Goal: Task Accomplishment & Management: Manage account settings

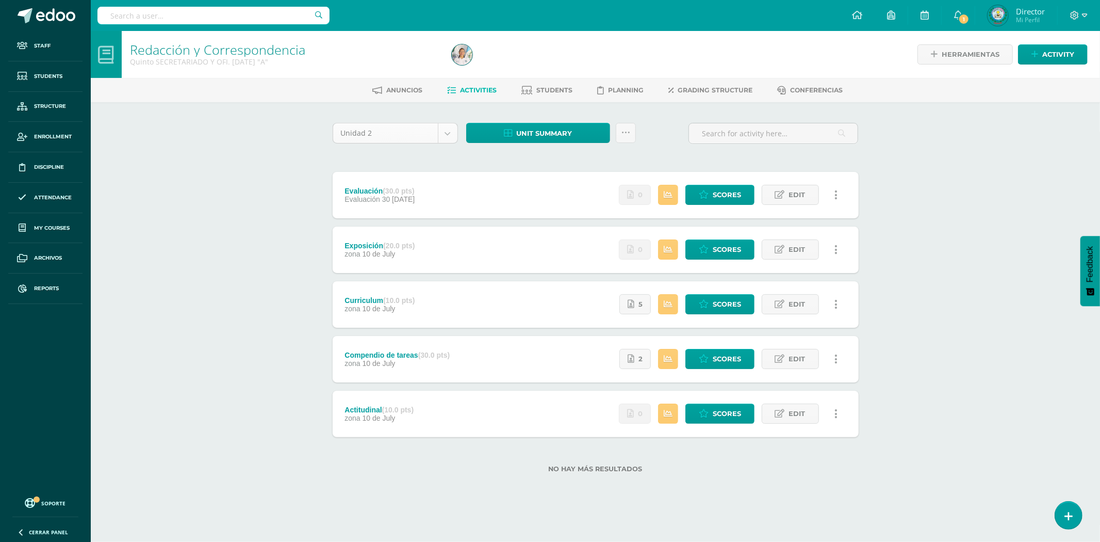
click at [440, 130] on body "Staff Students Structure Enrollment Discipline Attendance My courses Archivos R…" at bounding box center [550, 252] width 1100 height 505
click at [966, 135] on div "Redacción y Correspondencia Quinto SECRETARIADO Y OFI. DOMINGO "A" Herramientas…" at bounding box center [595, 268] width 1009 height 474
click at [950, 193] on div "Redacción y Correspondencia Quinto SECRETARIADO Y OFI. DOMINGO "A" Herramientas…" at bounding box center [595, 268] width 1009 height 474
click at [700, 196] on icon at bounding box center [704, 194] width 10 height 9
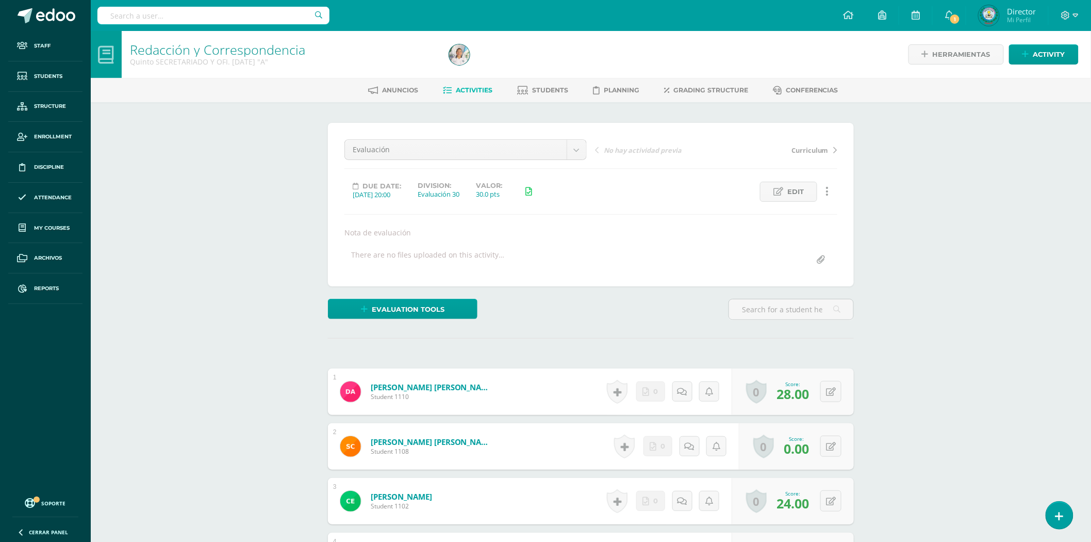
scroll to position [1, 0]
click at [767, 306] on input "text" at bounding box center [791, 309] width 124 height 20
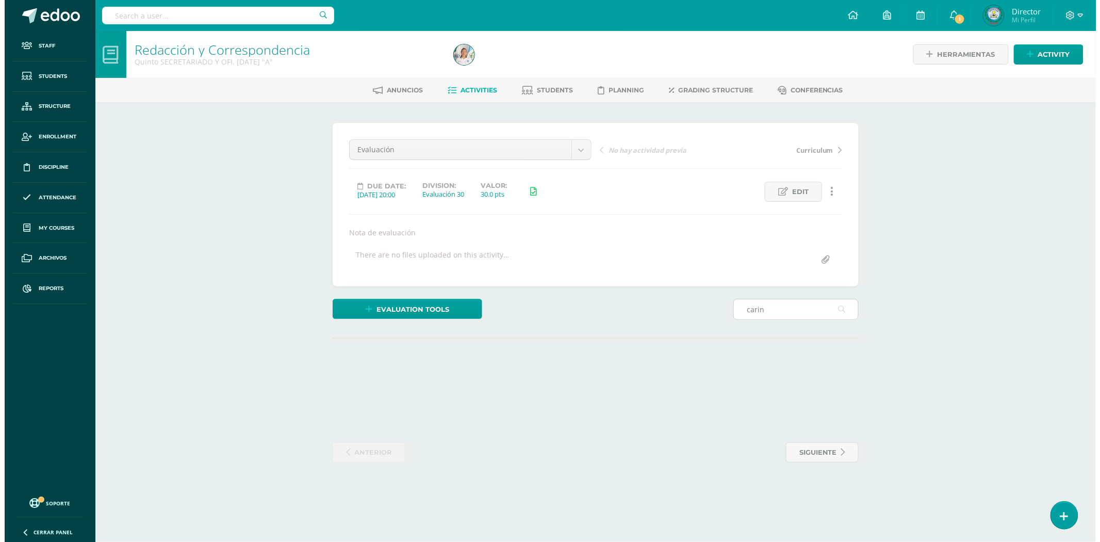
scroll to position [0, 0]
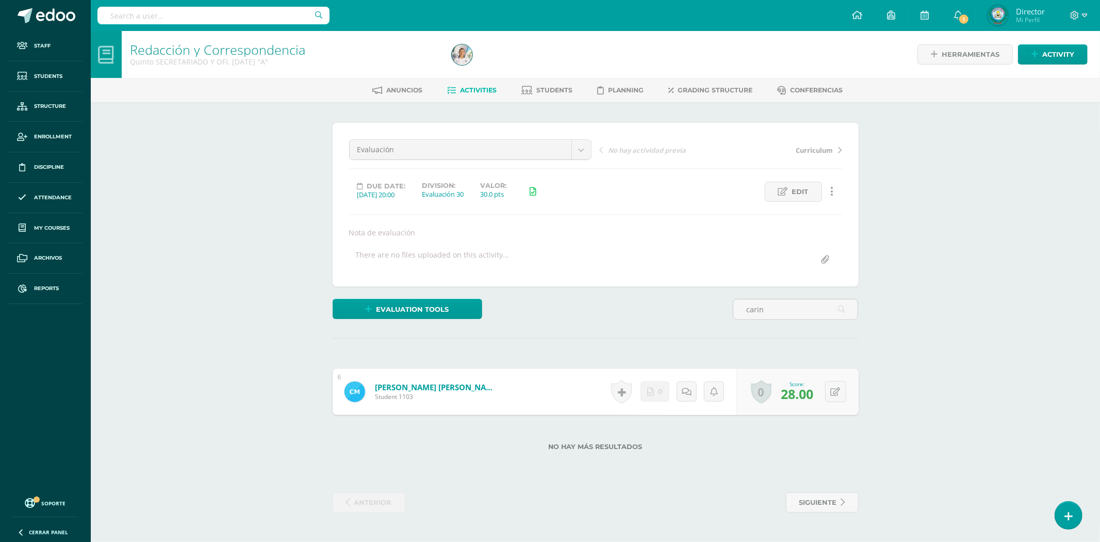
type input "carin"
click at [446, 386] on link "Marroquín Solis, Carin Daniela" at bounding box center [437, 387] width 124 height 10
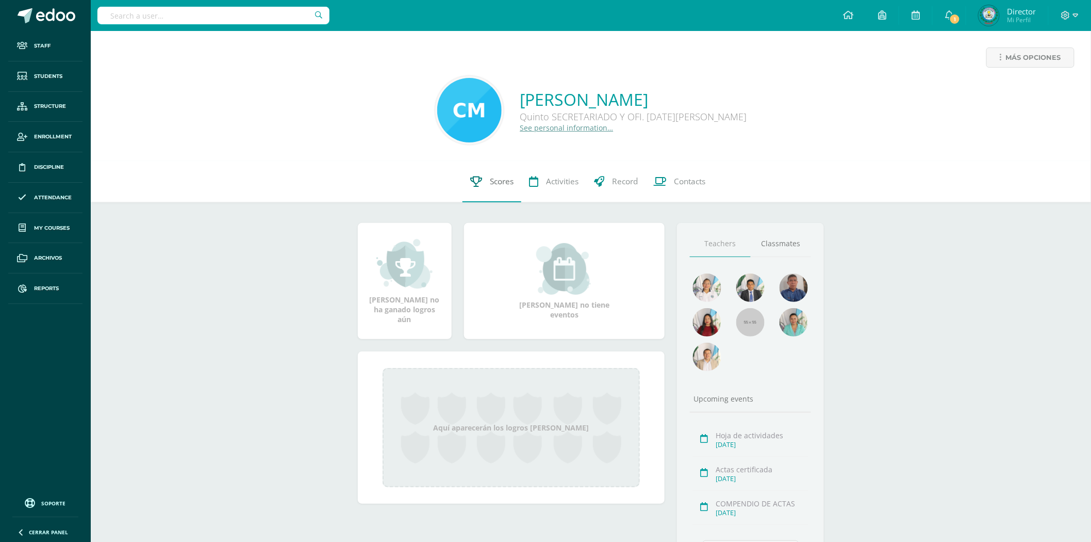
click at [509, 186] on span "Scores" at bounding box center [502, 181] width 24 height 11
click at [503, 178] on span "Scores" at bounding box center [502, 181] width 24 height 11
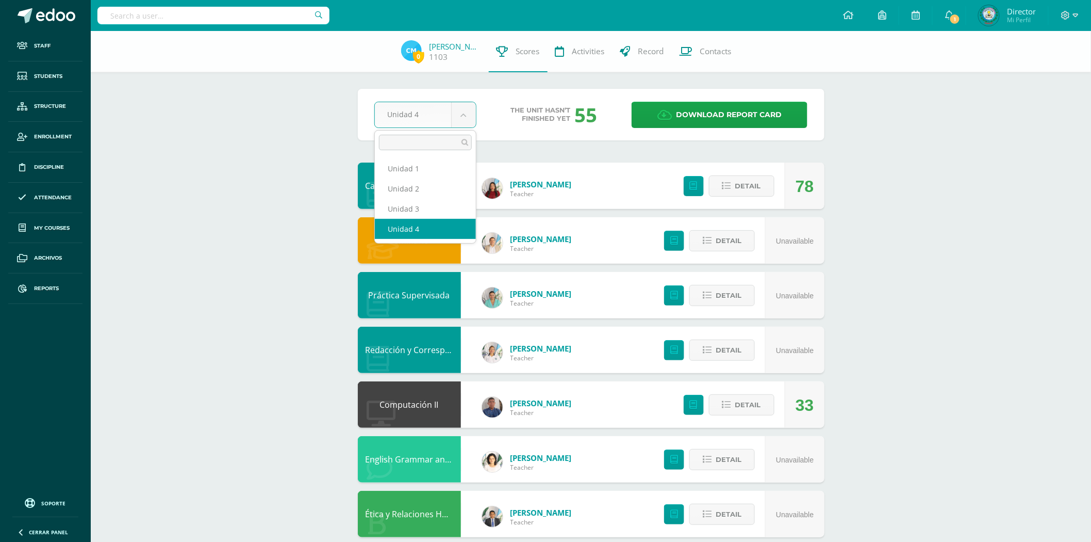
click at [457, 116] on body "Staff Students Structure Enrollment Discipline Attendance My courses Archivos R…" at bounding box center [545, 333] width 1091 height 667
select select "Unidad 2"
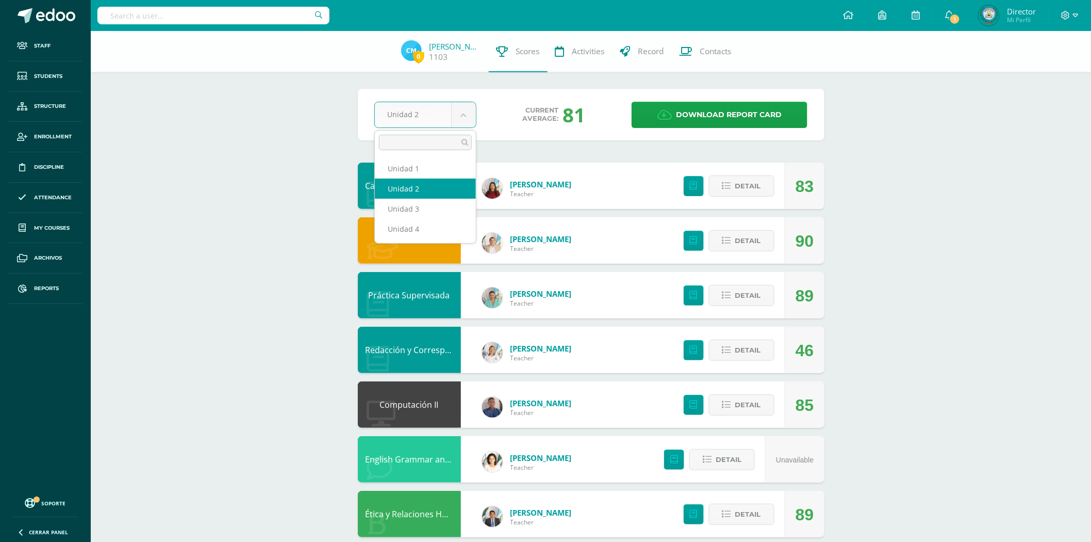
click at [456, 120] on body "Staff Students Structure Enrollment Discipline Attendance My courses Archivos R…" at bounding box center [545, 333] width 1091 height 667
select select "Unidad 1"
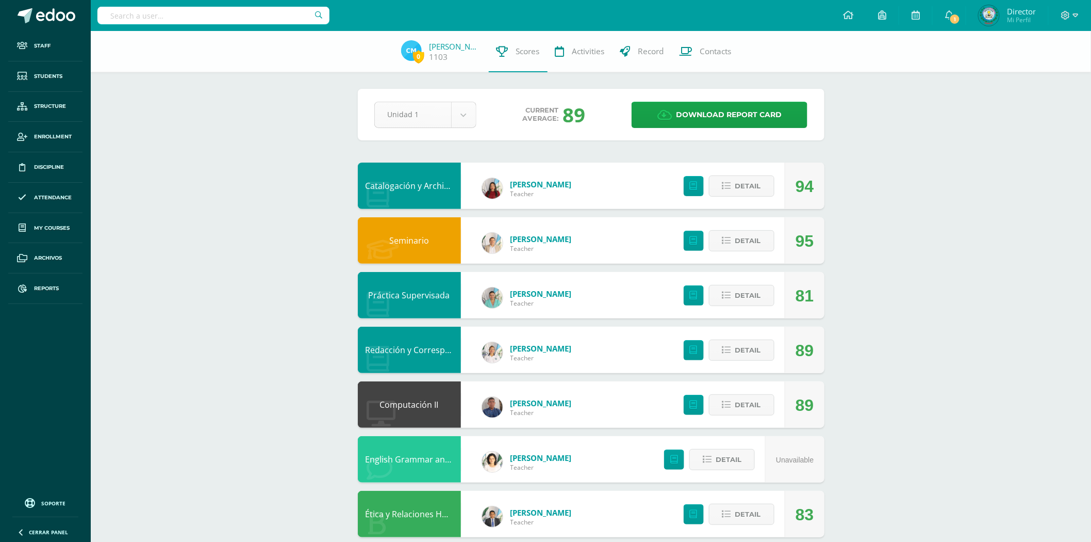
click at [467, 120] on body "Staff Students Structure Enrollment Discipline Attendance My courses Archivos R…" at bounding box center [545, 333] width 1091 height 667
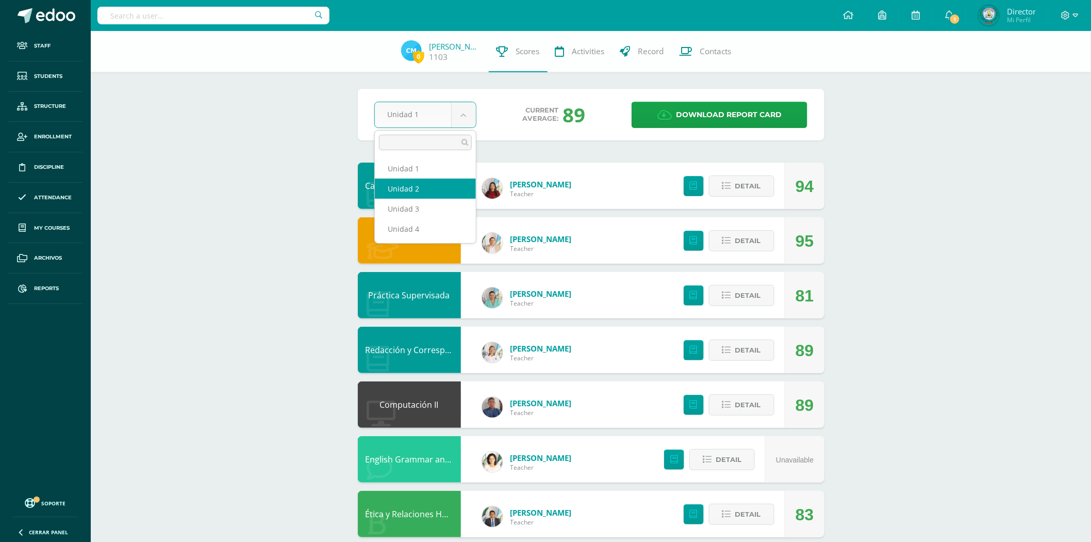
select select "Unidad 2"
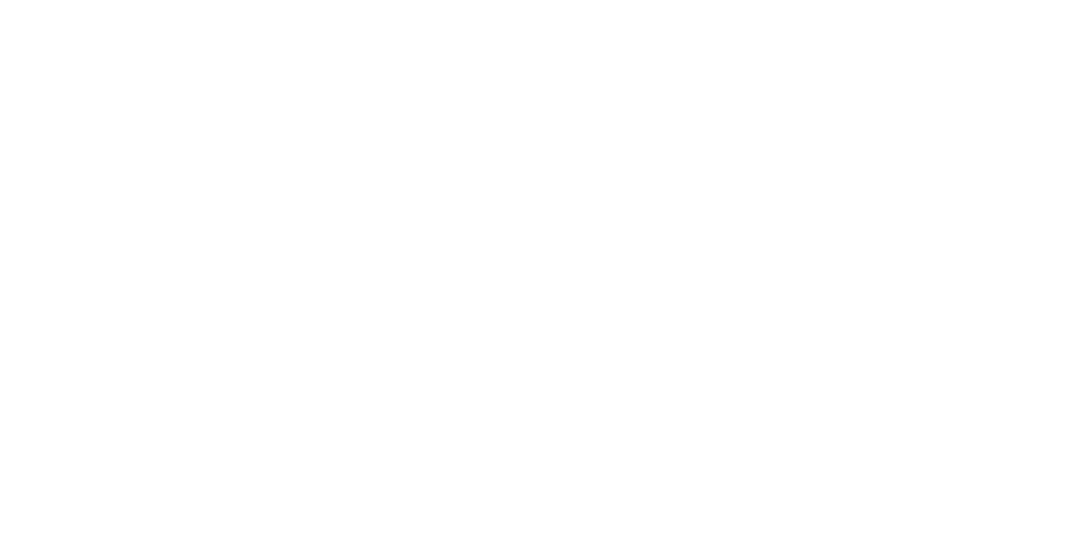
click at [0, 0] on html at bounding box center [0, 0] width 0 height 0
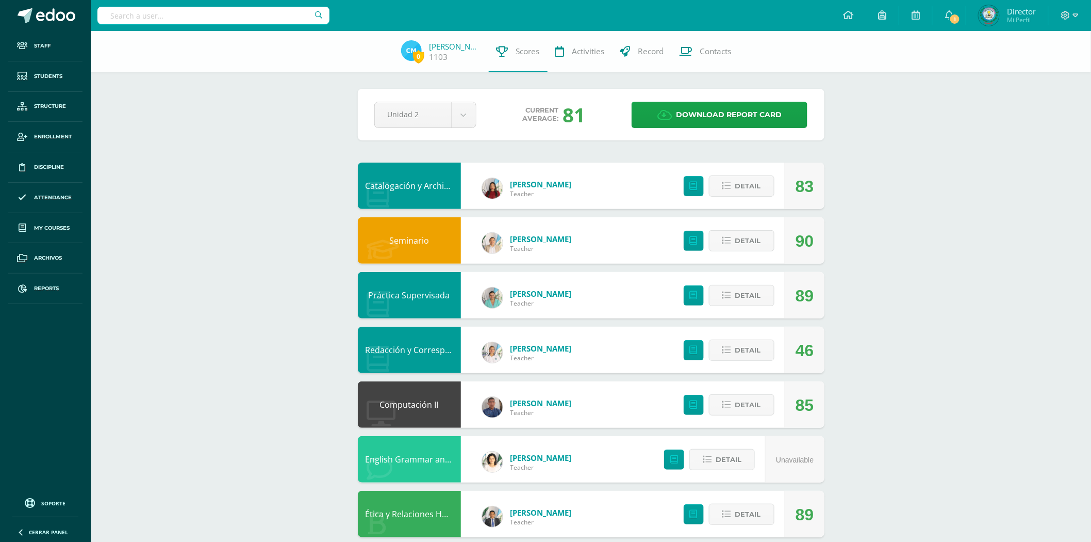
click at [419, 349] on link "Redacción y Correspondencia" at bounding box center [424, 349] width 116 height 11
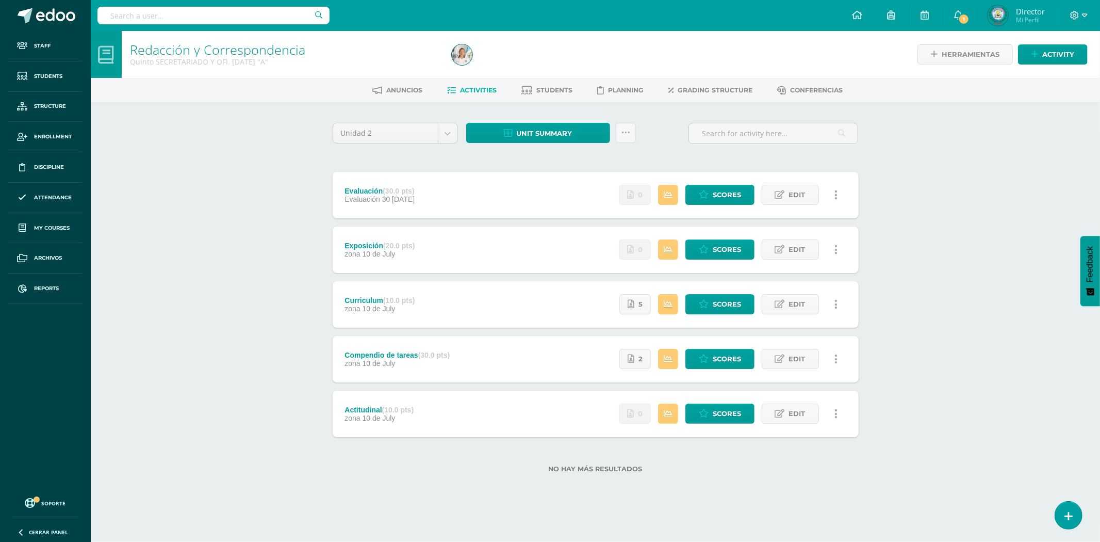
click at [387, 195] on span "Evaluación 30" at bounding box center [367, 199] width 45 height 8
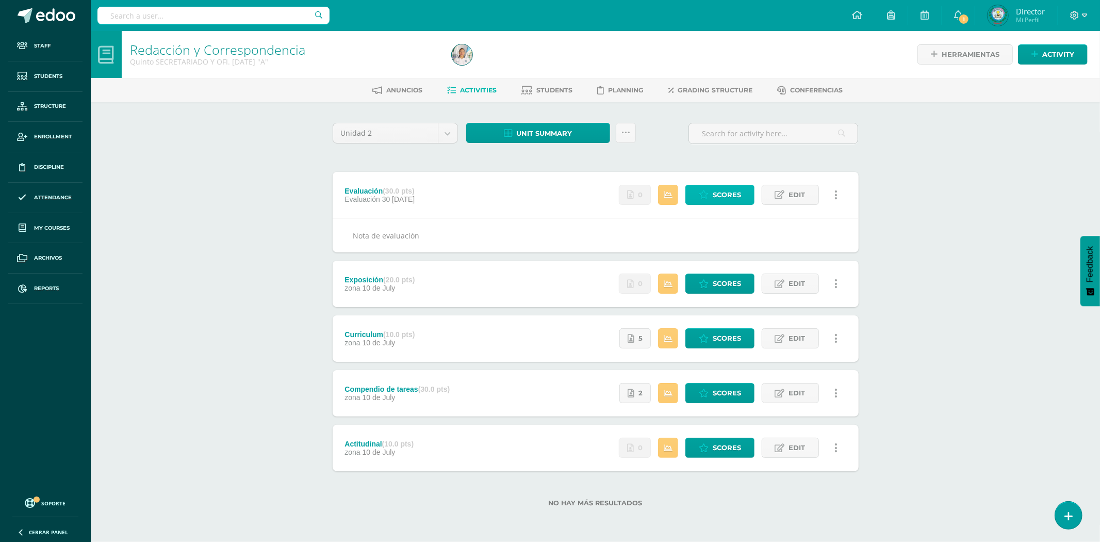
click at [711, 196] on link "Scores" at bounding box center [719, 195] width 69 height 20
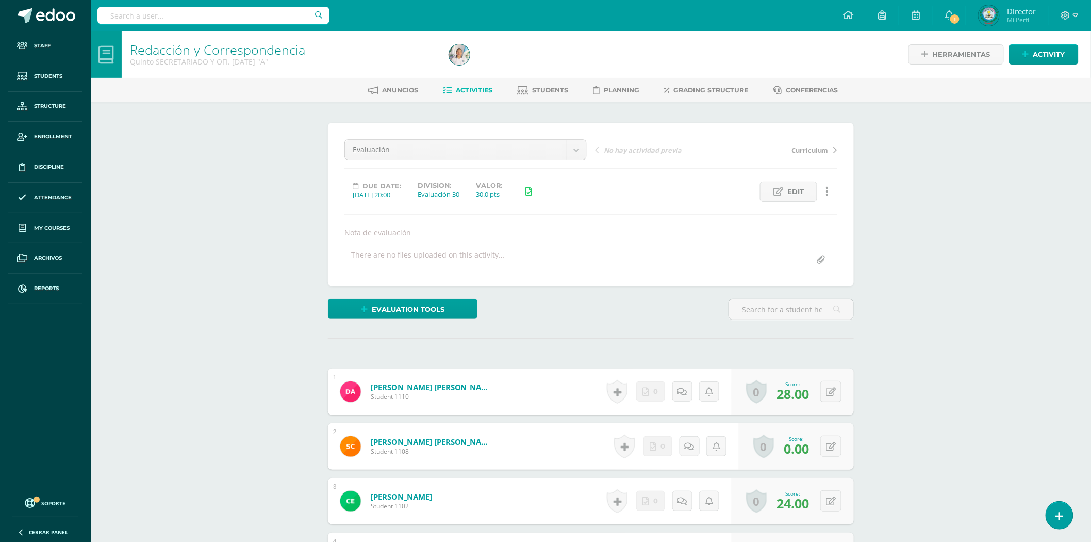
scroll to position [1, 0]
click at [571, 149] on body "Staff Students Structure Enrollment Discipline Attendance My courses Archivos R…" at bounding box center [545, 484] width 1091 height 970
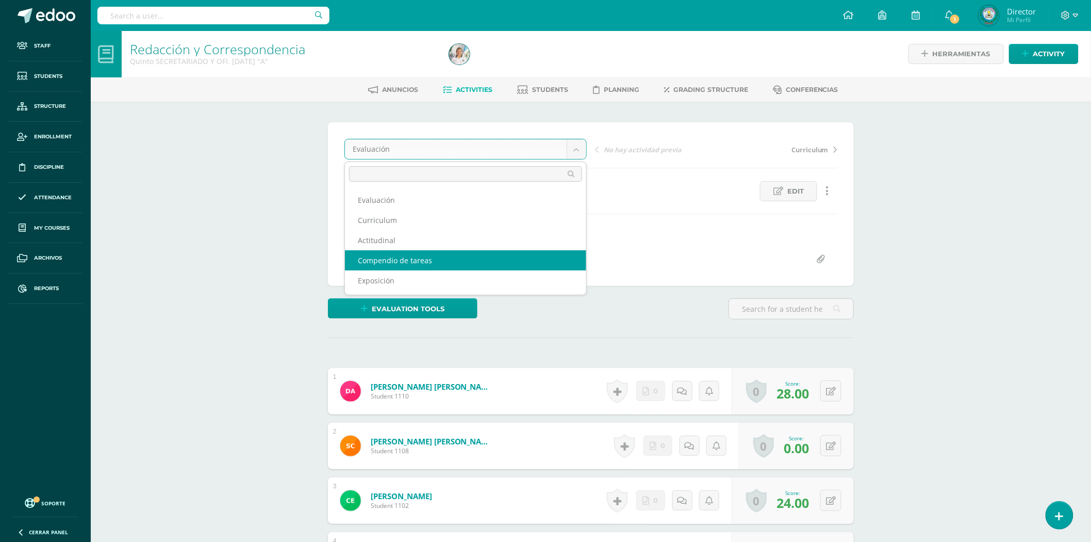
select select "/dashboard/teacher/grade-activity/79847/"
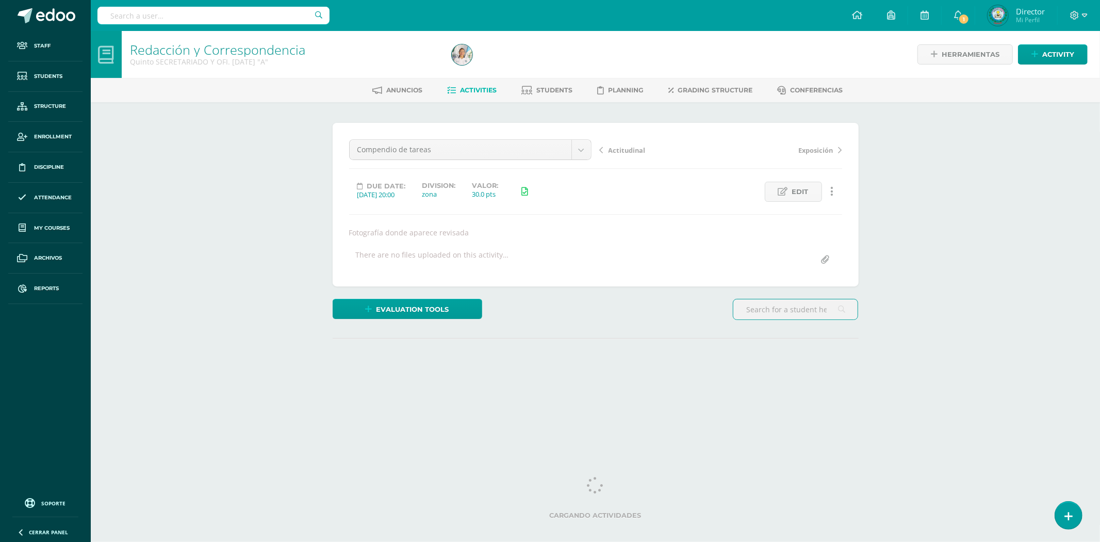
click at [774, 318] on input "text" at bounding box center [795, 309] width 124 height 20
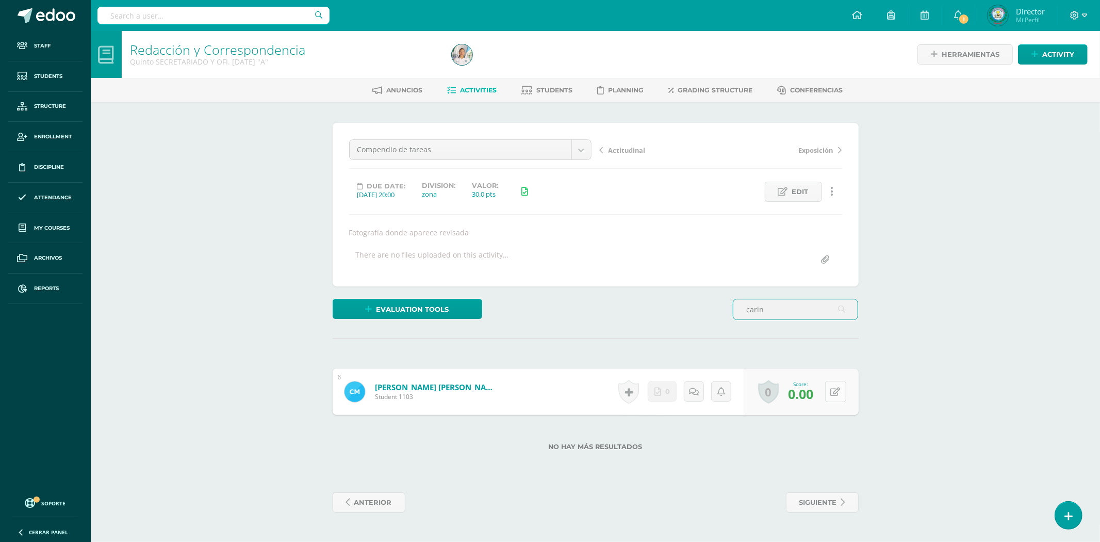
type input "carin"
click at [833, 394] on button at bounding box center [835, 391] width 21 height 21
type input "9"
click at [916, 340] on div "Redacción y Correspondencia Quinto SECRETARIADO Y OFI. DOMINGO "A" Herramientas…" at bounding box center [595, 282] width 1009 height 502
click at [403, 386] on link "[PERSON_NAME] [PERSON_NAME]" at bounding box center [437, 387] width 124 height 10
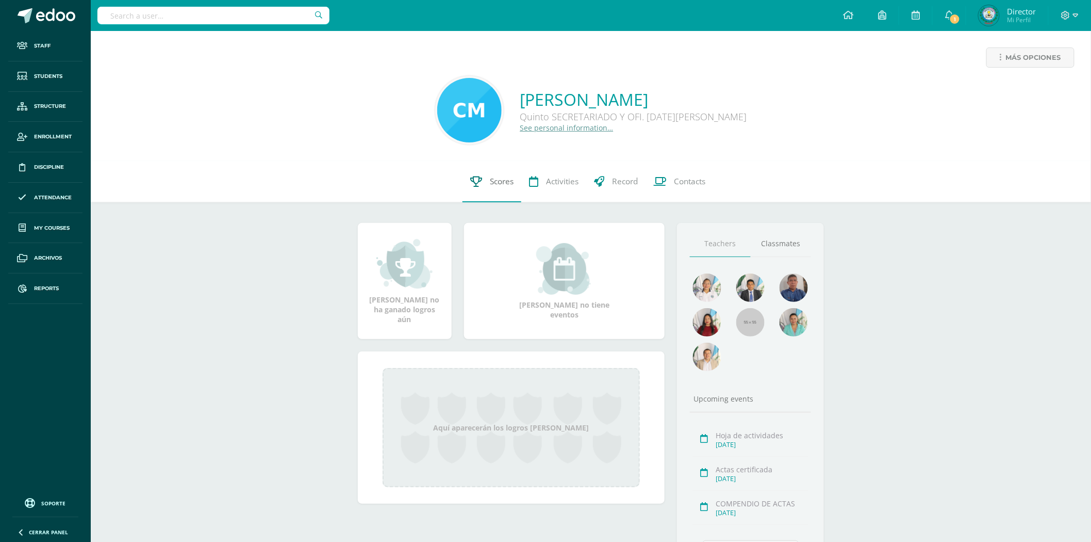
click at [501, 179] on span "Scores" at bounding box center [502, 181] width 24 height 11
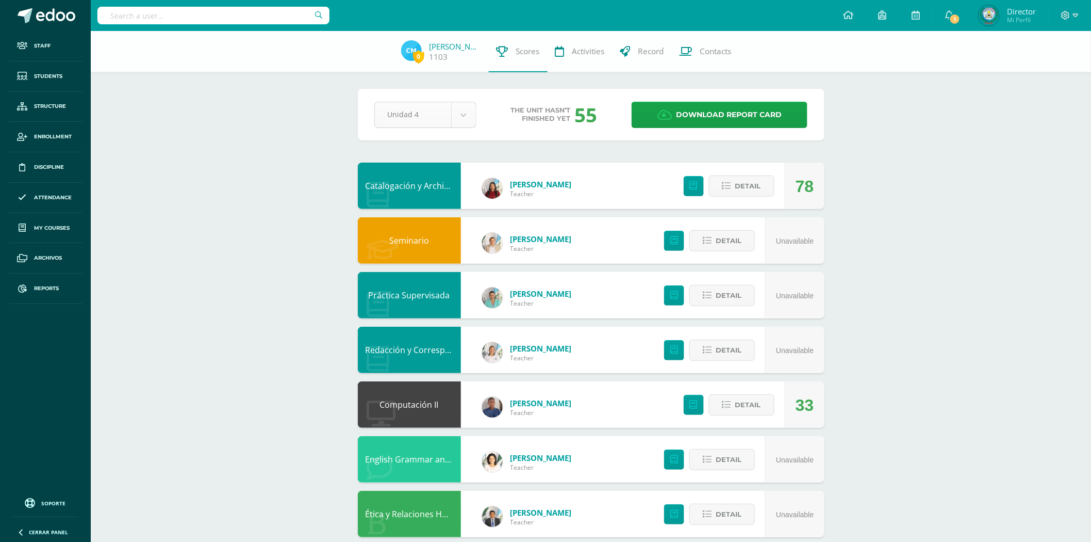
click at [453, 117] on body "Staff Students Structure Enrollment Discipline Attendance My courses Archivos R…" at bounding box center [545, 333] width 1091 height 667
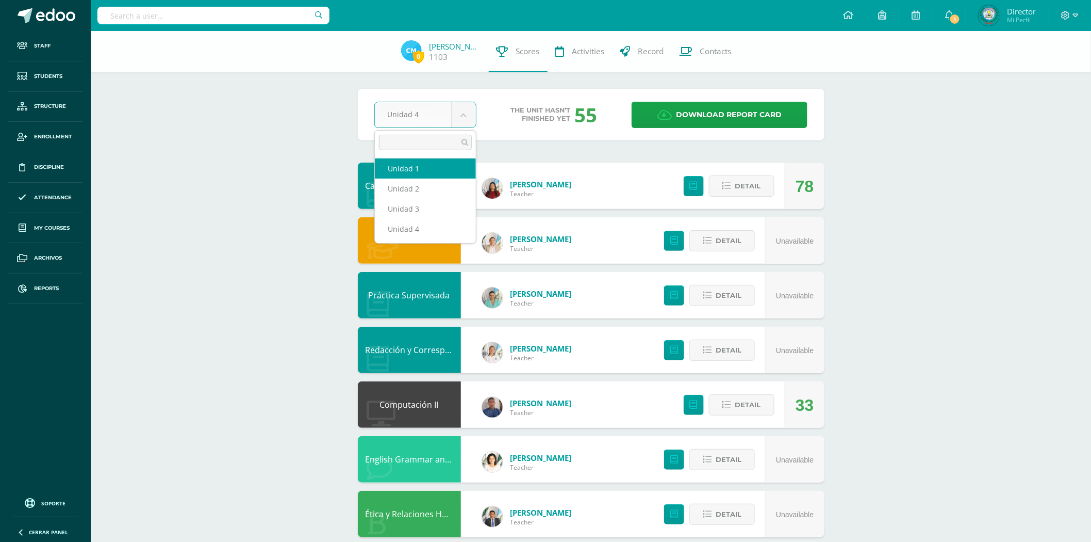
select select "Unidad 1"
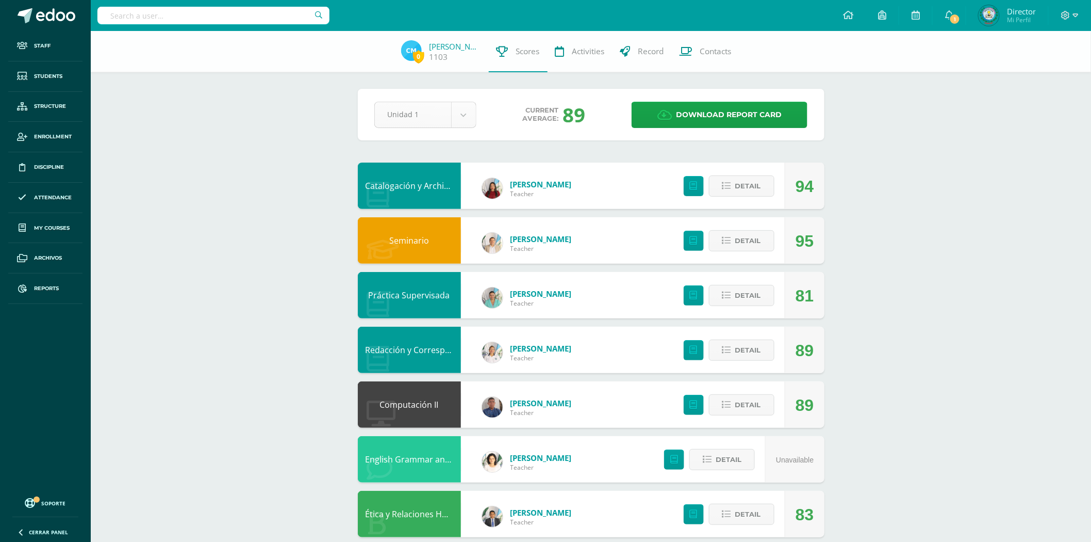
click at [463, 104] on body "Staff Students Structure Enrollment Discipline Attendance My courses Archivos R…" at bounding box center [545, 333] width 1091 height 667
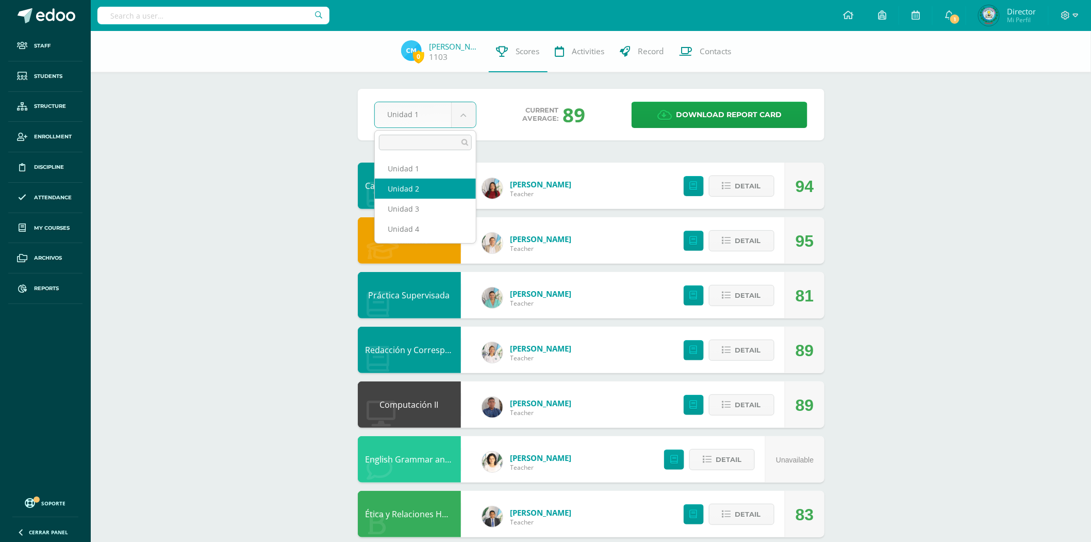
select select "Unidad 2"
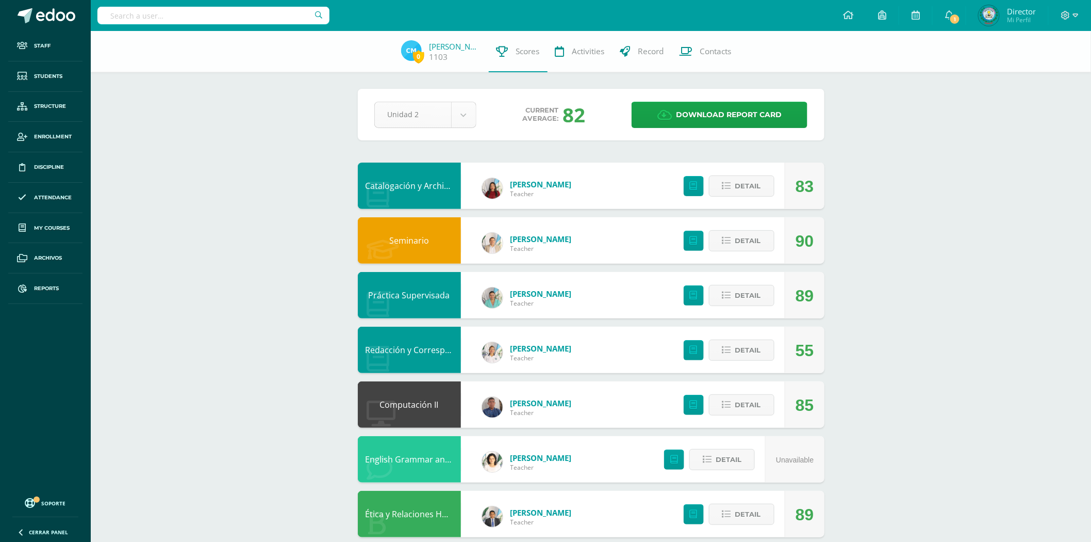
click at [466, 117] on body "Staff Students Structure Enrollment Discipline Attendance My courses Archivos R…" at bounding box center [545, 333] width 1091 height 667
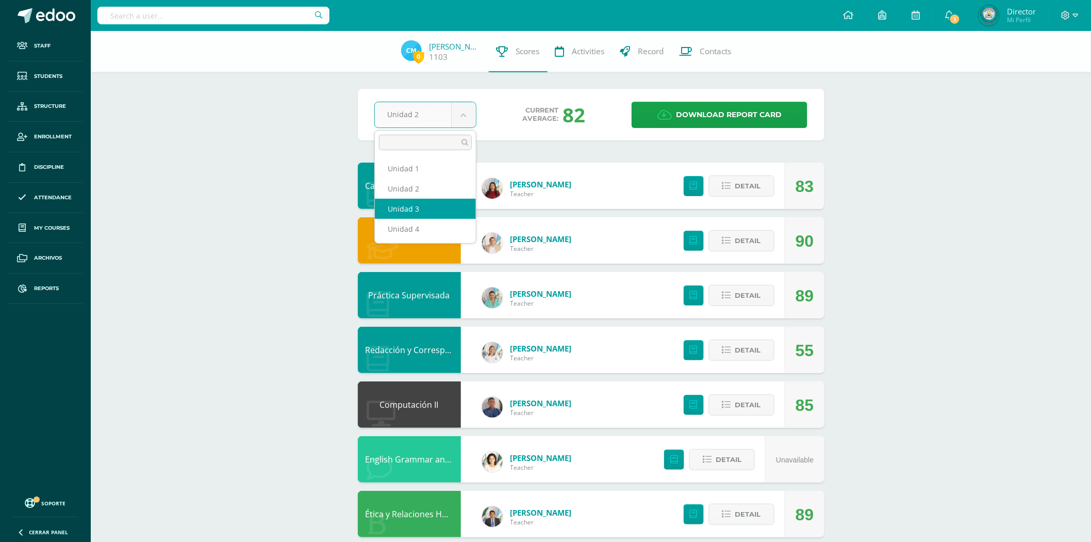
select select "Unidad 3"
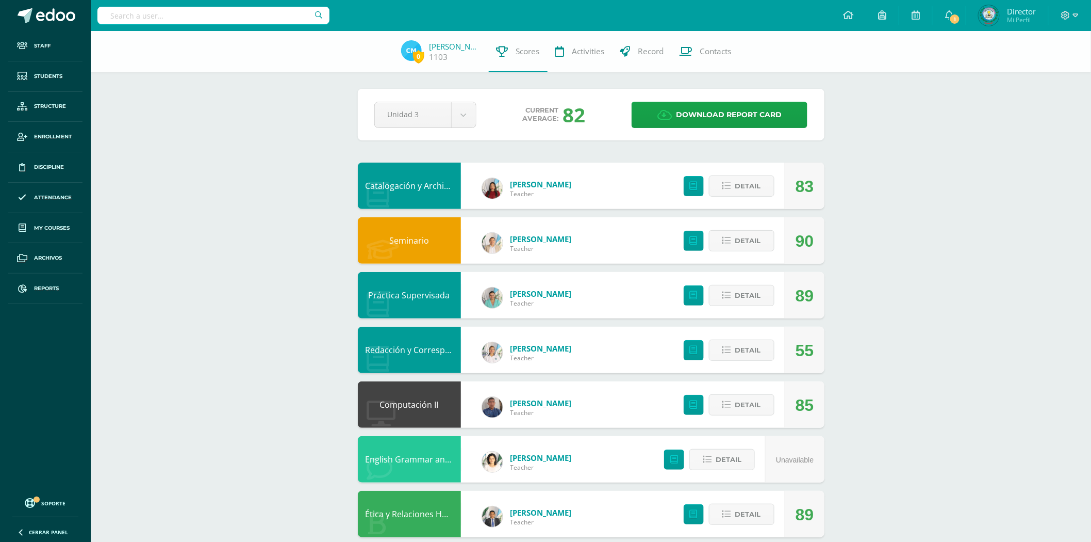
click at [934, 219] on div "0 Carin Marroquín 1103 Scores Activities Record Contacts Pendiente Unidad 3 Uni…" at bounding box center [591, 349] width 1001 height 636
click at [456, 121] on body "Staff Students Structure Enrollment Discipline Attendance My courses Archivos R…" at bounding box center [545, 333] width 1091 height 667
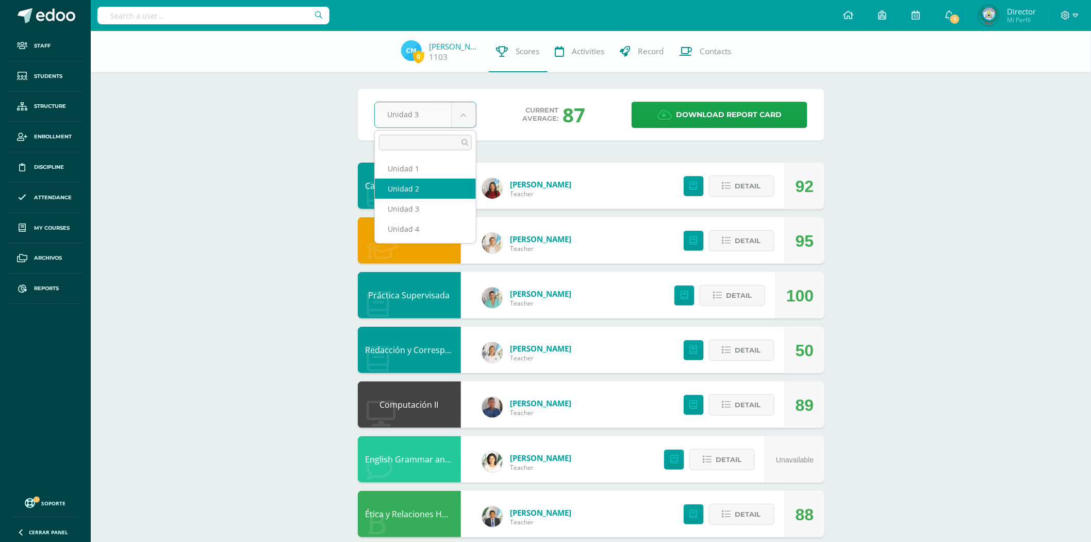
select select "Unidad 2"
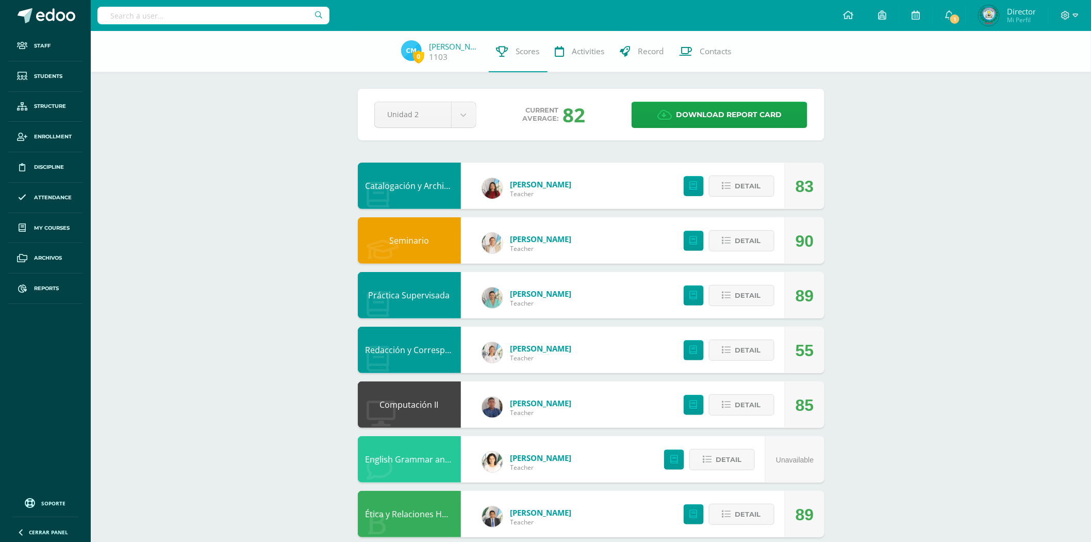
click at [416, 346] on link "Redacción y Correspondencia" at bounding box center [424, 349] width 116 height 11
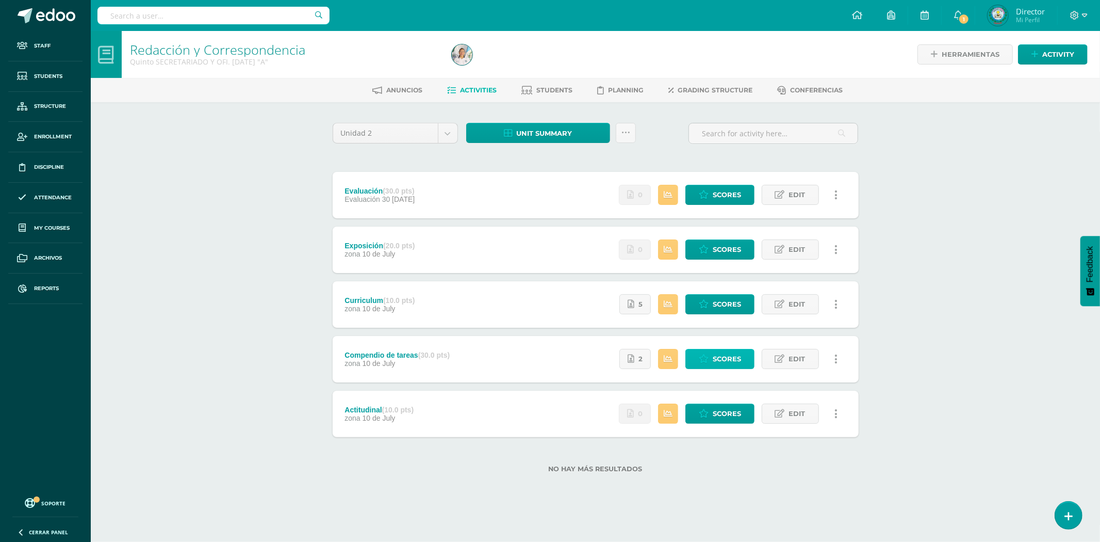
click at [726, 357] on span "Scores" at bounding box center [727, 358] width 28 height 19
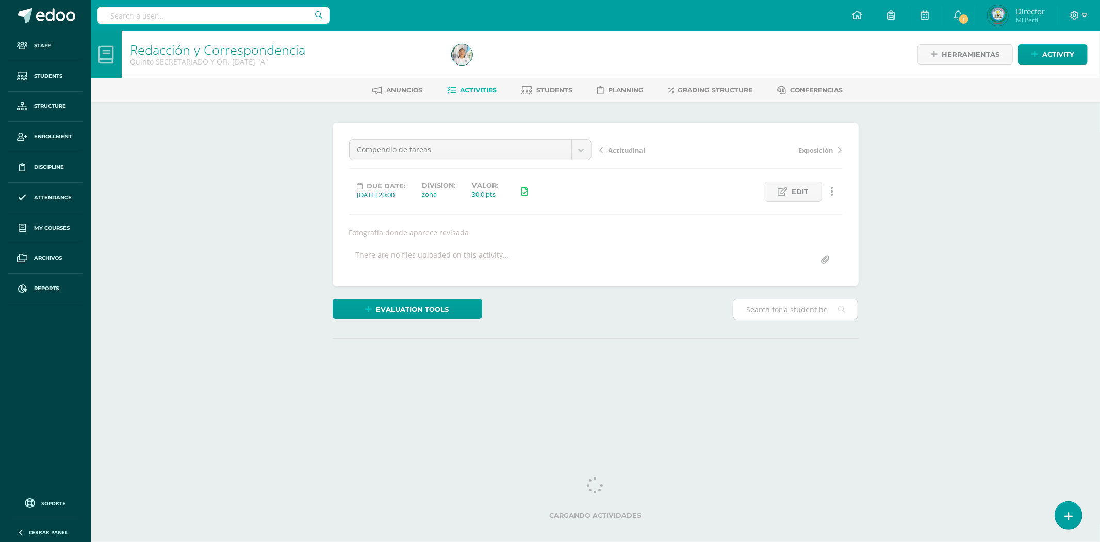
click at [774, 307] on input "text" at bounding box center [795, 309] width 124 height 20
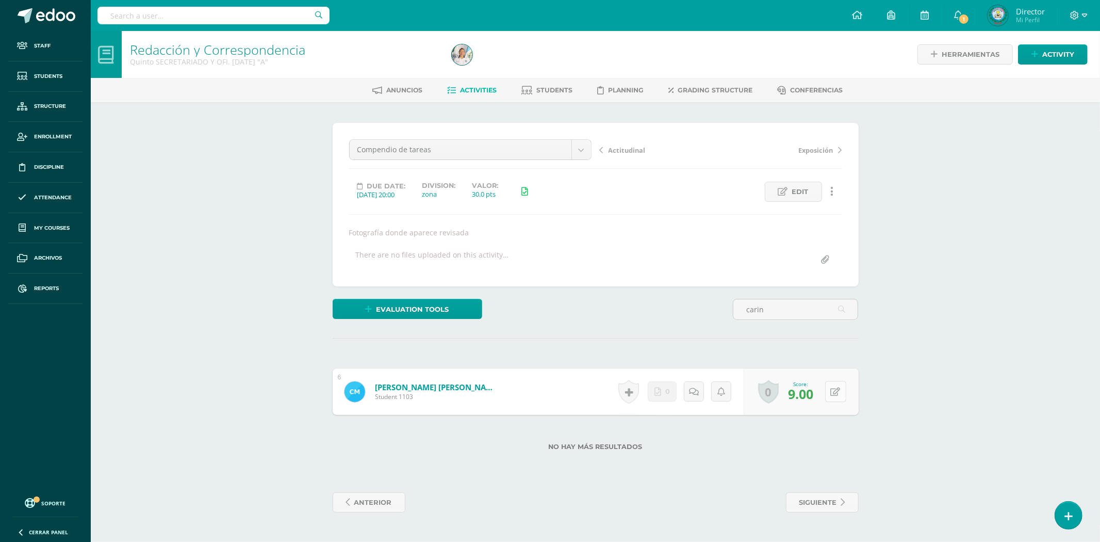
type input "carin"
click at [834, 393] on button at bounding box center [843, 392] width 22 height 22
type input "0"
type input "30"
click at [574, 147] on body "Staff Students Structure Enrollment Discipline Attendance My courses Archivos R…" at bounding box center [550, 266] width 1100 height 533
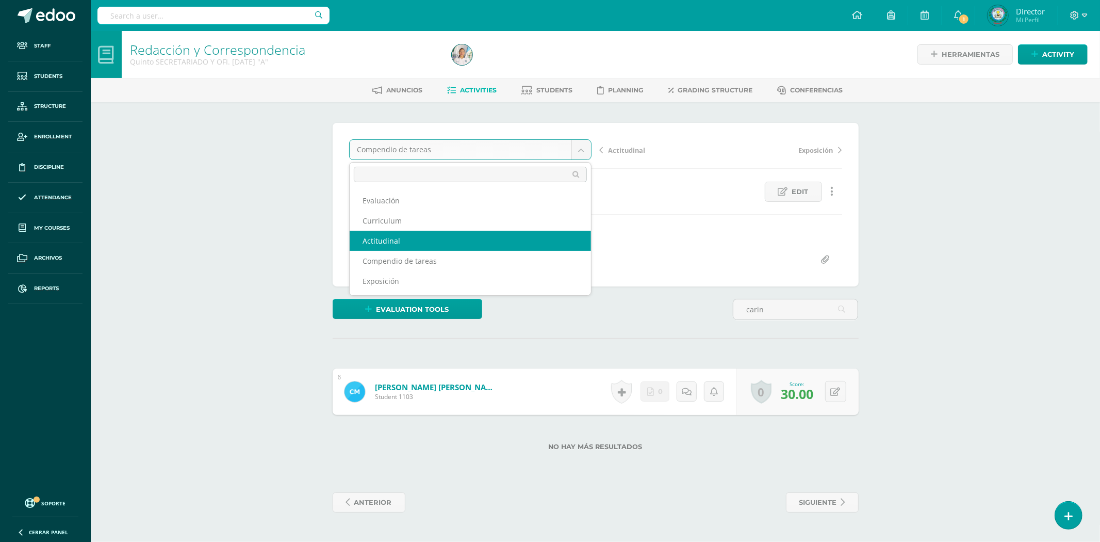
select select "/dashboard/teacher/grade-activity/79845/"
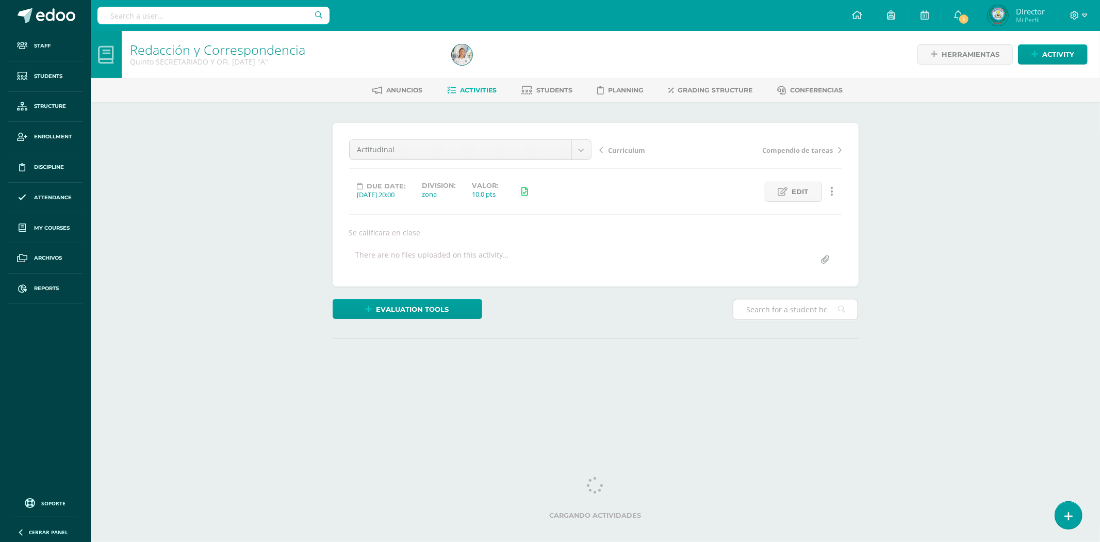
click at [800, 308] on input "text" at bounding box center [795, 309] width 124 height 20
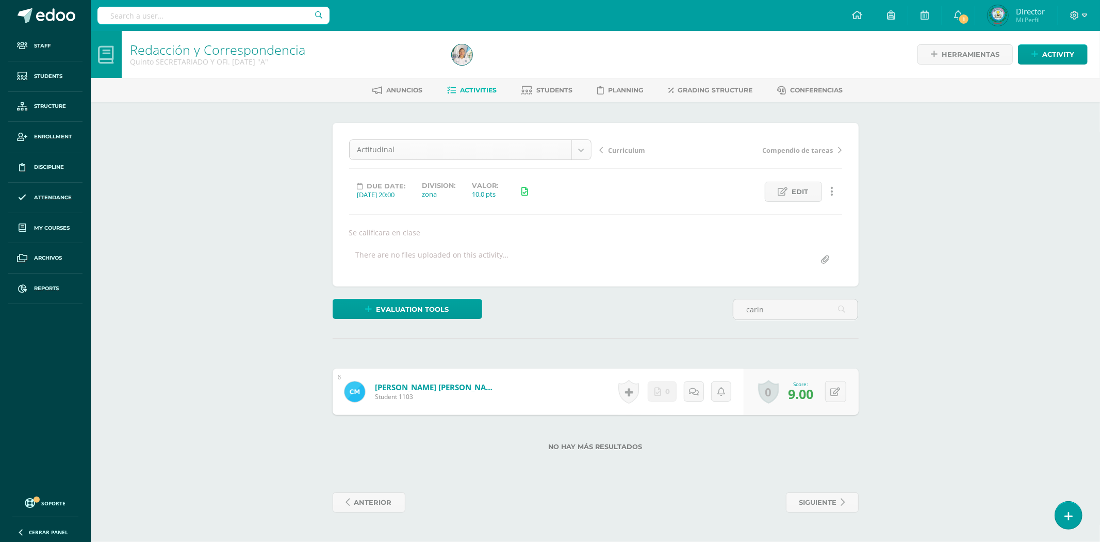
type input "carin"
click at [581, 152] on body "Staff Students Structure Enrollment Discipline Attendance My courses Archivos R…" at bounding box center [550, 266] width 1100 height 533
select select "/dashboard/teacher/grade-activity/79846/"
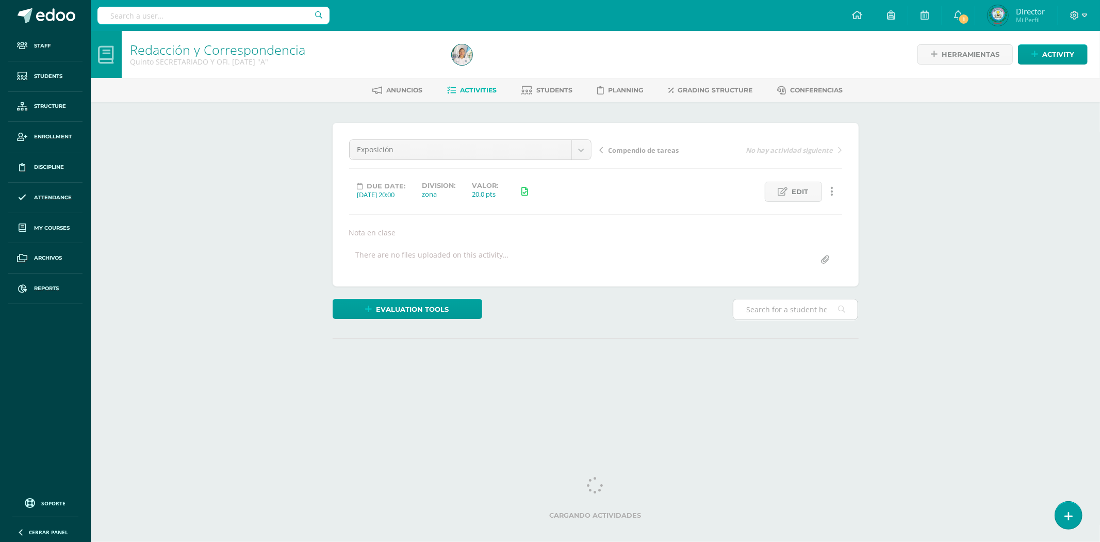
click at [787, 303] on input "text" at bounding box center [795, 309] width 124 height 20
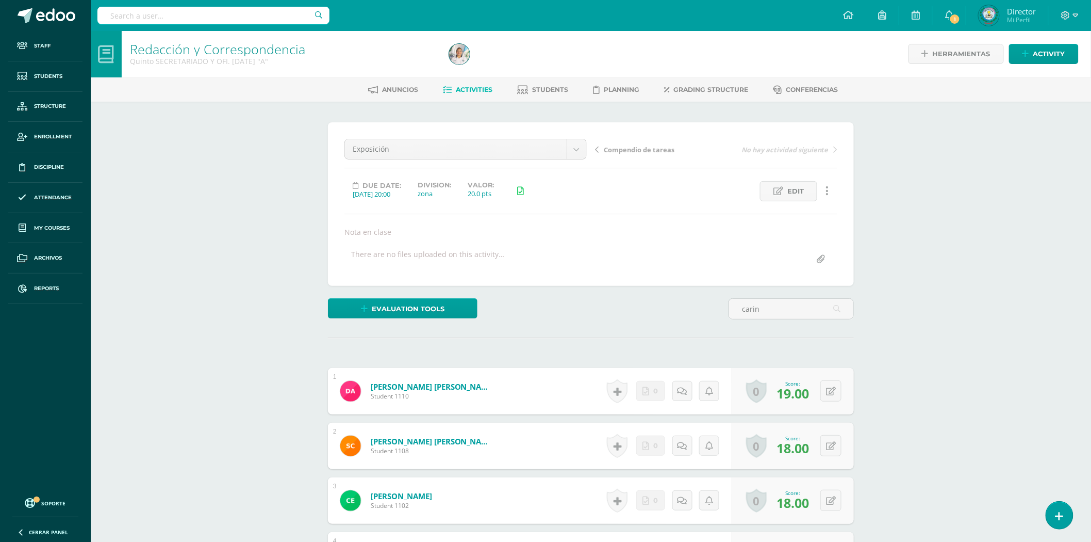
scroll to position [1, 0]
click at [783, 310] on input "carin" at bounding box center [791, 308] width 124 height 20
type input "CARIN"
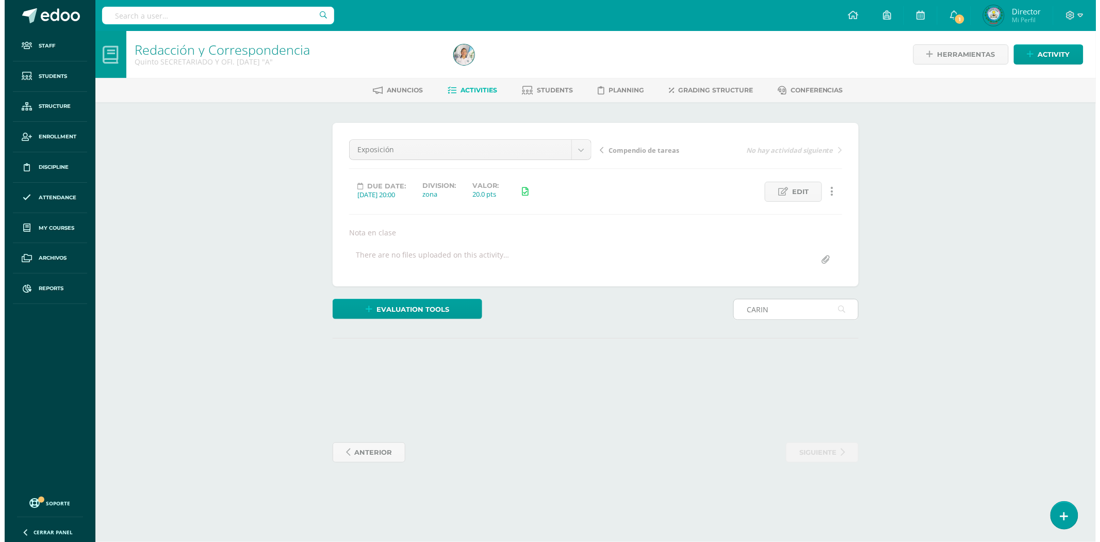
scroll to position [0, 0]
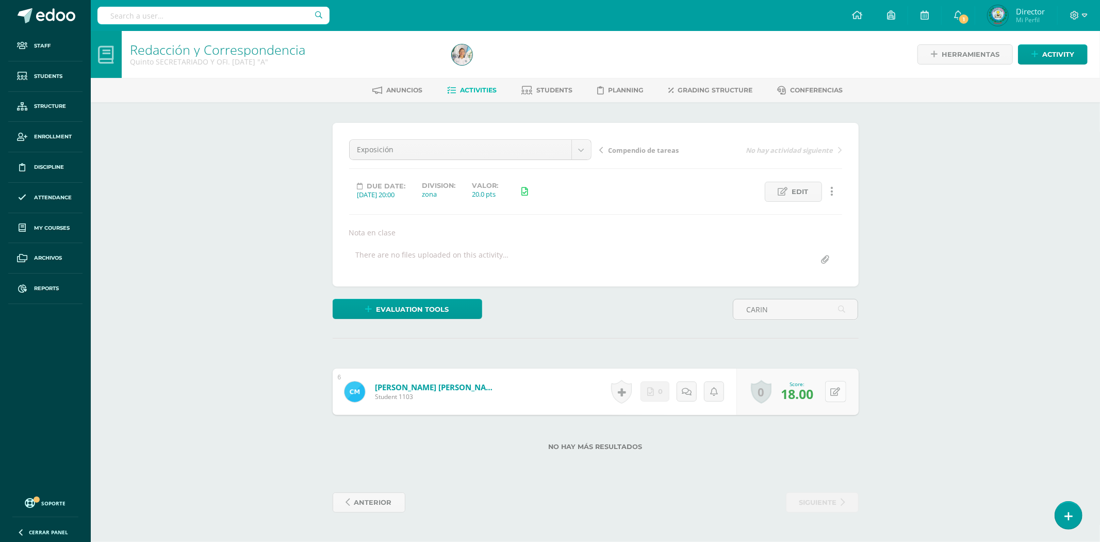
click at [832, 395] on button at bounding box center [835, 391] width 21 height 21
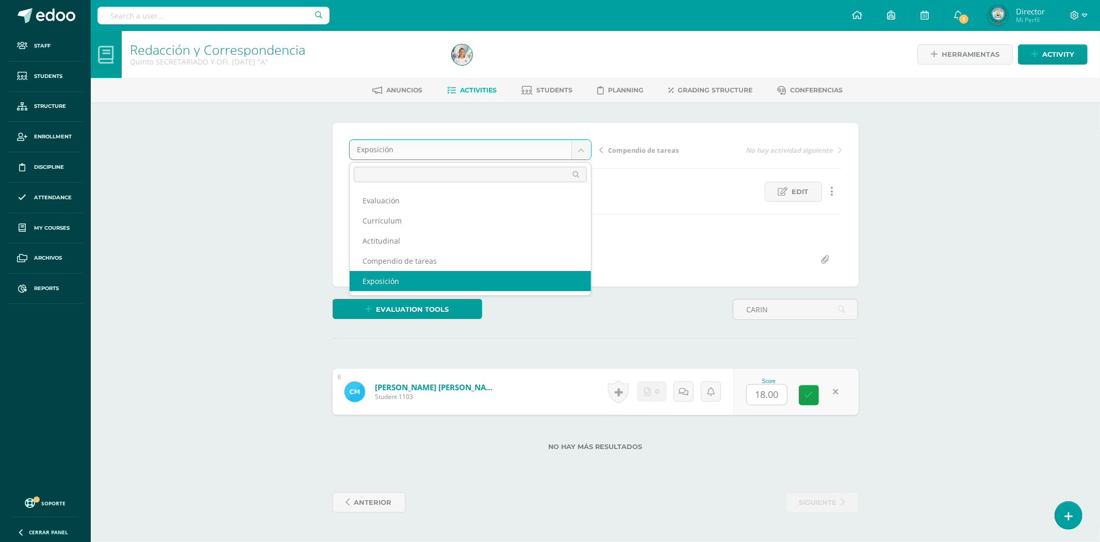
click at [576, 153] on body "Staff Students Structure Enrollment Discipline Attendance My courses Archivos R…" at bounding box center [550, 266] width 1100 height 533
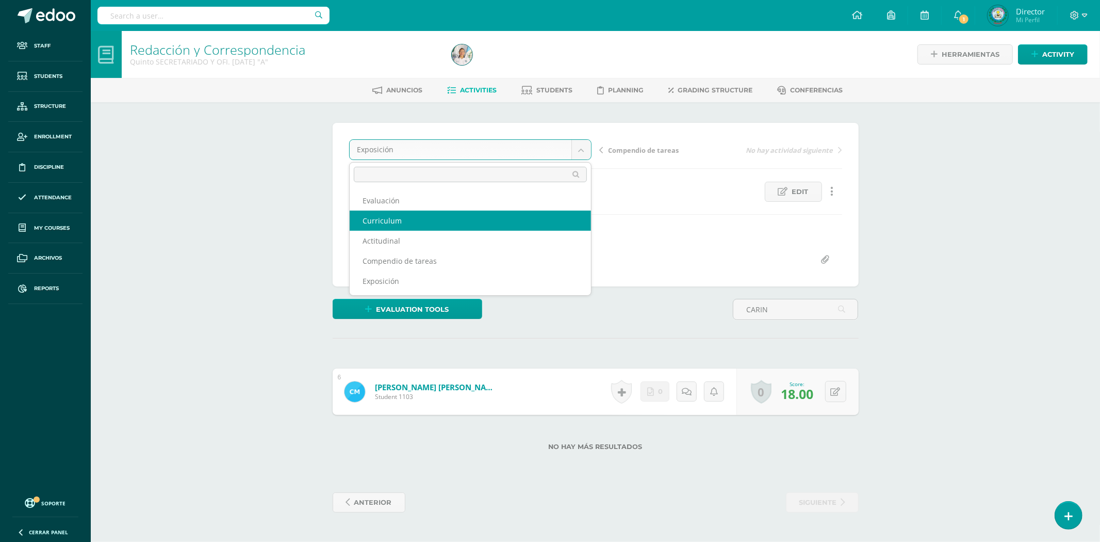
select select "/dashboard/teacher/grade-activity/79844/"
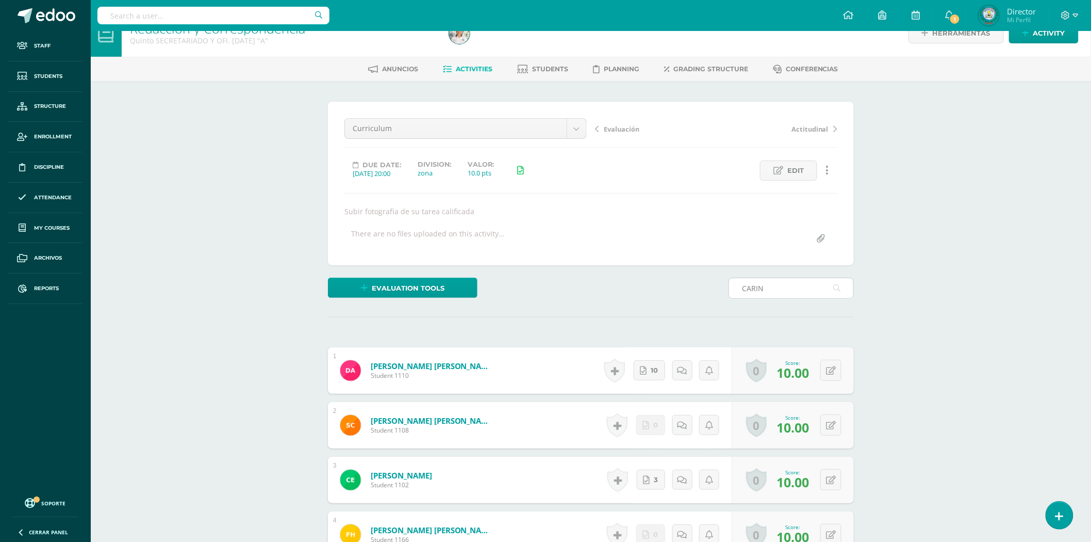
scroll to position [1, 0]
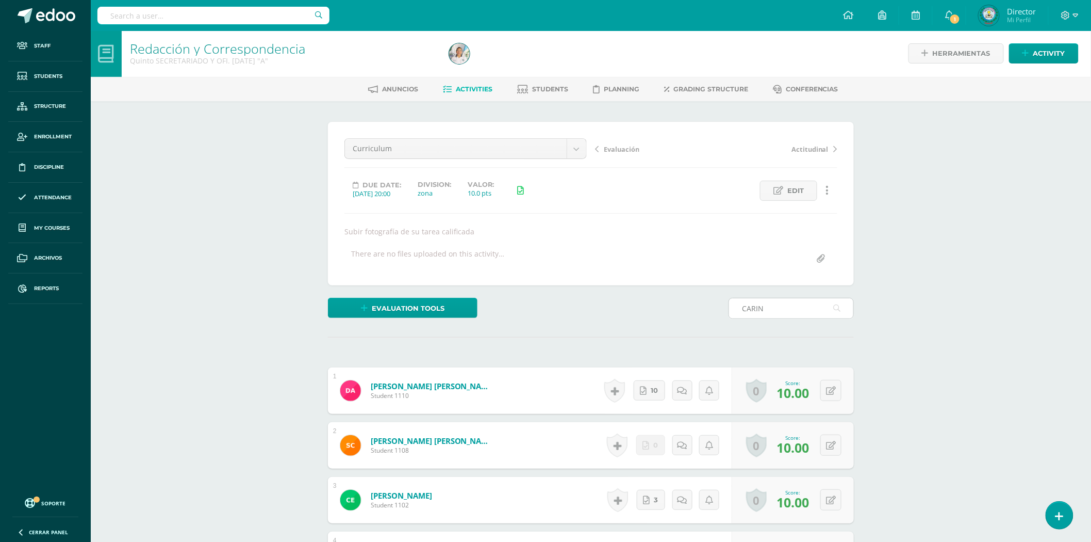
click at [797, 310] on input "CARIN" at bounding box center [791, 308] width 124 height 20
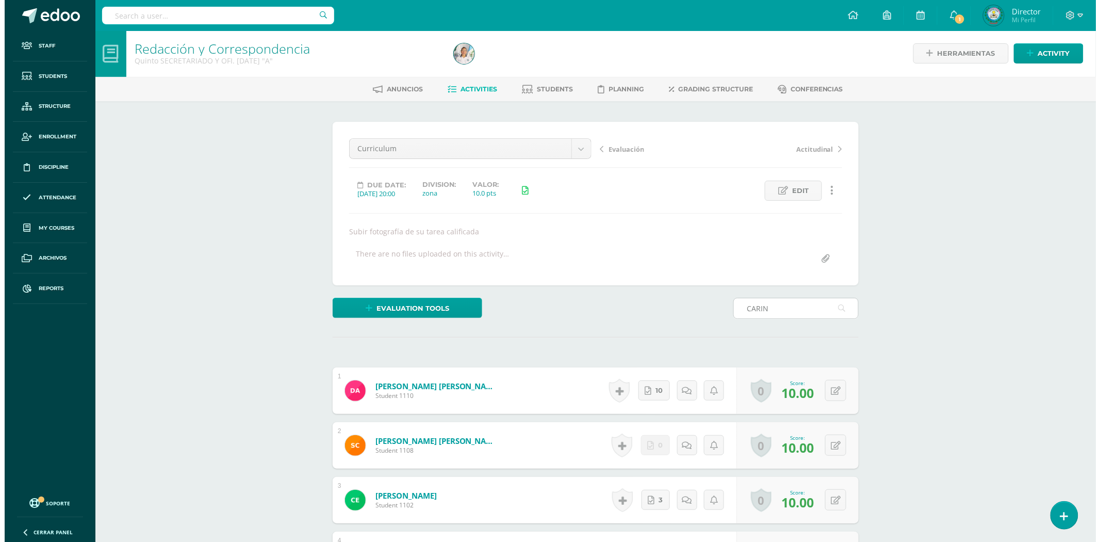
scroll to position [0, 0]
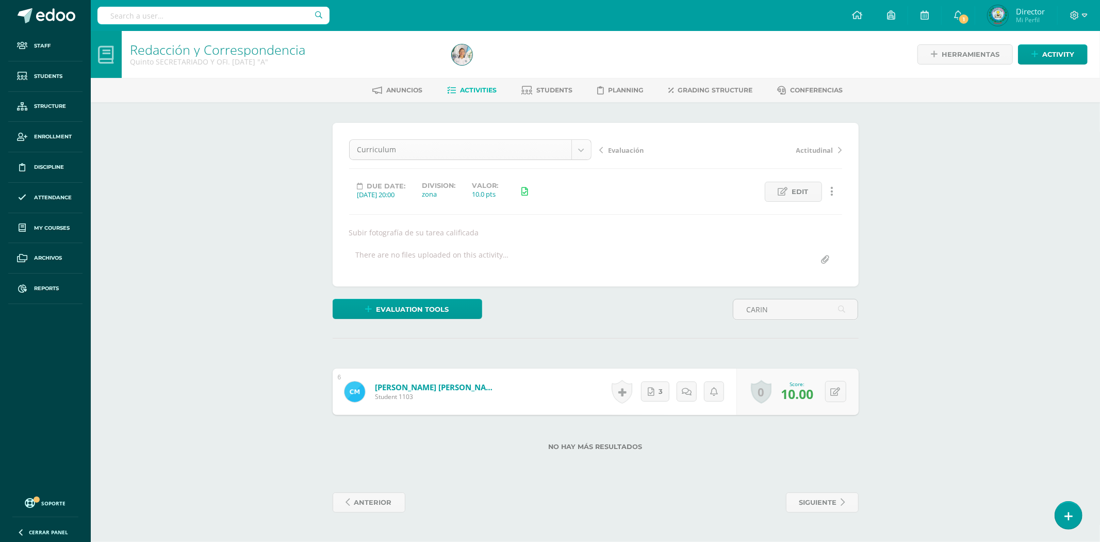
type input "CARIN"
click at [585, 156] on body "Staff Students Structure Enrollment Discipline Attendance My courses Archivos R…" at bounding box center [550, 266] width 1100 height 533
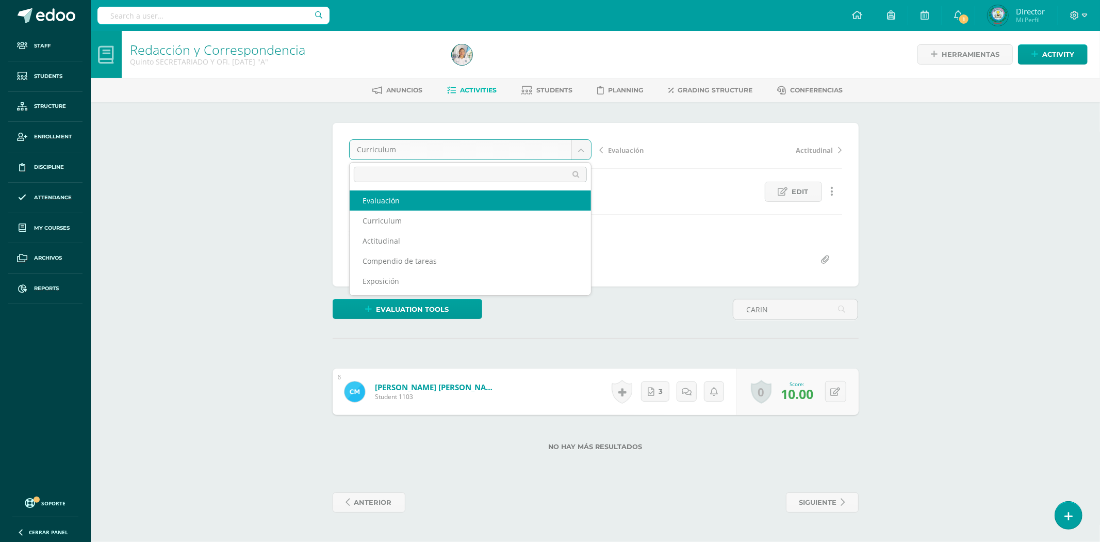
select select "/dashboard/teacher/grade-activity/80426/"
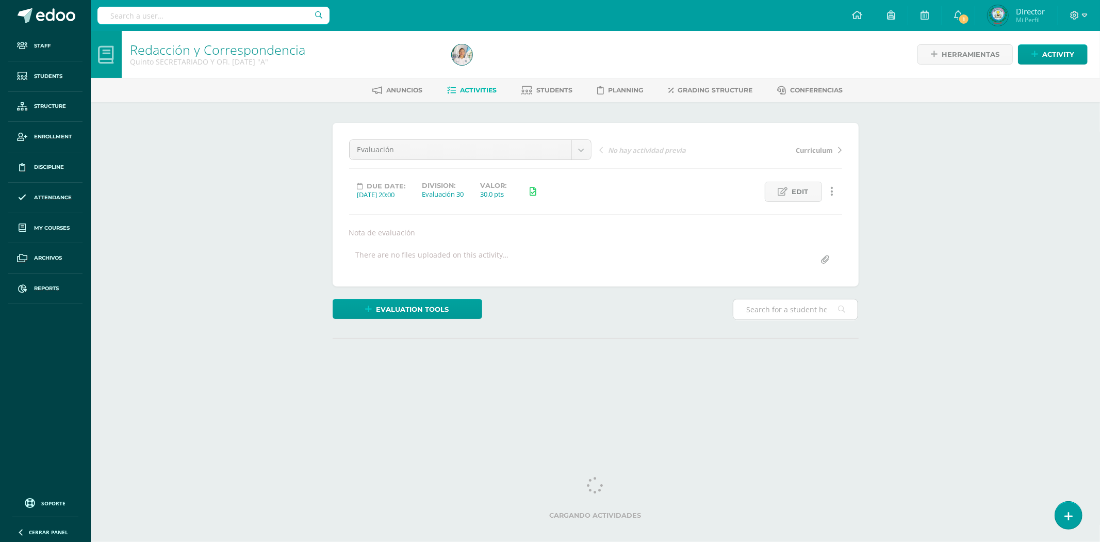
click at [786, 312] on input "text" at bounding box center [795, 309] width 124 height 20
type input "CARIN"
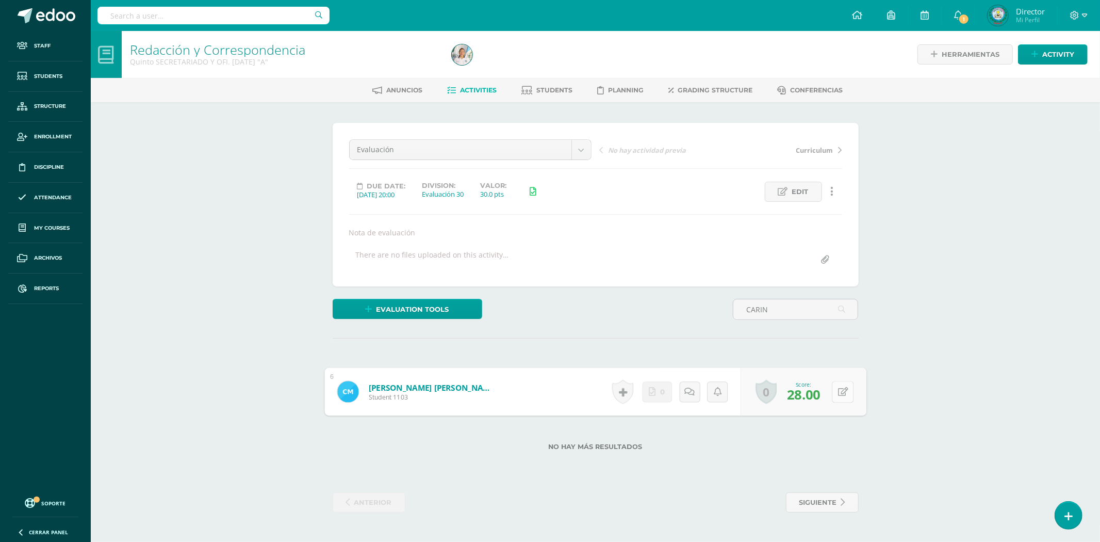
click at [832, 394] on button at bounding box center [843, 392] width 22 height 22
type input "30"
click at [587, 153] on body "Staff Students Structure Enrollment Discipline Attendance My courses Archivos R…" at bounding box center [550, 266] width 1100 height 533
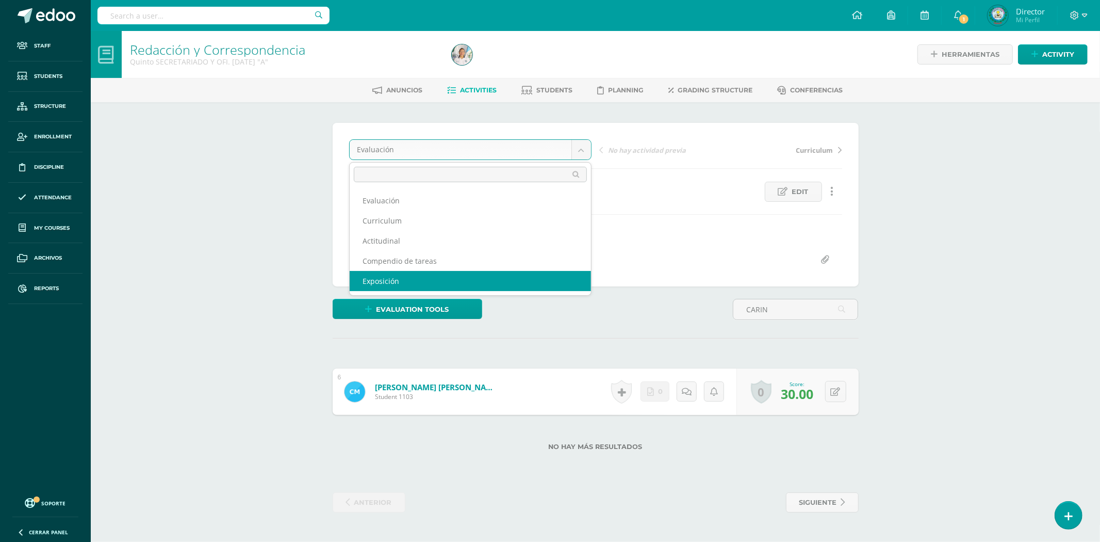
select select "/dashboard/teacher/grade-activity/79846/"
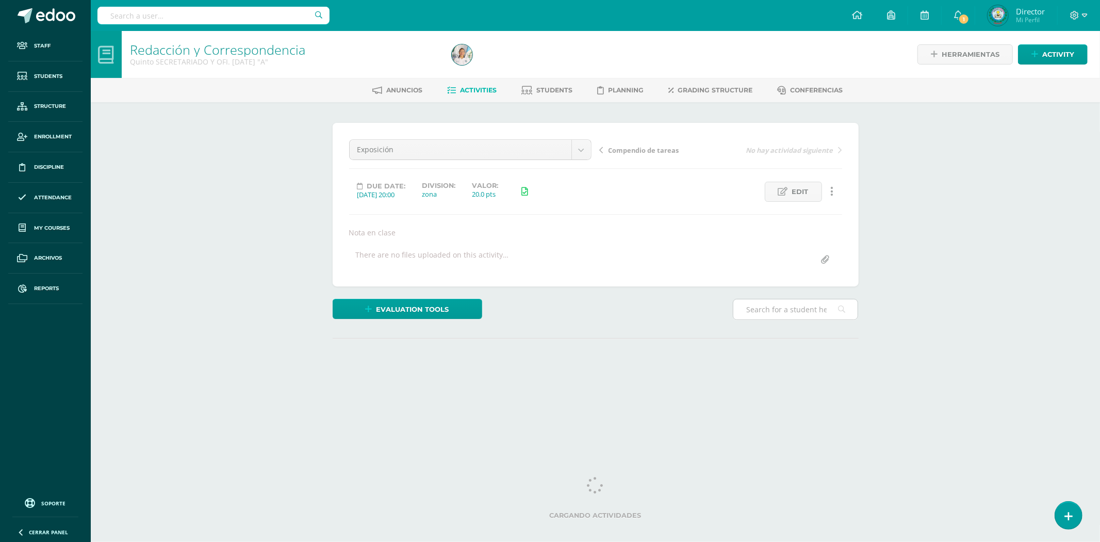
click at [785, 312] on input "text" at bounding box center [795, 309] width 124 height 20
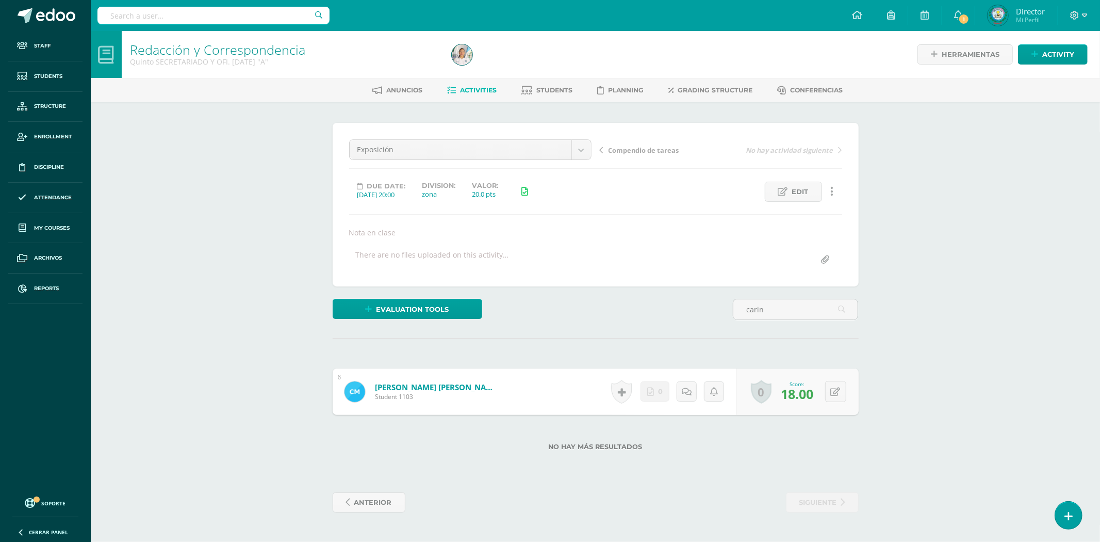
type input "carin"
click at [954, 372] on div "Redacción y Correspondencia Quinto SECRETARIADO Y OFI. [DATE] "A" Herramientas …" at bounding box center [595, 282] width 1009 height 502
click at [832, 392] on button at bounding box center [835, 391] width 21 height 21
type input "3"
type input "20"
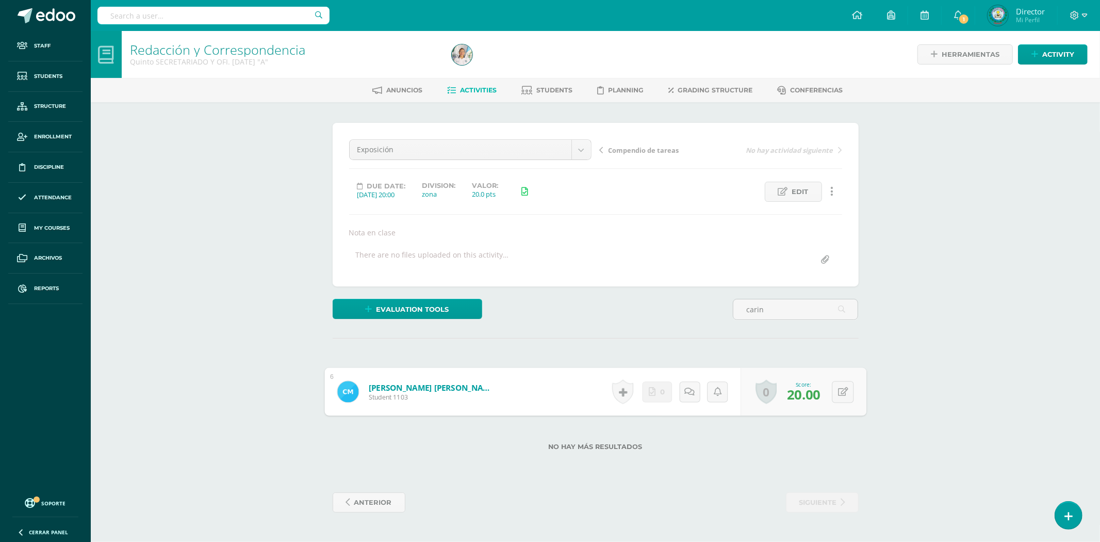
click at [464, 385] on link "Marroquín Solis, Carin Daniela" at bounding box center [431, 387] width 127 height 11
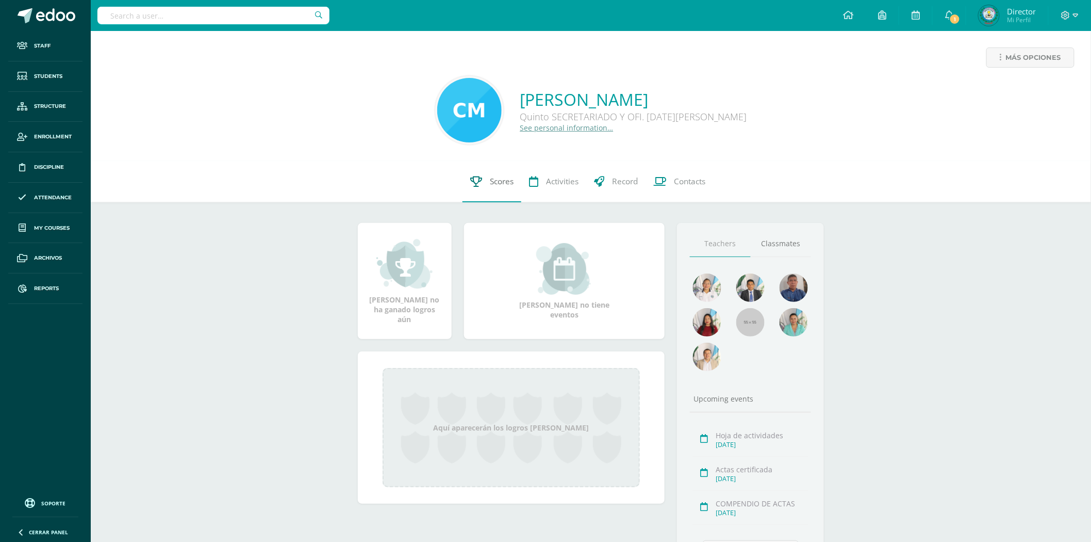
click at [490, 178] on span "Scores" at bounding box center [502, 181] width 24 height 11
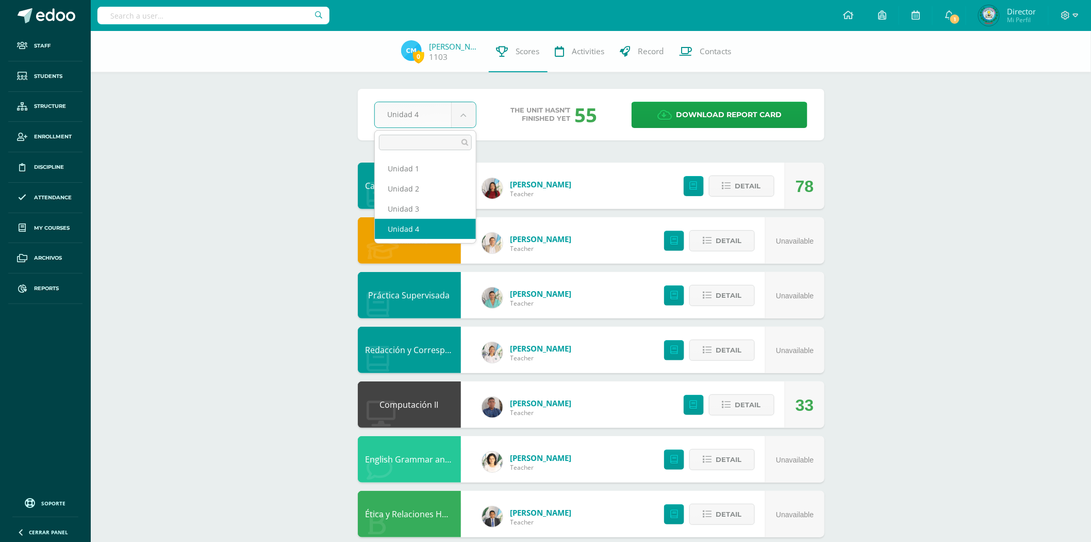
click at [465, 120] on body "Staff Students Structure Enrollment Discipline Attendance My courses Archivos R…" at bounding box center [545, 333] width 1091 height 667
select select "Unidad 2"
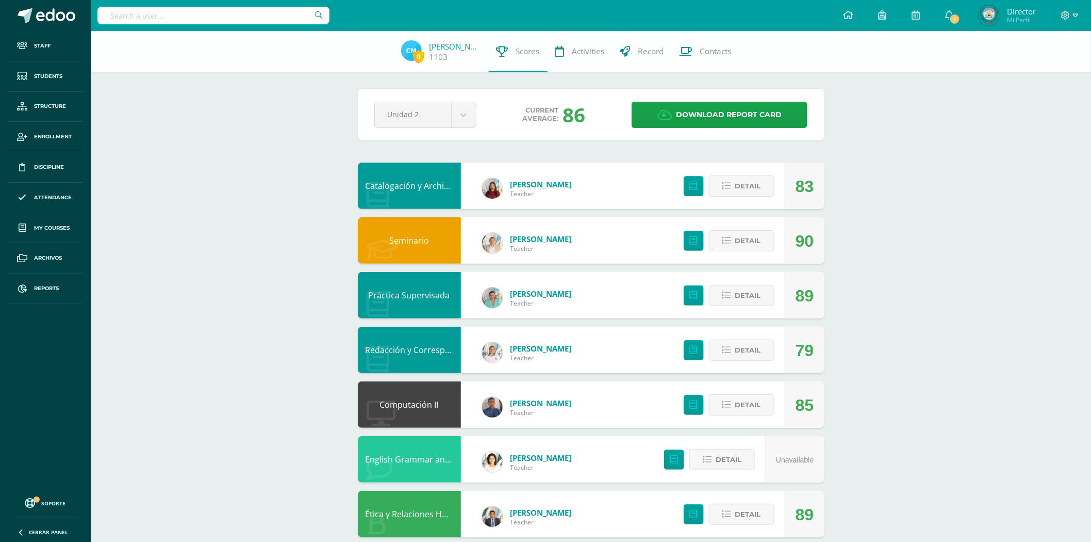
click at [443, 351] on link "Redacción y Correspondencia" at bounding box center [424, 349] width 116 height 11
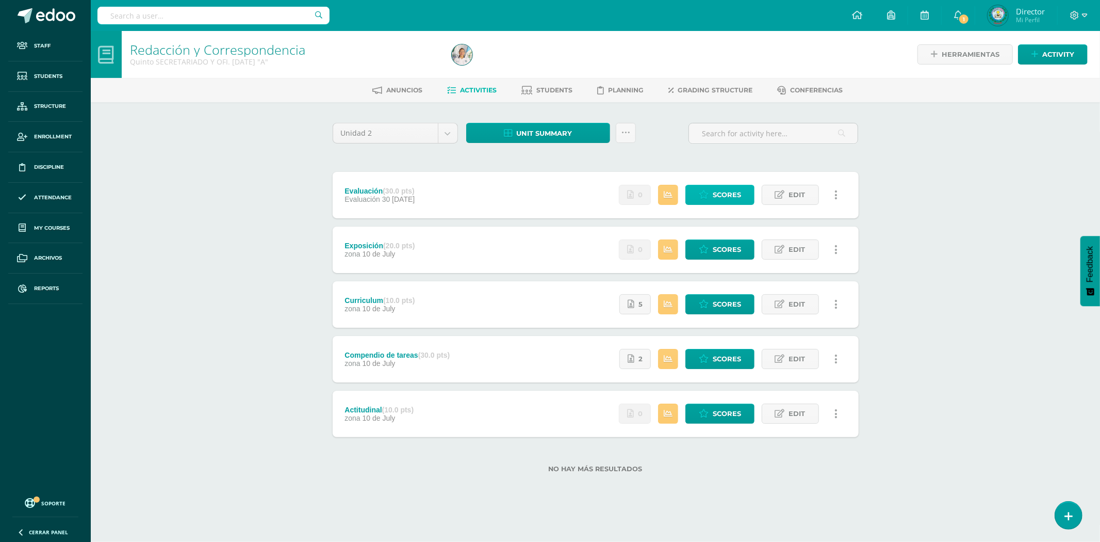
click at [716, 201] on span "Scores" at bounding box center [727, 194] width 28 height 19
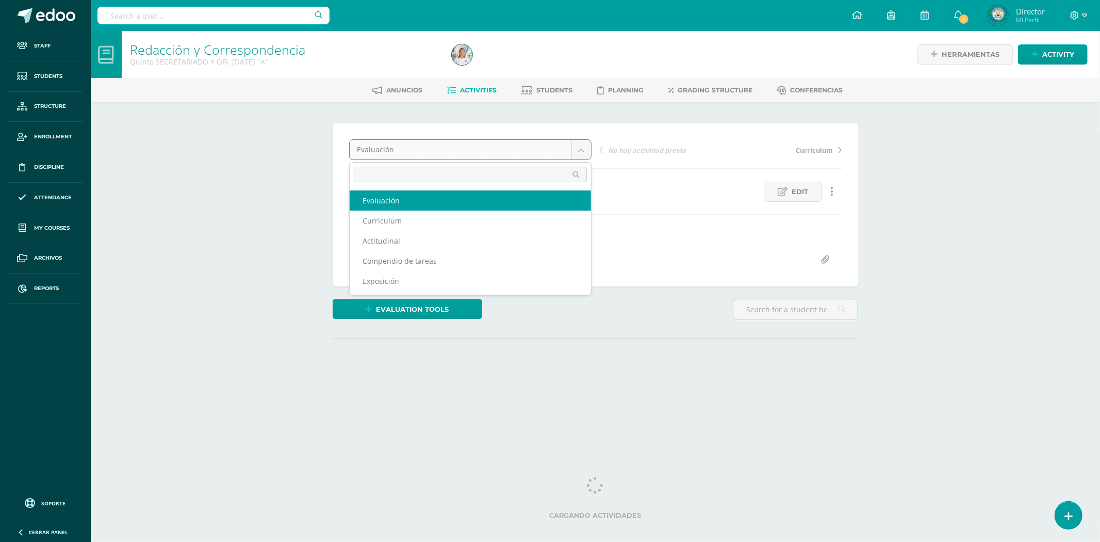
click at [576, 151] on body "Staff Students Structure Enrollment Discipline Attendance My courses Archivos R…" at bounding box center [550, 209] width 1100 height 418
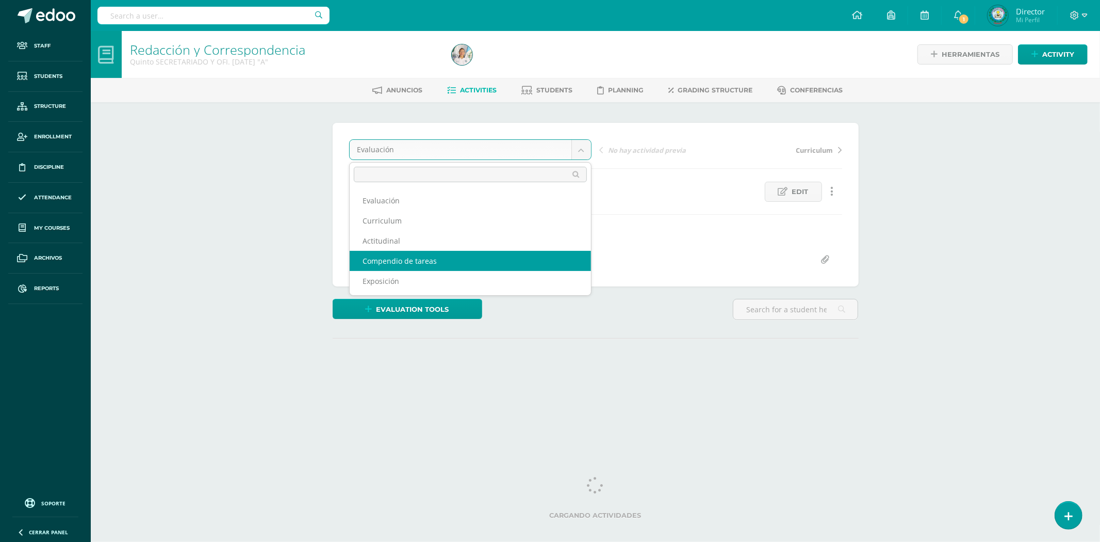
select select "/dashboard/teacher/grade-activity/79847/"
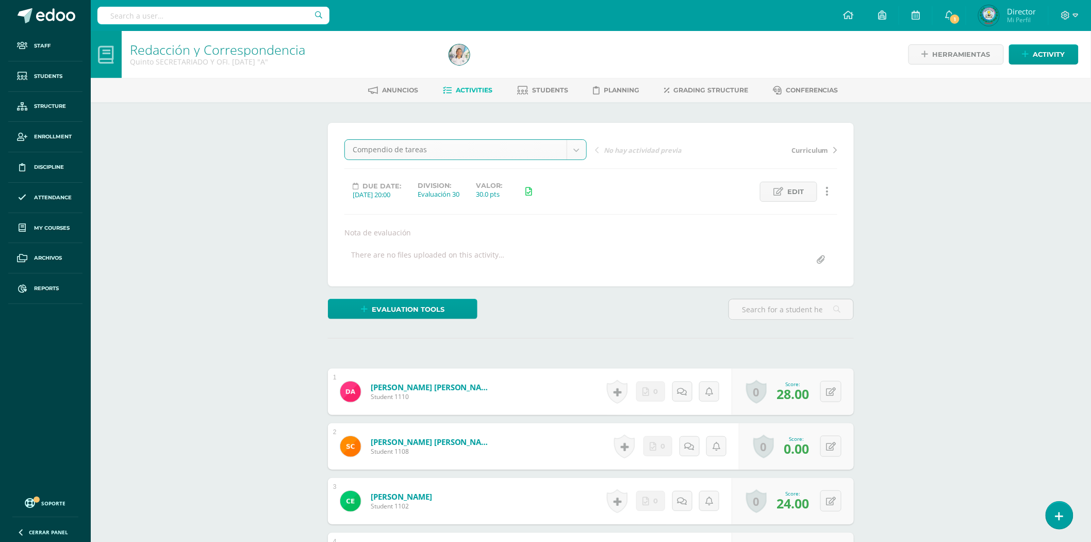
scroll to position [1, 0]
click at [759, 310] on input "text" at bounding box center [791, 309] width 124 height 20
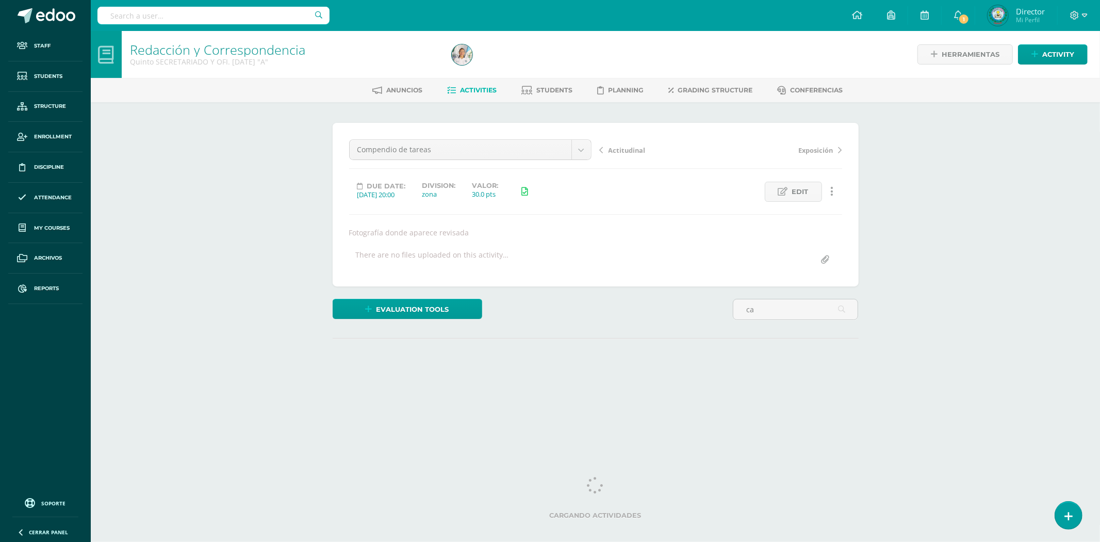
type input "CARIN"
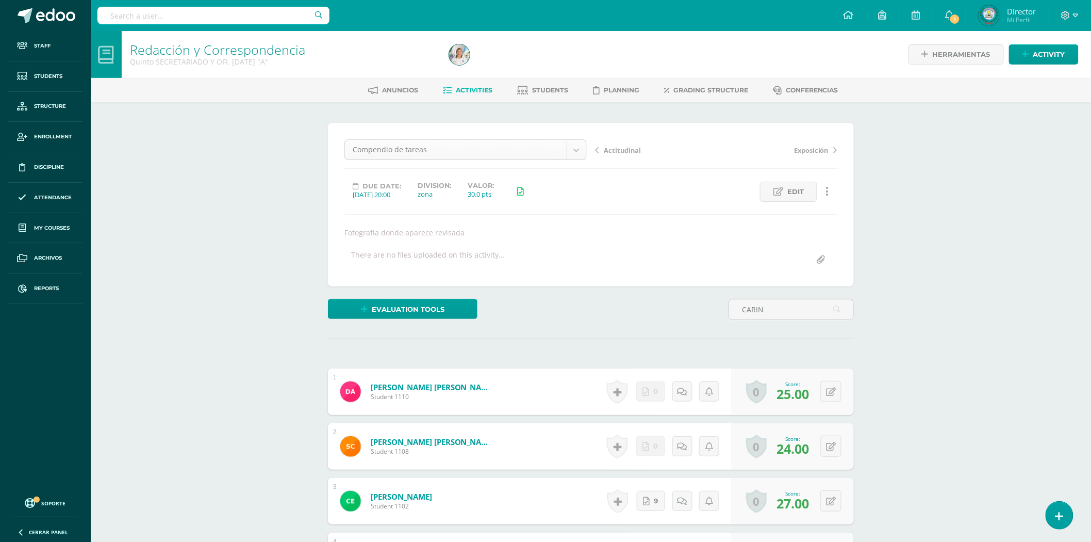
click at [575, 145] on body "Staff Students Structure Enrollment Discipline Attendance My courses Archivos R…" at bounding box center [545, 485] width 1091 height 970
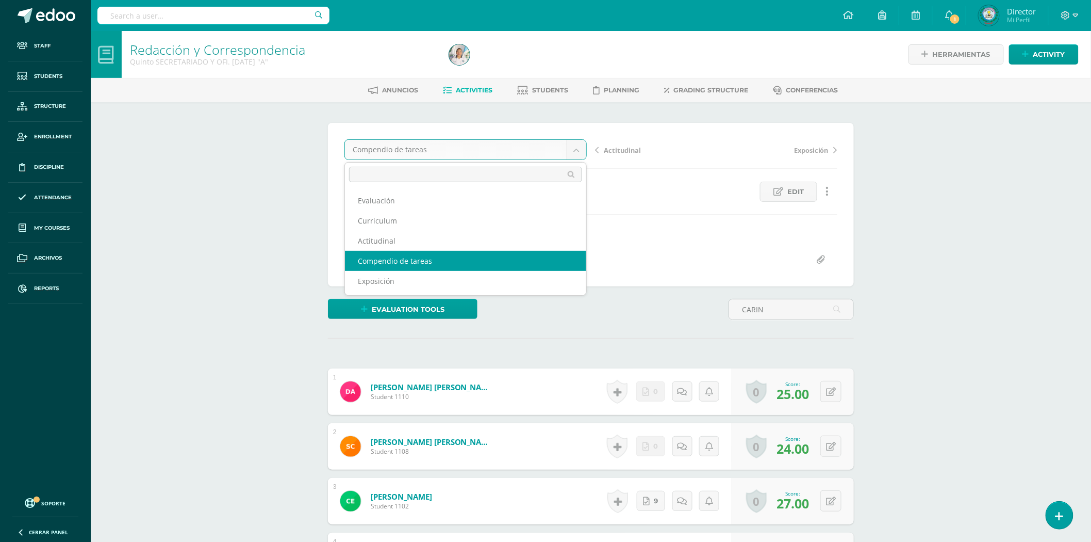
scroll to position [1, 0]
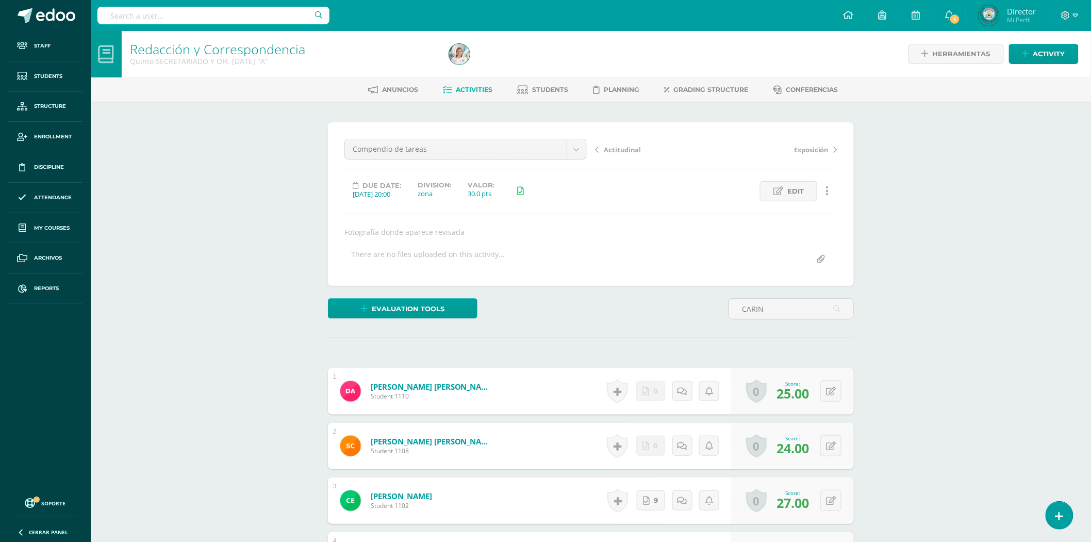
click at [470, 113] on body "Staff Students Structure Enrollment Discipline Attendance My courses Archivos R…" at bounding box center [545, 484] width 1091 height 970
click at [580, 145] on body "Staff Students Structure Enrollment Discipline Attendance My courses Archivos R…" at bounding box center [545, 484] width 1091 height 970
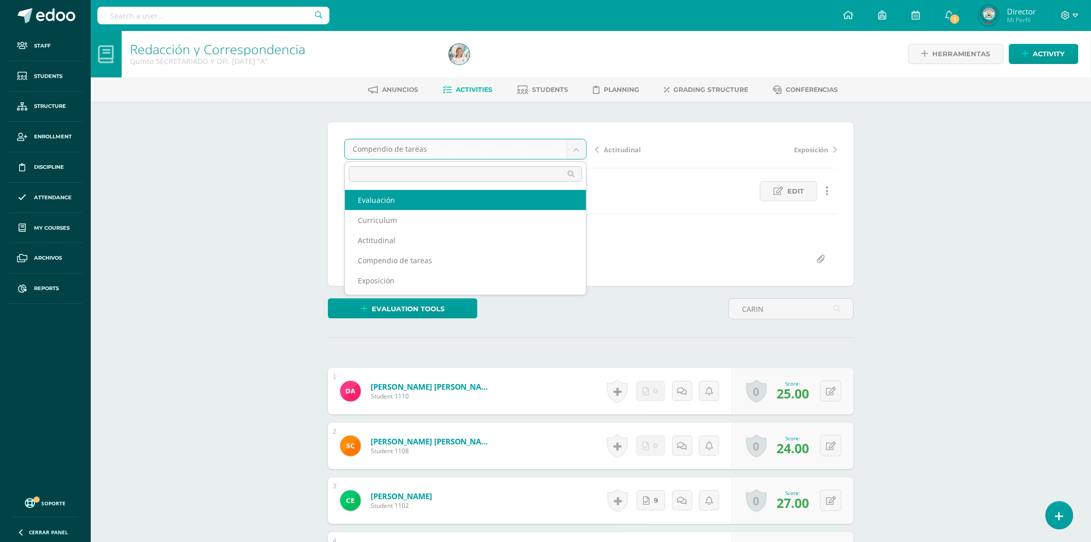
select select "/dashboard/teacher/grade-activity/80426/"
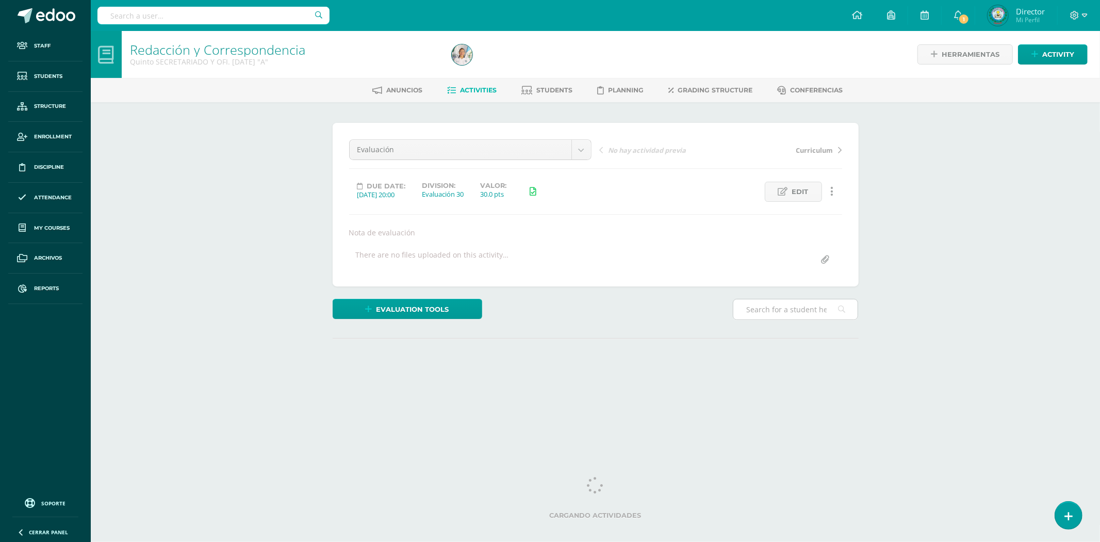
click at [784, 312] on input "text" at bounding box center [795, 309] width 124 height 20
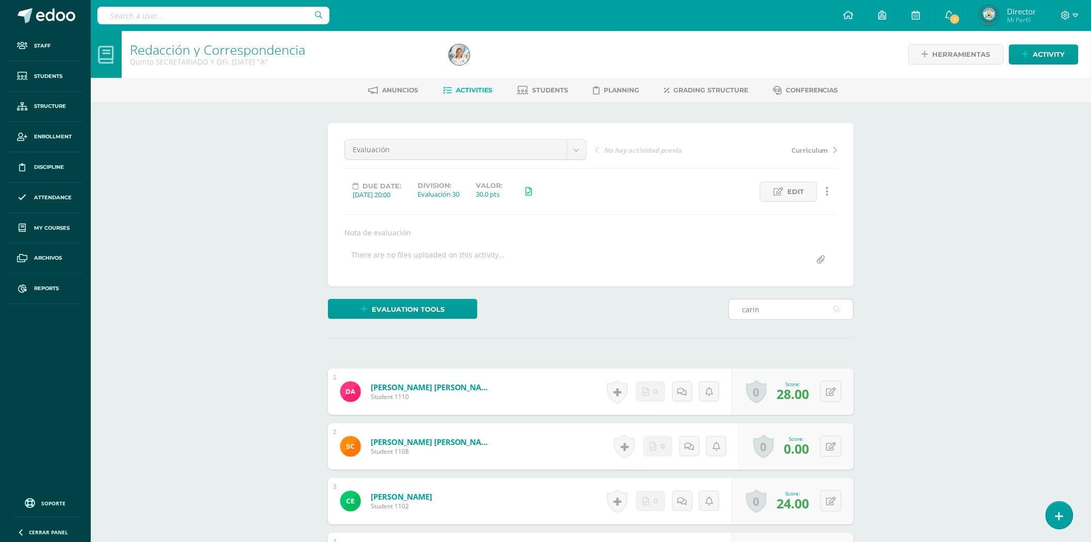
type input "CARIN"
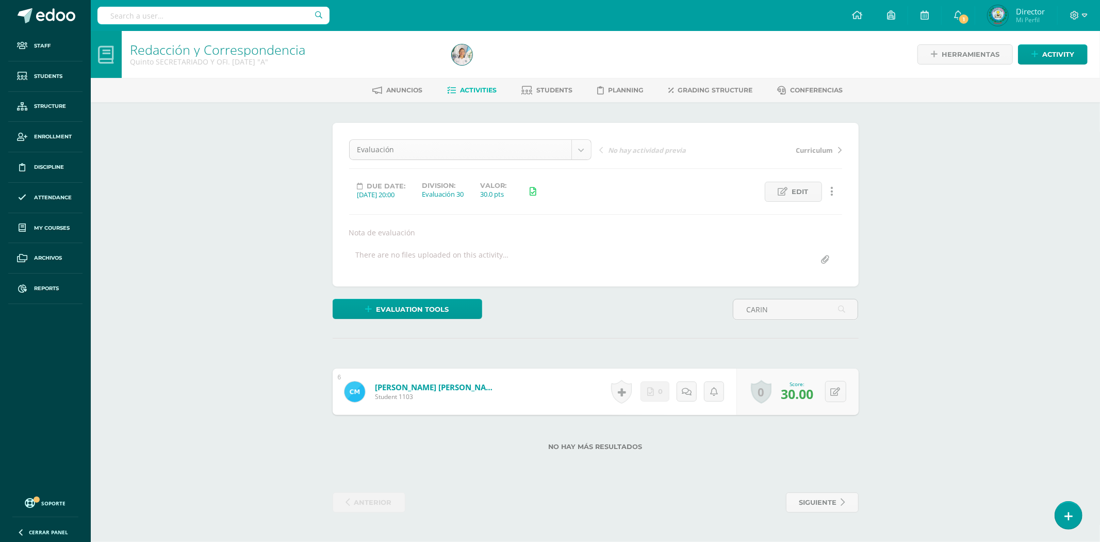
click at [576, 147] on body "Staff Students Structure Enrollment Discipline Attendance My courses Archivos R…" at bounding box center [550, 266] width 1100 height 533
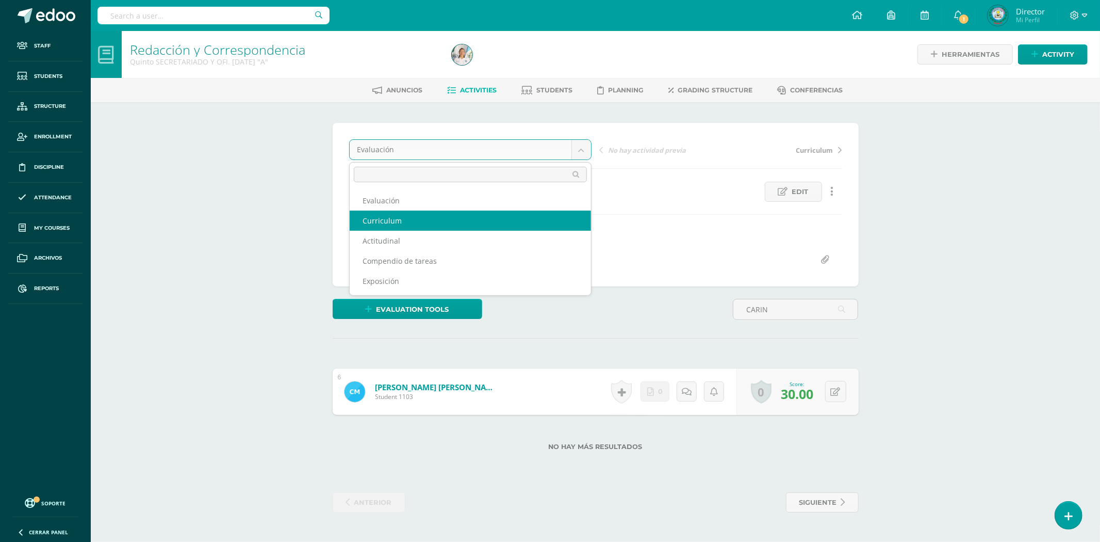
select select "/dashboard/teacher/grade-activity/79844/"
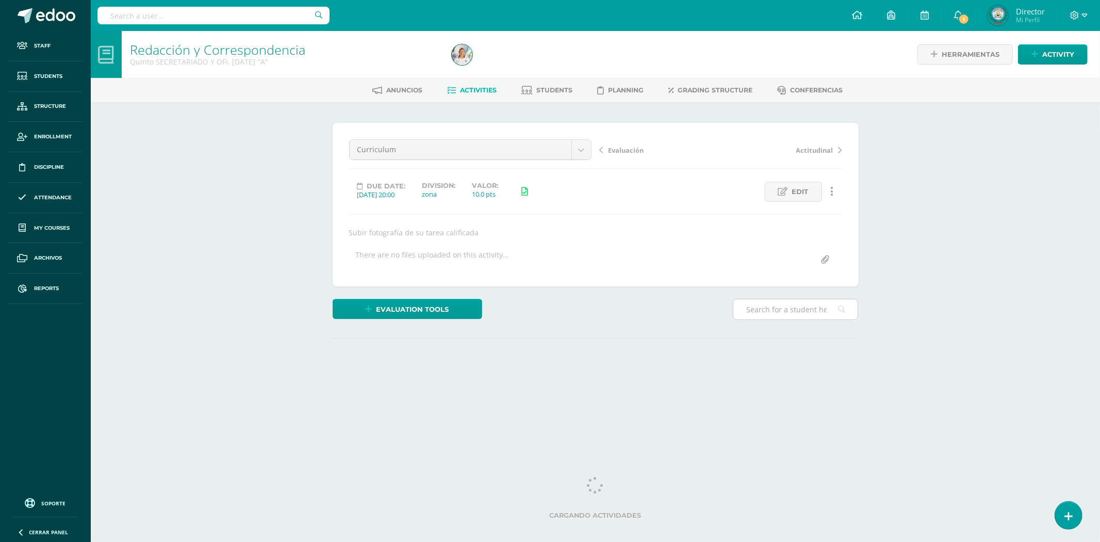
click at [805, 310] on input "text" at bounding box center [795, 309] width 124 height 20
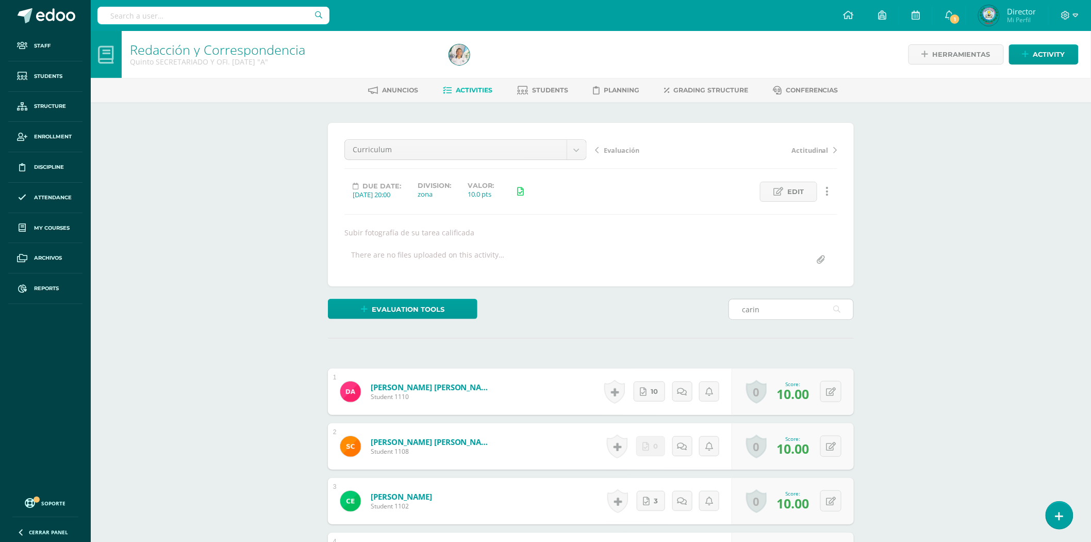
type input "CARIN"
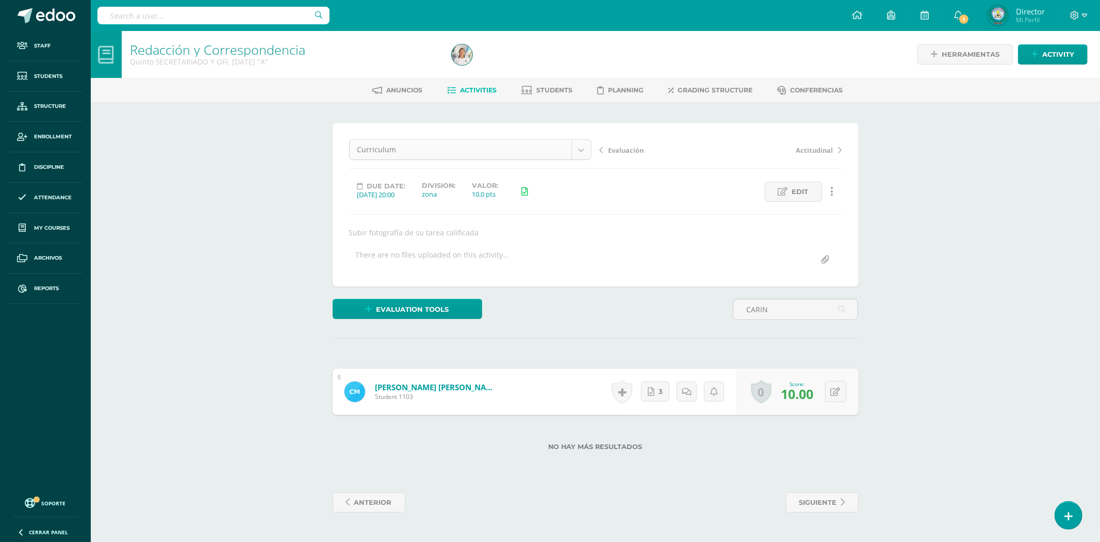
click at [579, 149] on body "Staff Students Structure Enrollment Discipline Attendance My courses Archivos R…" at bounding box center [550, 266] width 1100 height 533
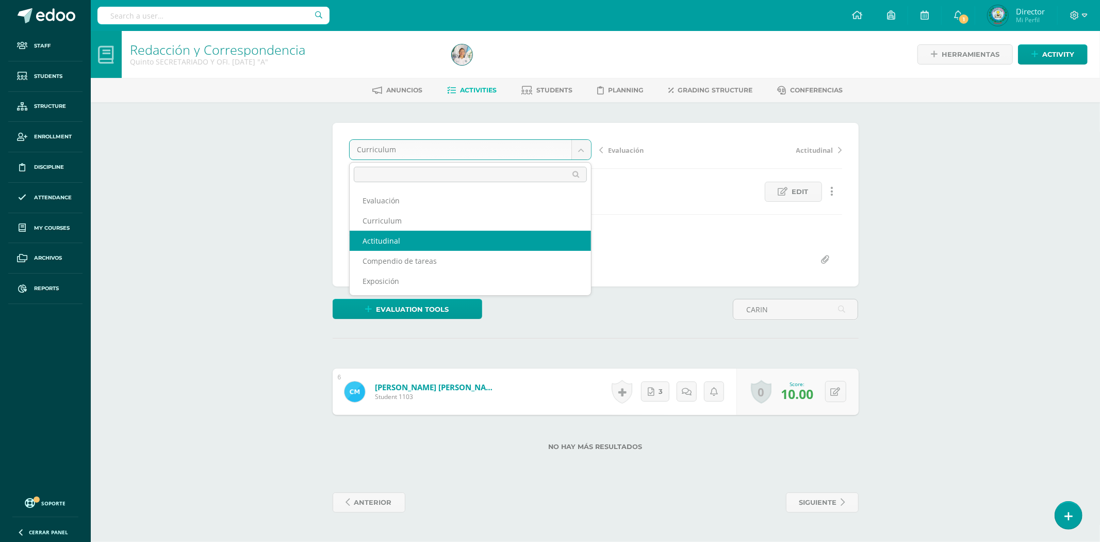
select select "/dashboard/teacher/grade-activity/79845/"
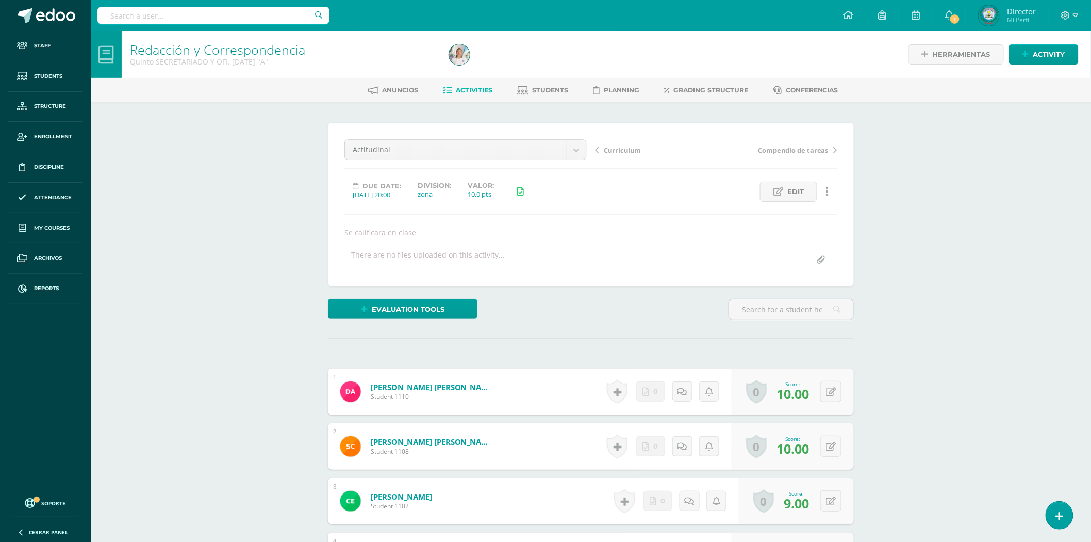
scroll to position [1, 0]
click at [799, 314] on input "text" at bounding box center [791, 309] width 124 height 20
type input "CARIN"
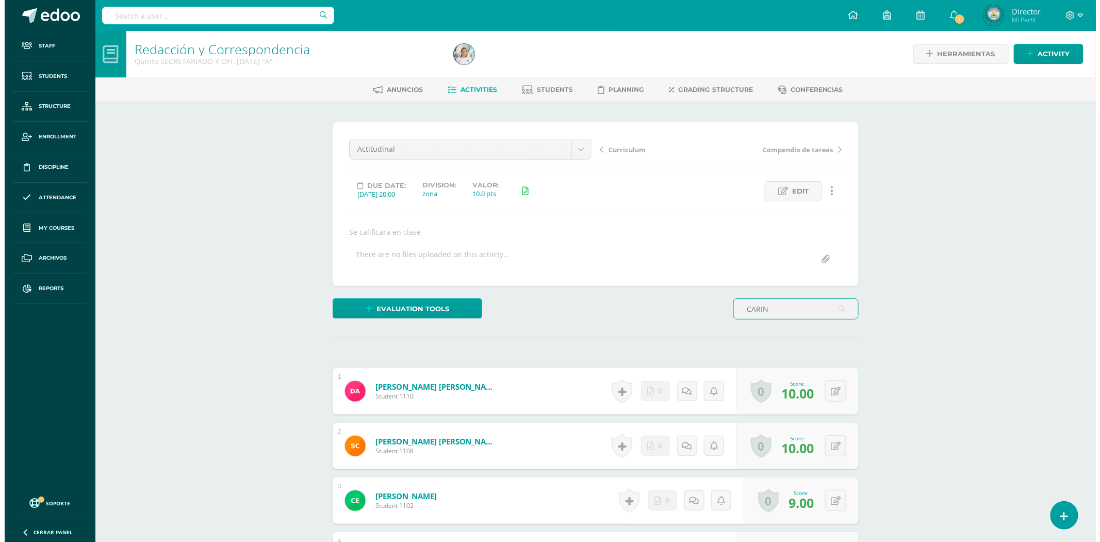
scroll to position [0, 0]
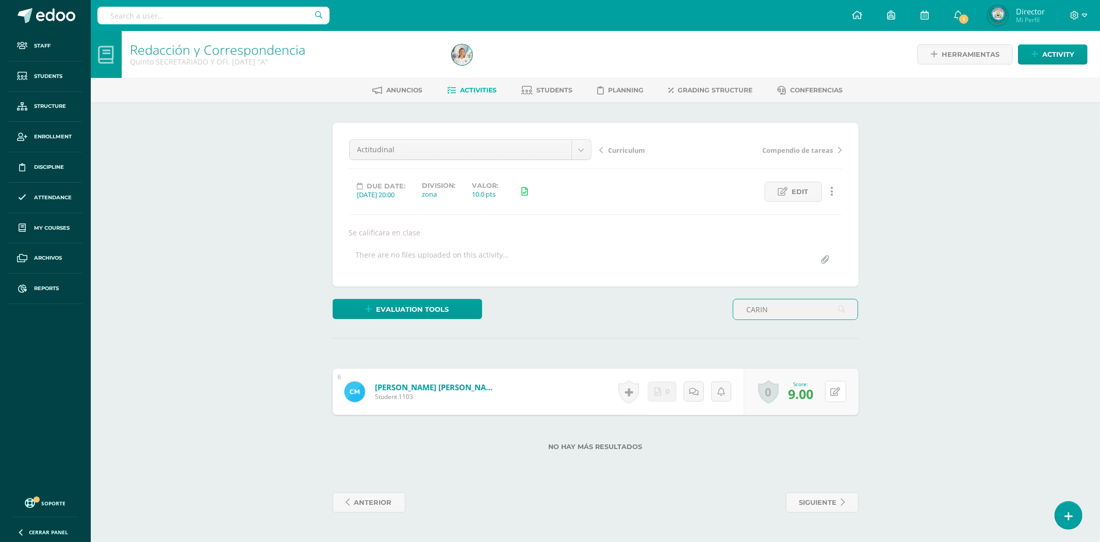
click at [825, 396] on div "0 Badges Badges obtained Aún no hay logros agregados Score: 9.00" at bounding box center [801, 391] width 115 height 46
click at [839, 389] on icon at bounding box center [843, 391] width 10 height 9
type input "10"
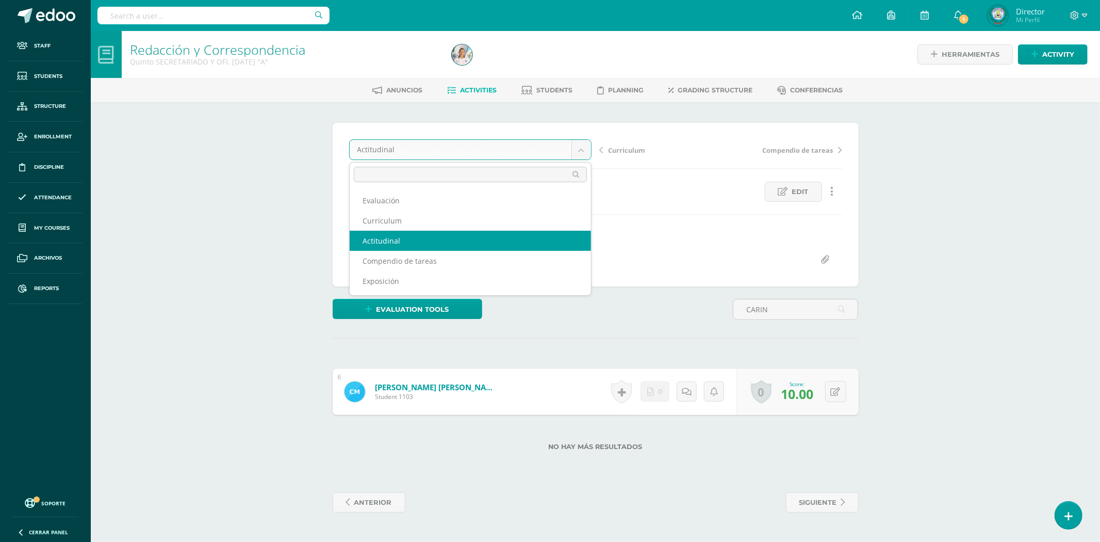
click at [586, 145] on body "Staff Students Structure Enrollment Discipline Attendance My courses Archivos R…" at bounding box center [550, 266] width 1100 height 533
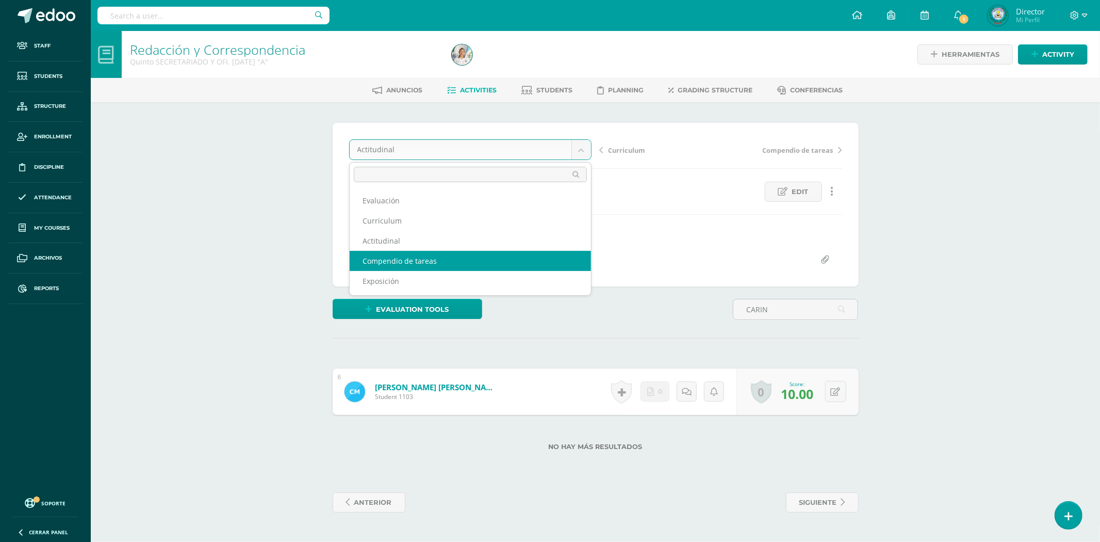
select select "/dashboard/teacher/grade-activity/79847/"
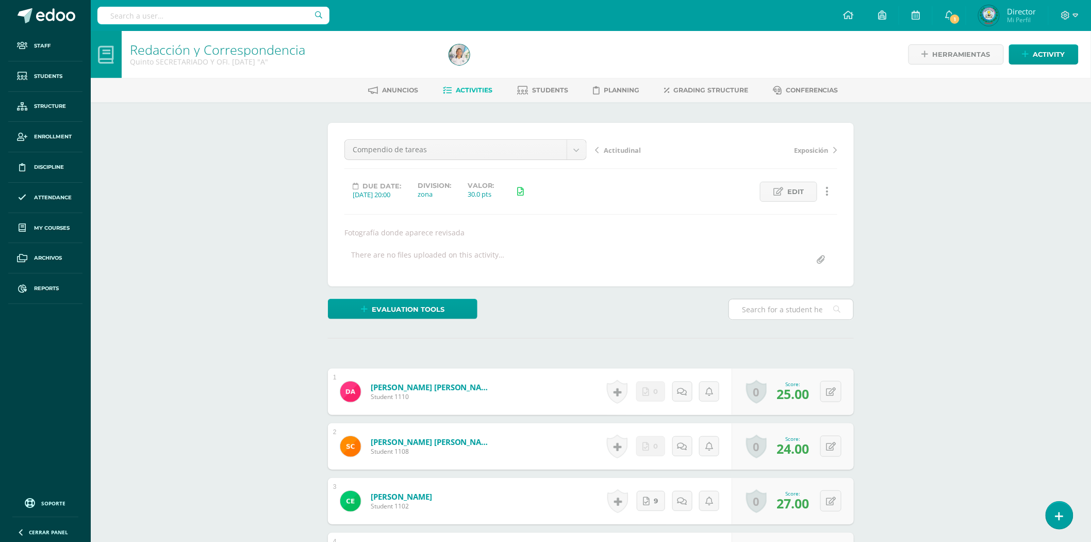
click at [782, 313] on input "text" at bounding box center [791, 309] width 124 height 20
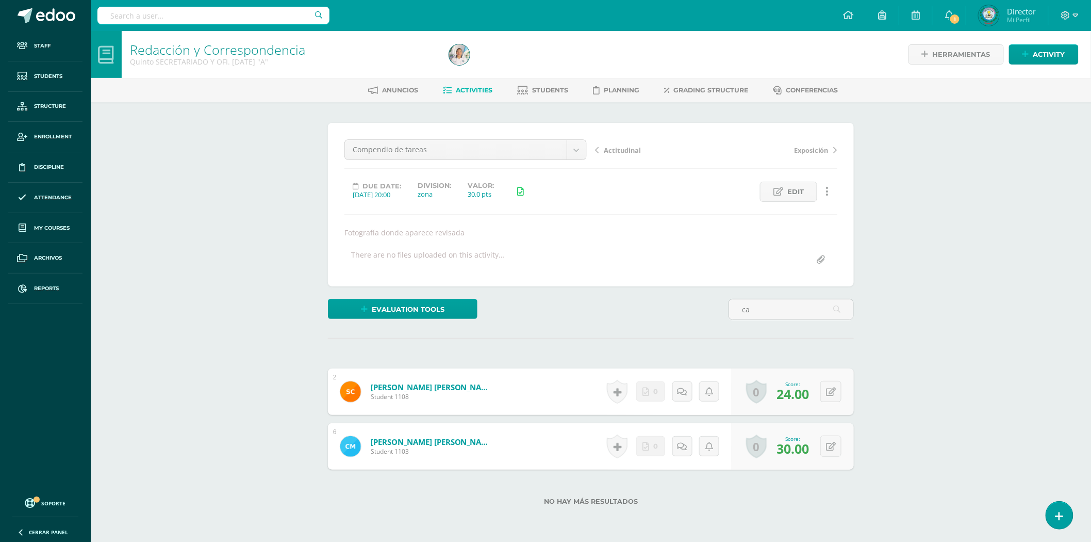
scroll to position [1, 0]
type input "ca"
click at [423, 443] on link "Marroquín Solis, Carin Daniela" at bounding box center [427, 441] width 127 height 11
click at [423, 442] on link "Marroquín Solis, Carin Daniela" at bounding box center [427, 441] width 127 height 11
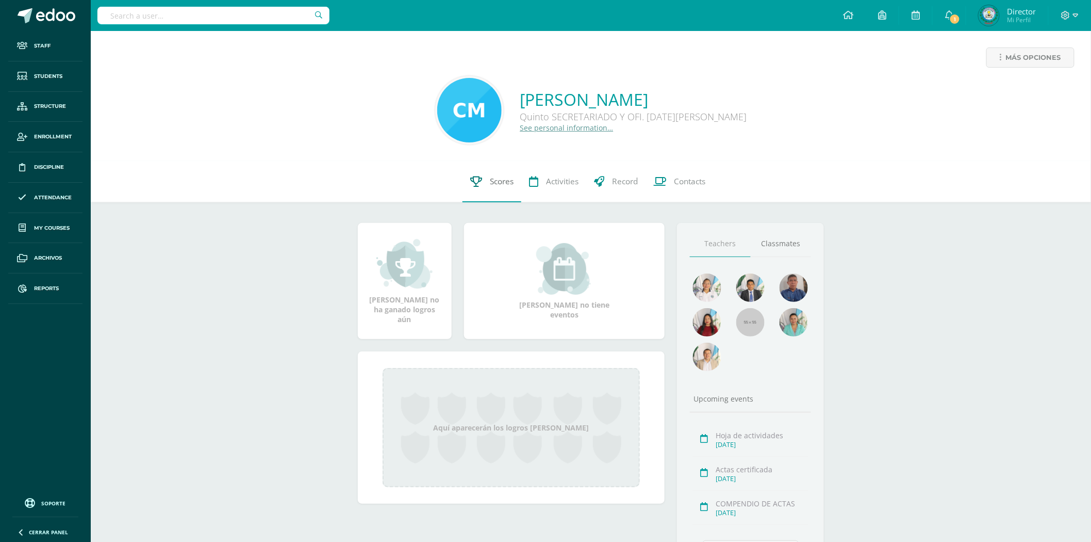
click at [501, 182] on span "Scores" at bounding box center [502, 181] width 24 height 11
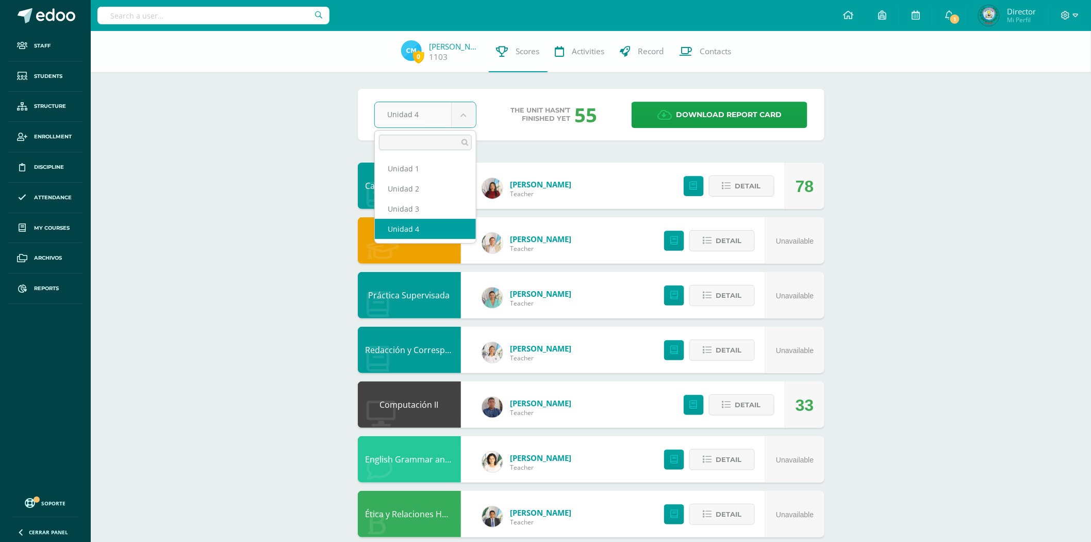
click at [467, 109] on body "Staff Students Structure Enrollment Discipline Attendance My courses Archivos R…" at bounding box center [545, 333] width 1091 height 667
select select "Unidad 3"
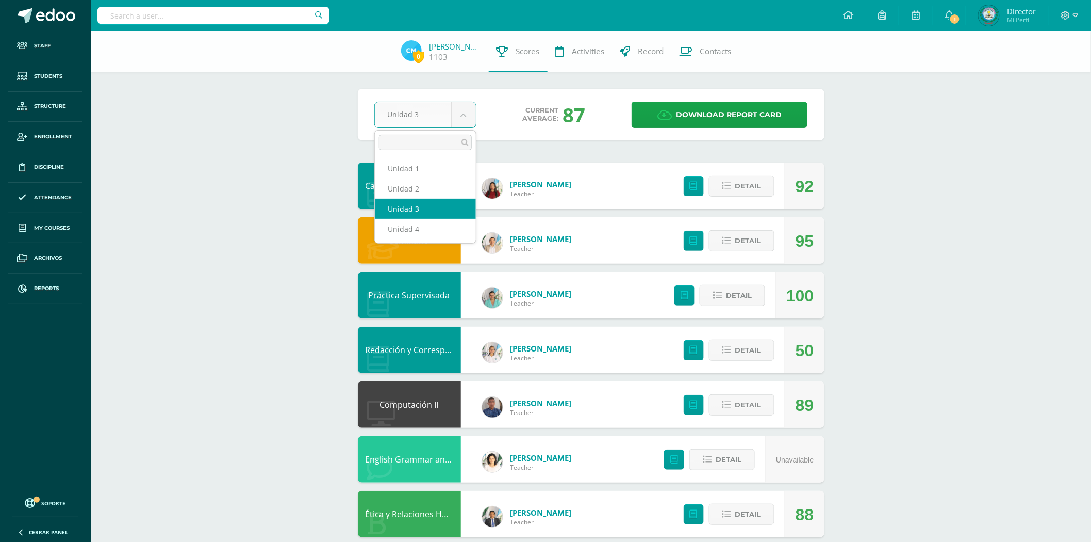
click at [462, 111] on body "Staff Students Structure Enrollment Discipline Attendance My courses Archivos R…" at bounding box center [545, 333] width 1091 height 667
select select "Unidad 2"
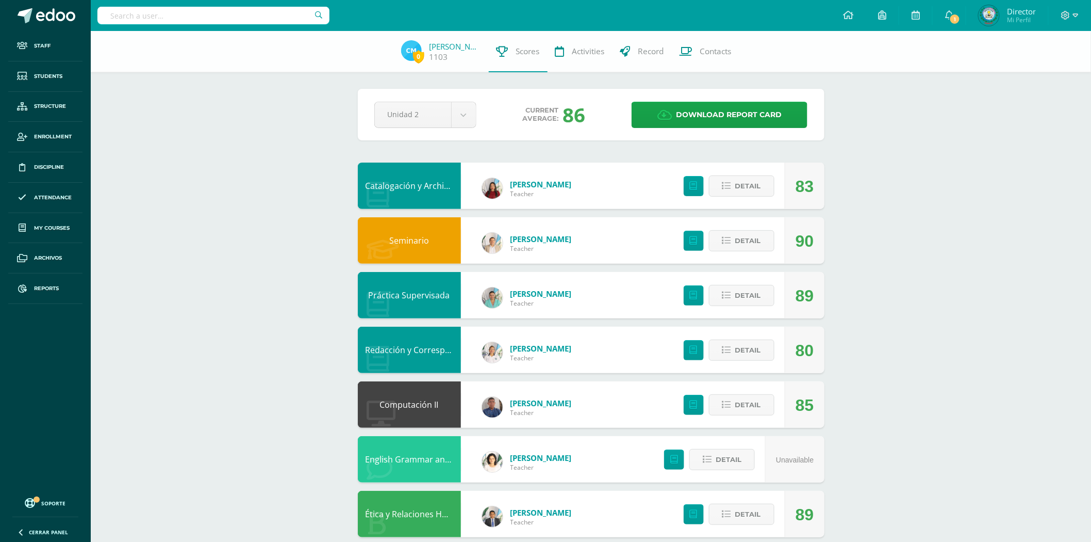
click at [403, 342] on div "Redacción y Correspondencia" at bounding box center [409, 349] width 103 height 46
click at [416, 353] on link "Redacción y Correspondencia" at bounding box center [424, 349] width 116 height 11
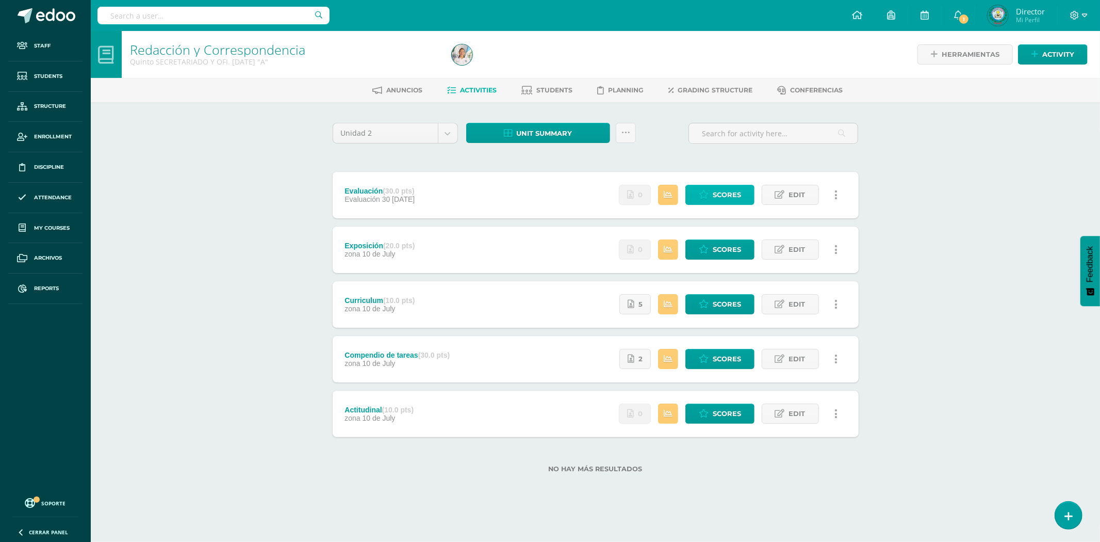
click at [715, 201] on span "Scores" at bounding box center [727, 194] width 28 height 19
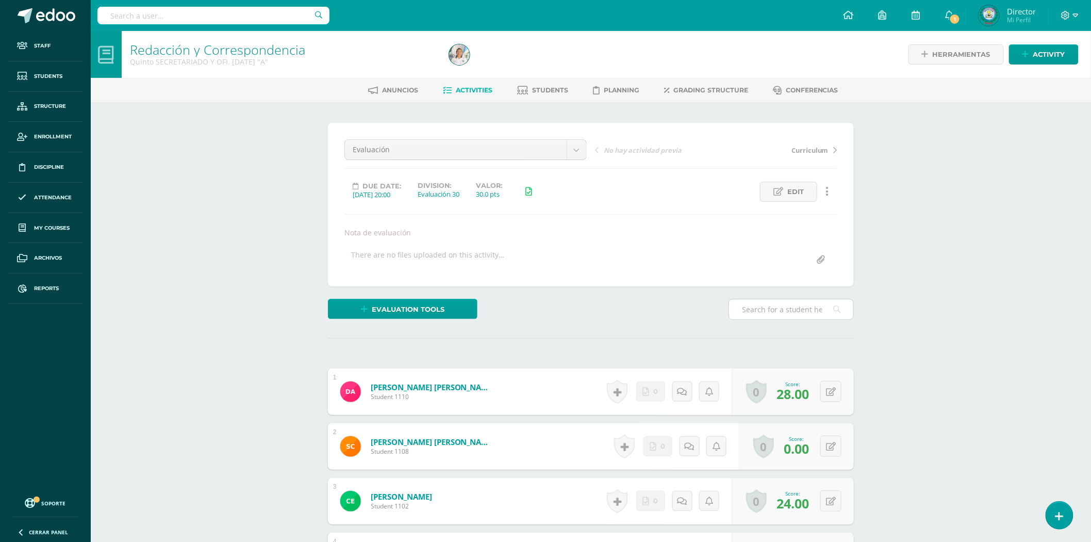
click at [765, 309] on input "text" at bounding box center [791, 309] width 124 height 20
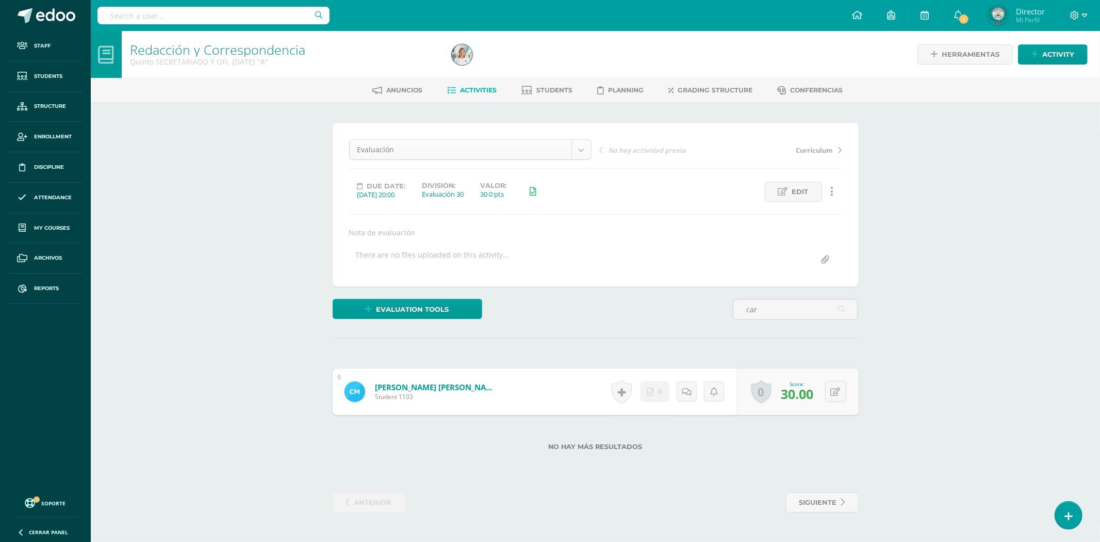
type input "car"
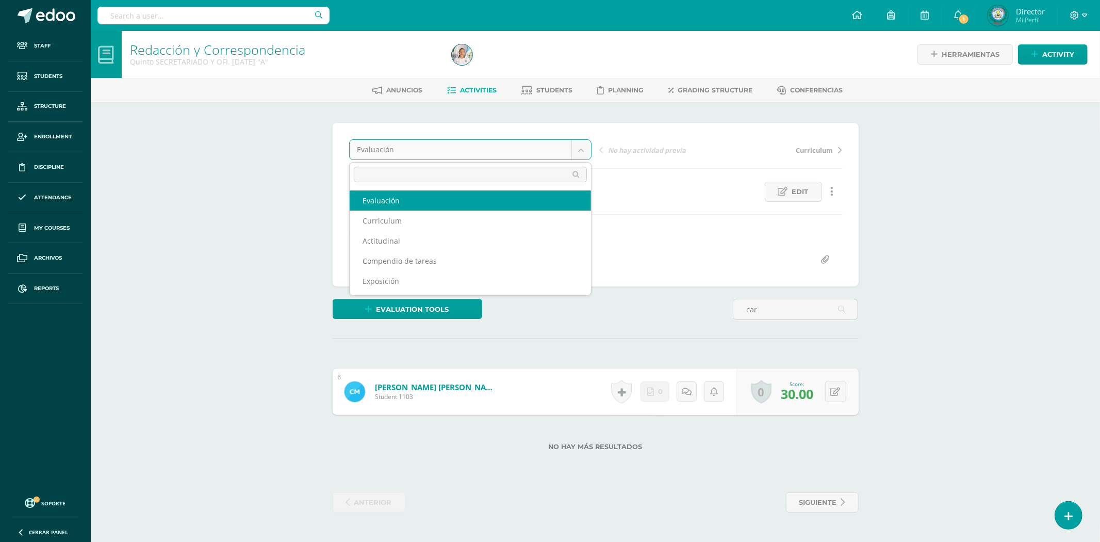
click at [578, 145] on body "Staff Students Structure Enrollment Discipline Attendance My courses Archivos R…" at bounding box center [550, 266] width 1100 height 533
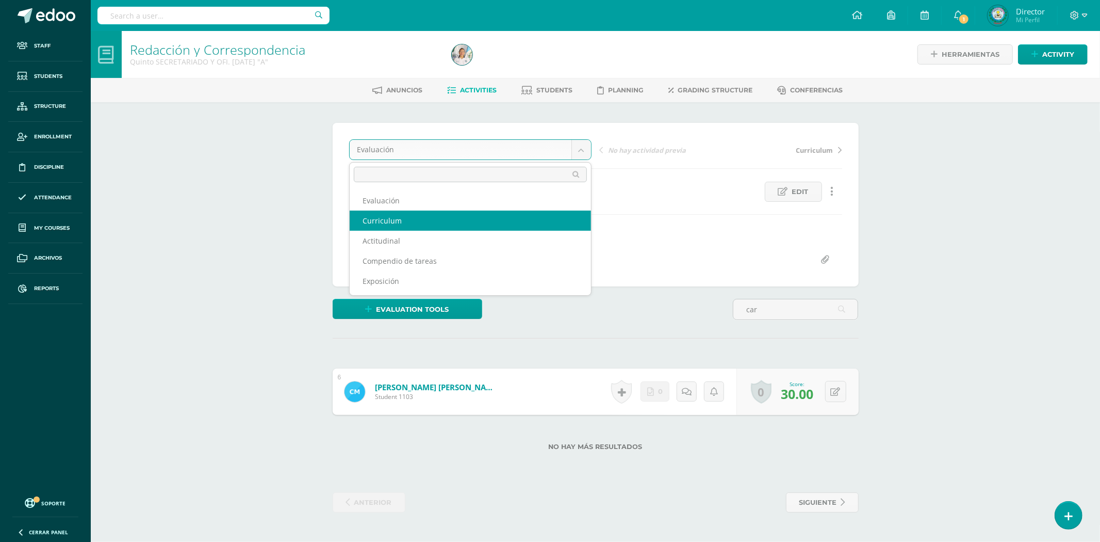
select select "/dashboard/teacher/grade-activity/79844/"
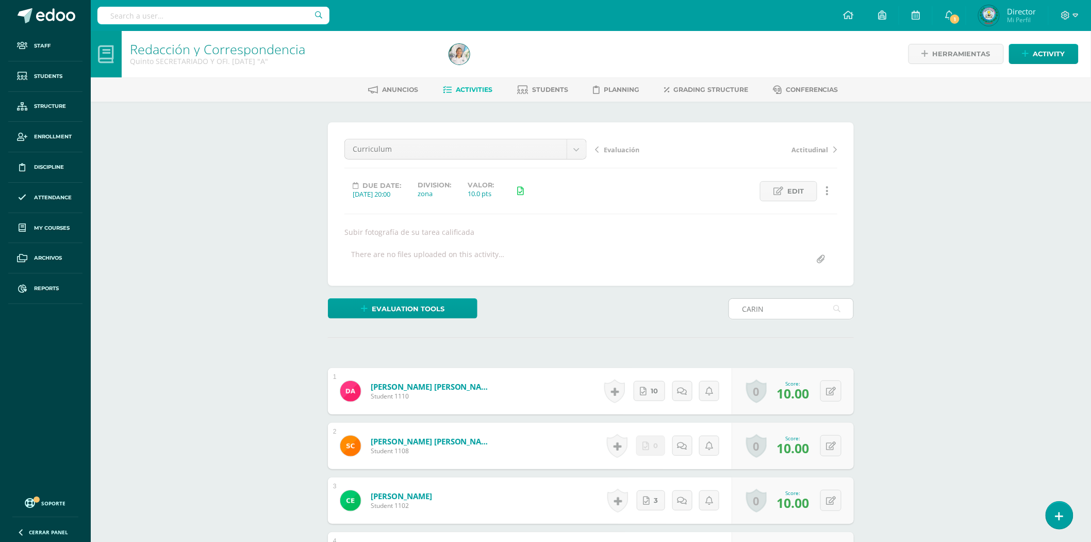
scroll to position [1, 0]
click at [787, 312] on input "CARIN" at bounding box center [791, 308] width 124 height 20
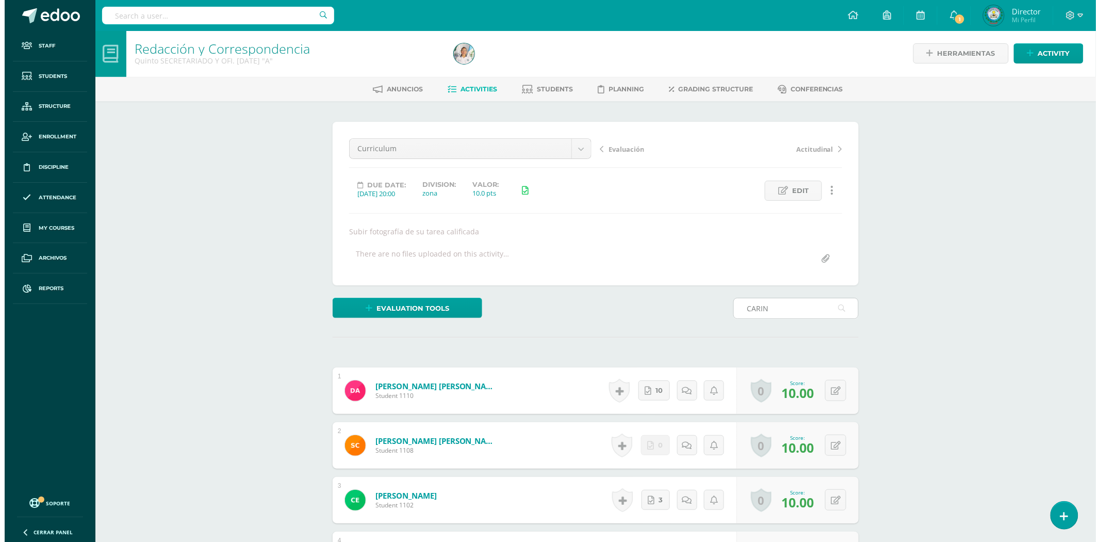
scroll to position [0, 0]
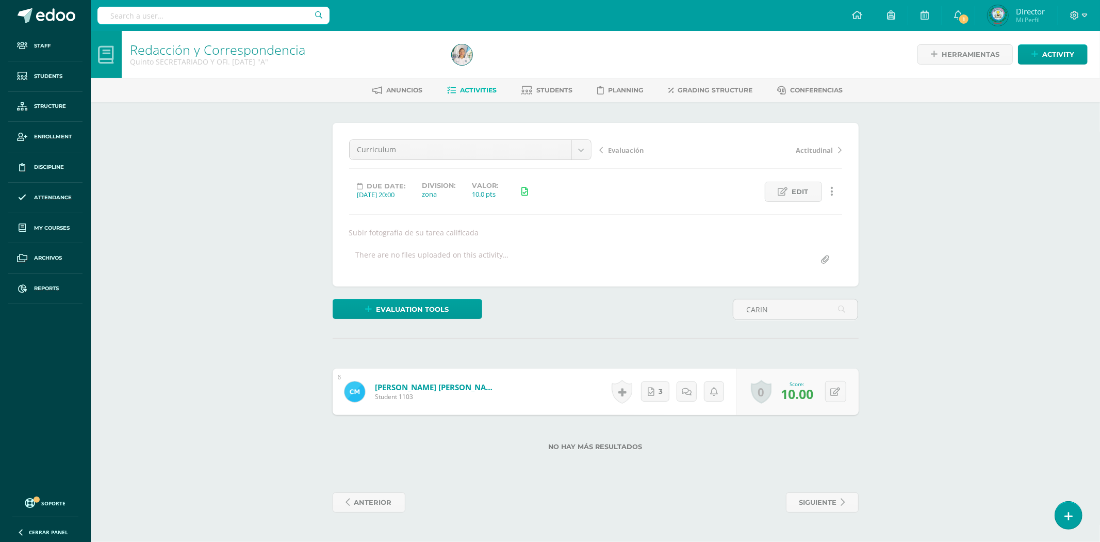
drag, startPoint x: 783, startPoint y: 306, endPoint x: 717, endPoint y: 297, distance: 66.1
click at [726, 305] on div "Evaluation tools Checklist Escala de valoración Extra points Sustitución de not…" at bounding box center [596, 313] width 534 height 29
type input "CARIN"
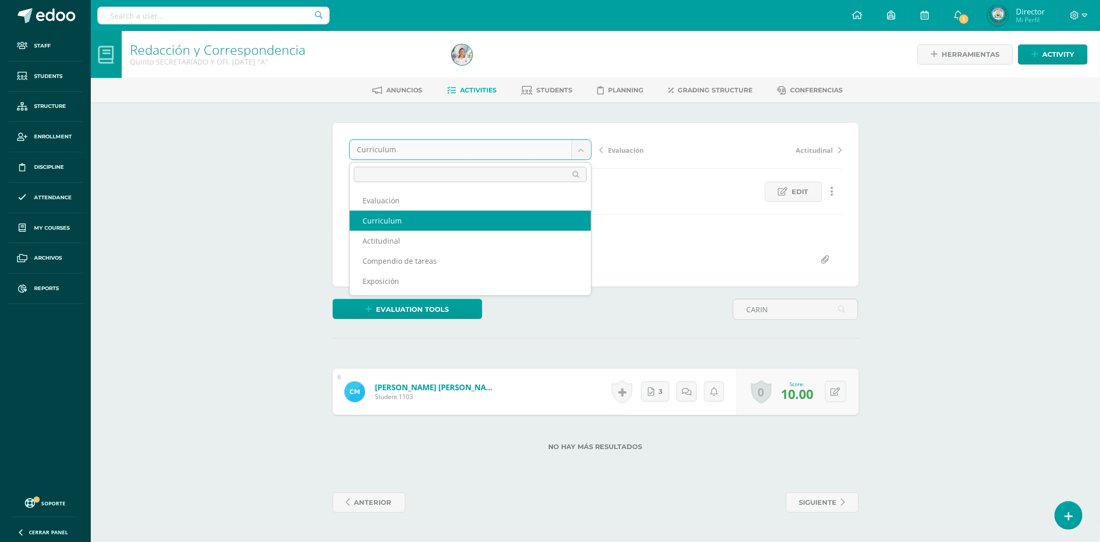
click at [574, 150] on body "Staff Students Structure Enrollment Discipline Attendance My courses Archivos R…" at bounding box center [550, 266] width 1100 height 533
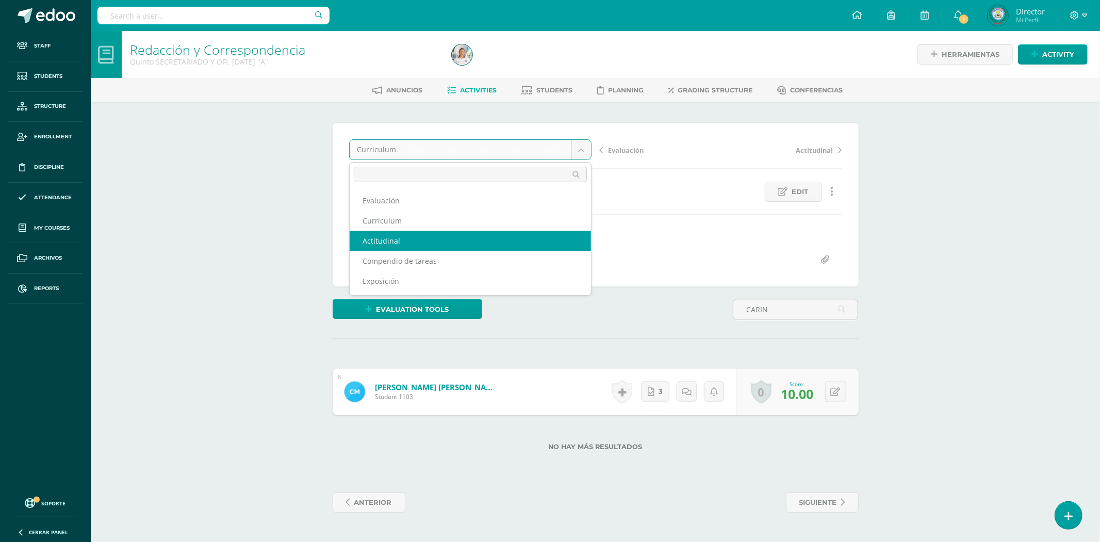
select select "/dashboard/teacher/grade-activity/79845/"
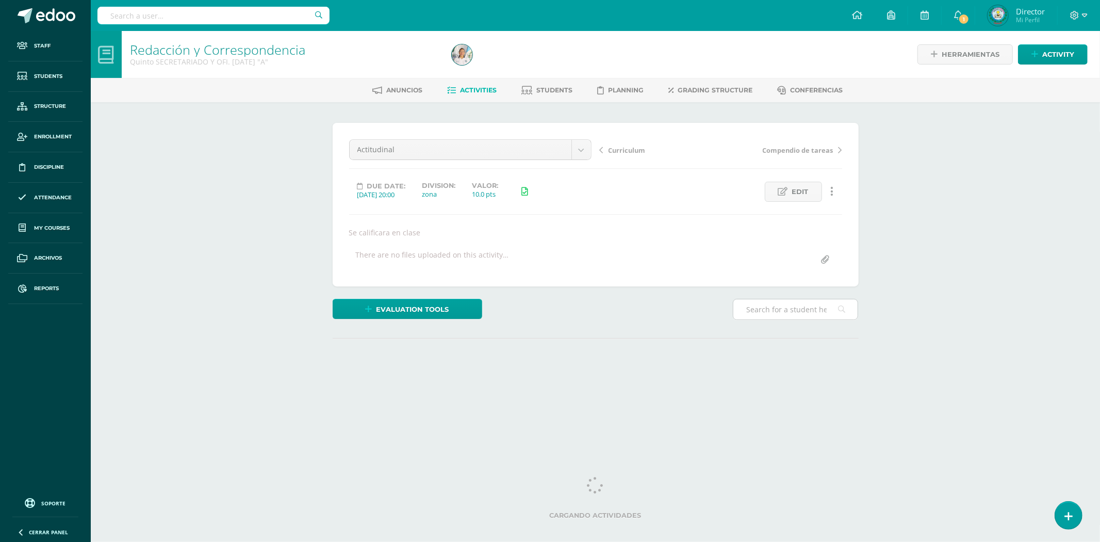
click at [774, 305] on input "text" at bounding box center [795, 309] width 124 height 20
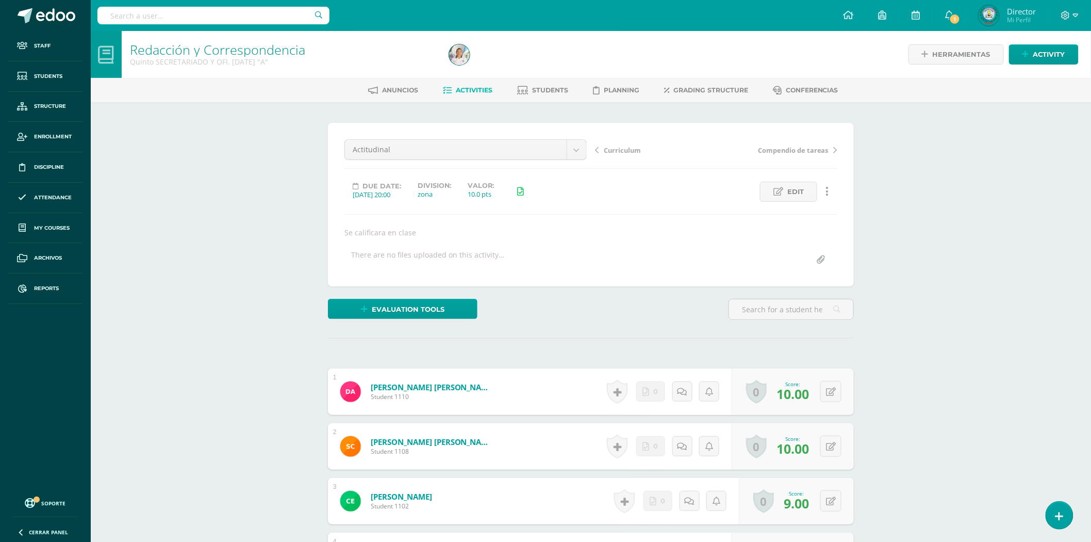
scroll to position [1, 0]
click at [765, 303] on input "text" at bounding box center [791, 309] width 124 height 20
type input "CARIN"
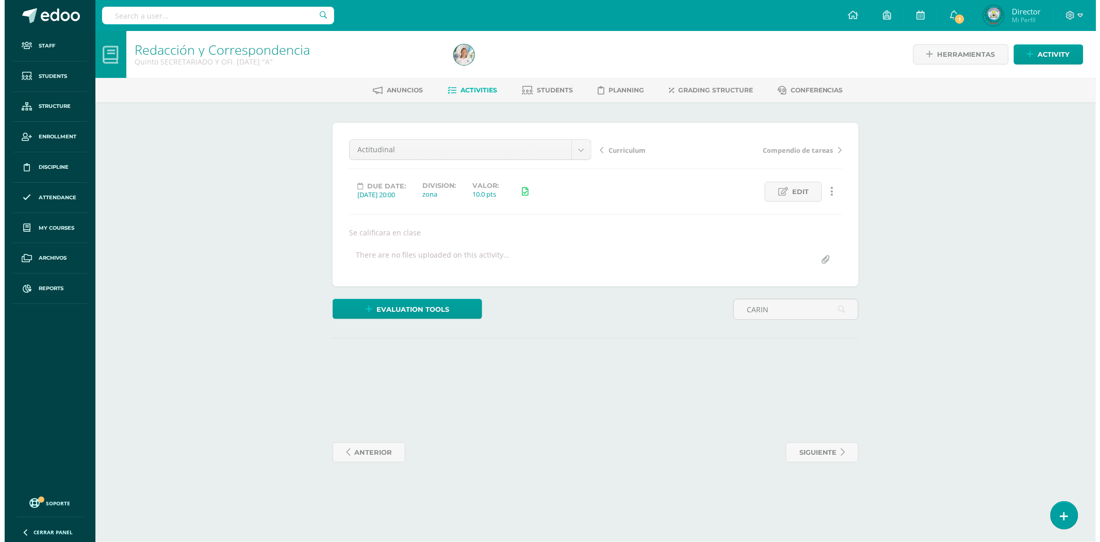
scroll to position [0, 0]
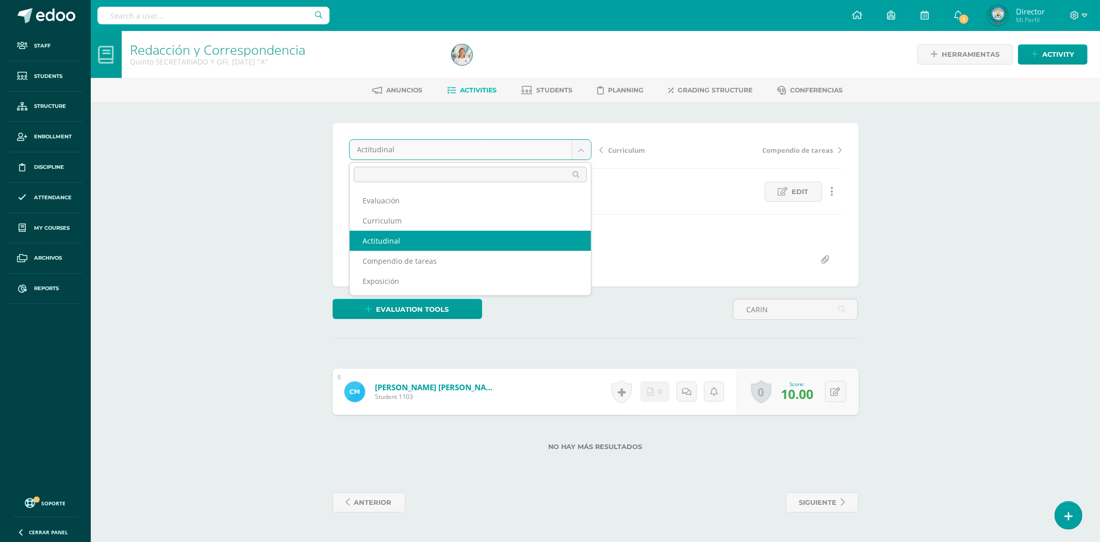
click at [586, 146] on body "Staff Students Structure Enrollment Discipline Attendance My courses Archivos R…" at bounding box center [550, 266] width 1100 height 533
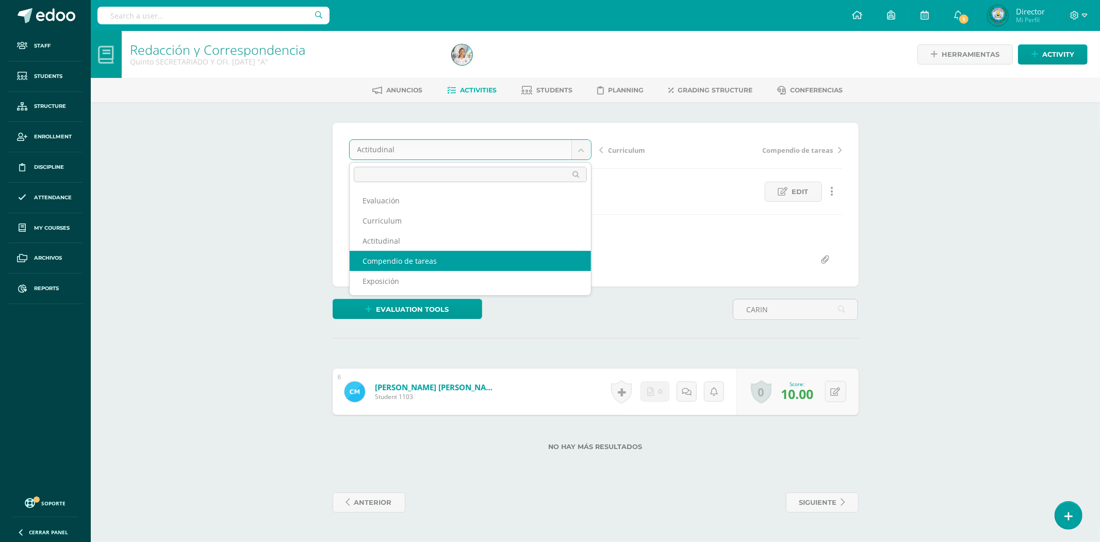
select select "/dashboard/teacher/grade-activity/79847/"
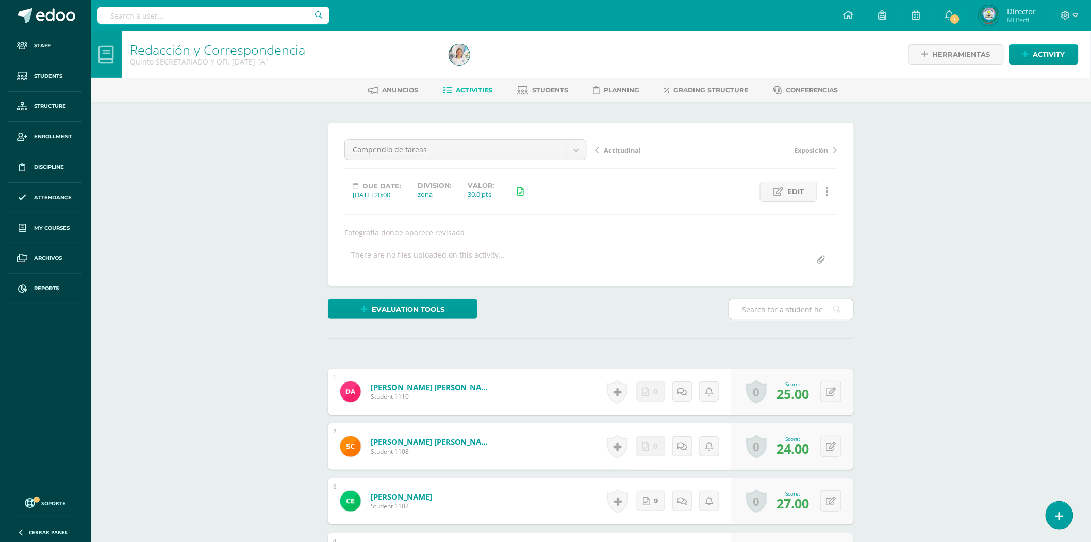
scroll to position [1, 0]
click at [787, 307] on input "text" at bounding box center [791, 309] width 124 height 20
type input "CARIN"
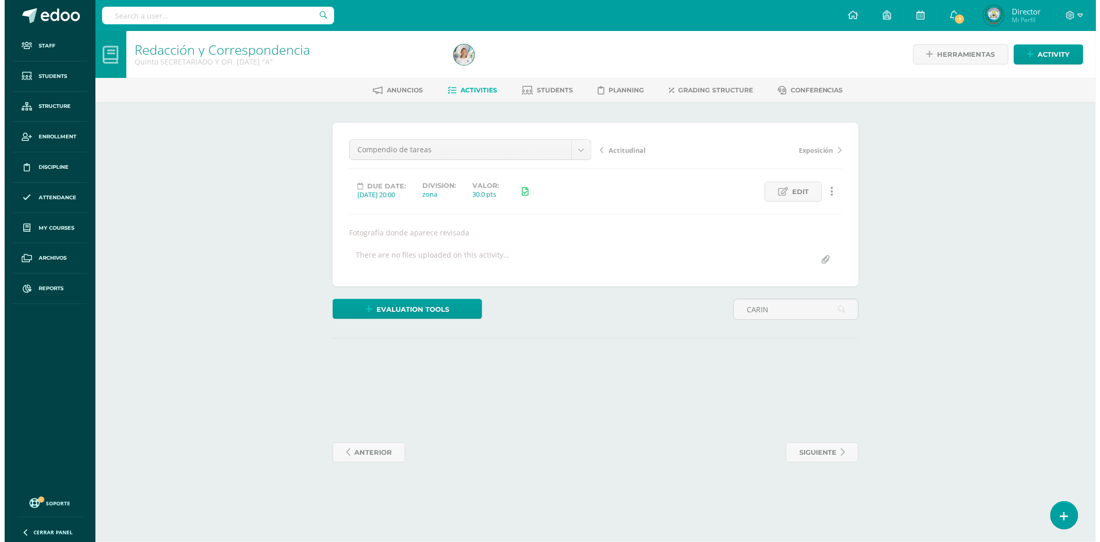
scroll to position [0, 0]
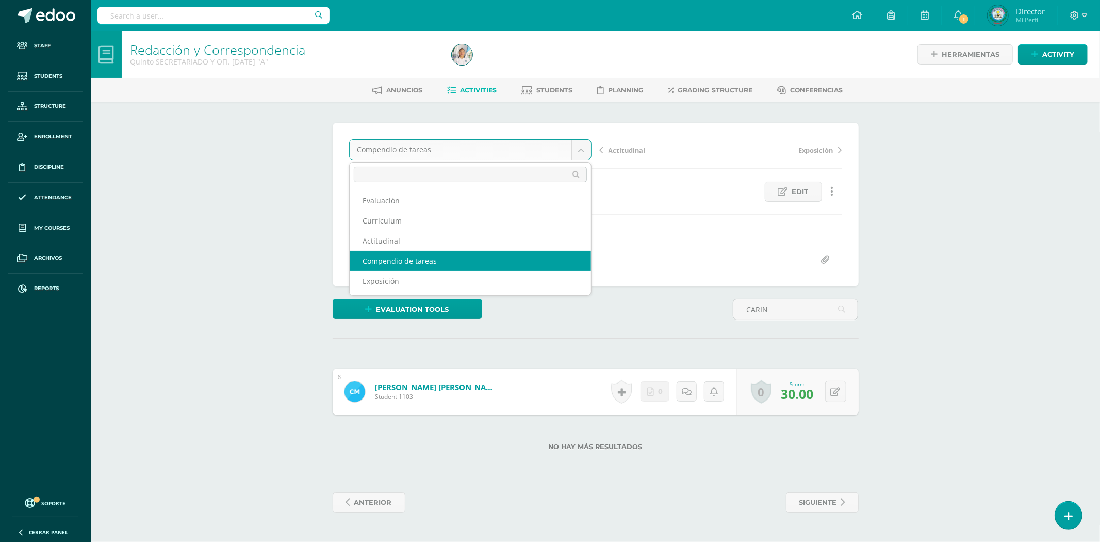
click at [583, 151] on body "Staff Students Structure Enrollment Discipline Attendance My courses Archivos R…" at bounding box center [550, 266] width 1100 height 533
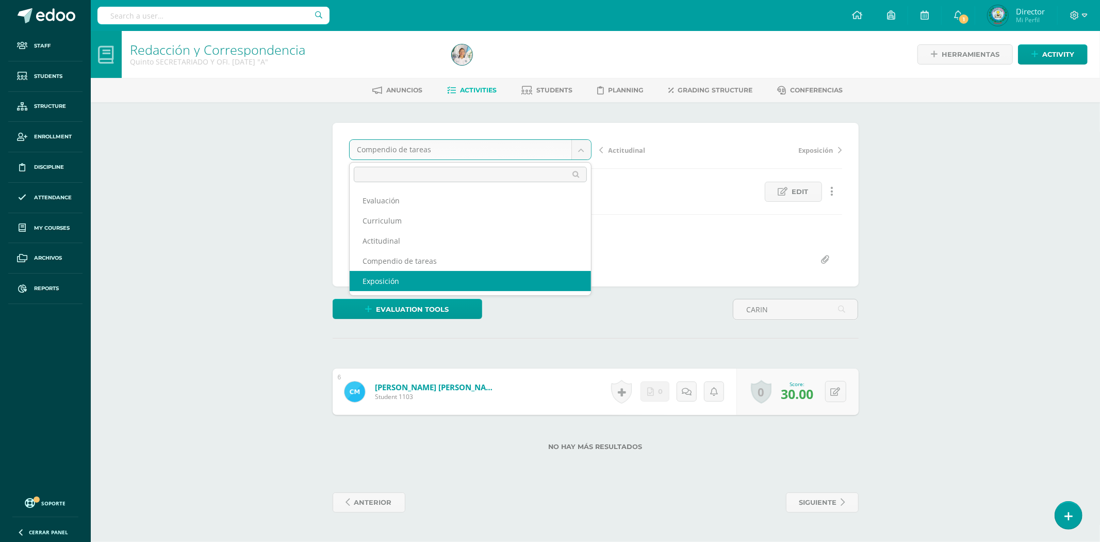
select select "/dashboard/teacher/grade-activity/79846/"
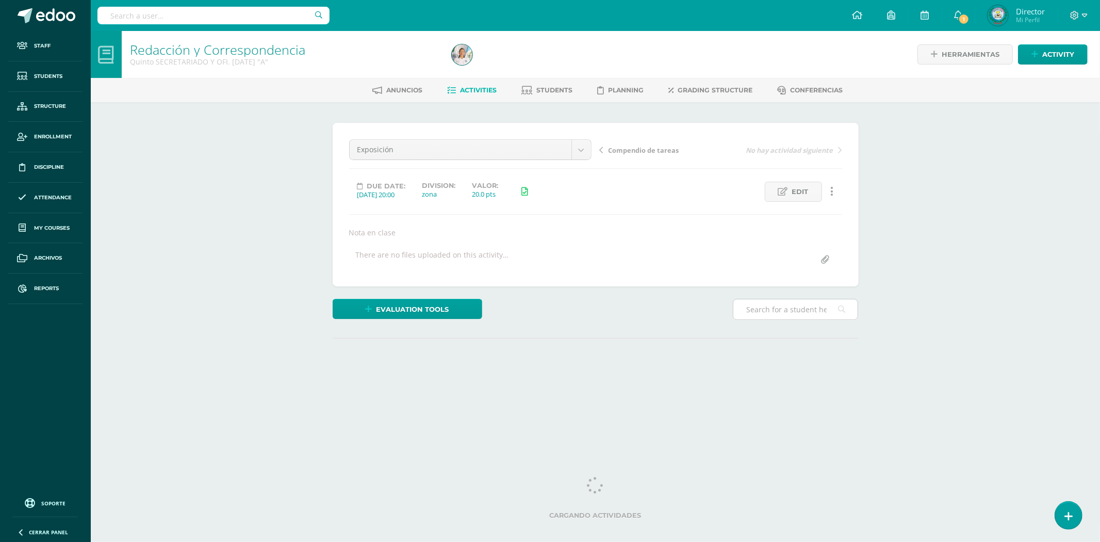
click at [816, 306] on input "text" at bounding box center [795, 309] width 124 height 20
type input "CARIN"
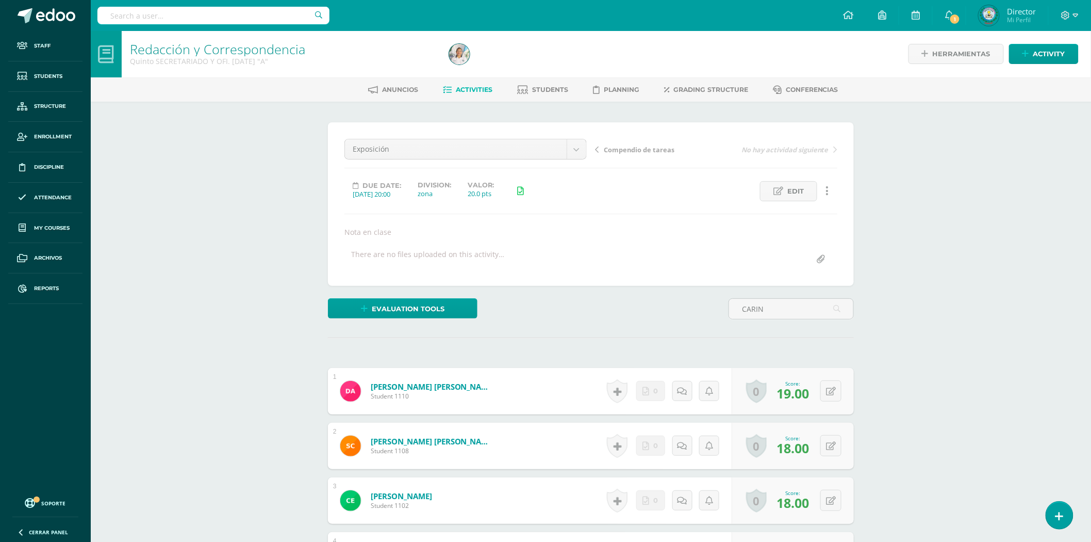
scroll to position [1, 0]
click at [781, 306] on input "CARIN" at bounding box center [791, 308] width 124 height 20
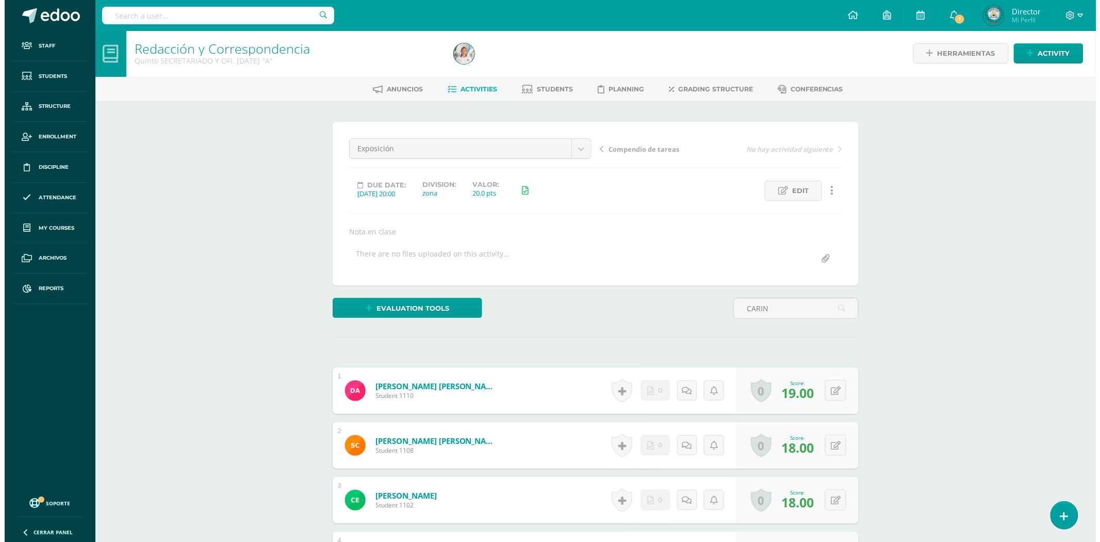
scroll to position [0, 0]
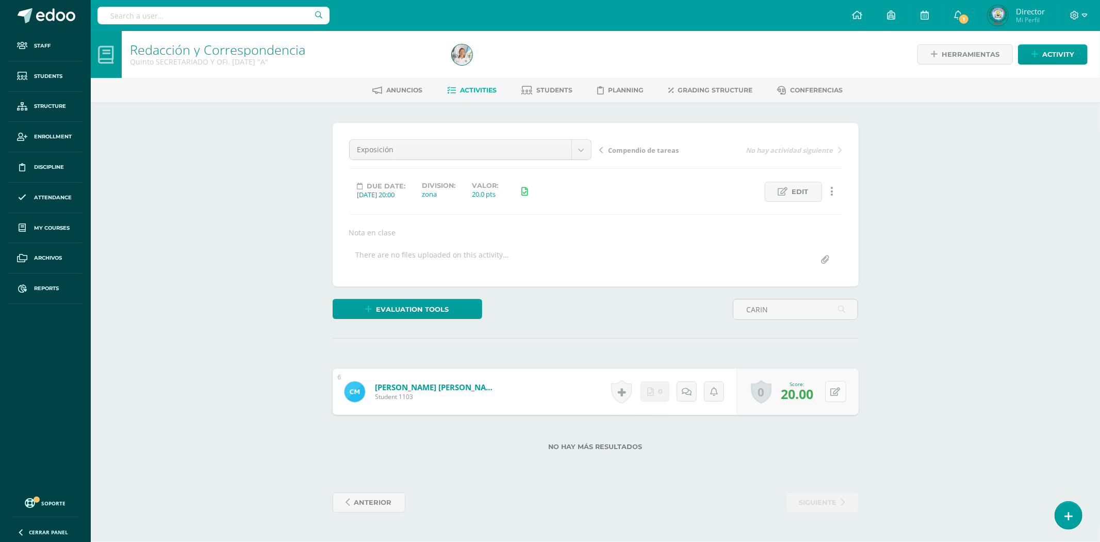
click at [838, 394] on icon at bounding box center [836, 391] width 10 height 9
type input "17"
click at [464, 385] on link "[PERSON_NAME] [PERSON_NAME]" at bounding box center [431, 387] width 127 height 11
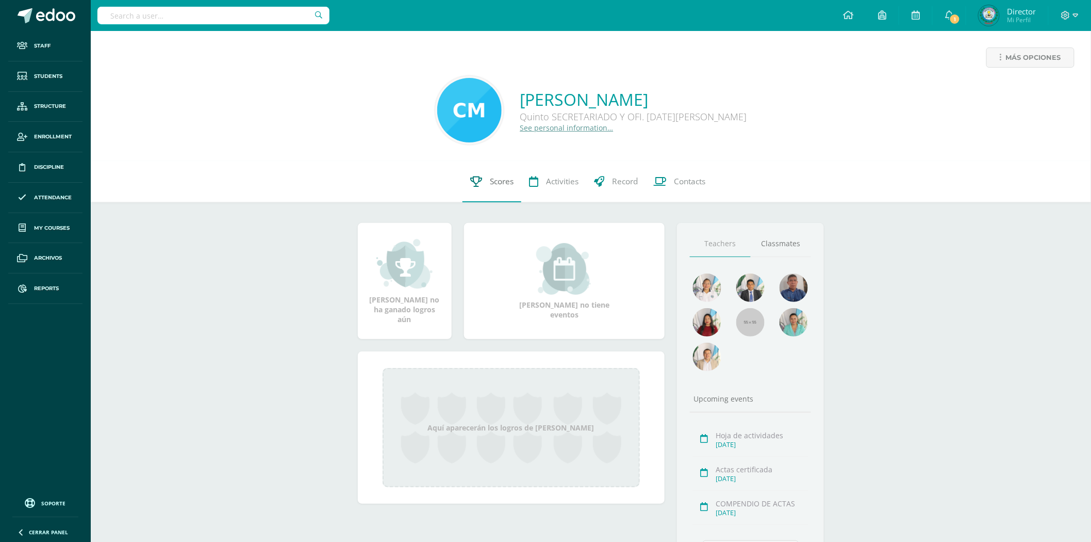
click at [490, 183] on span "Scores" at bounding box center [502, 181] width 24 height 11
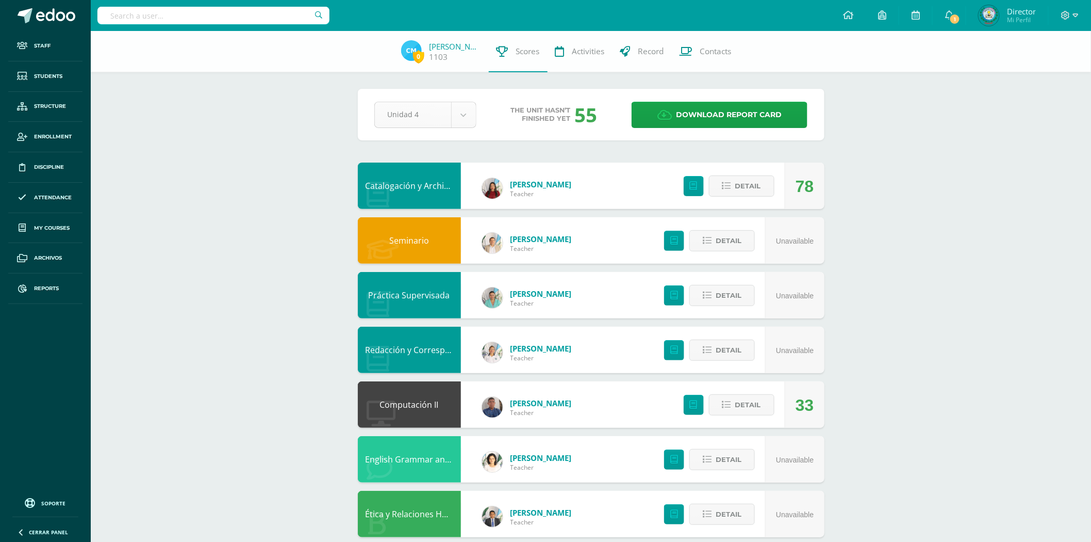
click at [456, 111] on body "Staff Students Structure Enrollment Discipline Attendance My courses Archivos R…" at bounding box center [545, 333] width 1091 height 667
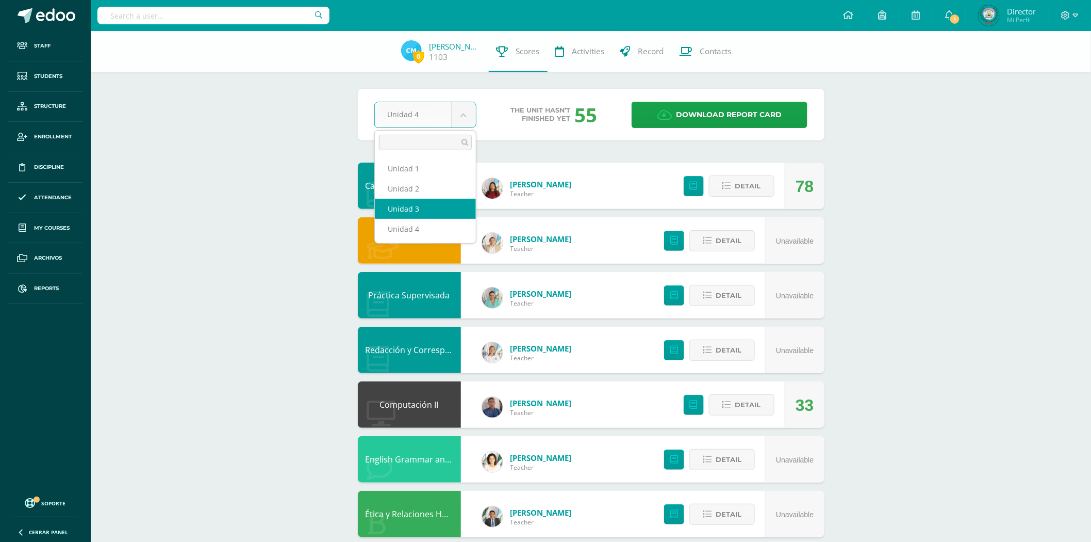
select select "Unidad 3"
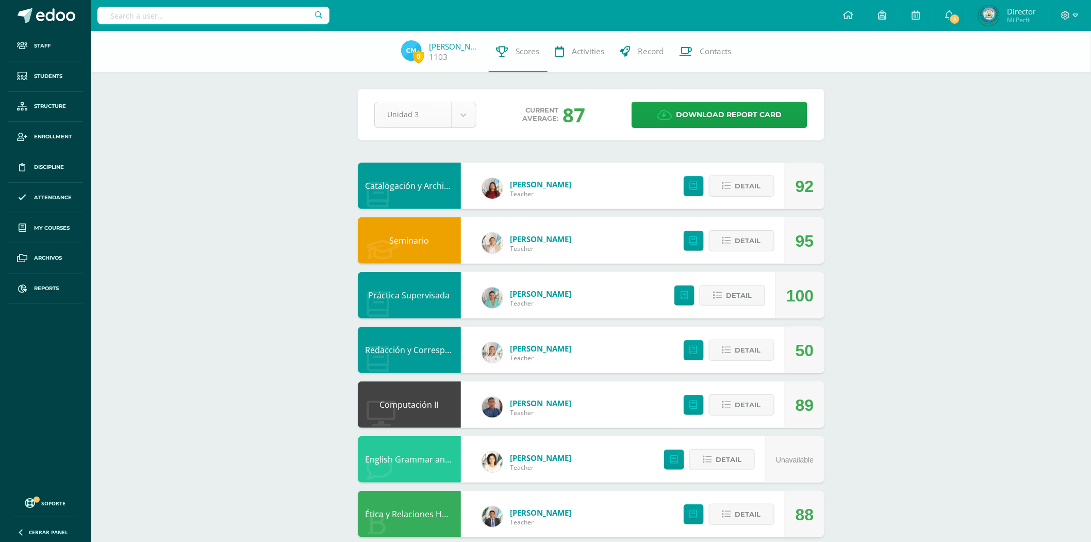
click at [473, 114] on body "Staff Students Structure Enrollment Discipline Attendance My courses Archivos R…" at bounding box center [545, 333] width 1091 height 667
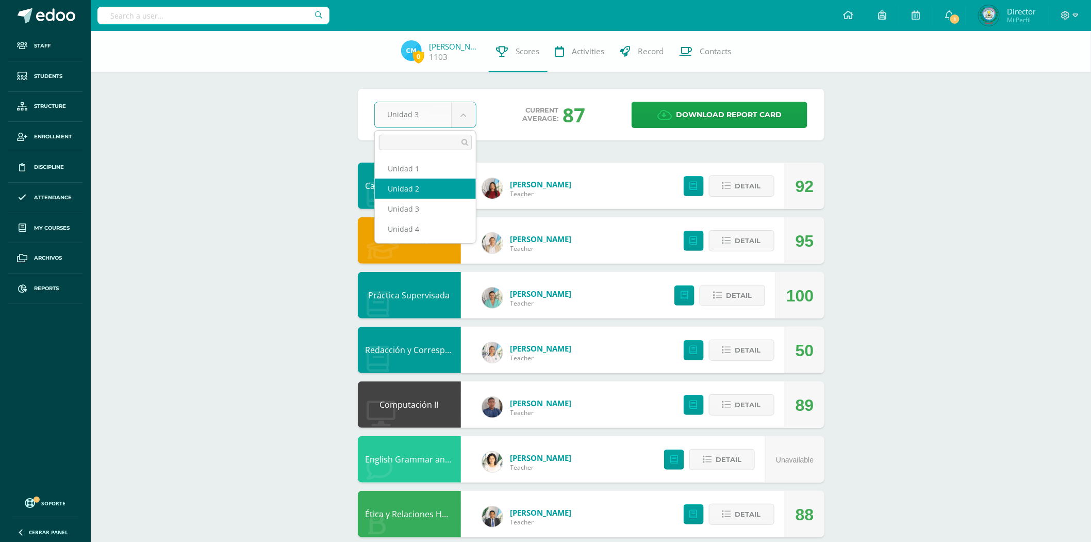
select select "Unidad 2"
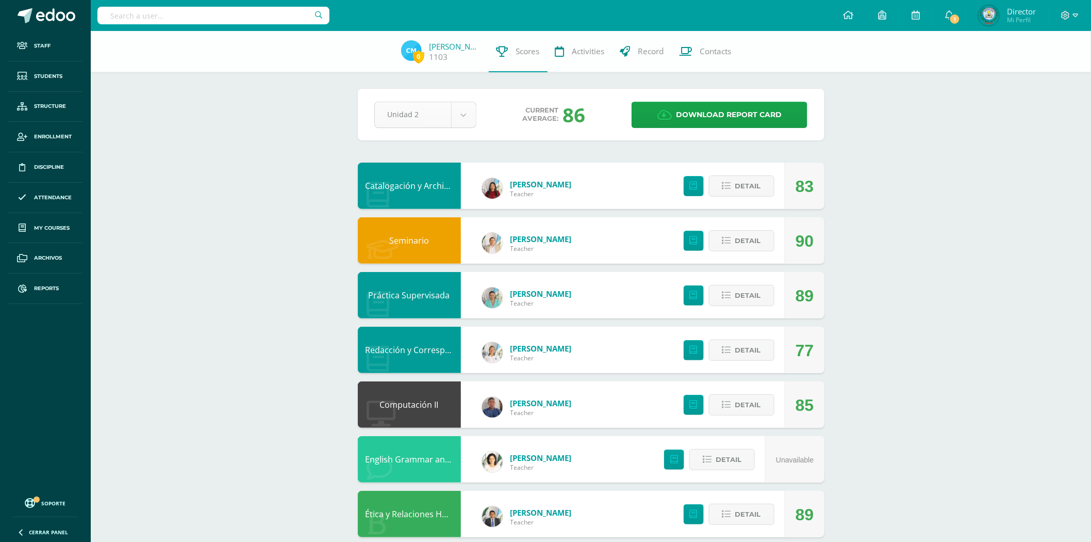
click at [457, 106] on body "Staff Students Structure Enrollment Discipline Attendance My courses Archivos R…" at bounding box center [545, 333] width 1091 height 667
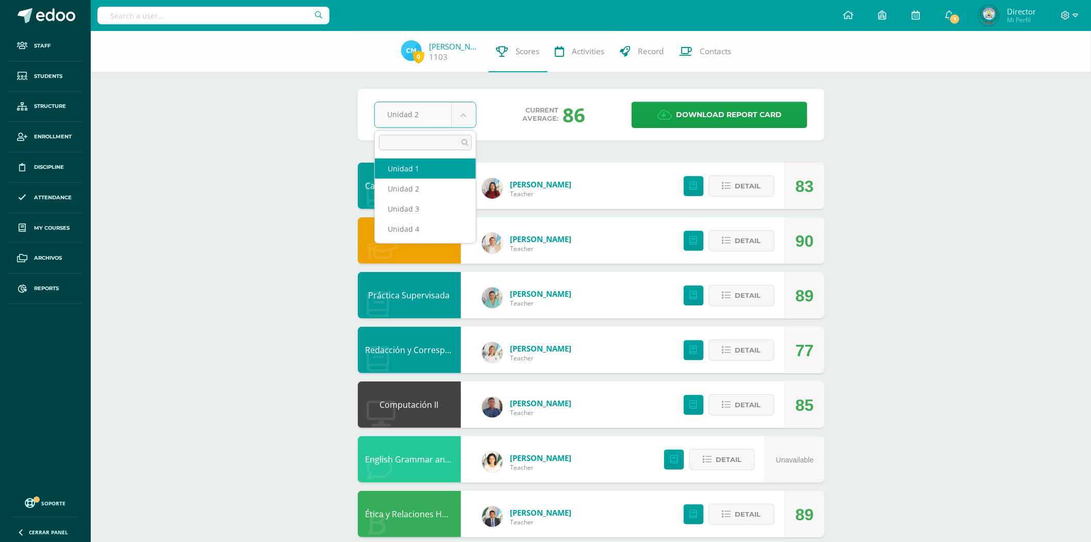
select select "Unidad 1"
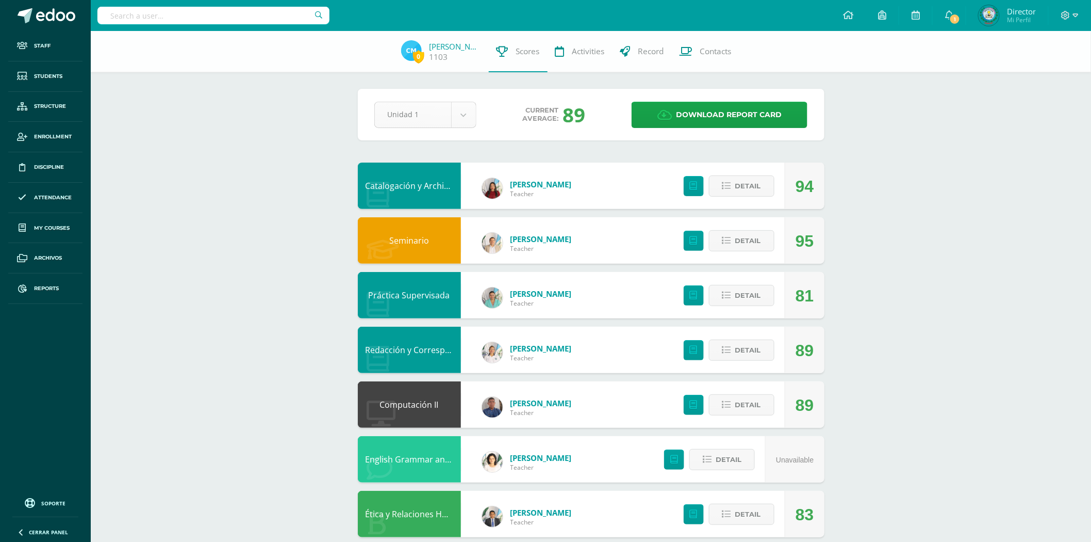
click at [465, 110] on body "Staff Students Structure Enrollment Discipline Attendance My courses Archivos R…" at bounding box center [545, 333] width 1091 height 667
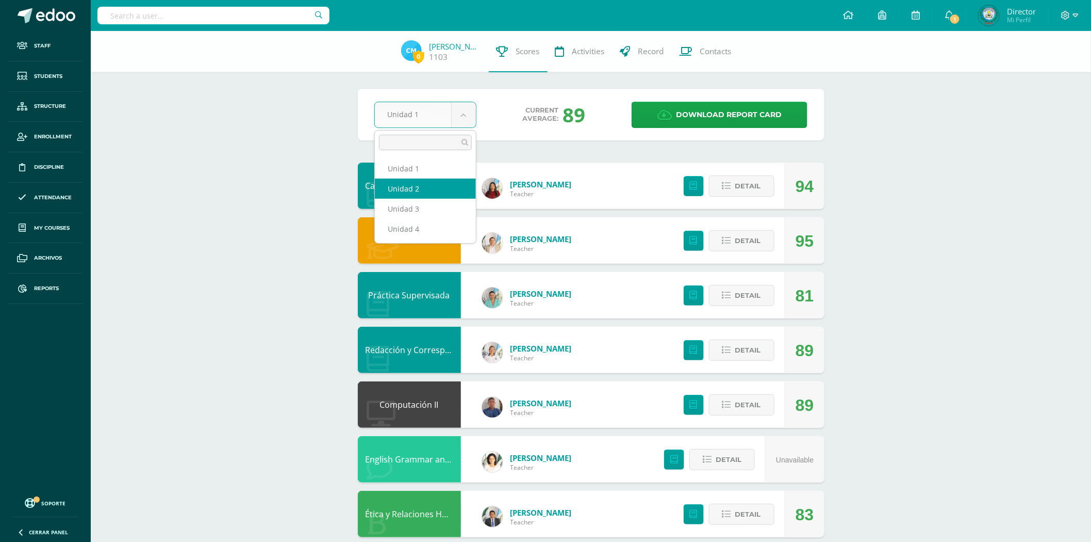
select select "Unidad 2"
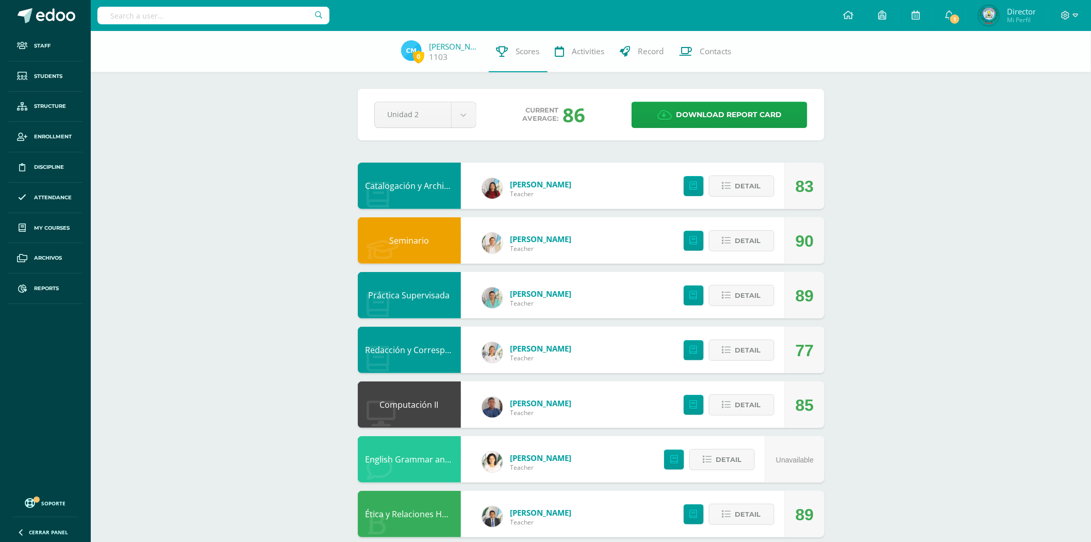
click at [514, 345] on link "[PERSON_NAME]" at bounding box center [541, 348] width 61 height 10
click at [544, 343] on link "Dalma González" at bounding box center [541, 348] width 61 height 10
click at [417, 352] on link "Redacción y Correspondencia" at bounding box center [424, 349] width 116 height 11
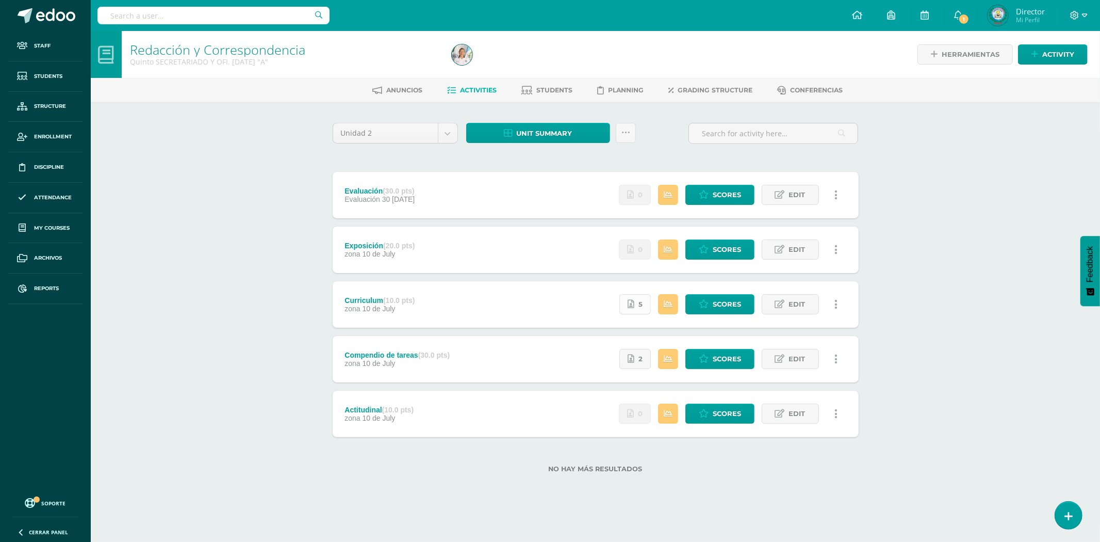
click at [633, 303] on icon at bounding box center [631, 304] width 7 height 9
click at [870, 159] on div "Unidad 2 Unidad 1 Unidad 2 Unidad 3 Unidad 4 Unit summary Download as HTML Down…" at bounding box center [595, 303] width 567 height 403
click at [703, 362] on icon at bounding box center [704, 358] width 10 height 9
click at [551, 135] on span "Unit summary" at bounding box center [545, 133] width 56 height 19
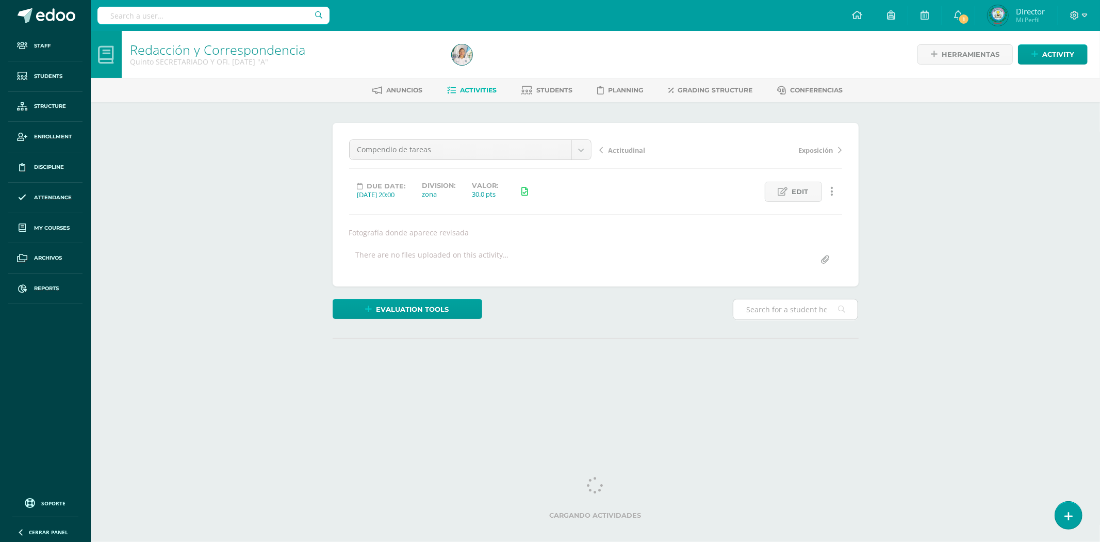
click at [756, 303] on input "text" at bounding box center [795, 309] width 124 height 20
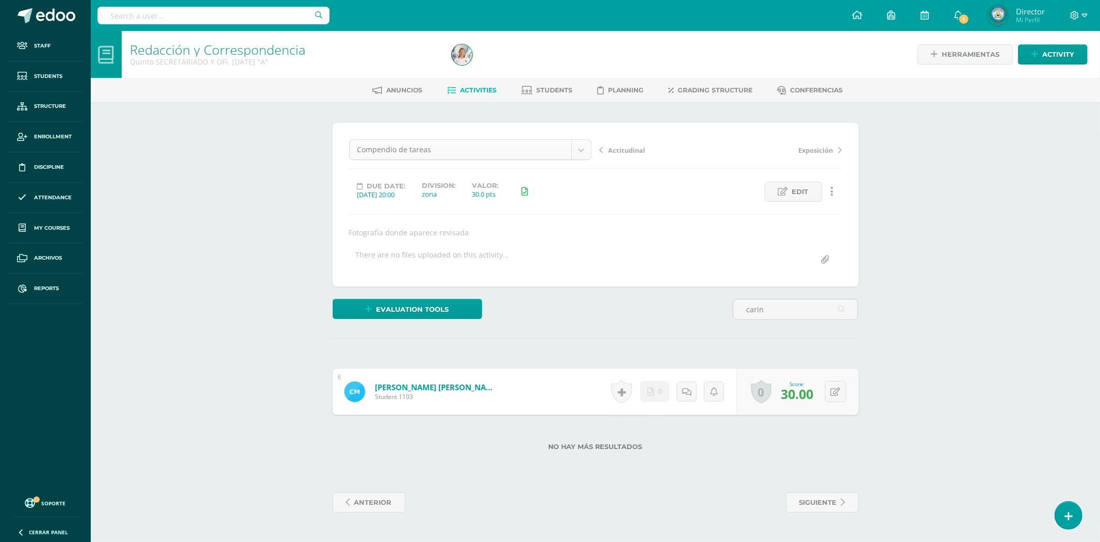
type input "carin"
click at [582, 146] on body "Staff Students Structure Enrollment Discipline Attendance My courses Archivos R…" at bounding box center [550, 266] width 1100 height 533
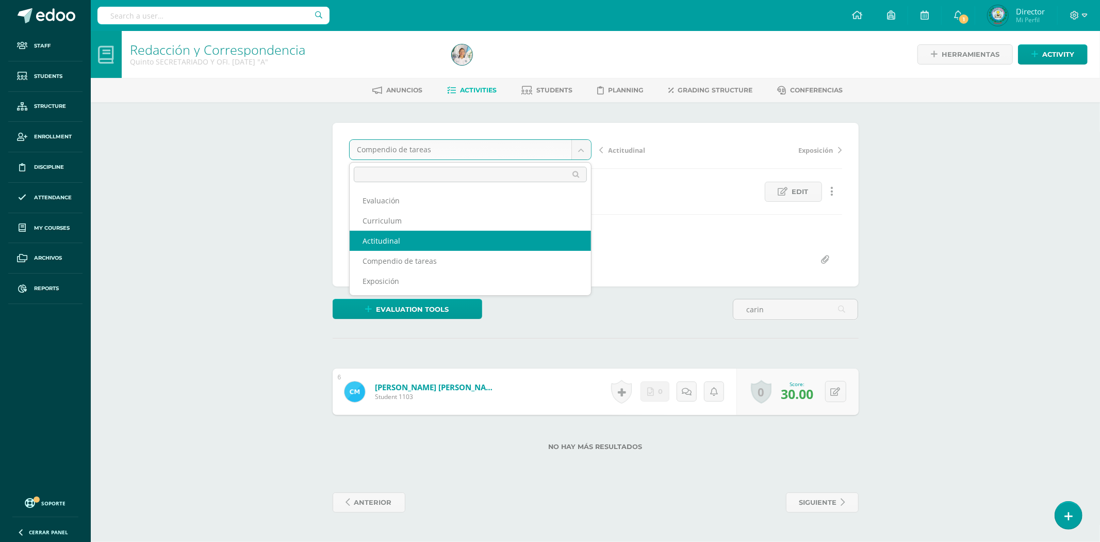
select select "/dashboard/teacher/grade-activity/79845/"
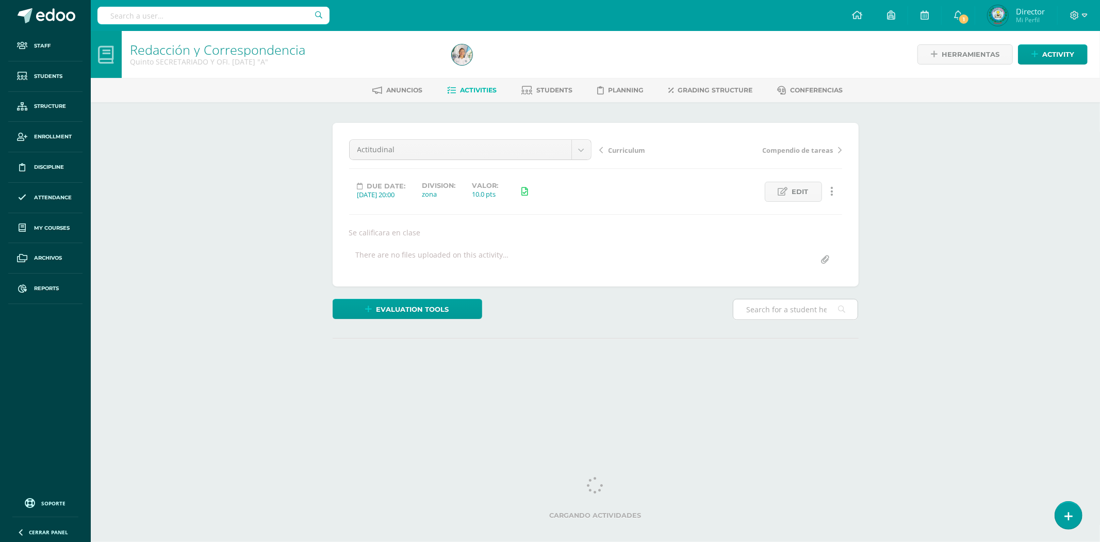
click at [791, 314] on input "text" at bounding box center [795, 309] width 124 height 20
type input "CARIN"
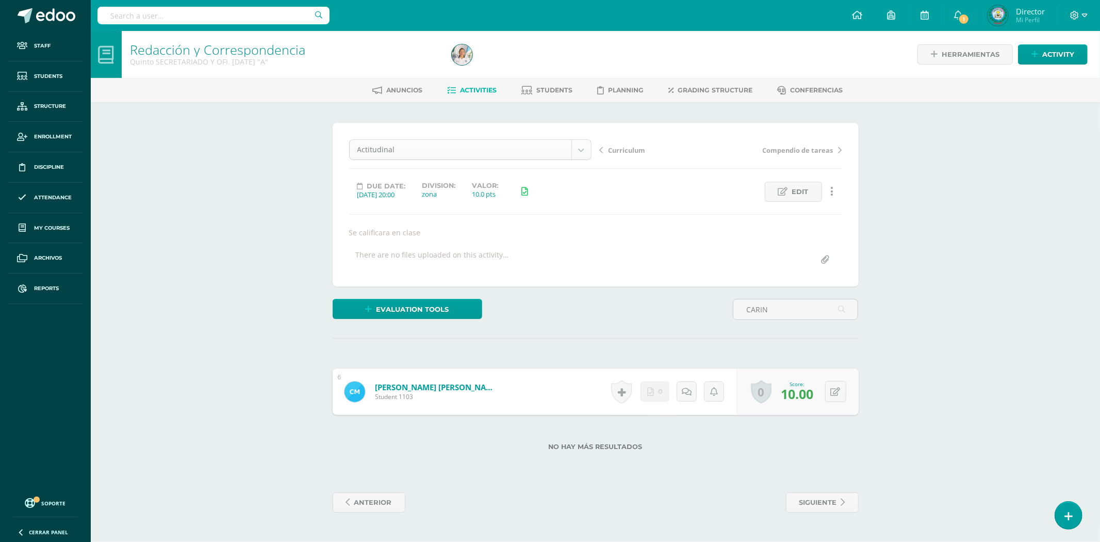
click at [583, 148] on body "Staff Students Structure Enrollment Discipline Attendance My courses Archivos R…" at bounding box center [550, 266] width 1100 height 533
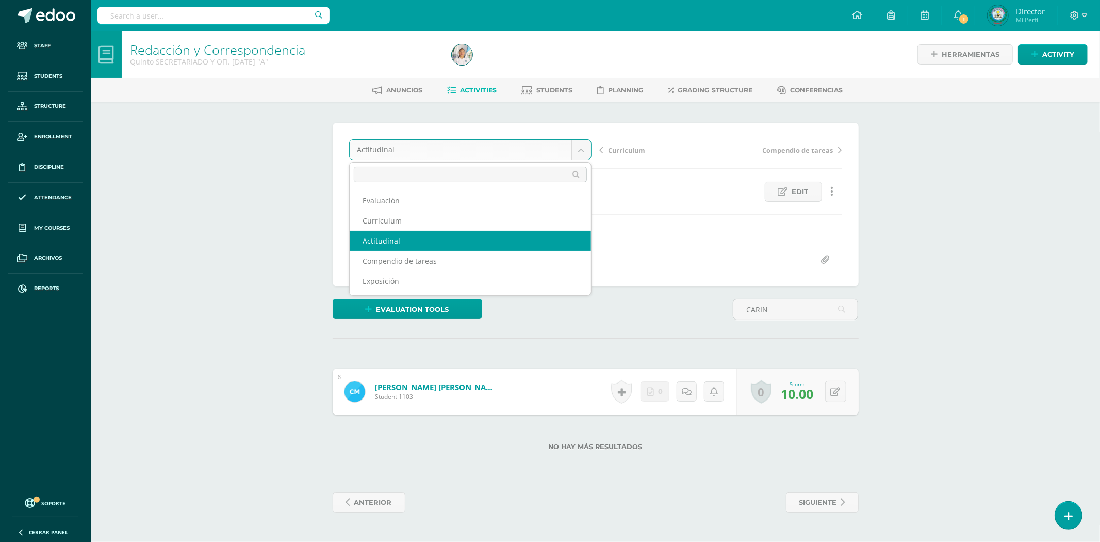
click at [193, 8] on body "Staff Students Structure Enrollment Discipline Attendance My courses Archivos R…" at bounding box center [550, 266] width 1100 height 533
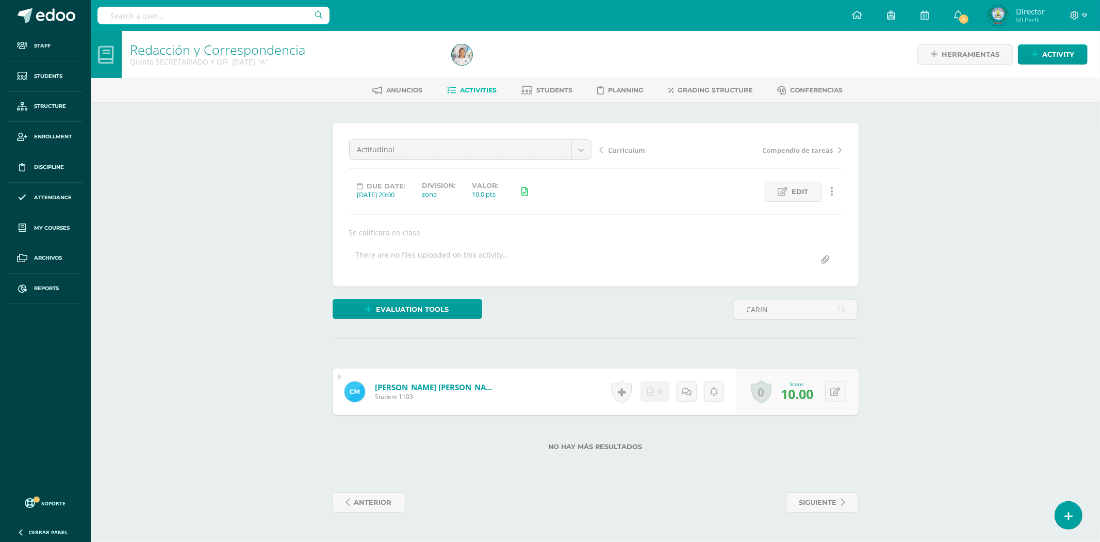
click at [186, 11] on input "text" at bounding box center [213, 16] width 232 height 18
click at [395, 387] on link "[PERSON_NAME] [PERSON_NAME]" at bounding box center [437, 387] width 124 height 10
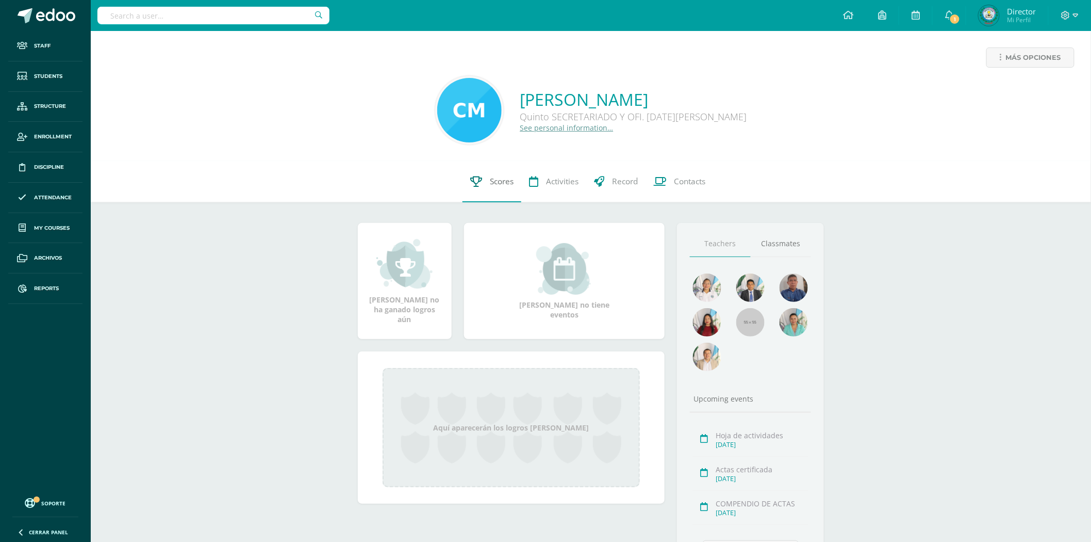
click at [507, 184] on span "Scores" at bounding box center [502, 181] width 24 height 11
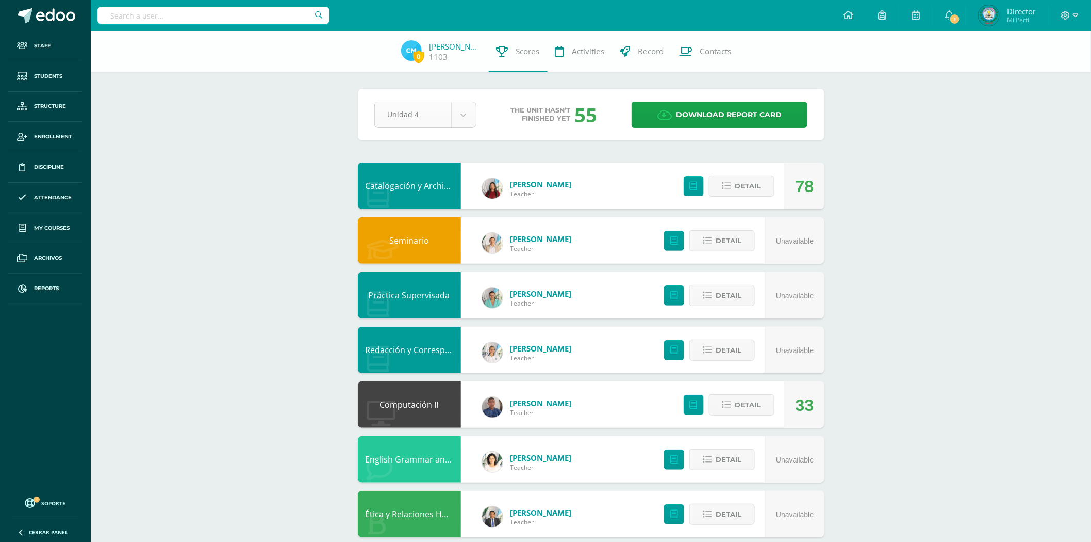
click at [461, 114] on body "Staff Students Structure Enrollment Discipline Attendance My courses Archivos R…" at bounding box center [545, 333] width 1091 height 667
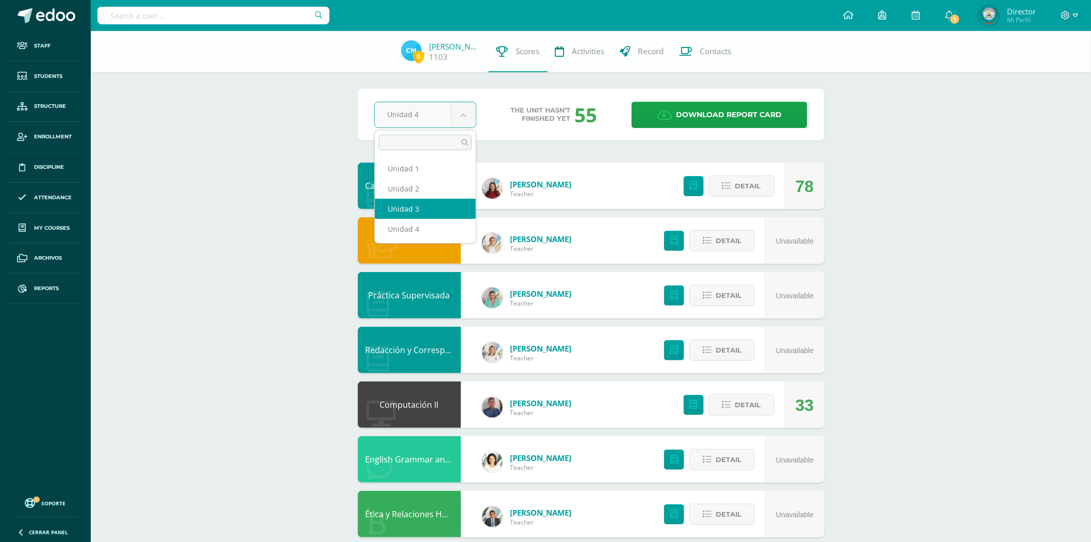
select select "Unidad 3"
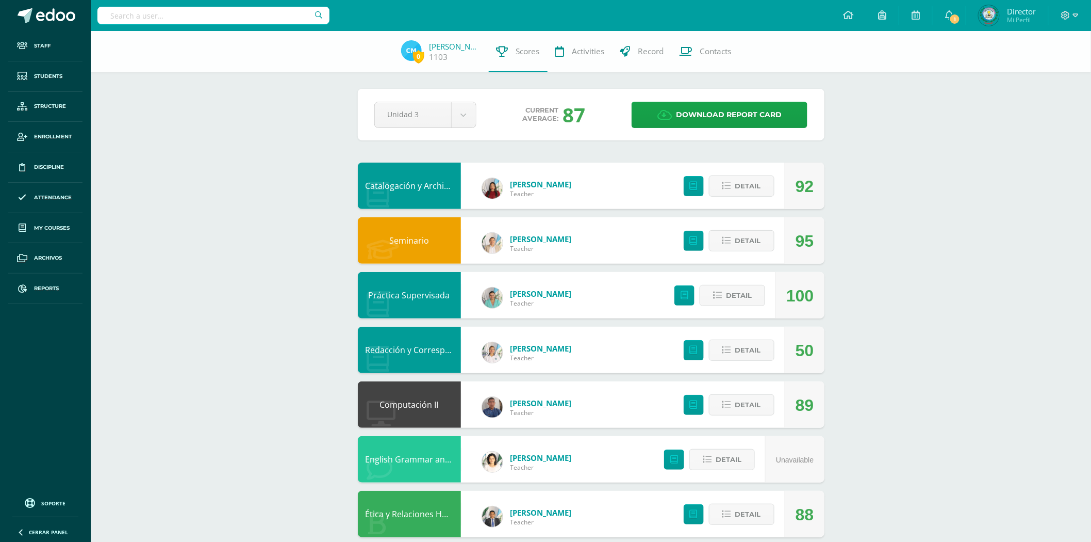
click at [429, 344] on link "Redacción y Correspondencia" at bounding box center [424, 349] width 116 height 11
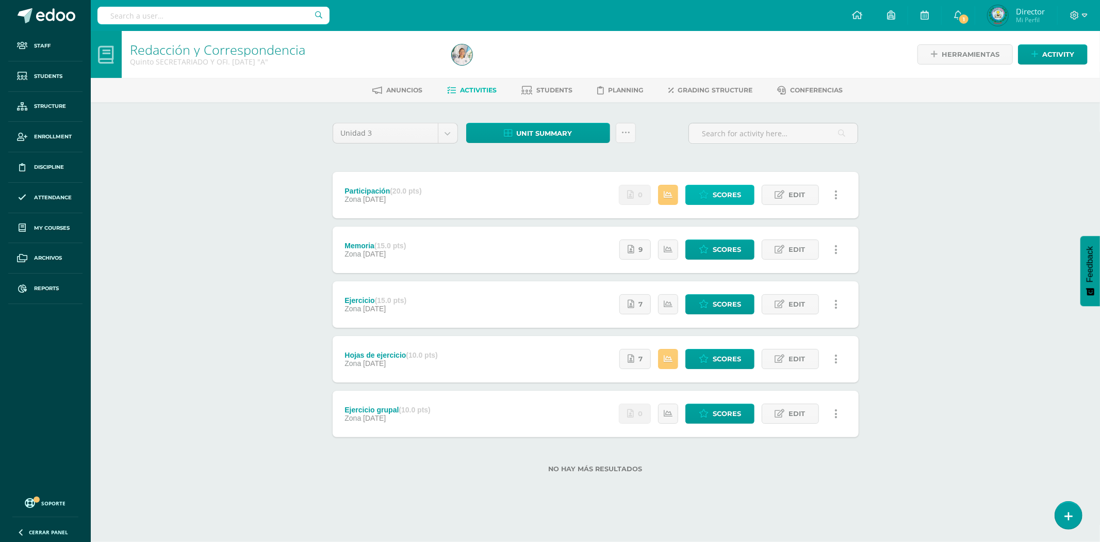
click at [702, 197] on icon at bounding box center [704, 194] width 10 height 9
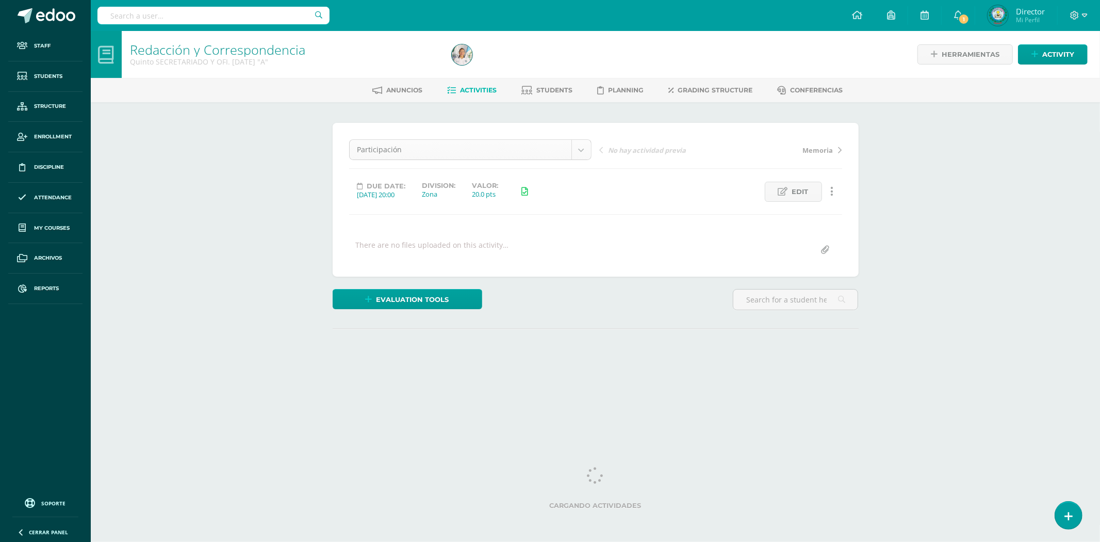
click at [575, 152] on body "Staff Students Structure Enrollment Discipline Attendance My courses Archivos R…" at bounding box center [550, 204] width 1100 height 408
click at [791, 301] on body "Staff Students Structure Enrollment Discipline Attendance My courses Archivos R…" at bounding box center [550, 204] width 1100 height 408
click at [792, 301] on input "text" at bounding box center [795, 299] width 124 height 20
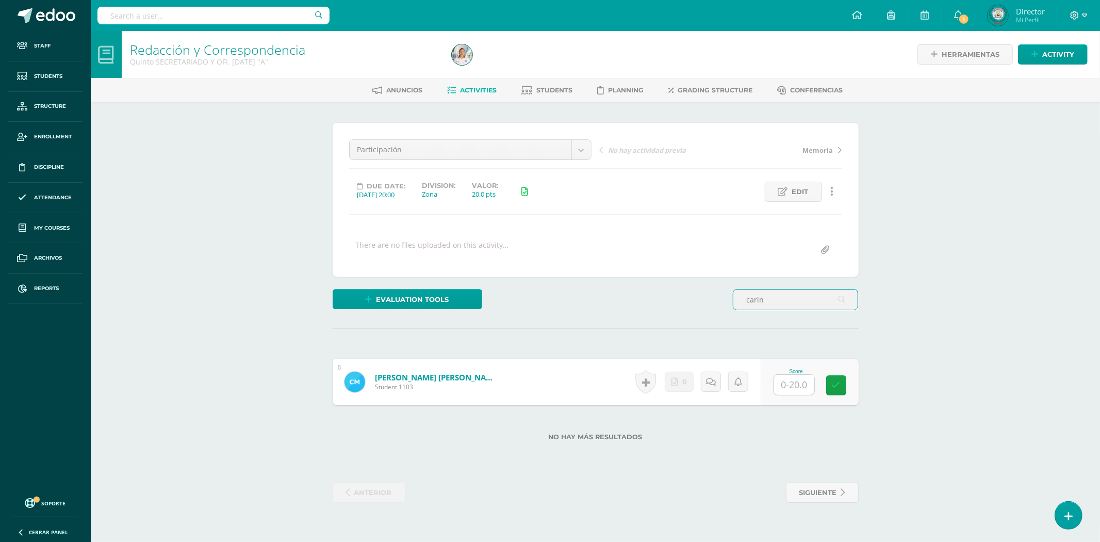
type input "CARIN"
click at [801, 379] on input "text" at bounding box center [794, 384] width 40 height 20
type input "20"
click at [580, 150] on body "Staff Students Structure Enrollment Discipline Attendance My courses Archivos R…" at bounding box center [550, 261] width 1100 height 523
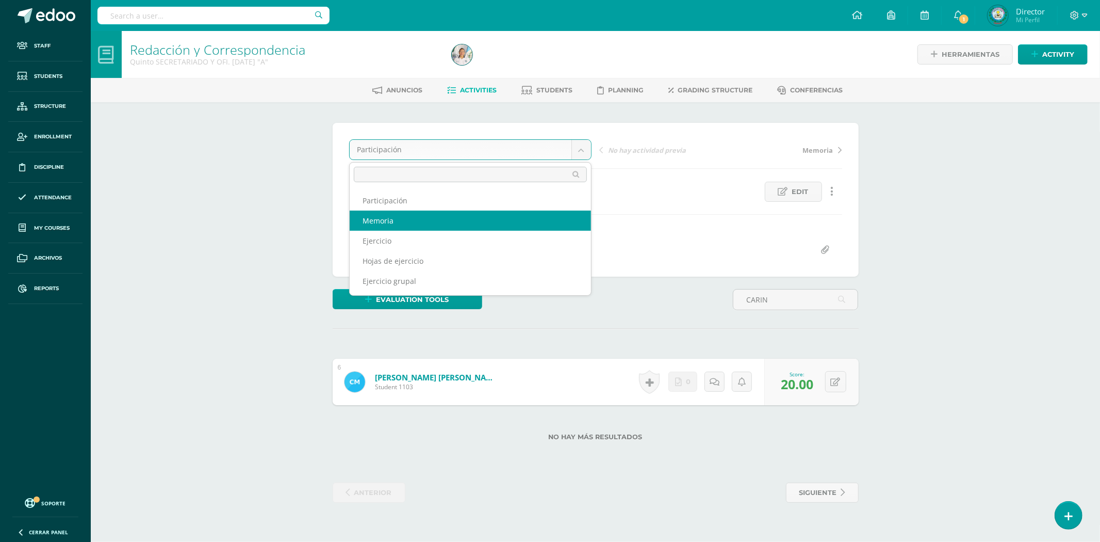
select select "/dashboard/teacher/grade-activity/81865/"
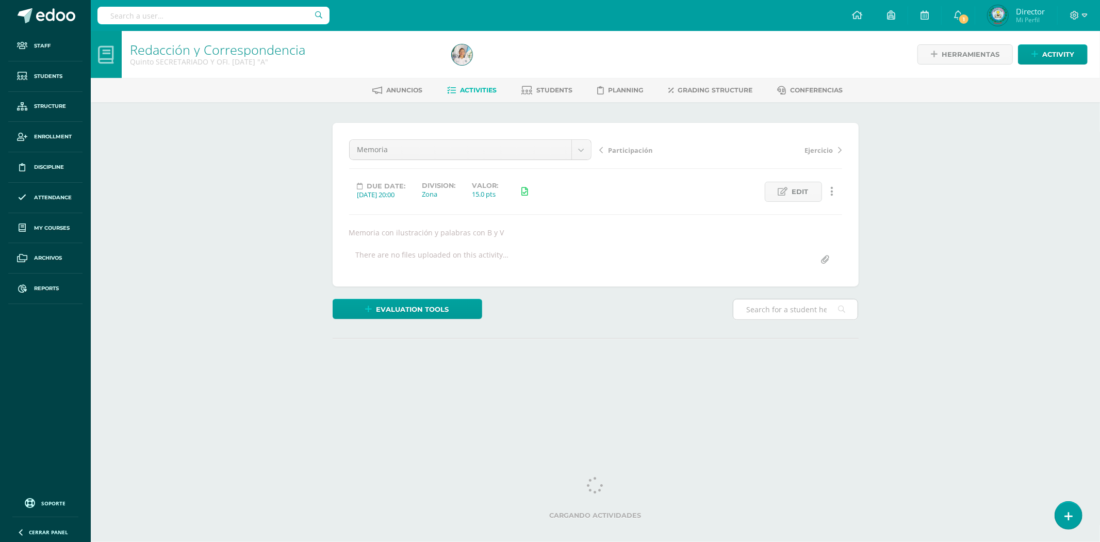
click at [811, 302] on input "text" at bounding box center [795, 309] width 124 height 20
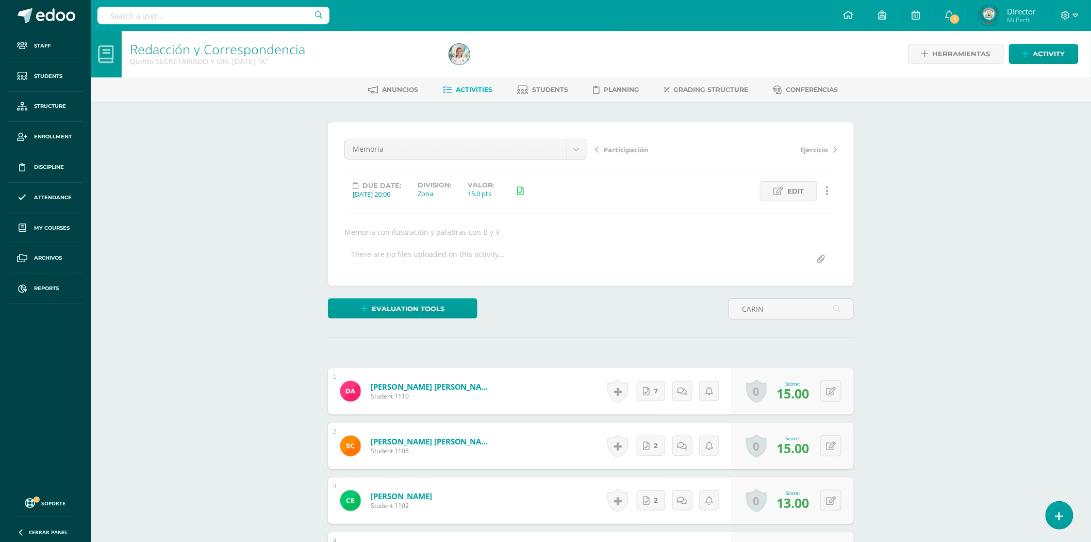
scroll to position [1, 0]
click at [767, 304] on input "CARIN" at bounding box center [791, 308] width 124 height 20
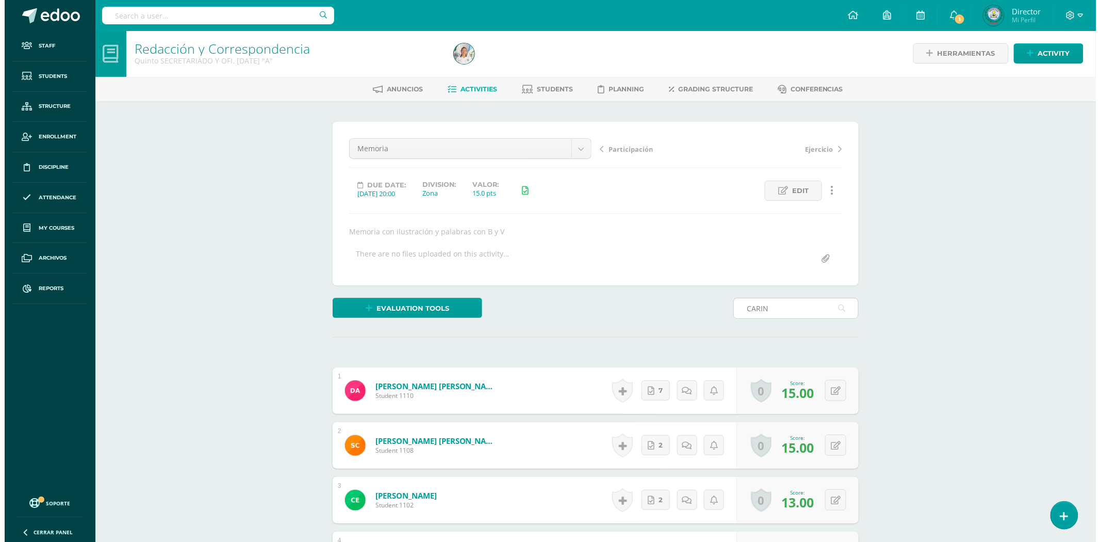
scroll to position [0, 0]
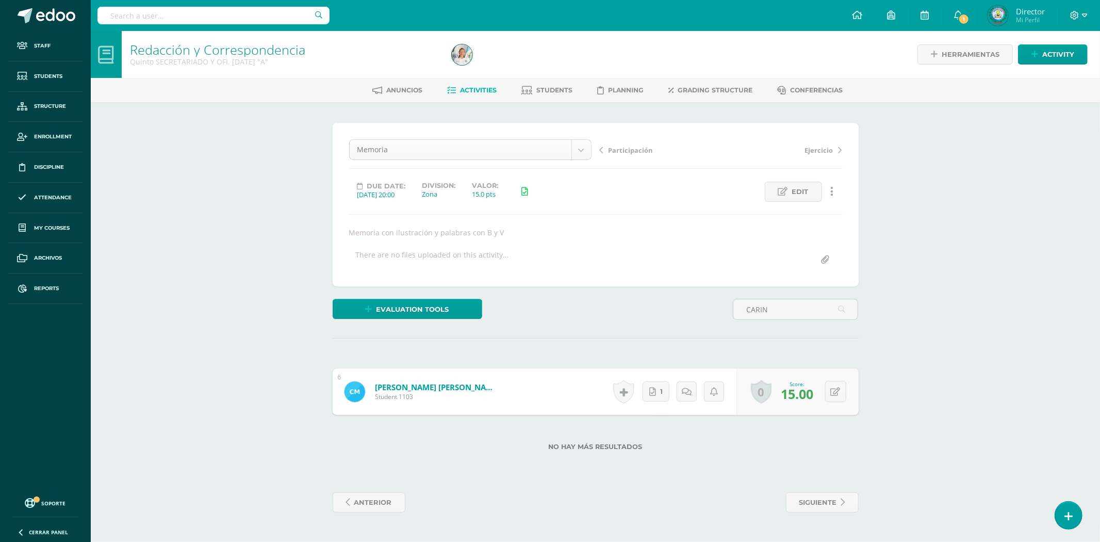
type input "CARIN"
click at [579, 152] on body "Staff Students Structure Enrollment Discipline Attendance My courses Archivos R…" at bounding box center [550, 266] width 1100 height 533
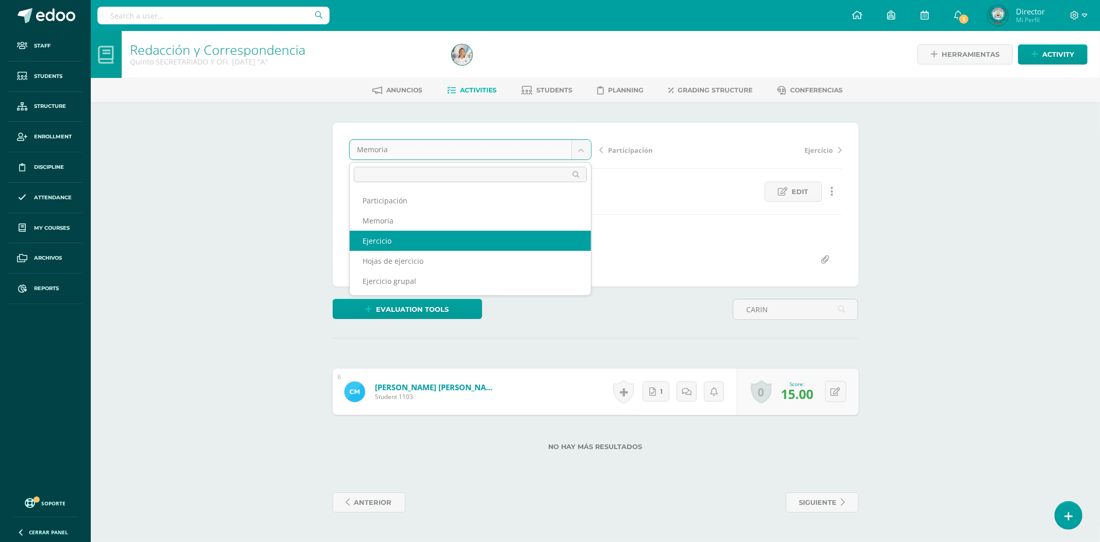
select select "/dashboard/teacher/grade-activity/81864/"
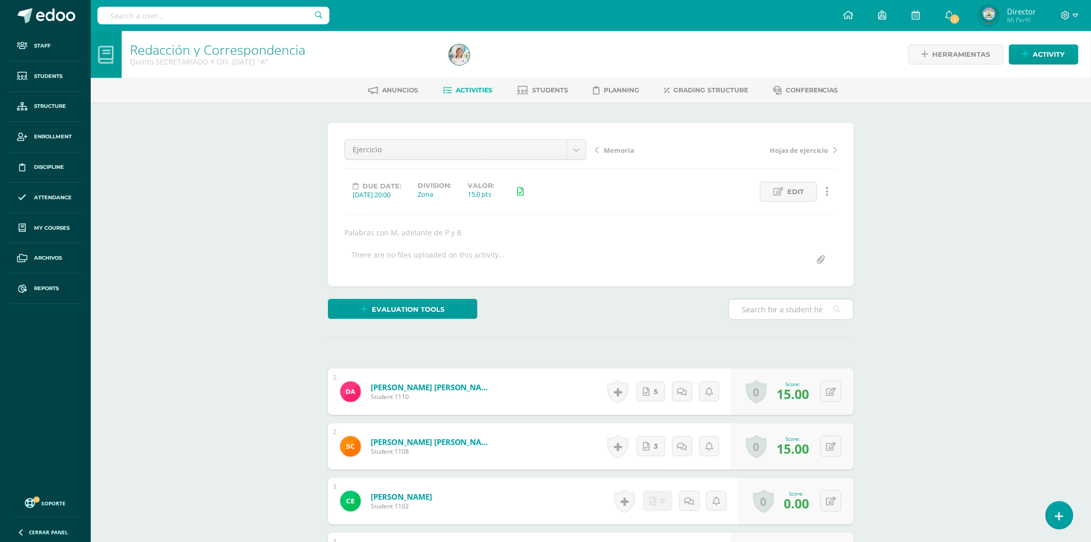
click at [765, 303] on input "text" at bounding box center [791, 309] width 124 height 20
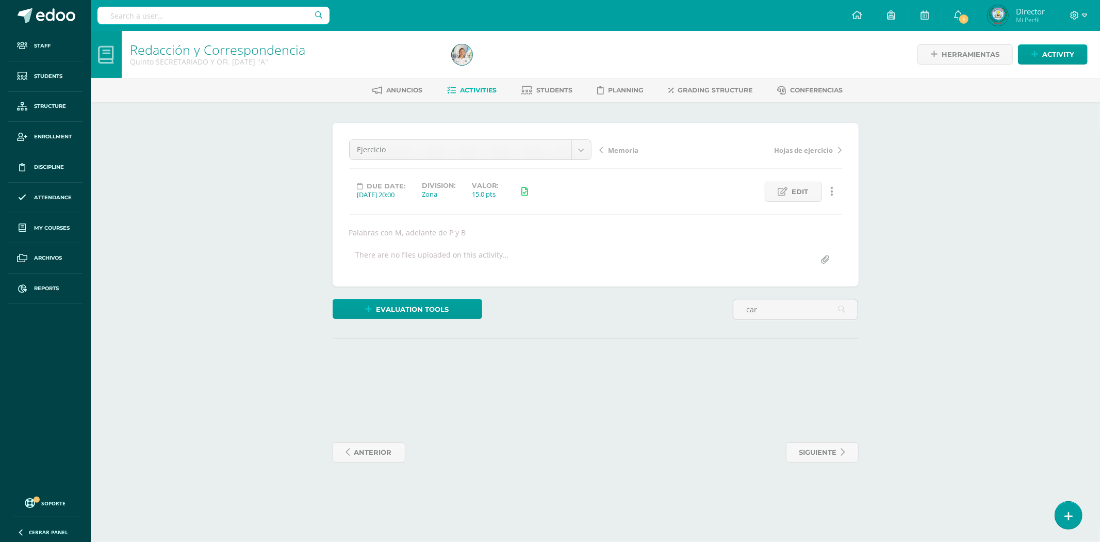
type input "car"
click at [805, 333] on div "¿Estás seguro que quieres eliminar esta actividad? Esto borrará la actividad y …" at bounding box center [596, 292] width 534 height 339
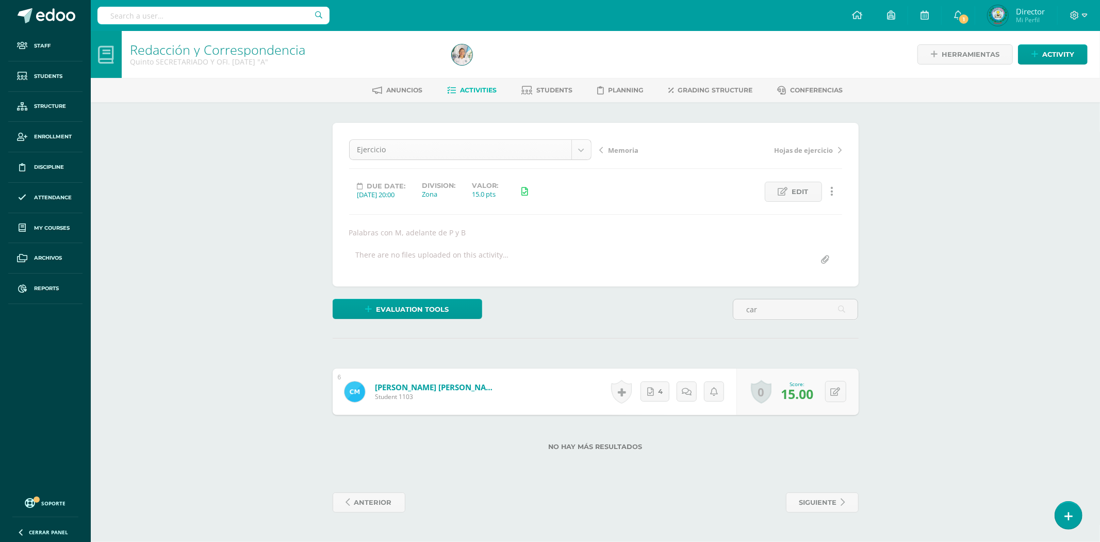
click at [581, 150] on body "Staff Students Structure Enrollment Discipline Attendance My courses Archivos R…" at bounding box center [550, 266] width 1100 height 533
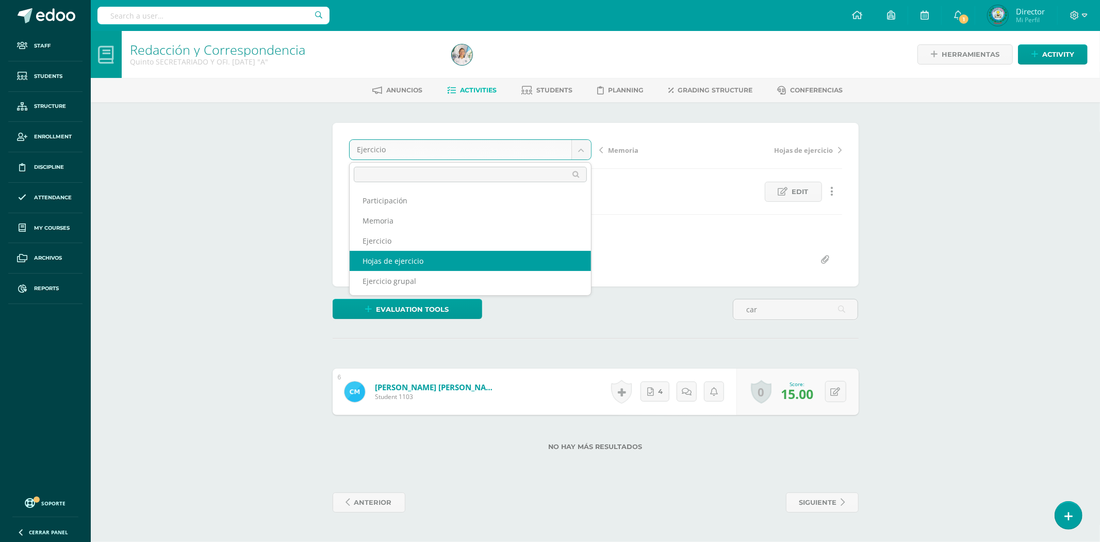
select select "/dashboard/teacher/grade-activity/81867/"
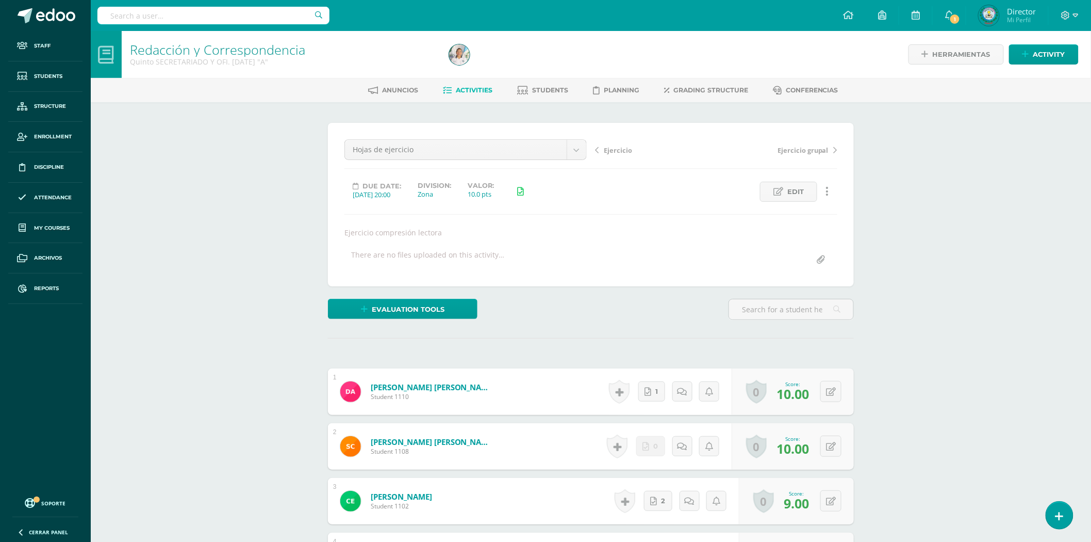
scroll to position [1, 0]
click at [771, 307] on input "text" at bounding box center [791, 309] width 124 height 20
type input "CARIN"
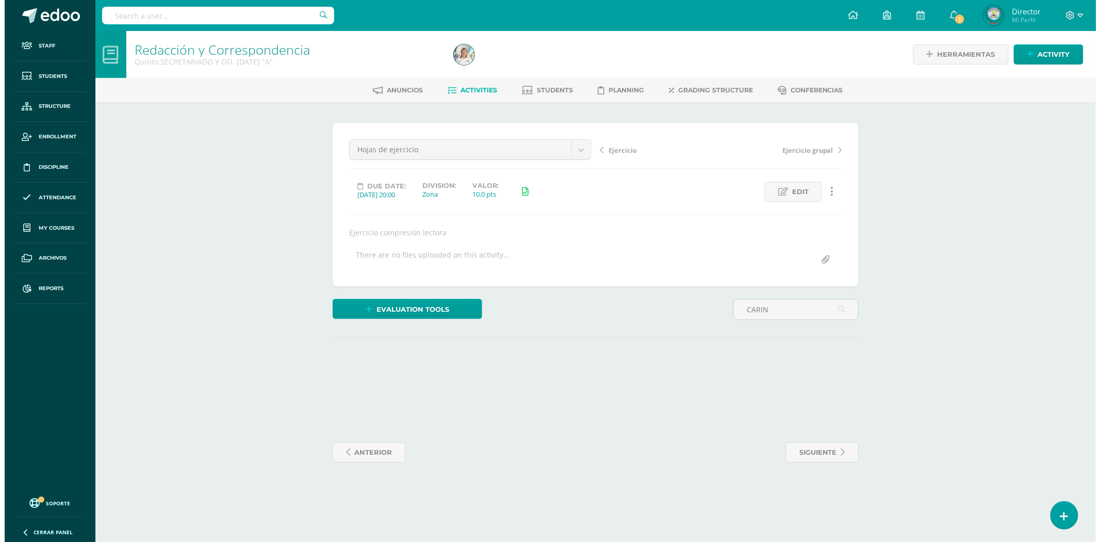
scroll to position [0, 0]
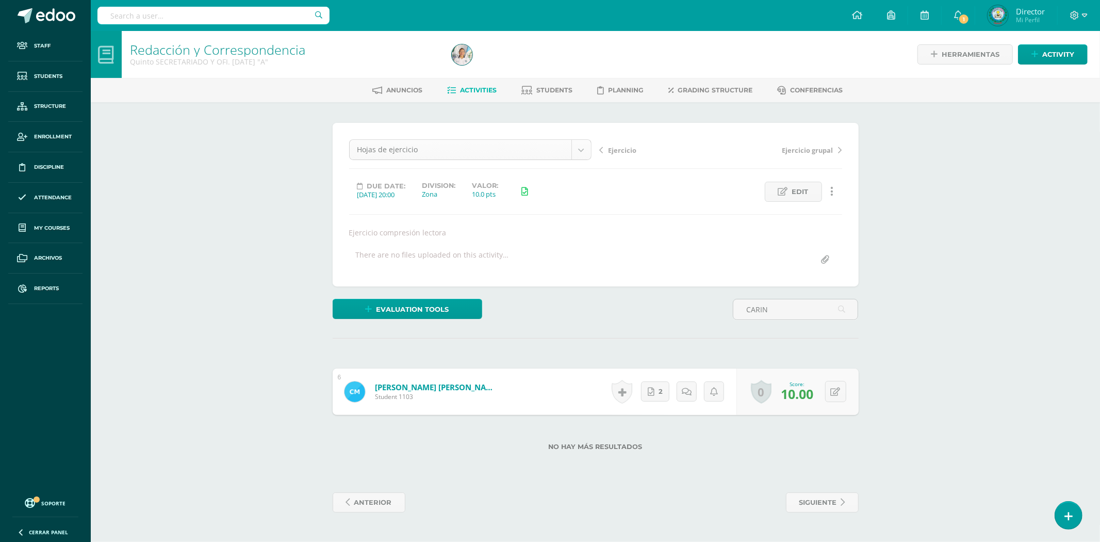
click at [575, 147] on body "Staff Students Structure Enrollment Discipline Attendance My courses Archivos R…" at bounding box center [550, 266] width 1100 height 533
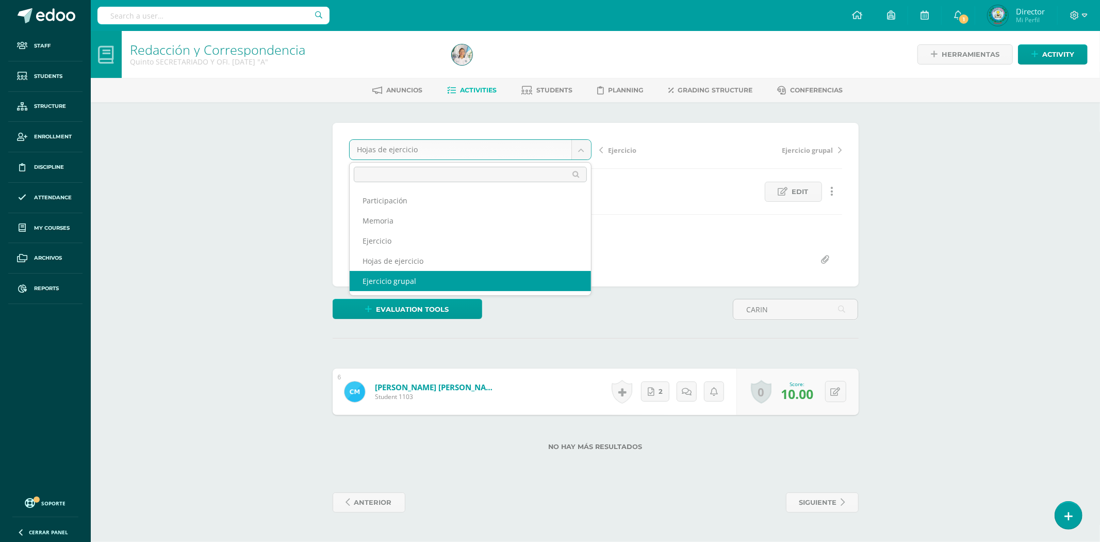
select select "/dashboard/teacher/grade-activity/81866/"
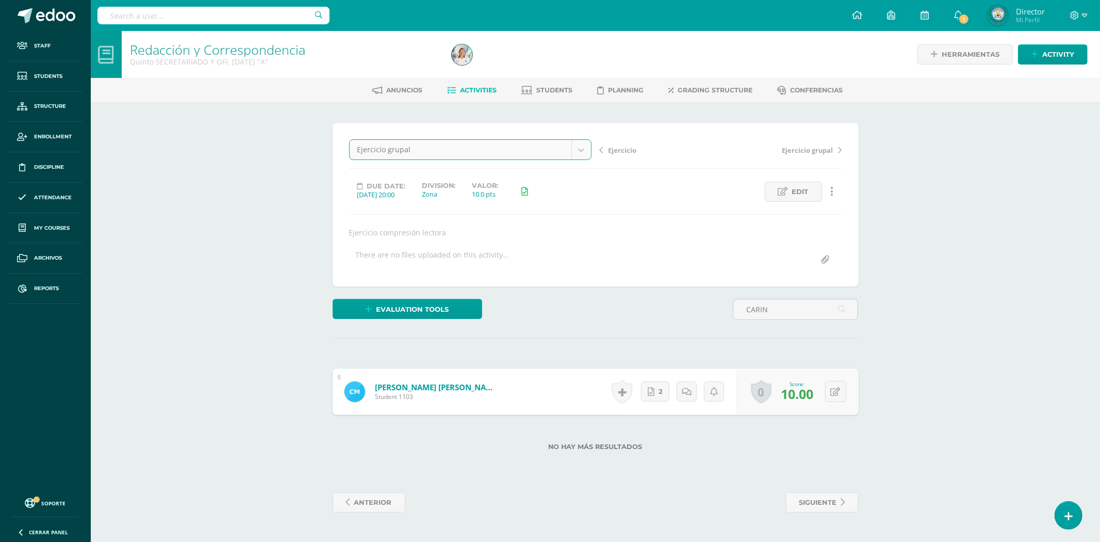
click at [576, 146] on body "Staff Students Structure Enrollment Discipline Attendance My courses Archivos R…" at bounding box center [550, 266] width 1100 height 533
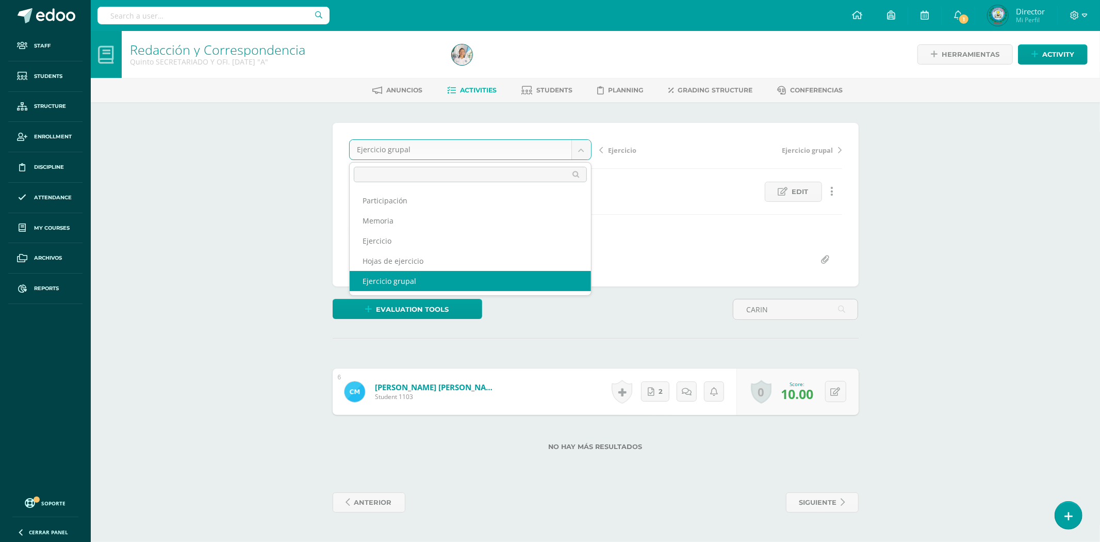
click at [722, 177] on body "Staff Students Structure Enrollment Discipline Attendance My courses Archivos R…" at bounding box center [550, 266] width 1100 height 533
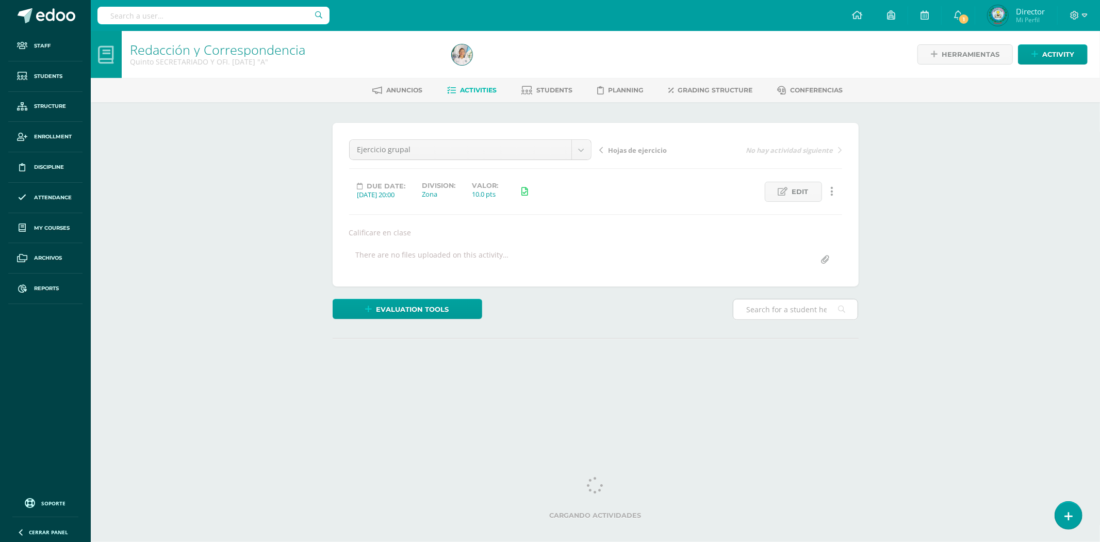
click at [797, 312] on input "text" at bounding box center [795, 309] width 124 height 20
type input "CARIN"
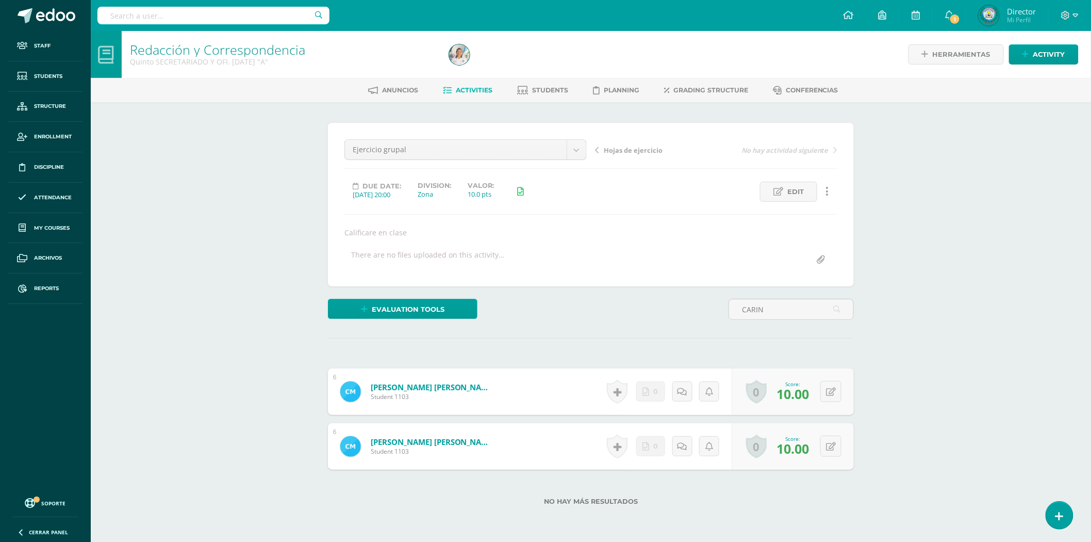
scroll to position [1, 0]
click at [446, 440] on link "Marroquín Solis, Carin Daniela" at bounding box center [433, 441] width 124 height 10
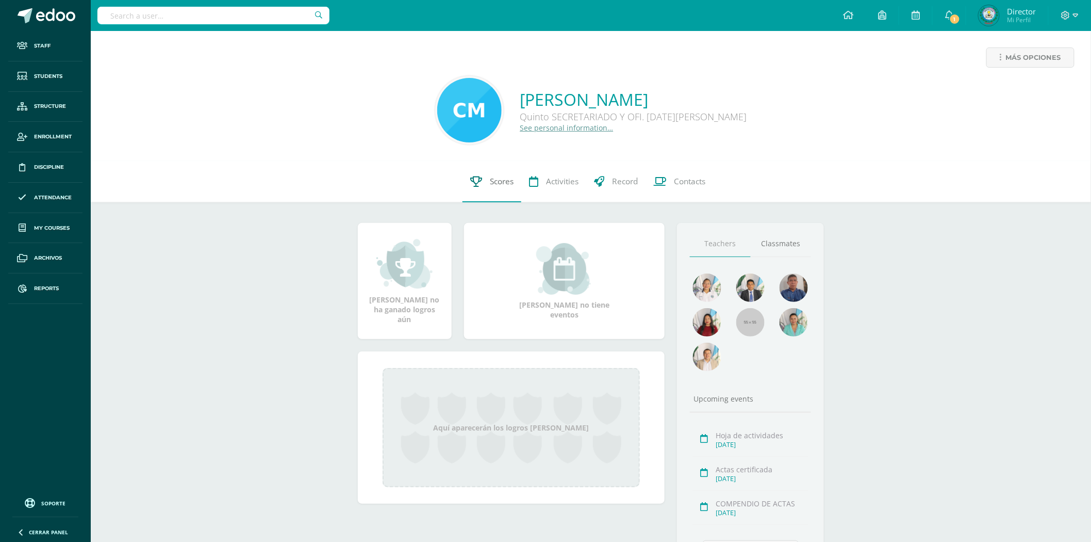
click at [502, 178] on span "Scores" at bounding box center [502, 181] width 24 height 11
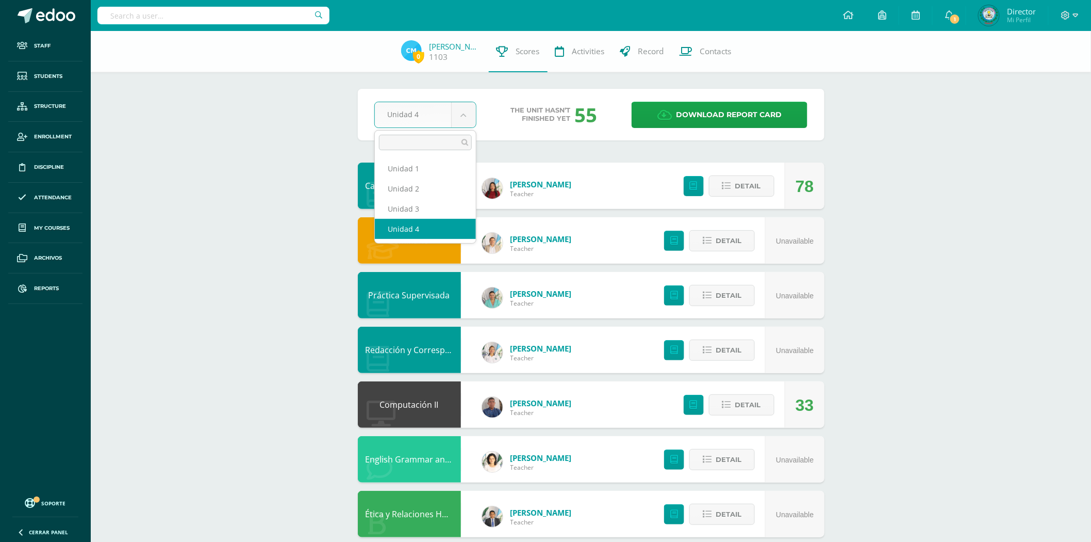
drag, startPoint x: 465, startPoint y: 102, endPoint x: 465, endPoint y: 109, distance: 7.2
click at [465, 102] on body "Staff Students Structure Enrollment Discipline Attendance My courses Archivos R…" at bounding box center [545, 333] width 1091 height 667
select select "Unidad 3"
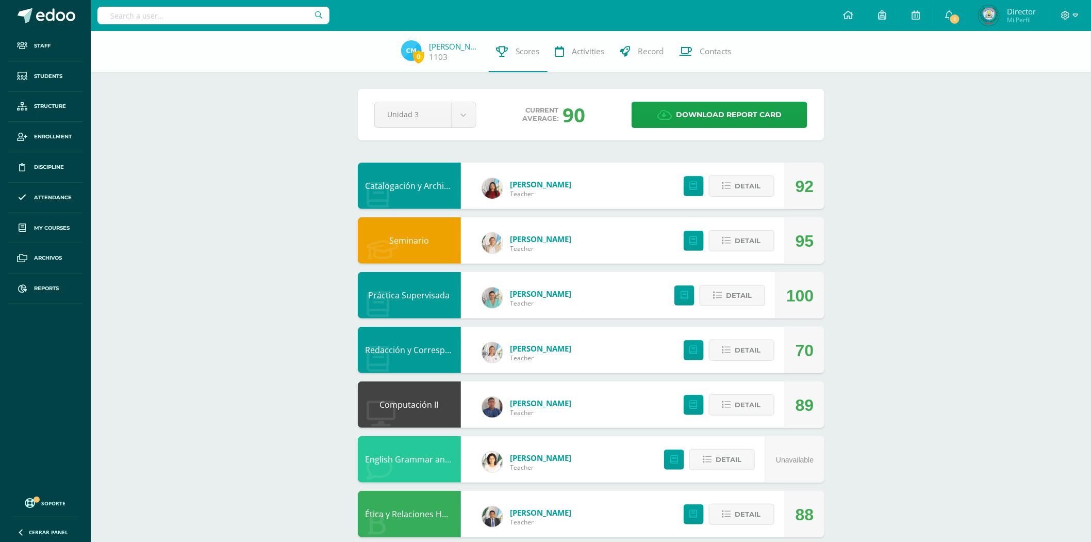
click at [879, 338] on div "0 [PERSON_NAME] 1103 Scores Activities Record Contacts Pendiente Unidad 3 Unida…" at bounding box center [591, 349] width 1001 height 636
click at [267, 17] on input "text" at bounding box center [213, 16] width 232 height 18
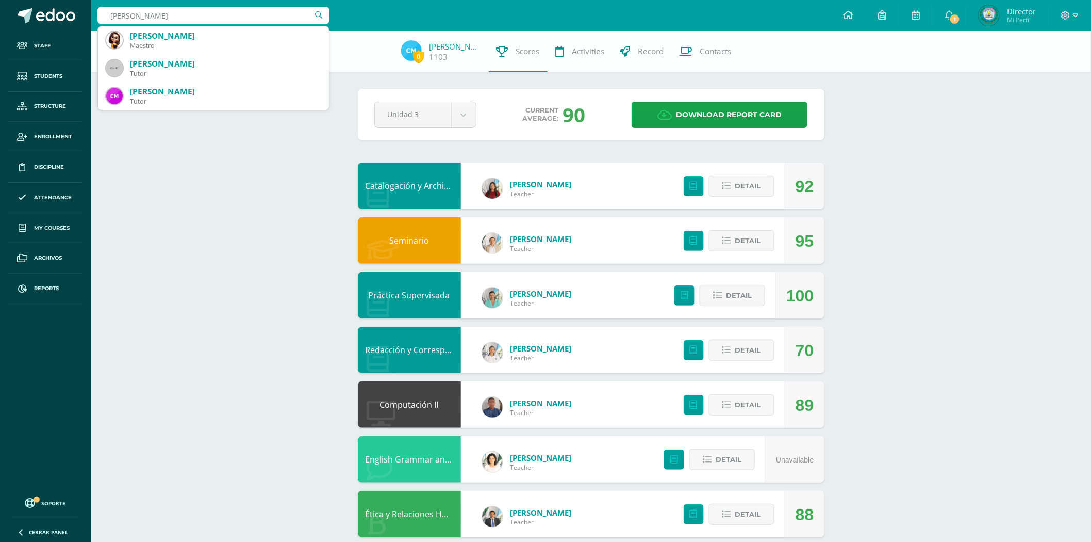
type input "claudia yurissa"
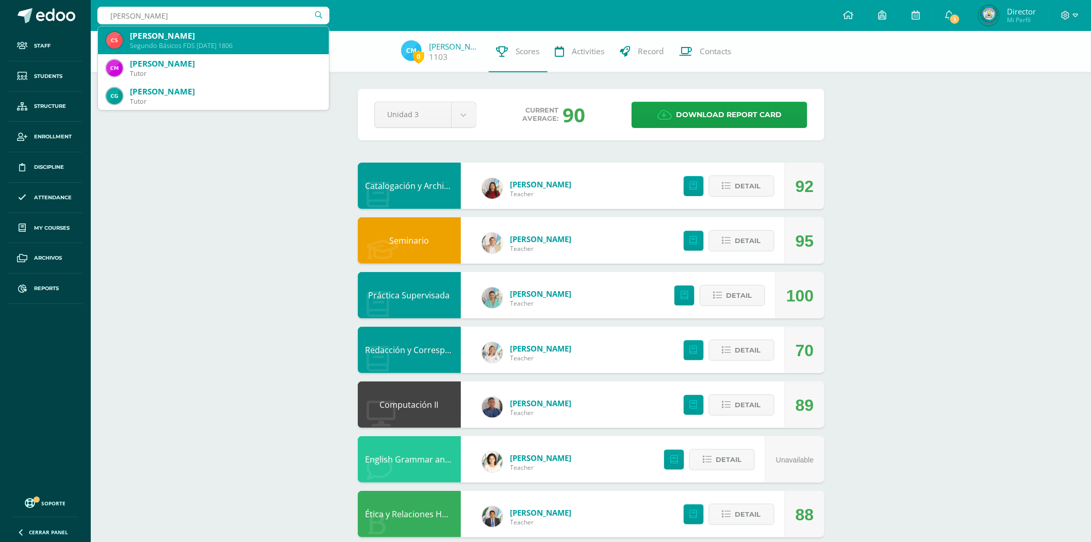
click at [260, 43] on div "Segundo Básicos FDS Domingo 1806" at bounding box center [225, 45] width 191 height 9
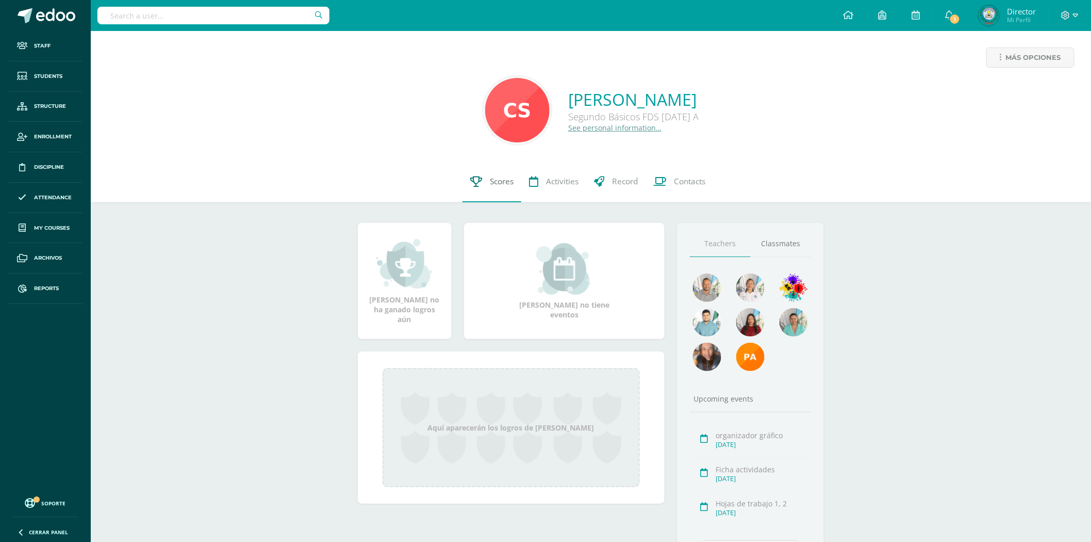
click at [496, 181] on span "Scores" at bounding box center [502, 181] width 24 height 11
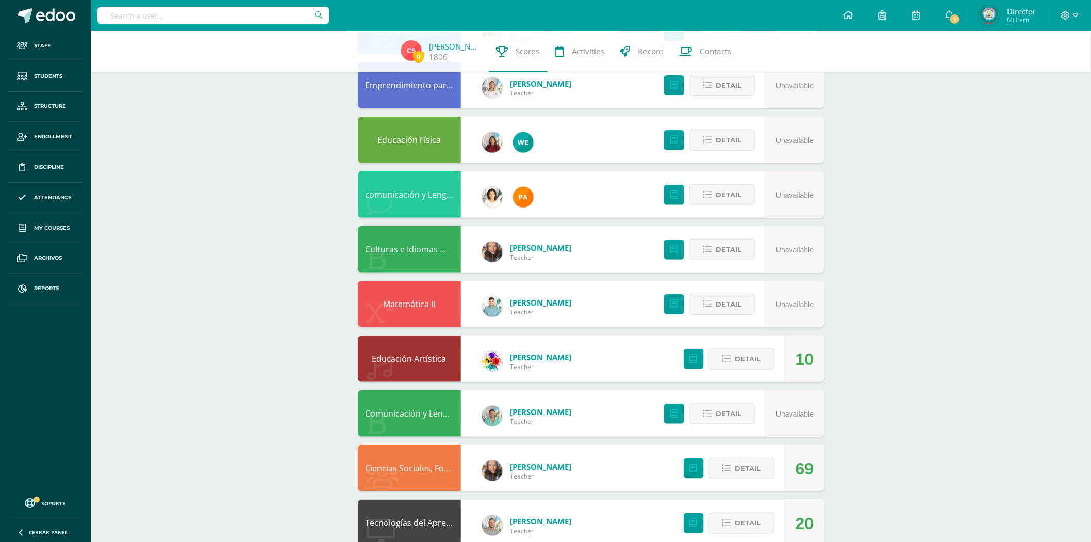
scroll to position [179, 0]
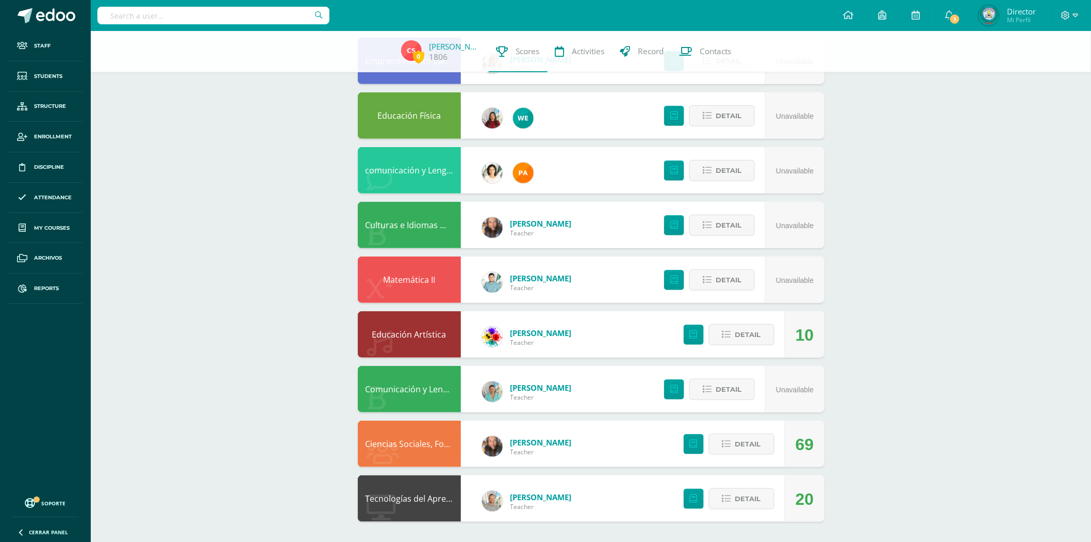
click at [424, 498] on link "Tecnologías del Aprendizaje y la Comunicación" at bounding box center [457, 498] width 182 height 11
click at [252, 18] on input "text" at bounding box center [213, 16] width 232 height 18
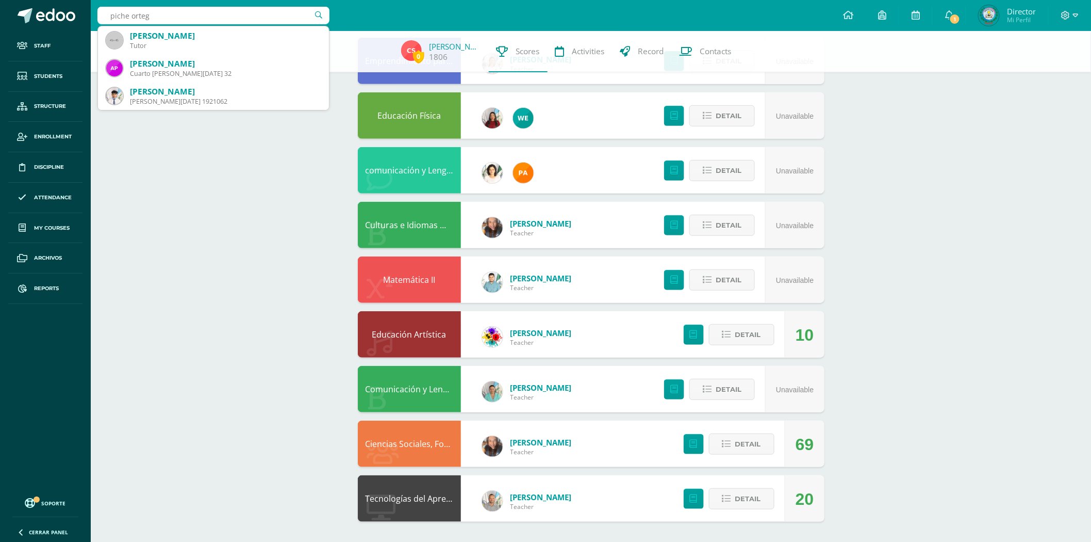
type input "piche ortega"
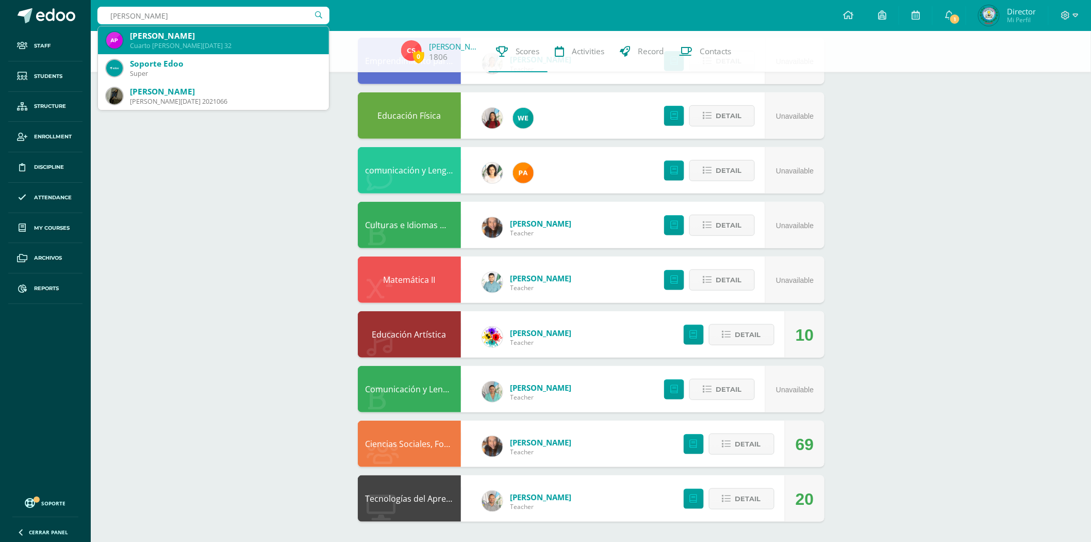
click at [236, 43] on div "Cuarto BACO Domingo 32" at bounding box center [225, 45] width 191 height 9
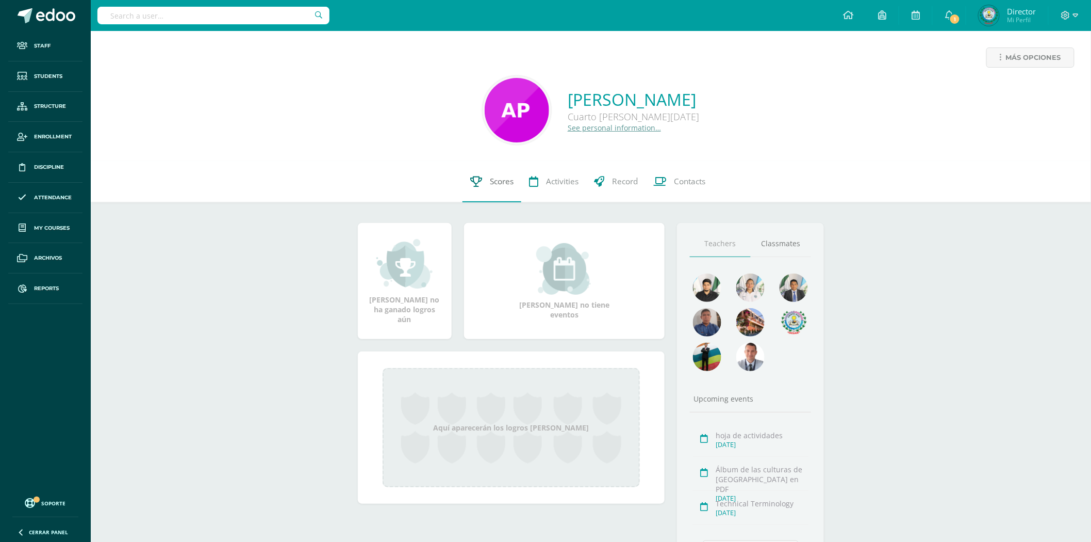
click at [485, 185] on link "Scores" at bounding box center [492, 181] width 59 height 41
click at [498, 181] on span "Scores" at bounding box center [502, 181] width 24 height 11
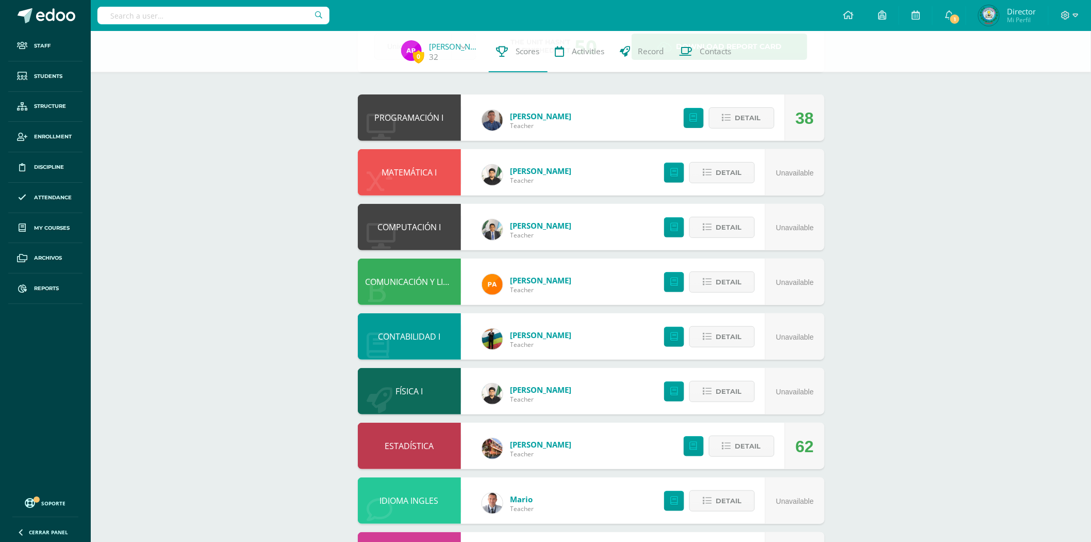
scroll to position [11, 0]
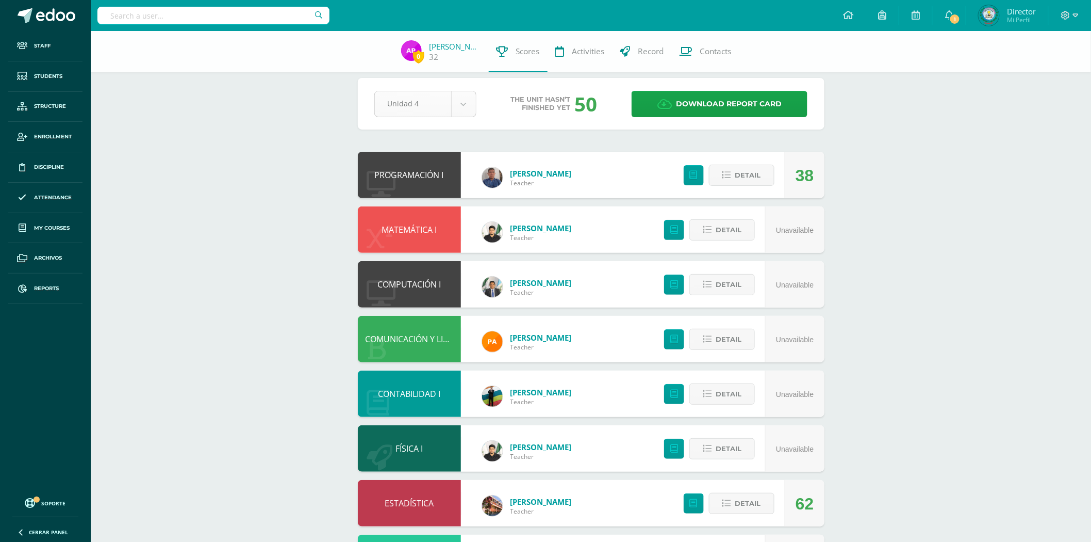
click at [458, 98] on body "Staff Students Structure Enrollment Discipline Attendance My courses Archivos R…" at bounding box center [545, 322] width 1091 height 667
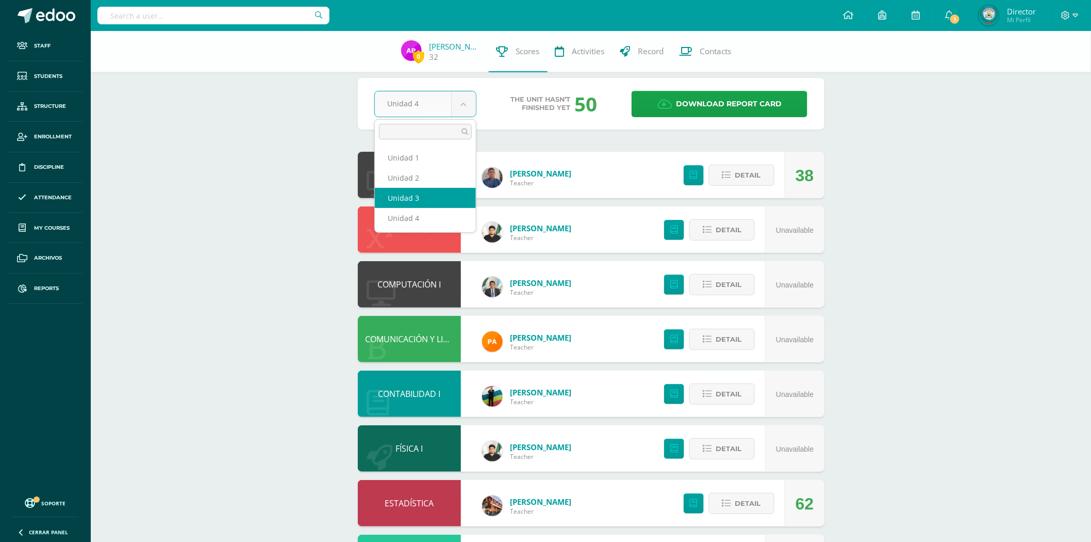
select select "Unidad 3"
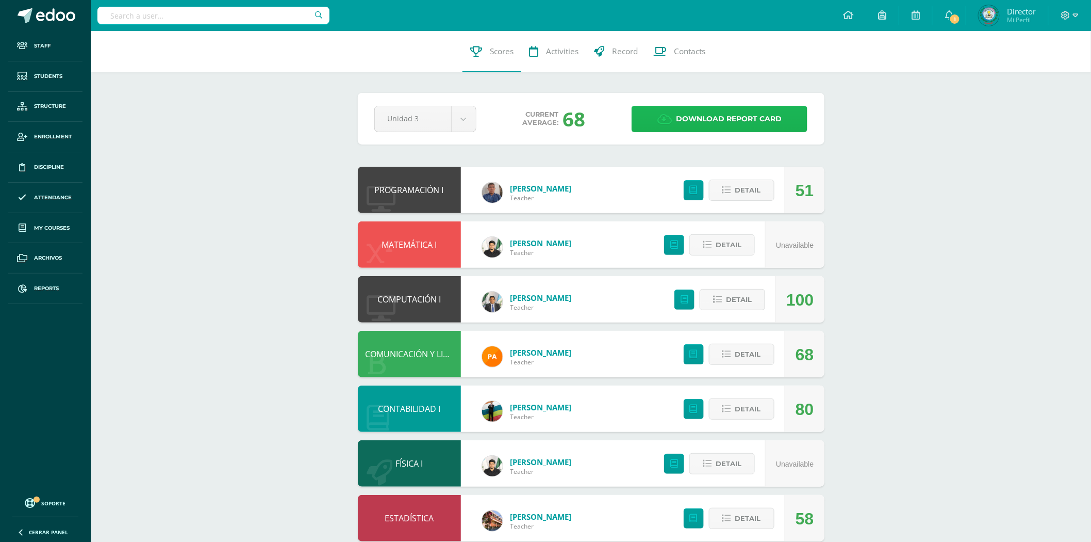
click at [683, 121] on span "Download report card" at bounding box center [729, 118] width 106 height 25
click at [212, 12] on input "text" at bounding box center [213, 16] width 232 height 18
click at [207, 14] on input "text" at bounding box center [213, 16] width 232 height 18
type input "sanchez valenzuela"
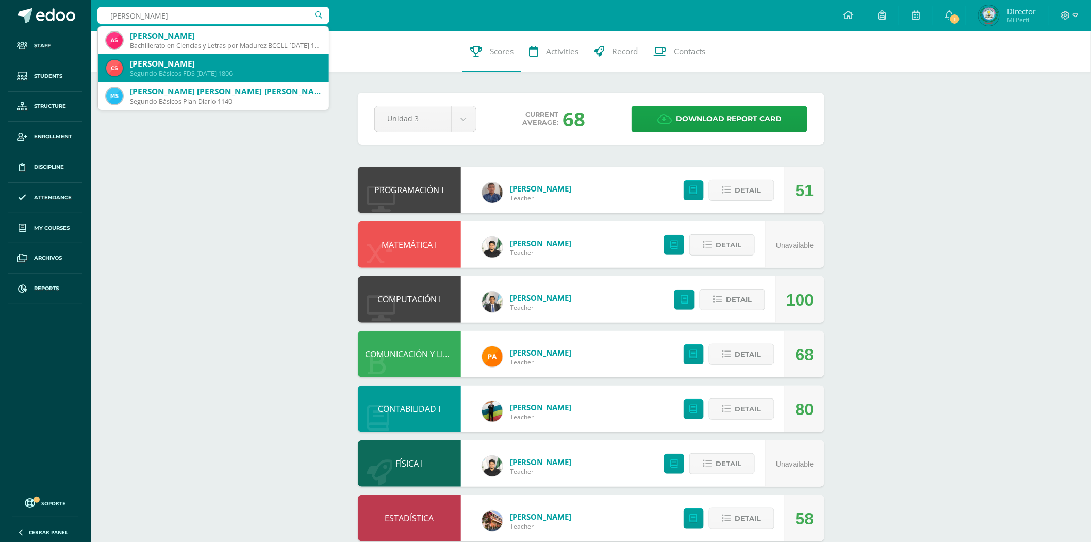
click at [235, 64] on div "Claudia Yurisa Sánches Valenzuela" at bounding box center [225, 63] width 191 height 11
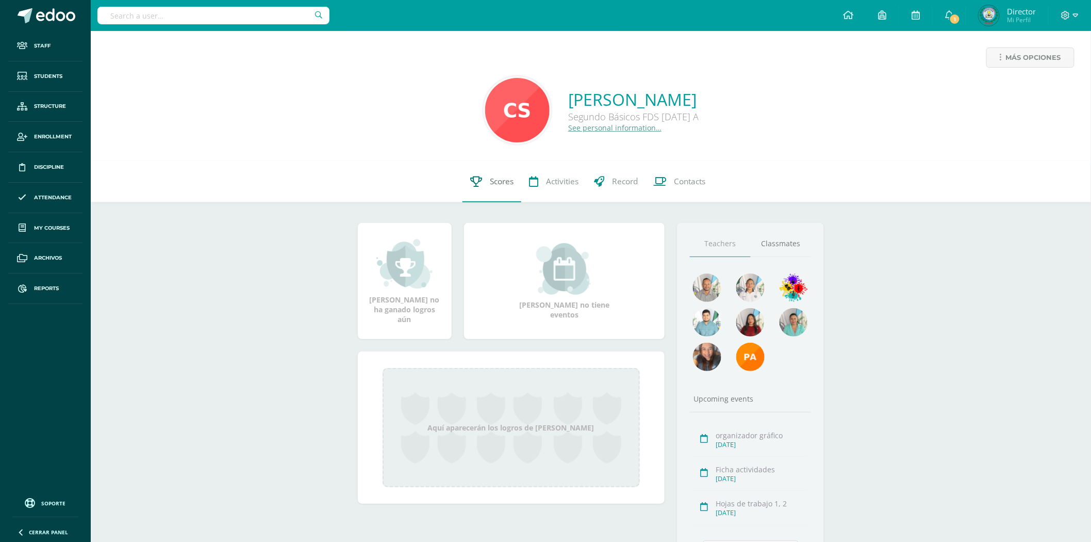
click at [507, 182] on span "Scores" at bounding box center [502, 181] width 24 height 11
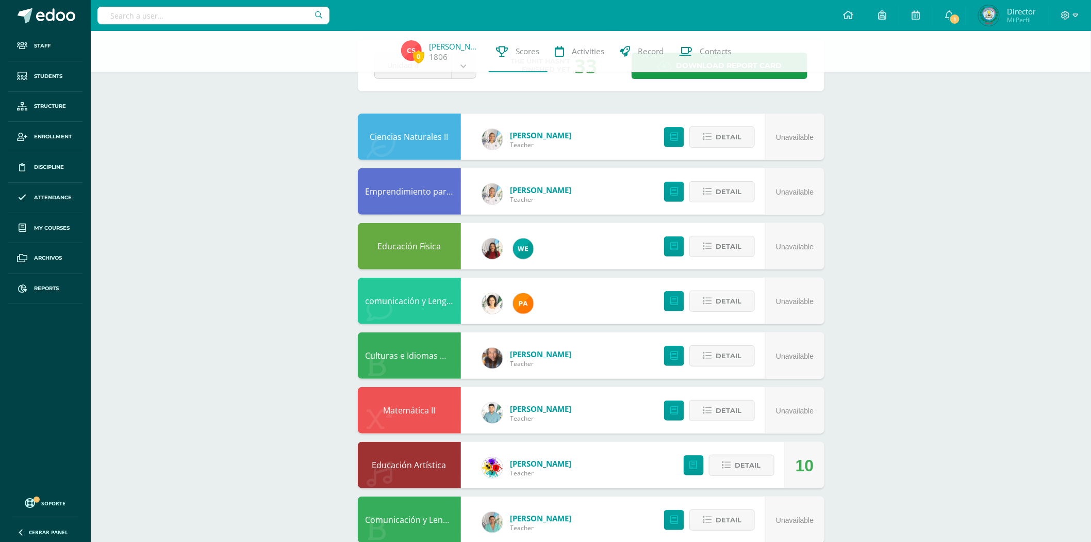
scroll to position [179, 0]
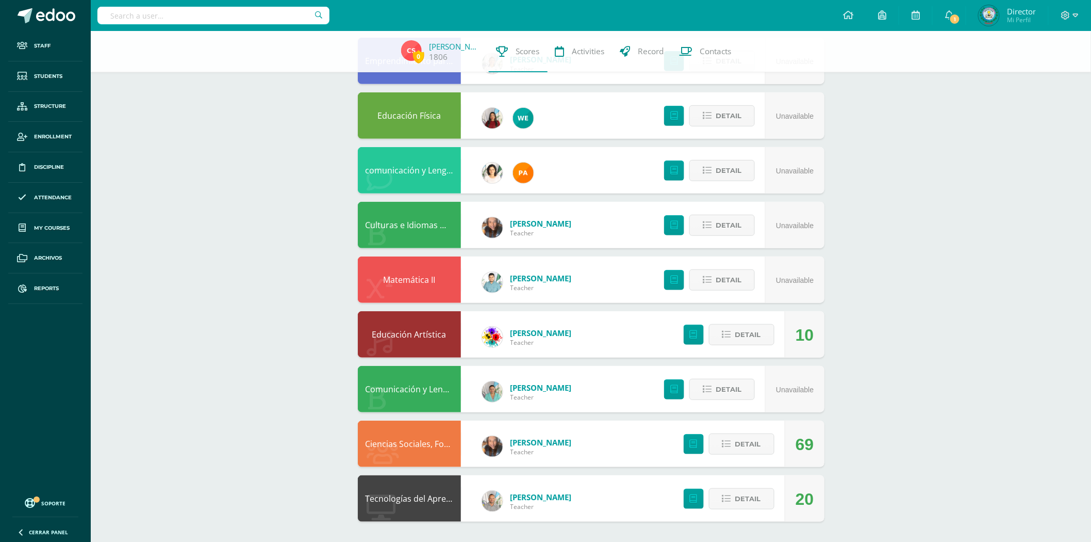
click at [420, 504] on div "Tecnologías del Aprendizaje y la Comunicación" at bounding box center [409, 498] width 103 height 46
click at [431, 494] on link "Tecnologías del Aprendizaje y la Comunicación" at bounding box center [457, 498] width 182 height 11
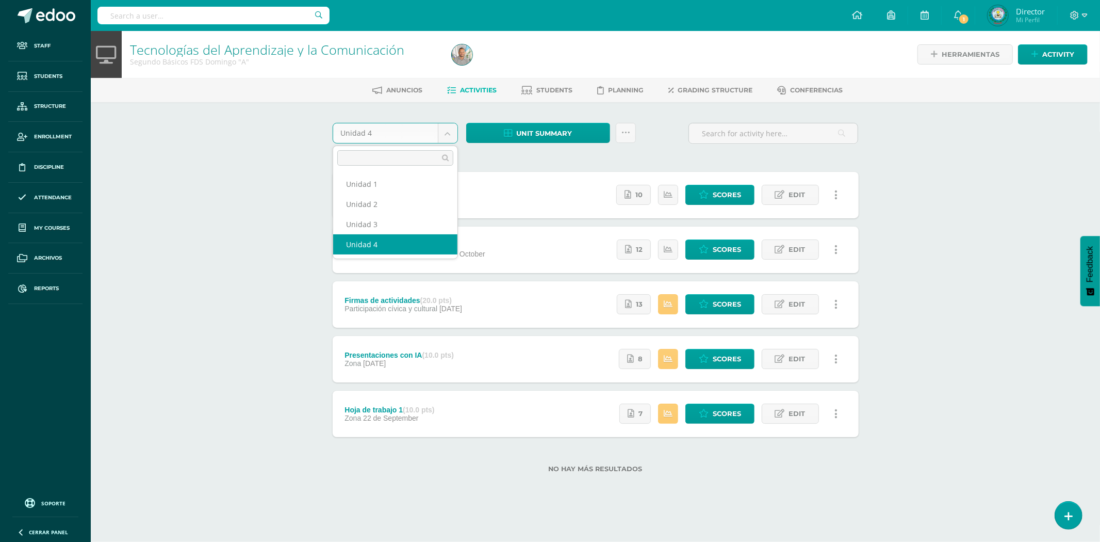
drag, startPoint x: 441, startPoint y: 136, endPoint x: 424, endPoint y: 154, distance: 24.8
click at [440, 136] on body "Staff Students Structure Enrollment Discipline Attendance My courses Archivos R…" at bounding box center [550, 252] width 1100 height 505
select select "Unidad 3"
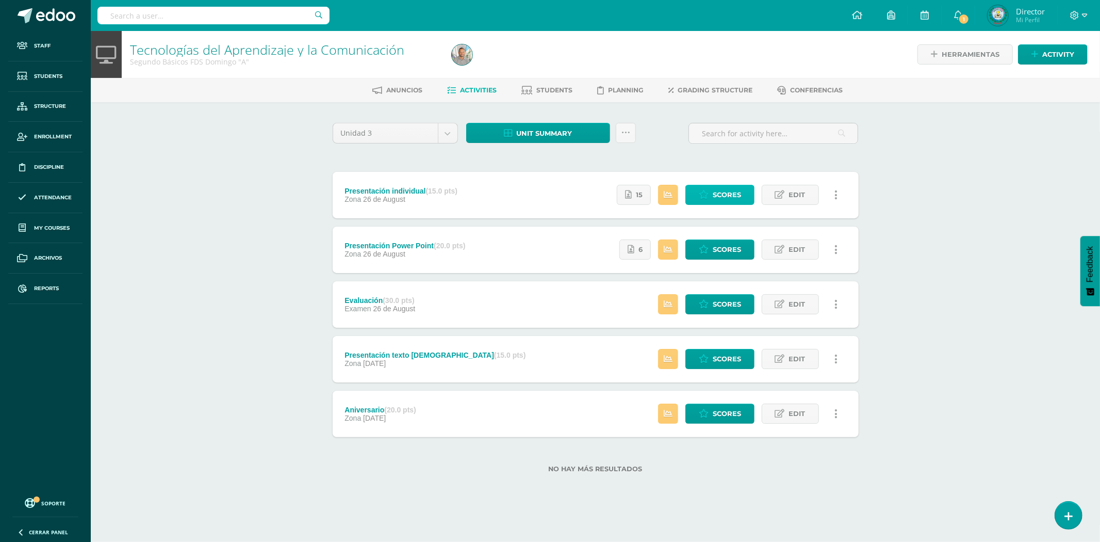
click at [711, 188] on link "Scores" at bounding box center [719, 195] width 69 height 20
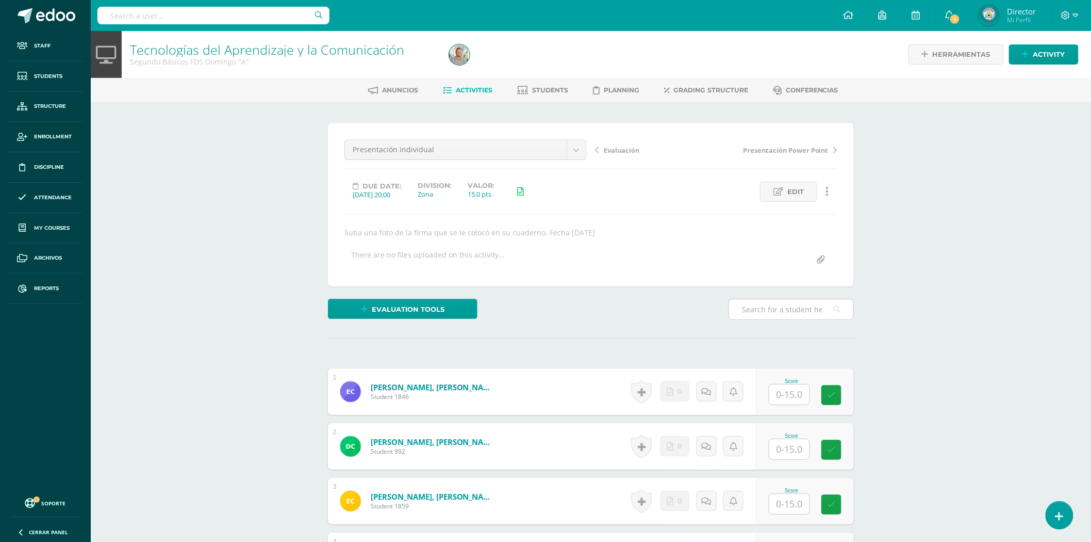
click at [769, 311] on input "text" at bounding box center [791, 309] width 124 height 20
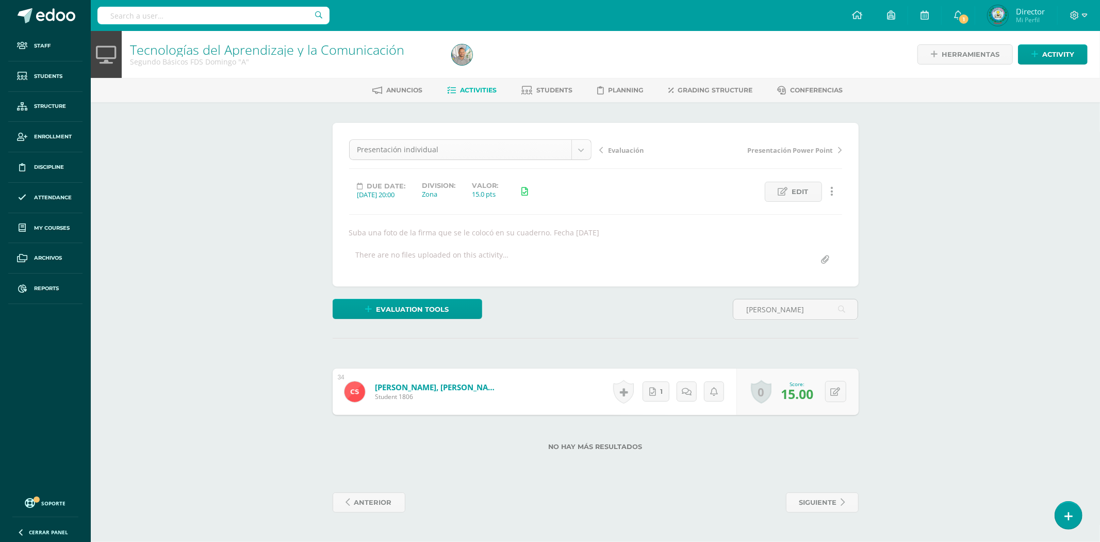
type input "claudia Yu"
click at [587, 149] on body "Staff Students Structure Enrollment Discipline Attendance My courses Archivos R…" at bounding box center [550, 266] width 1100 height 533
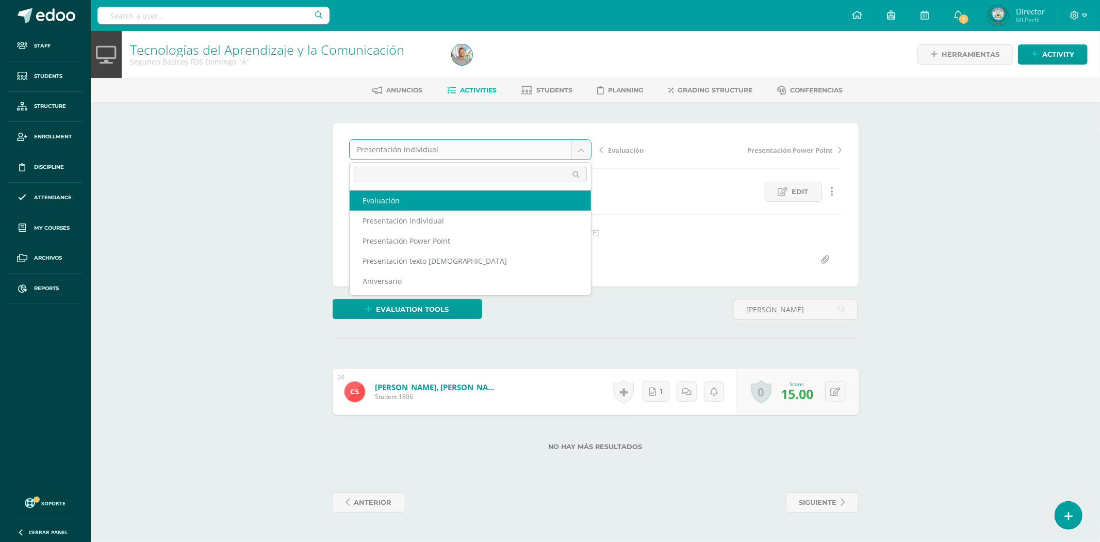
click at [471, 202] on div "Presentación individual Evaluación Presentación individual Presentación Power P…" at bounding box center [595, 204] width 493 height 130
select select "/dashboard/teacher/grade-activity/83110/"
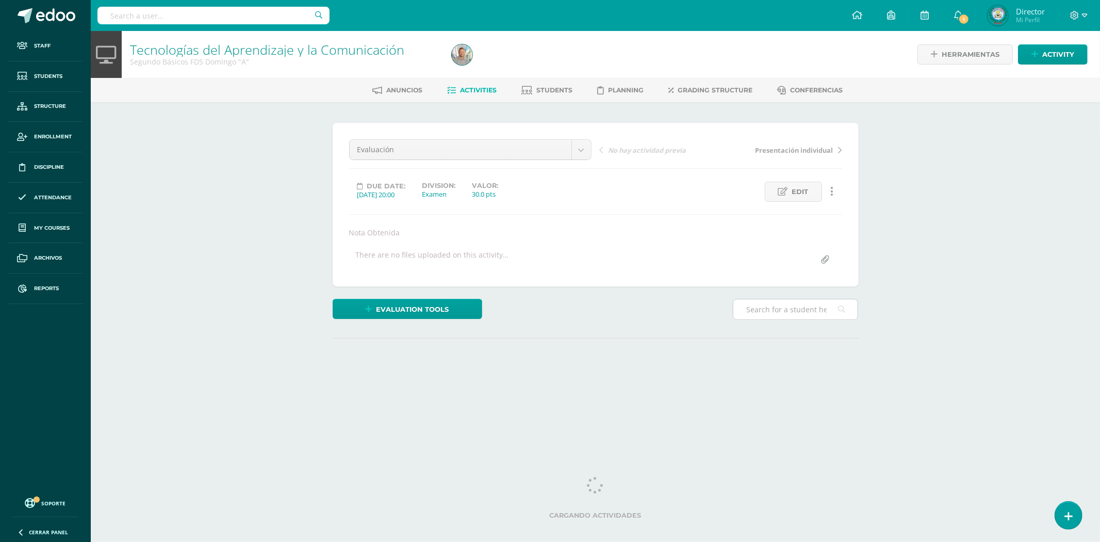
click at [769, 305] on input "text" at bounding box center [795, 309] width 124 height 20
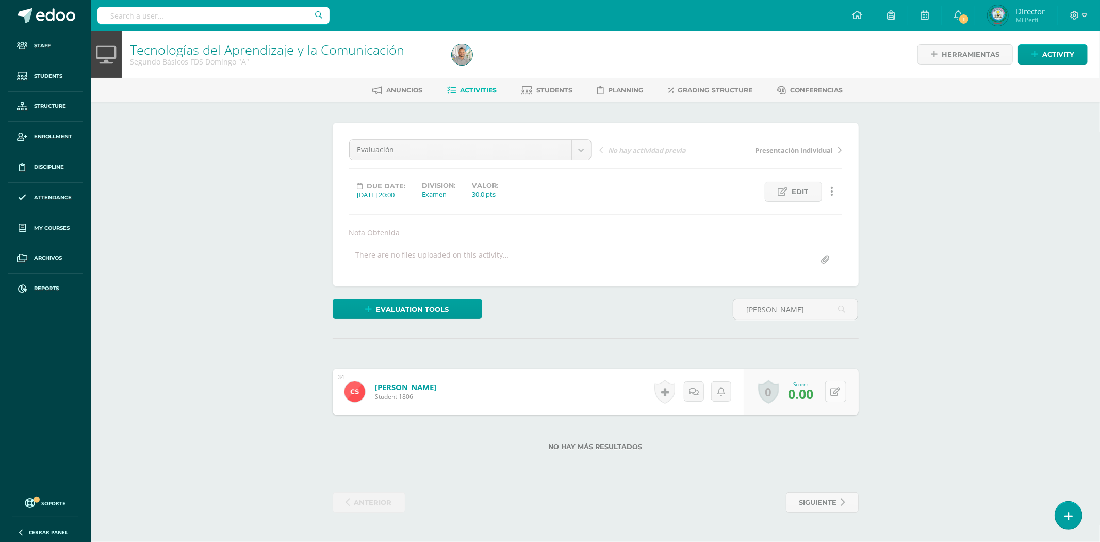
type input "claudia yurisa"
click at [830, 389] on div "0 Badges Badges obtained Aún no hay logros agregados Score: 0.00" at bounding box center [801, 391] width 115 height 46
click at [838, 394] on icon at bounding box center [843, 391] width 10 height 9
type input "30"
click at [432, 385] on link "Sánches Valenzuela, Claudia Yurisa" at bounding box center [399, 387] width 63 height 11
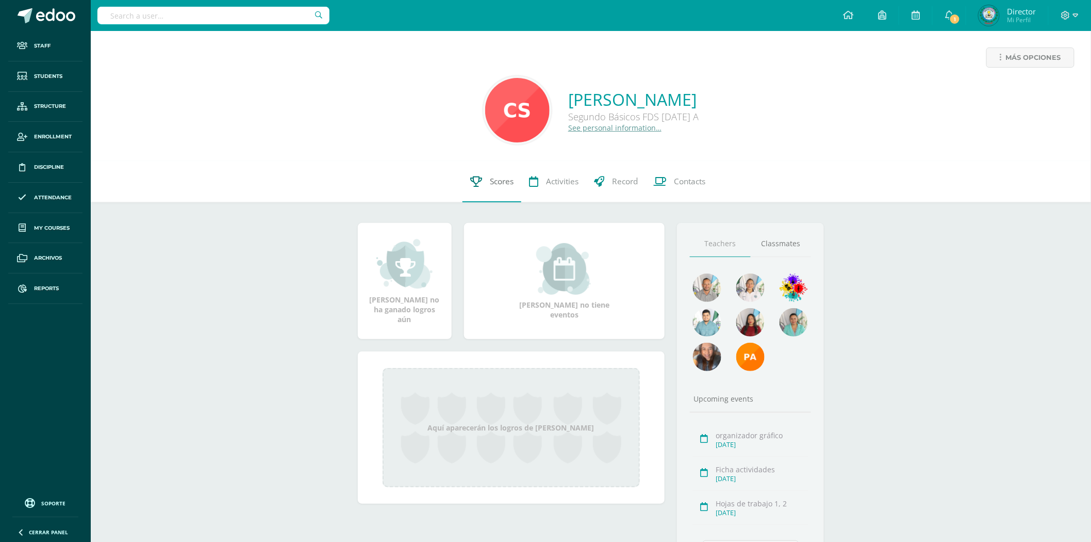
click at [501, 182] on span "Scores" at bounding box center [502, 181] width 24 height 11
click at [508, 182] on span "Scores" at bounding box center [502, 181] width 24 height 11
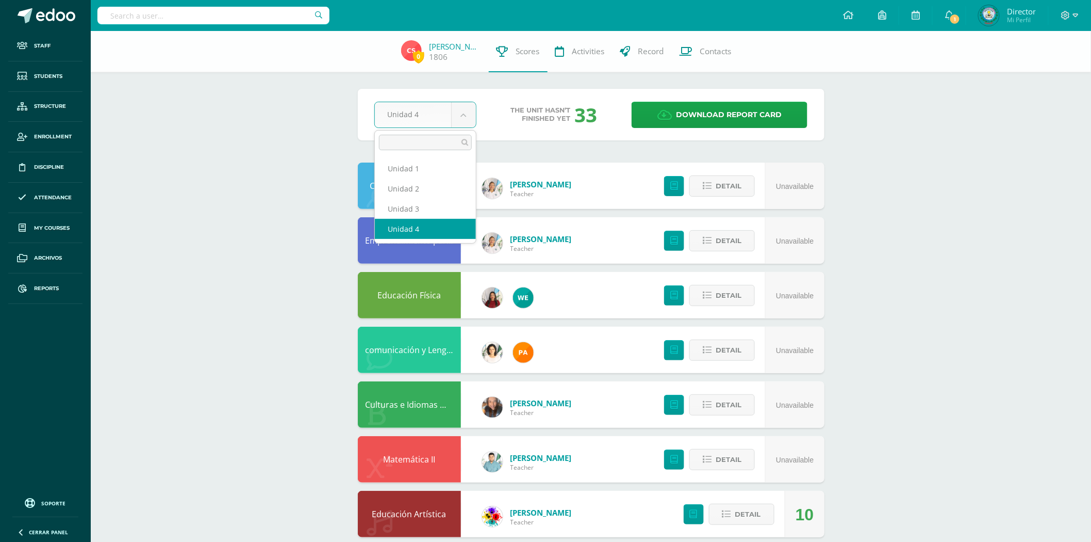
click at [463, 121] on body "Staff Students Structure Enrollment Discipline Attendance My courses Archivos R…" at bounding box center [545, 361] width 1091 height 722
select select "Unidad 3"
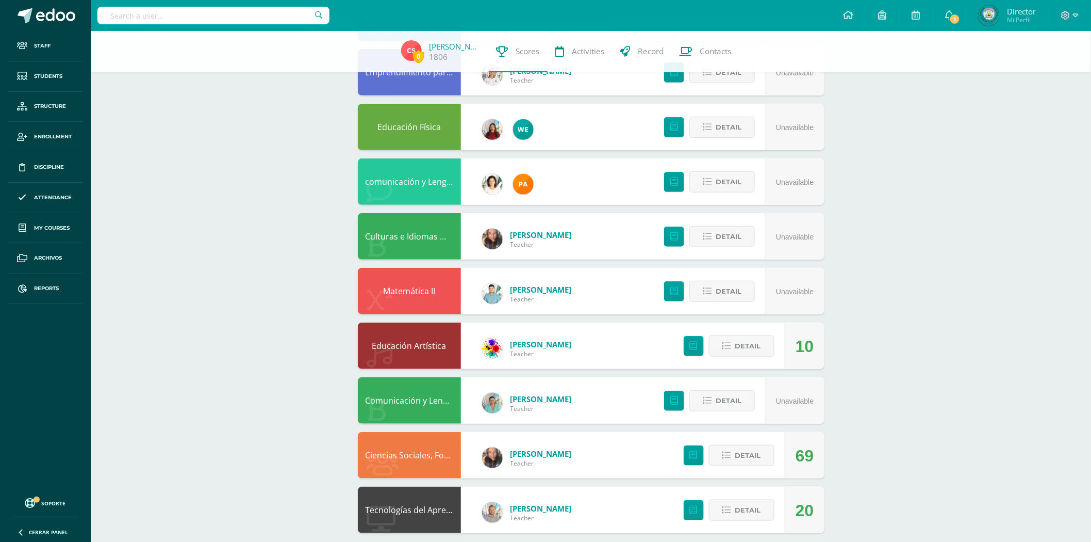
scroll to position [179, 0]
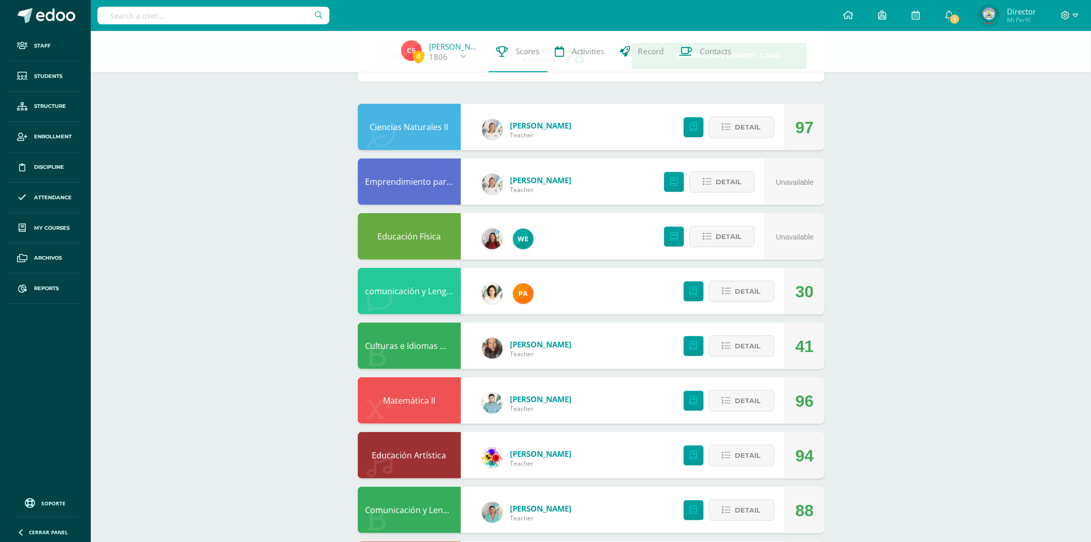
scroll to position [179, 0]
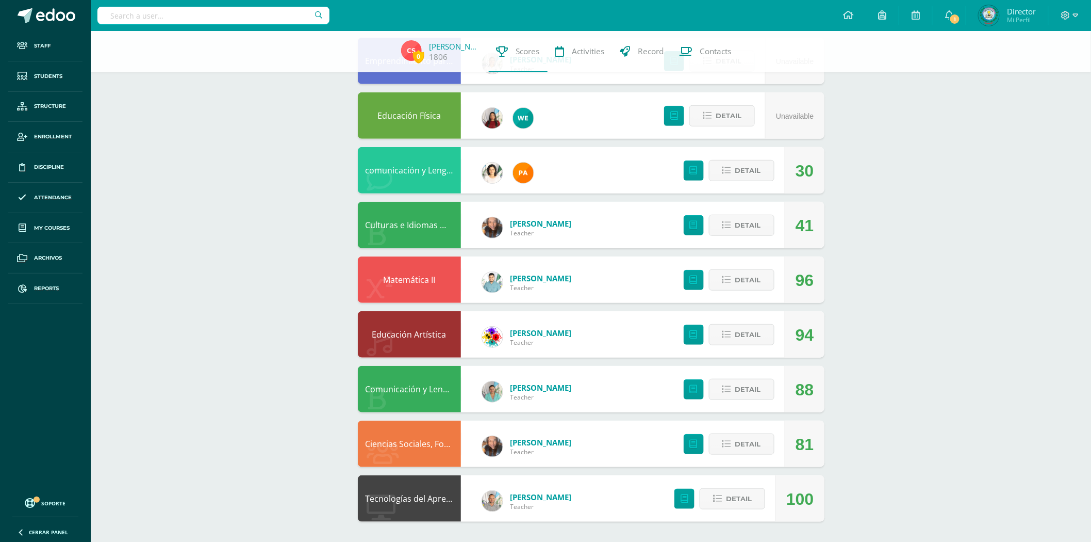
click at [435, 498] on link "Tecnologías del Aprendizaje y la Comunicación" at bounding box center [457, 498] width 182 height 11
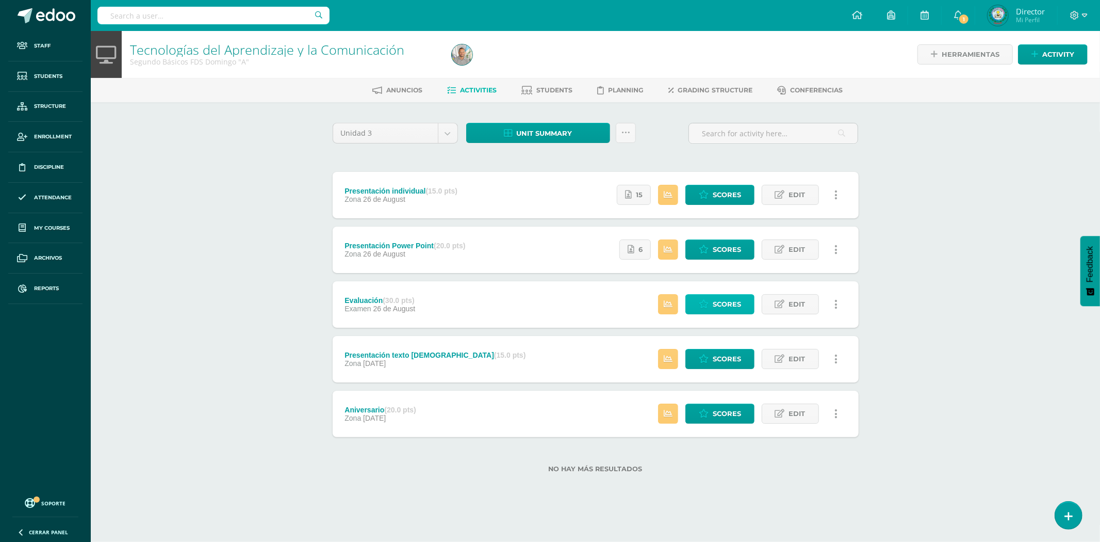
click at [738, 303] on span "Scores" at bounding box center [727, 303] width 28 height 19
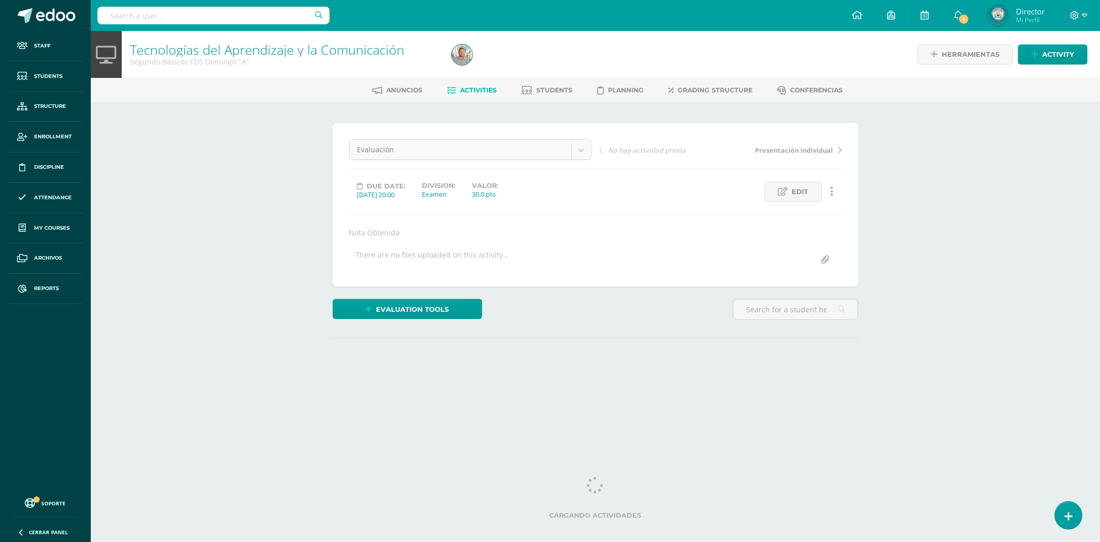
click at [589, 149] on div "Evaluación" at bounding box center [470, 149] width 242 height 21
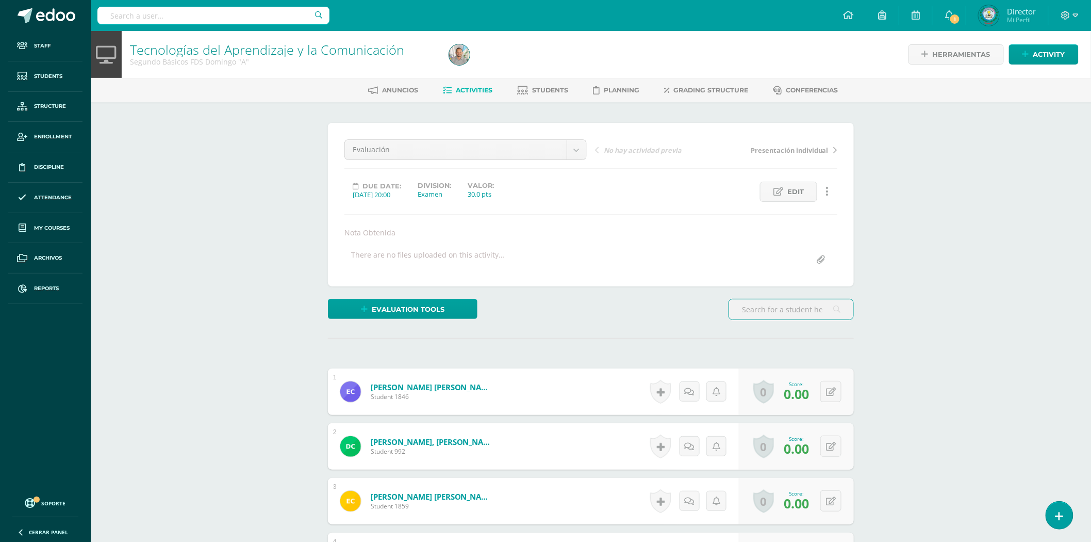
click at [775, 300] on input "text" at bounding box center [791, 309] width 124 height 20
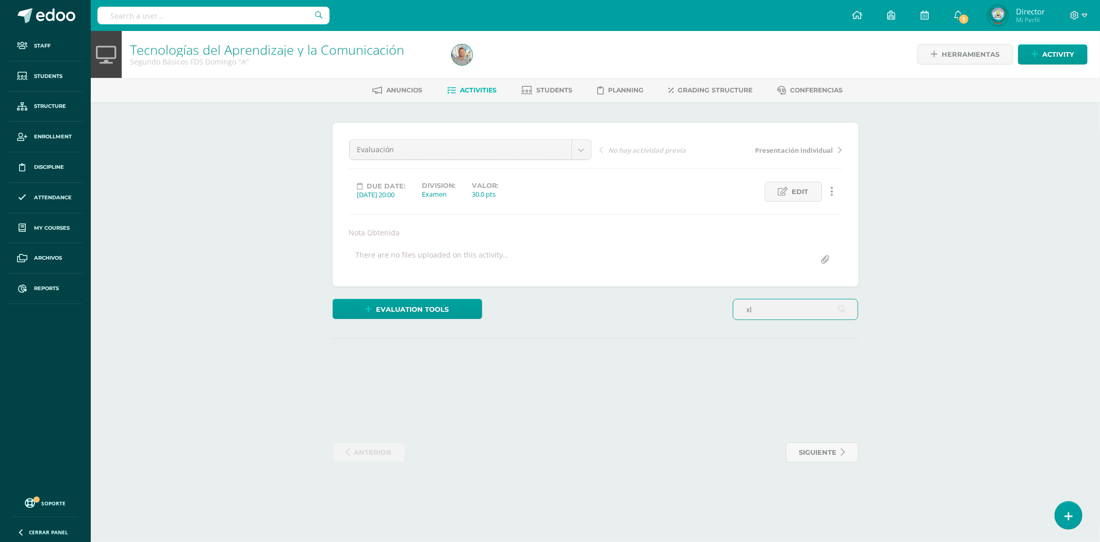
type input "x"
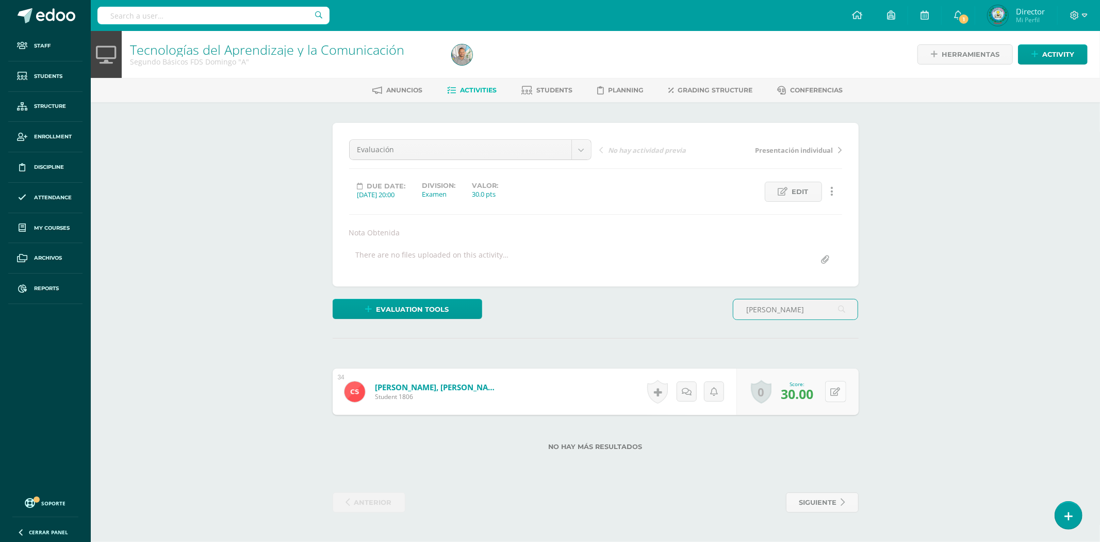
type input "claudia yuri"
click at [832, 390] on button at bounding box center [835, 391] width 21 height 21
type input "28"
click at [429, 385] on link "Sánches Valenzuela, Claudia Yurisa" at bounding box center [431, 387] width 127 height 11
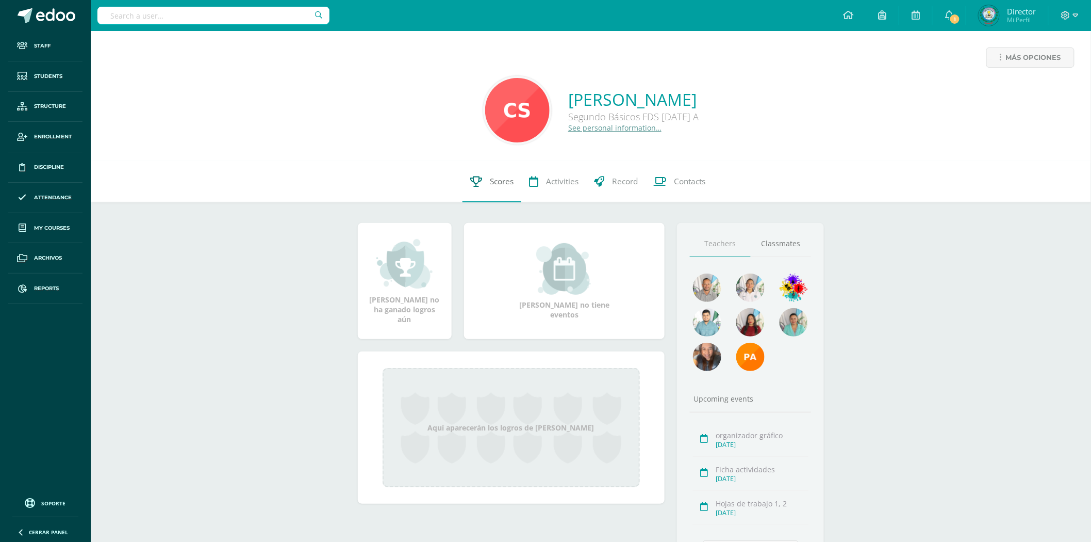
click at [513, 177] on span "Scores" at bounding box center [502, 181] width 24 height 11
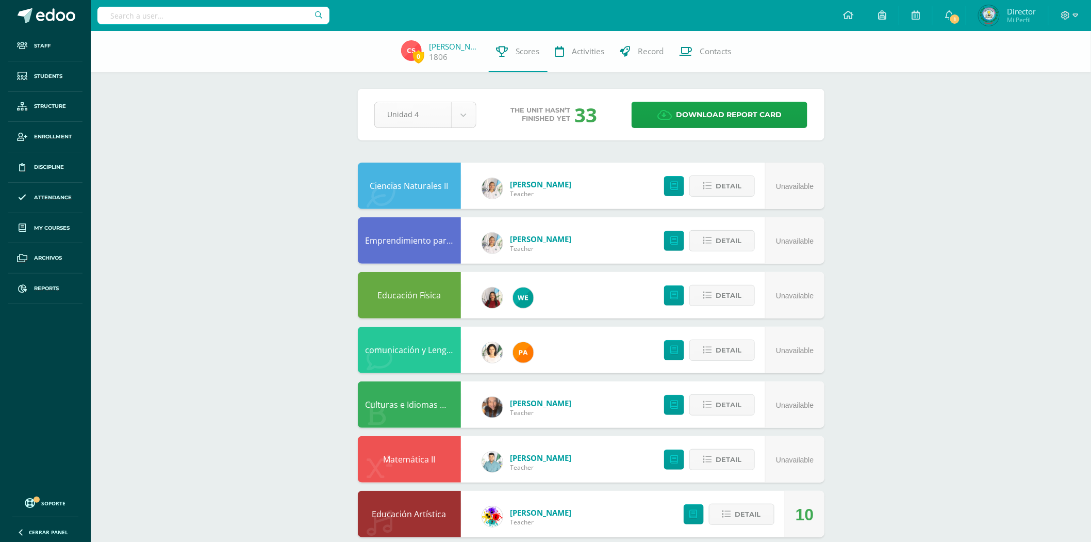
click at [467, 116] on body "Staff Students Structure Enrollment Discipline Attendance My courses Archivos R…" at bounding box center [545, 361] width 1091 height 722
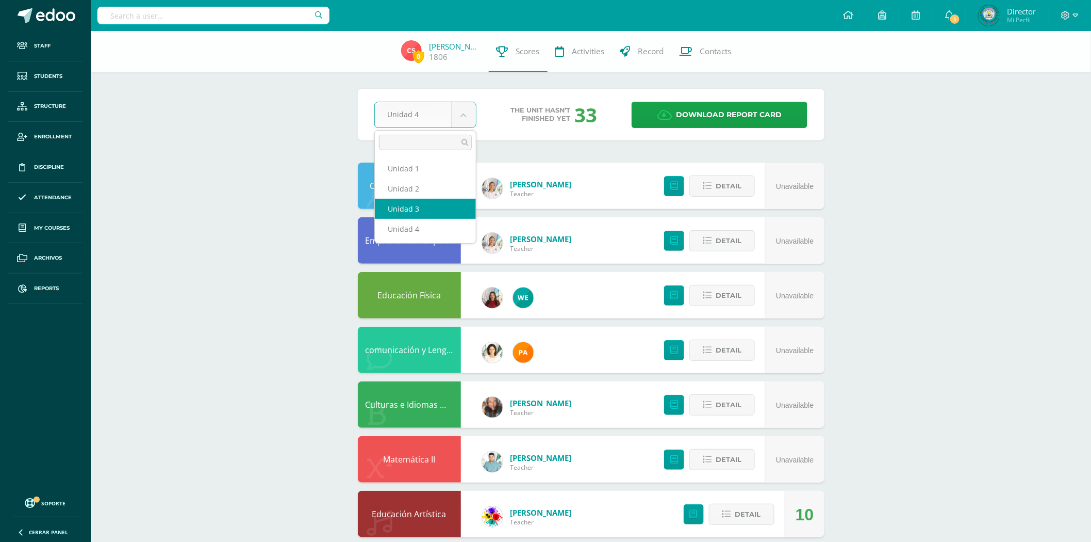
select select "Unidad 3"
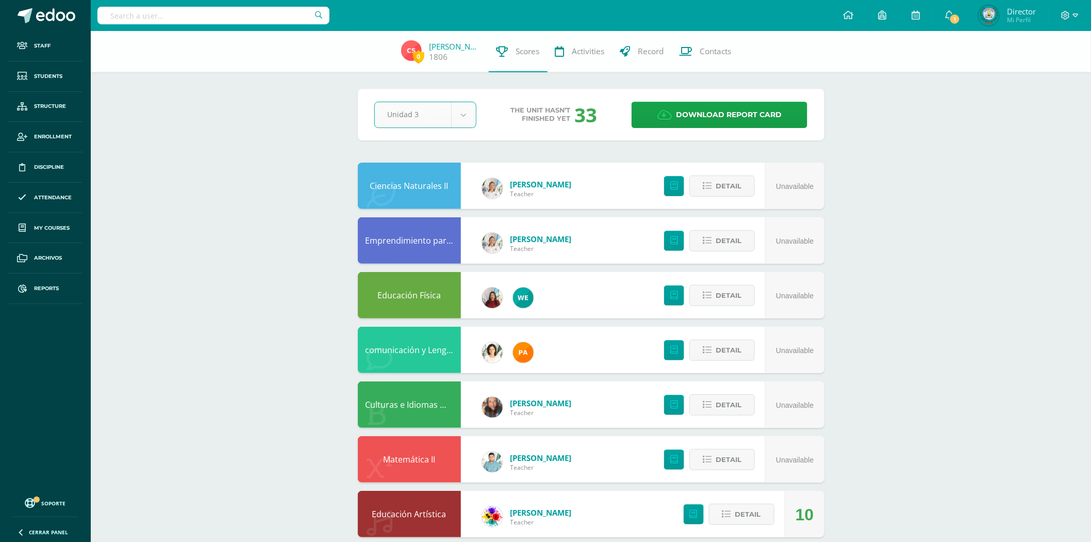
scroll to position [38, 0]
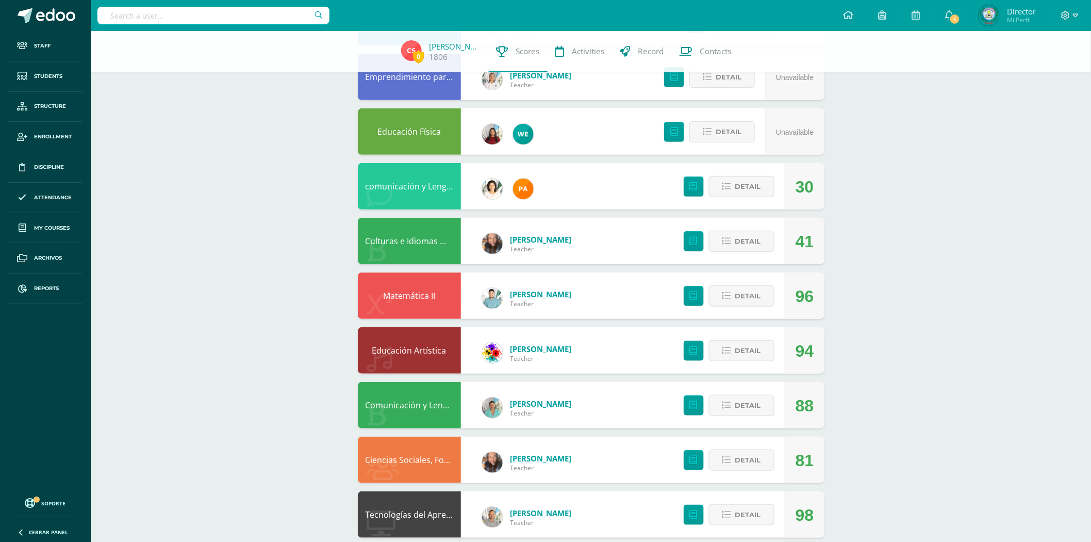
scroll to position [179, 0]
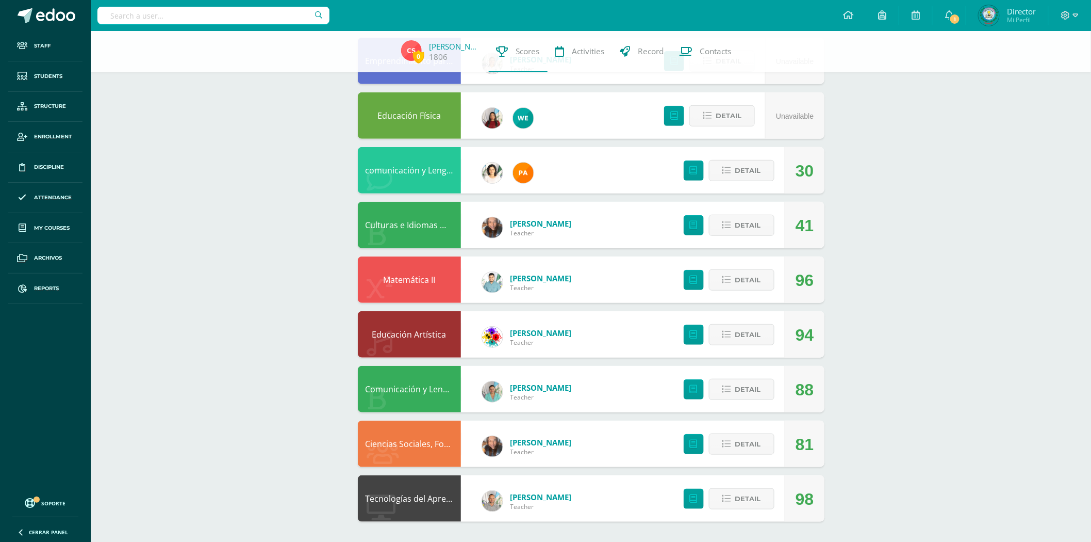
click at [165, 10] on input "text" at bounding box center [213, 16] width 232 height 18
type input "clarisa escobar"
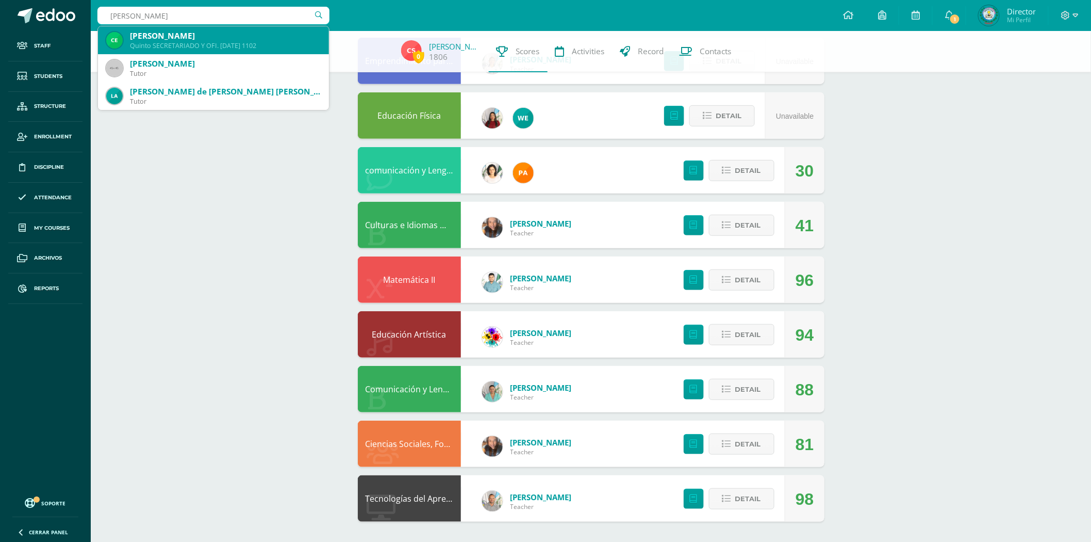
click at [207, 44] on div "Quinto SECRETARIADO Y OFI. DOMINGO 1102" at bounding box center [225, 45] width 191 height 9
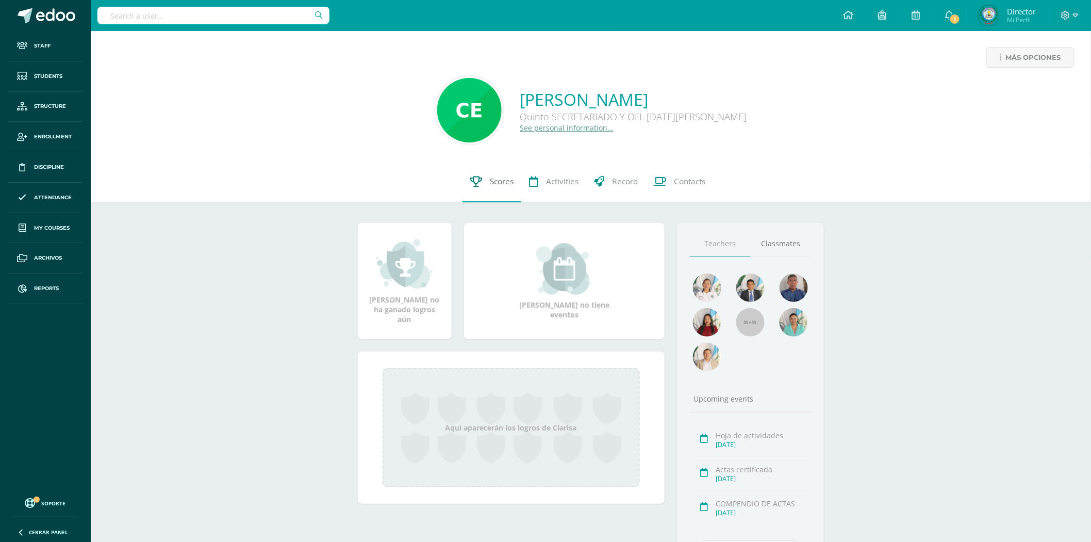
click at [511, 184] on span "Scores" at bounding box center [502, 181] width 24 height 11
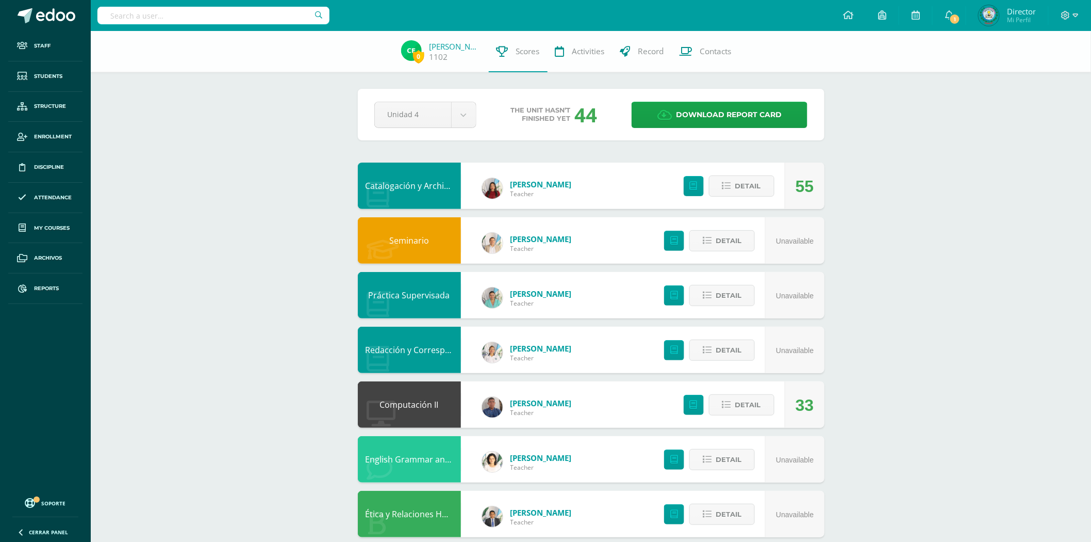
click at [185, 13] on input "text" at bounding box center [213, 16] width 232 height 18
type input "[PERSON_NAME]"
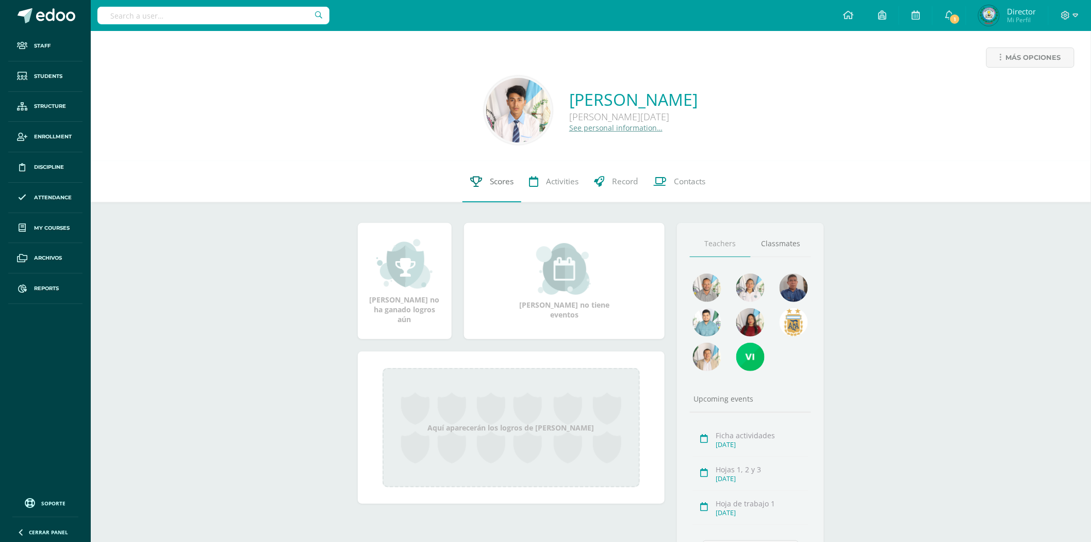
click at [501, 185] on span "Scores" at bounding box center [502, 181] width 24 height 11
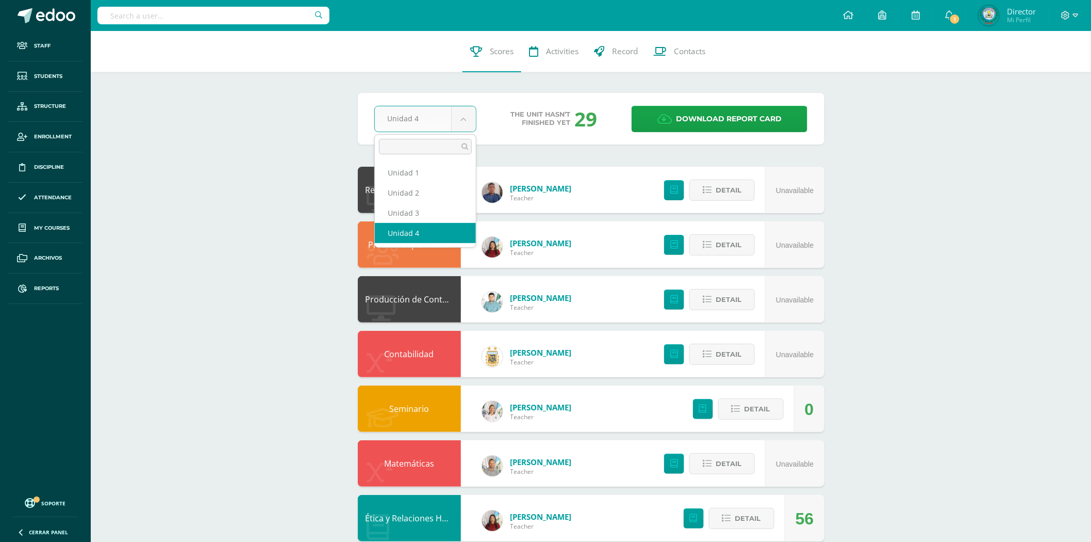
click at [470, 122] on body "Staff Students Structure Enrollment Discipline Attendance My courses Archivos R…" at bounding box center [545, 417] width 1091 height 835
select select "Unidad 3"
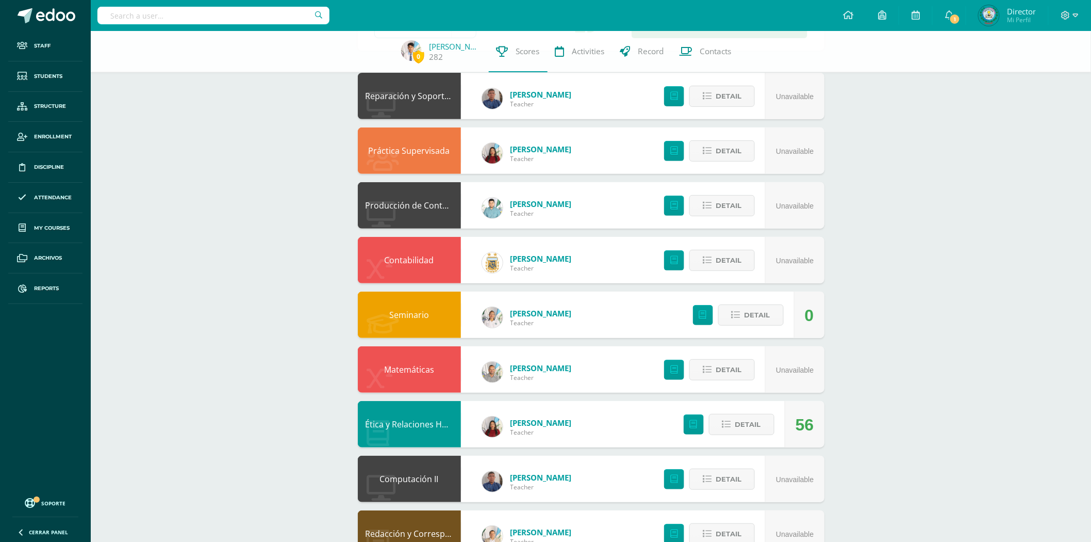
scroll to position [286, 0]
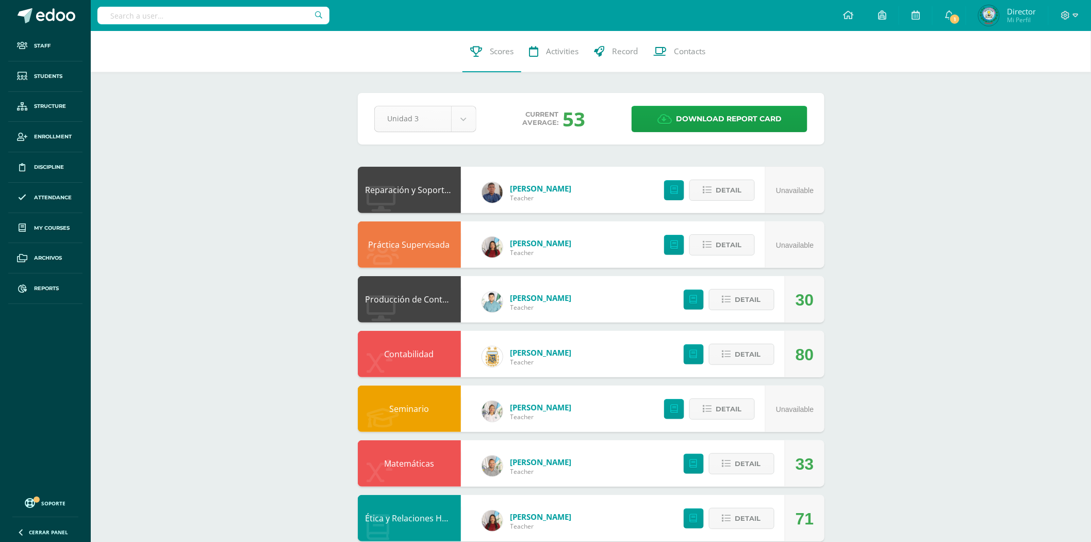
click at [458, 128] on body "Staff Students Structure Enrollment Discipline Attendance My courses Archivos R…" at bounding box center [545, 417] width 1091 height 835
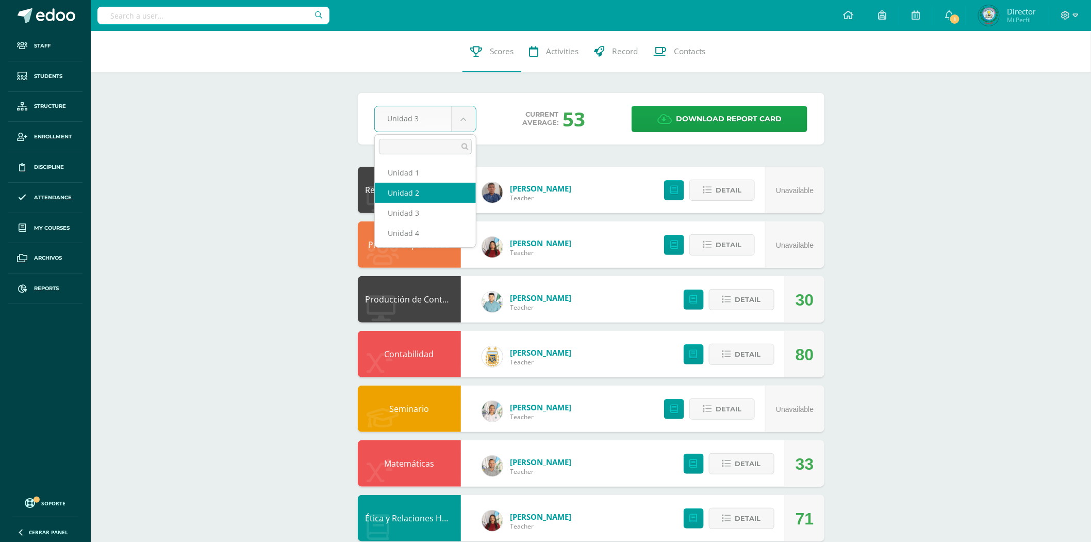
select select "Unidad 2"
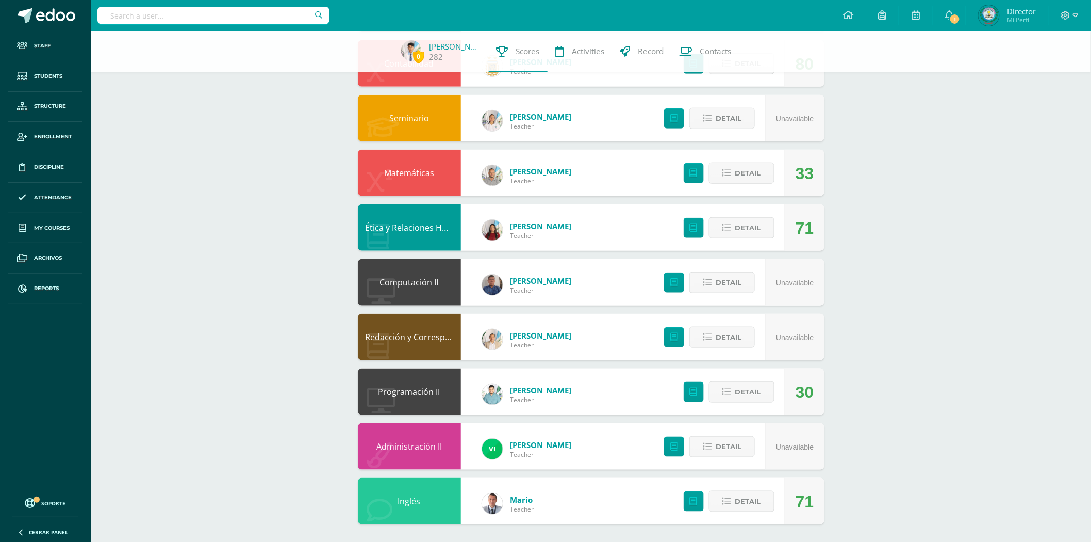
scroll to position [289, 0]
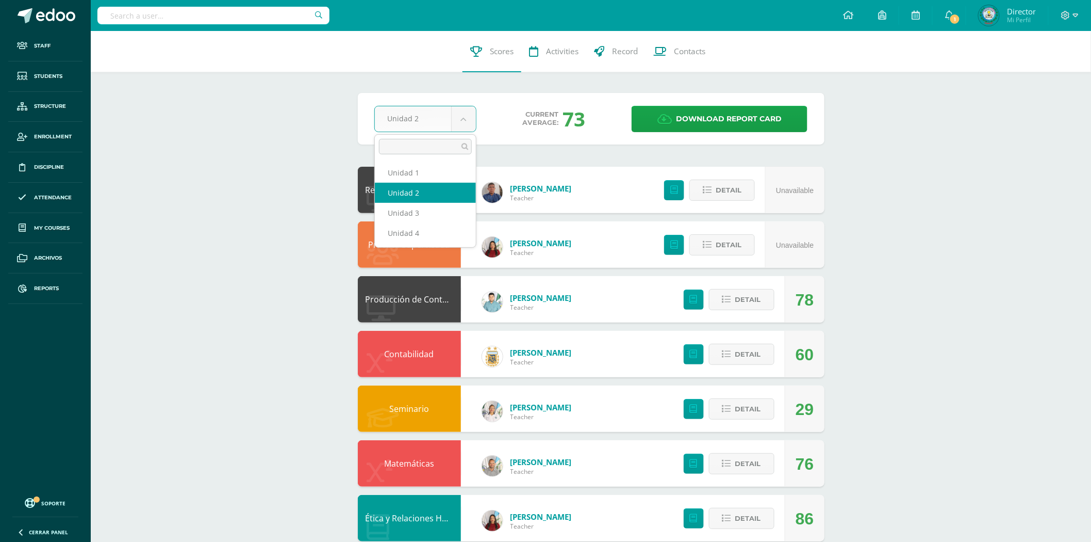
click at [458, 118] on body "Staff Students Structure Enrollment Discipline Attendance My courses Archivos R…" at bounding box center [545, 417] width 1091 height 835
select select "Unidad 1"
click at [456, 114] on body "Staff Students Structure Enrollment Discipline Attendance My courses Archivos R…" at bounding box center [545, 417] width 1091 height 835
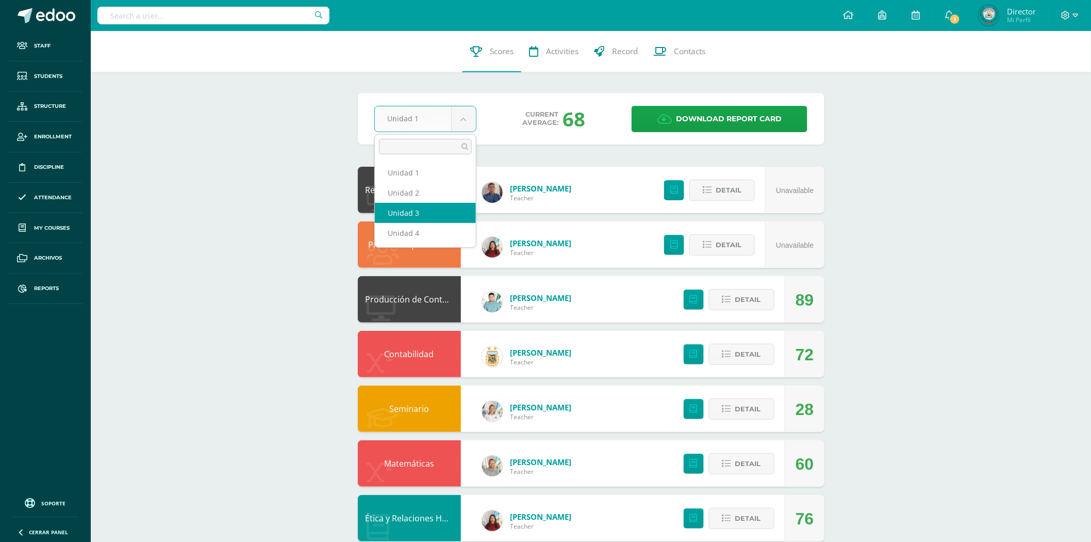
select select "Unidad 3"
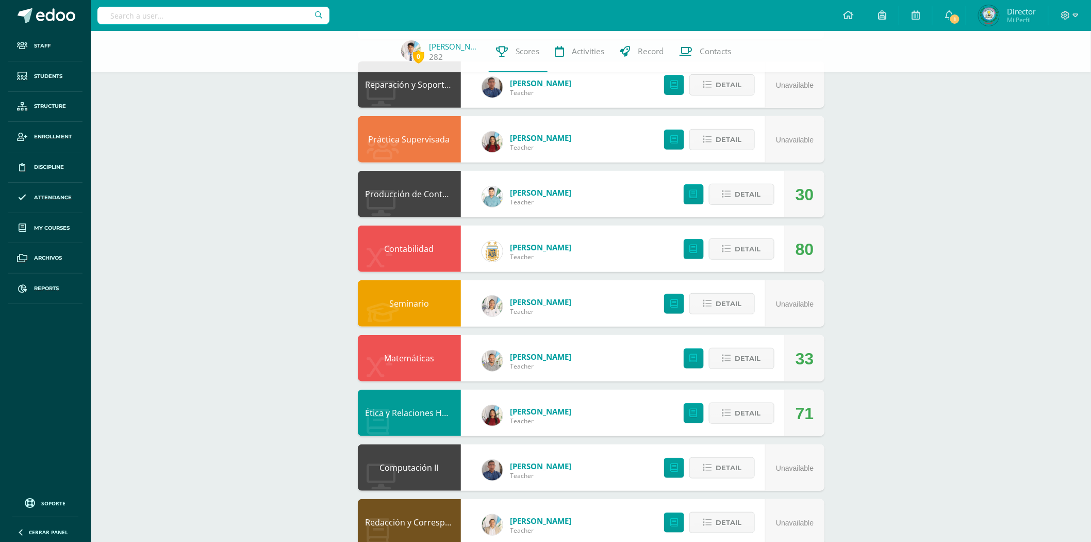
scroll to position [289, 0]
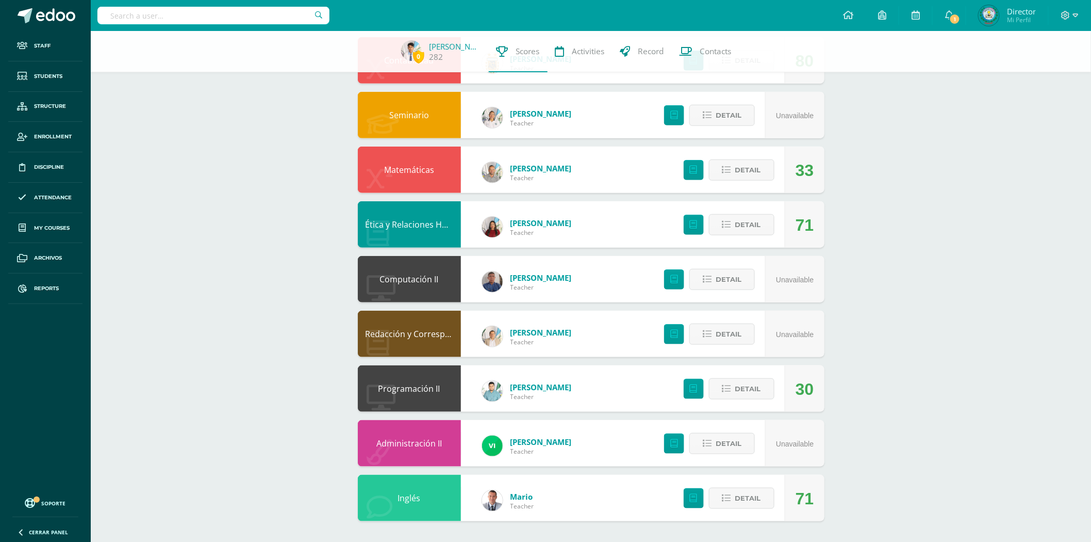
click at [512, 388] on link "[PERSON_NAME]" at bounding box center [541, 387] width 61 height 10
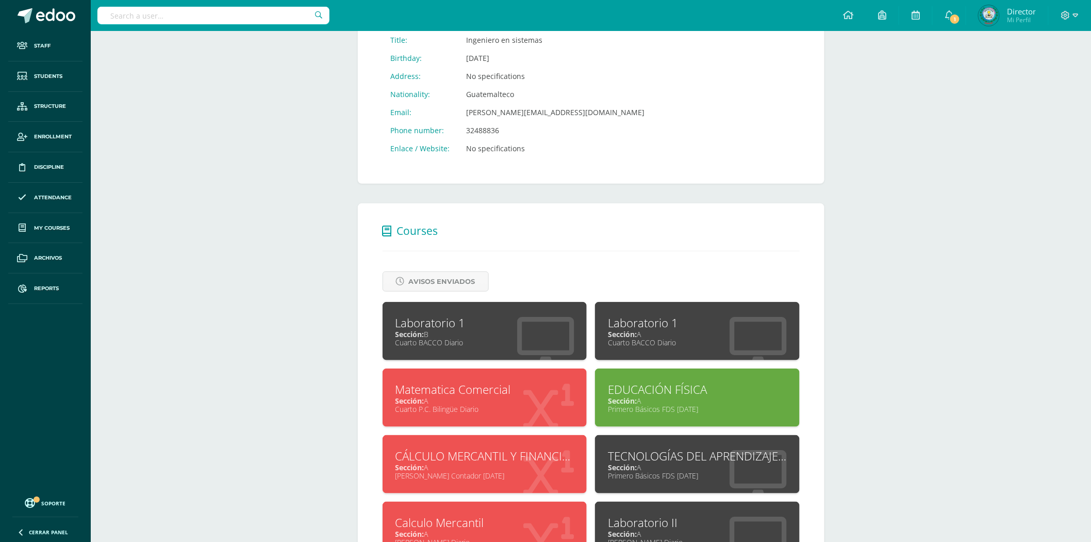
scroll to position [286, 0]
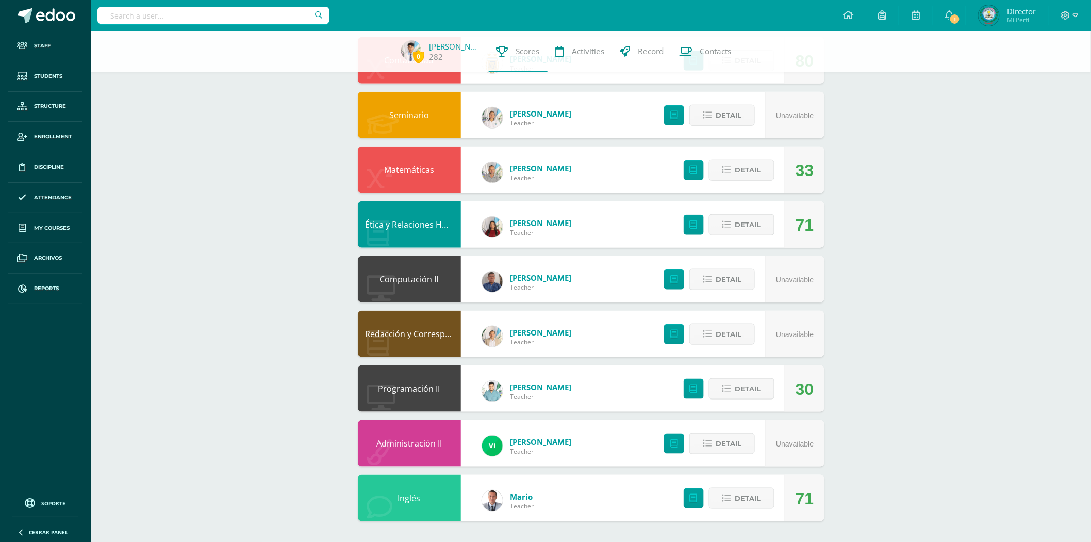
click at [421, 388] on link "Programación II" at bounding box center [410, 388] width 62 height 11
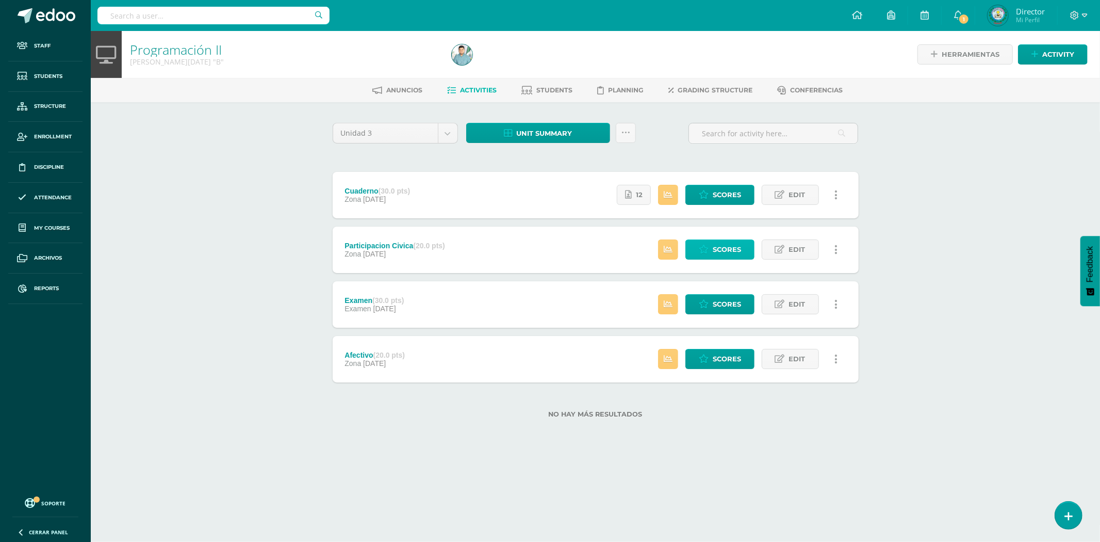
click at [725, 247] on span "Scores" at bounding box center [727, 249] width 28 height 19
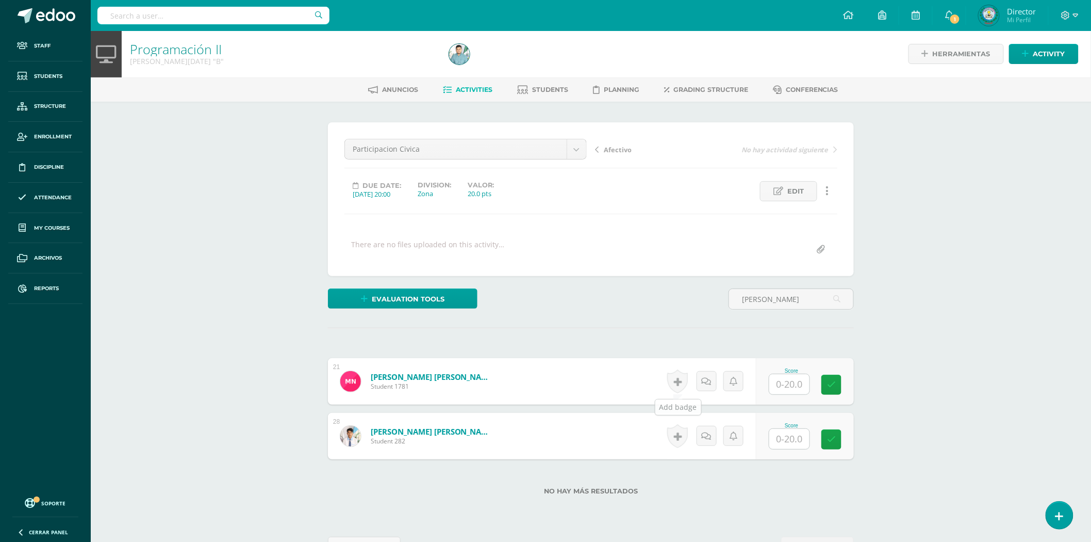
scroll to position [1, 0]
type input "[PERSON_NAME]"
click at [793, 436] on input "text" at bounding box center [789, 438] width 40 height 20
type input "20"
click at [572, 146] on body "Staff Students Structure Enrollment Discipline Attendance My courses Archivos R…" at bounding box center [545, 288] width 1091 height 578
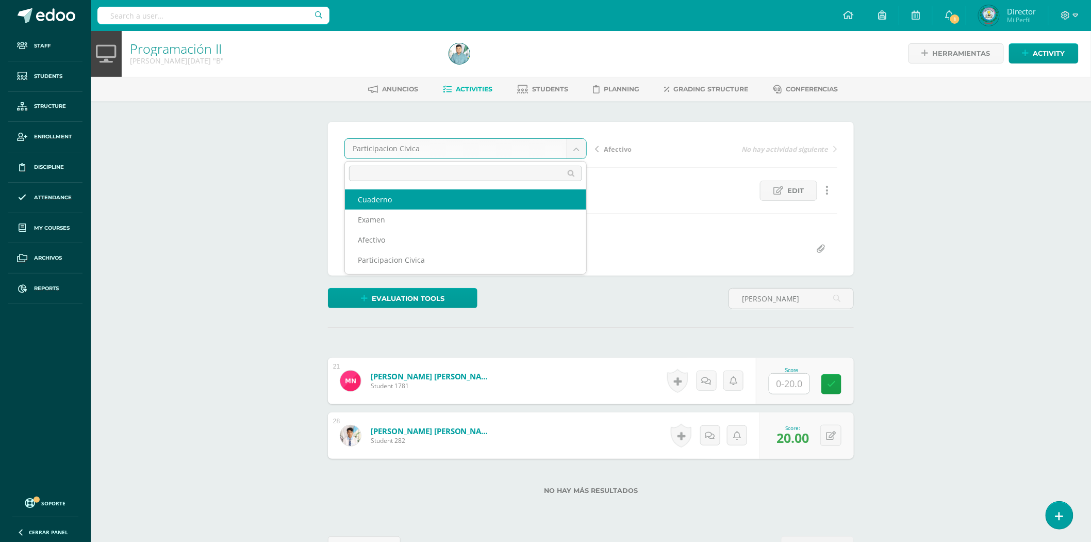
select select "/dashboard/teacher/grade-activity/82304/"
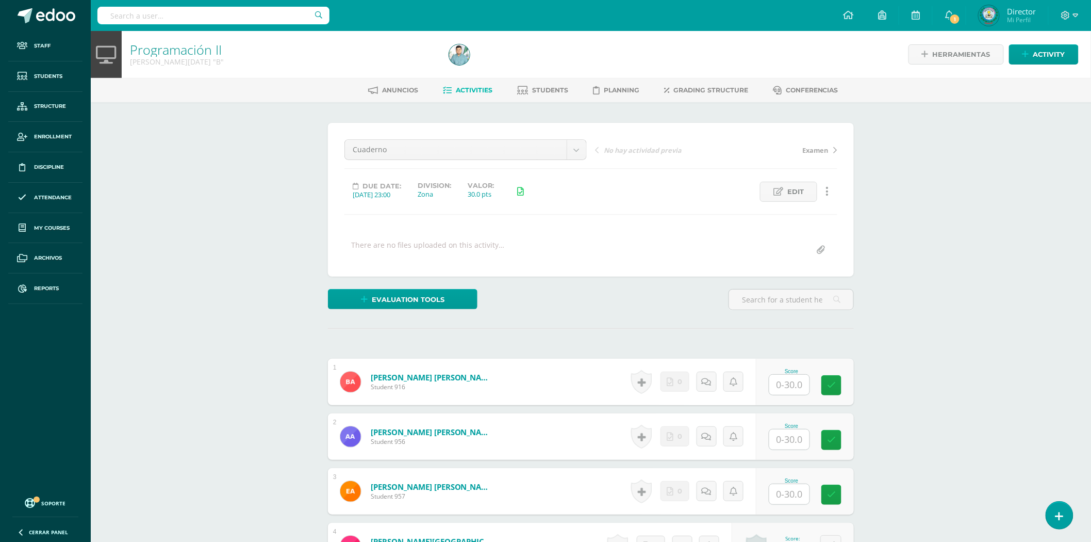
scroll to position [1, 0]
click at [763, 303] on input "text" at bounding box center [791, 299] width 124 height 20
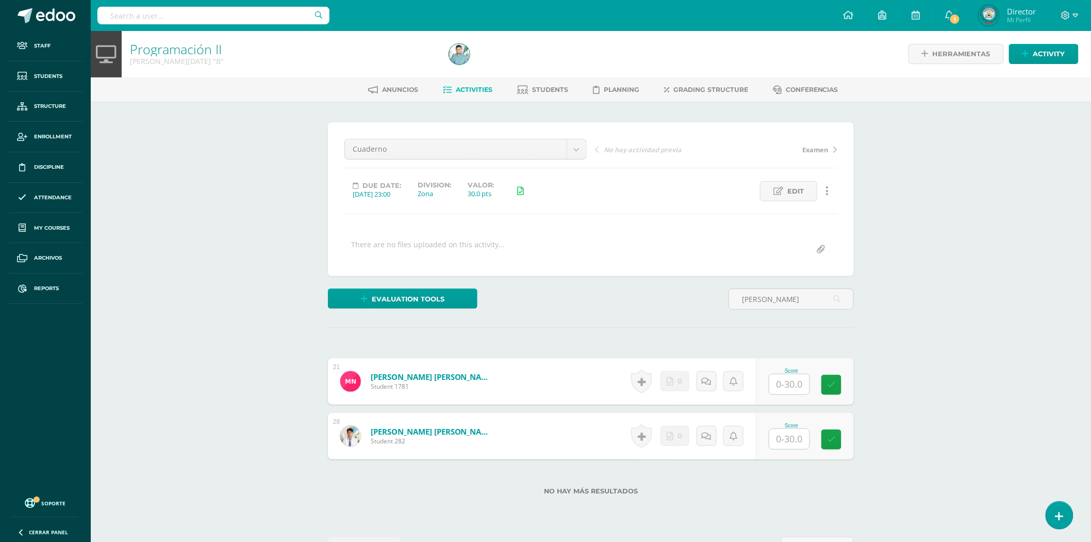
type input "[PERSON_NAME]"
click at [790, 444] on input "text" at bounding box center [795, 439] width 41 height 21
type input "30"
click at [571, 150] on body "Staff Students Structure Enrollment Discipline Attendance My courses Archivos R…" at bounding box center [545, 288] width 1091 height 578
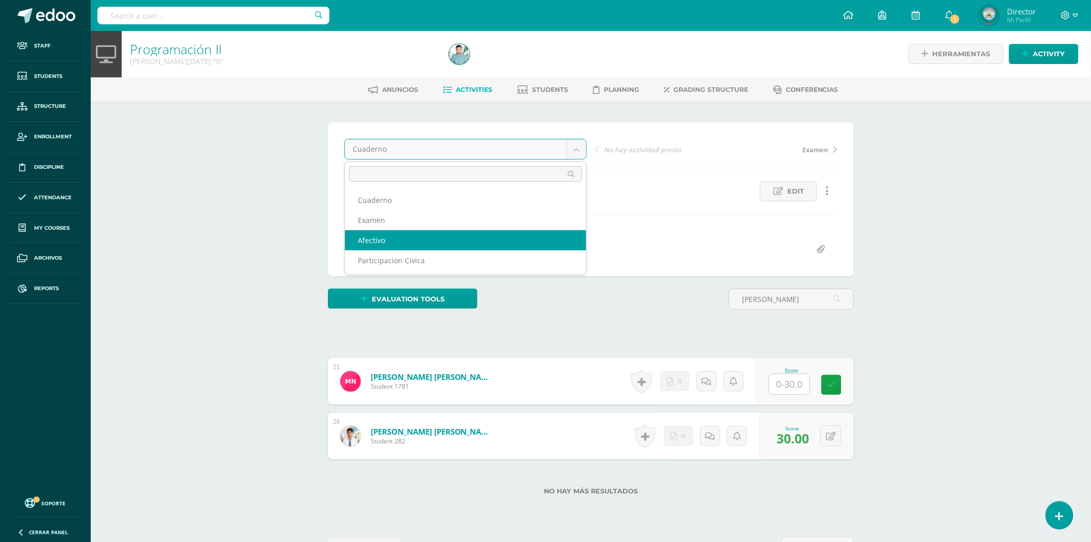
select select "/dashboard/teacher/grade-activity/82306/"
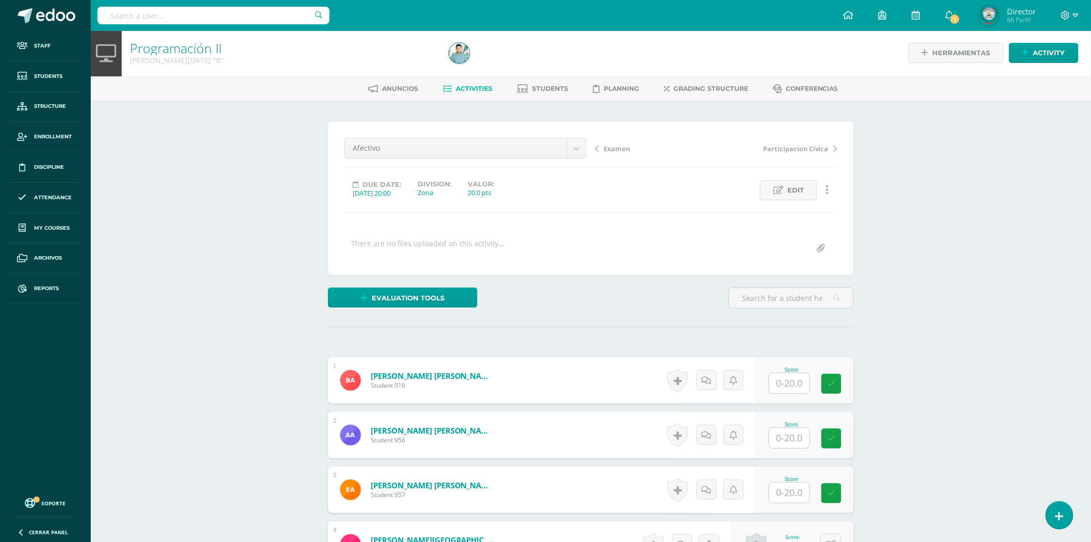
scroll to position [2, 0]
click at [770, 292] on input "text" at bounding box center [791, 297] width 124 height 20
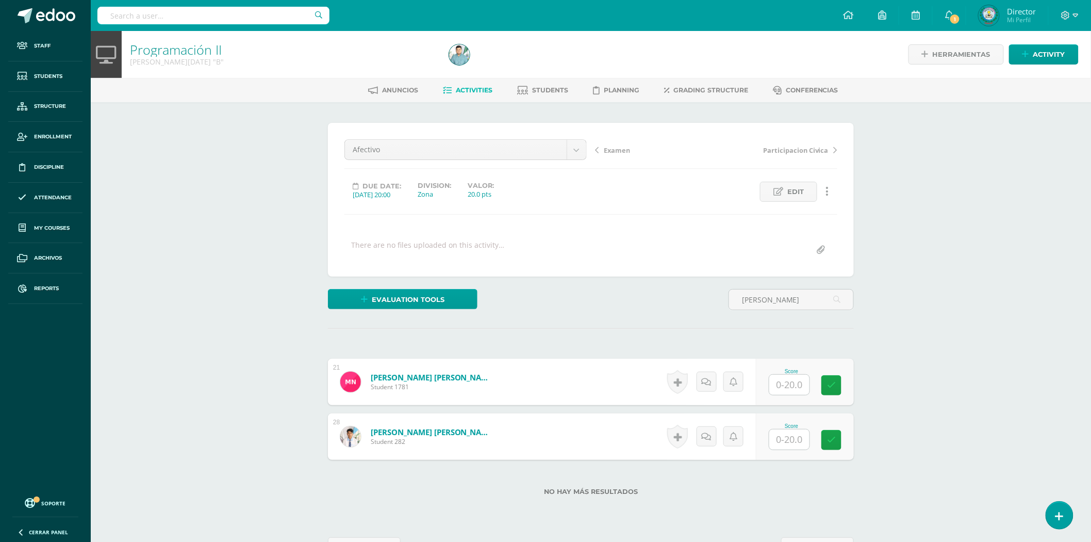
scroll to position [1, 0]
type input "[PERSON_NAME]"
click at [781, 437] on input "text" at bounding box center [795, 439] width 41 height 21
type input "20"
click at [574, 151] on body "Staff Students Structure Enrollment Discipline Attendance My courses Archivos R…" at bounding box center [545, 288] width 1091 height 578
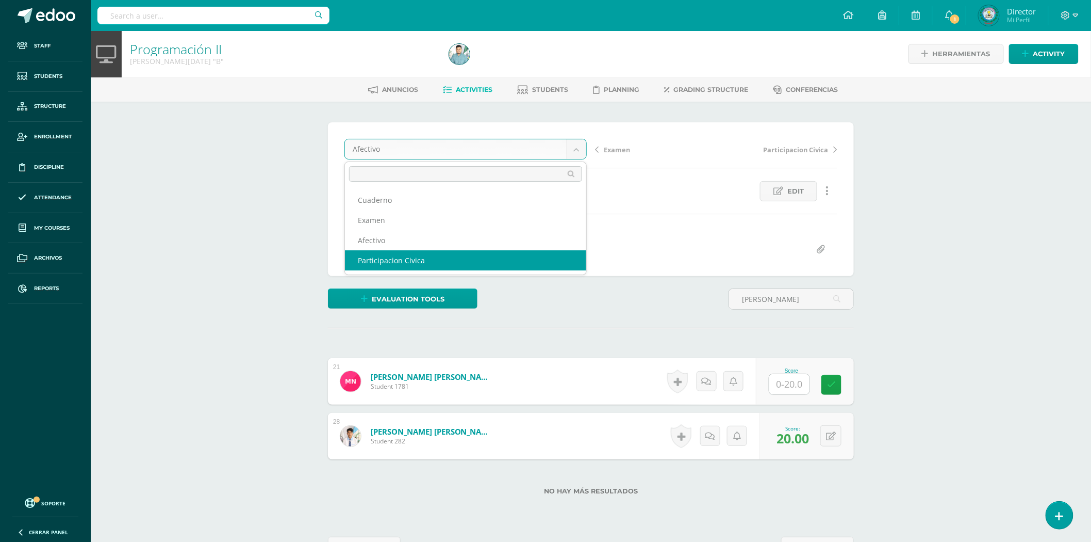
select select "/dashboard/teacher/grade-activity/82305/"
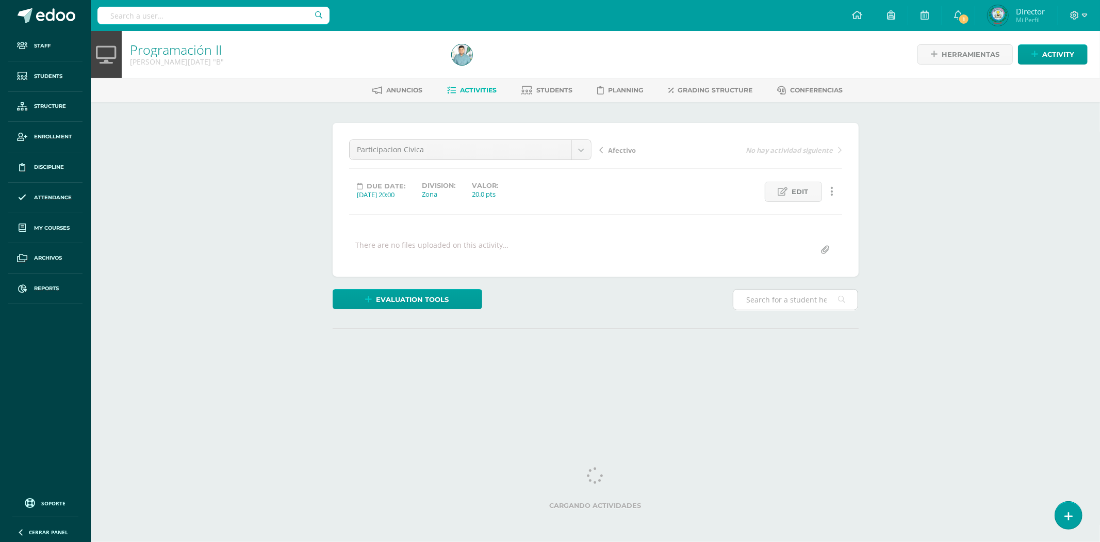
click at [782, 302] on input "text" at bounding box center [795, 299] width 124 height 20
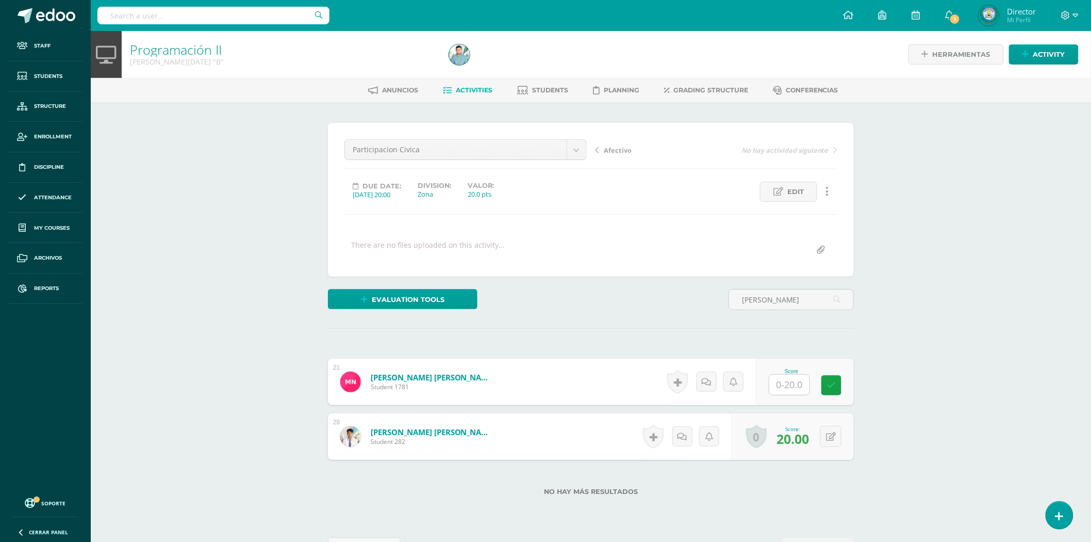
scroll to position [1, 0]
type input "[PERSON_NAME]"
click at [580, 148] on body "Staff Students Structure Enrollment Discipline Attendance My courses Archivos R…" at bounding box center [545, 288] width 1091 height 578
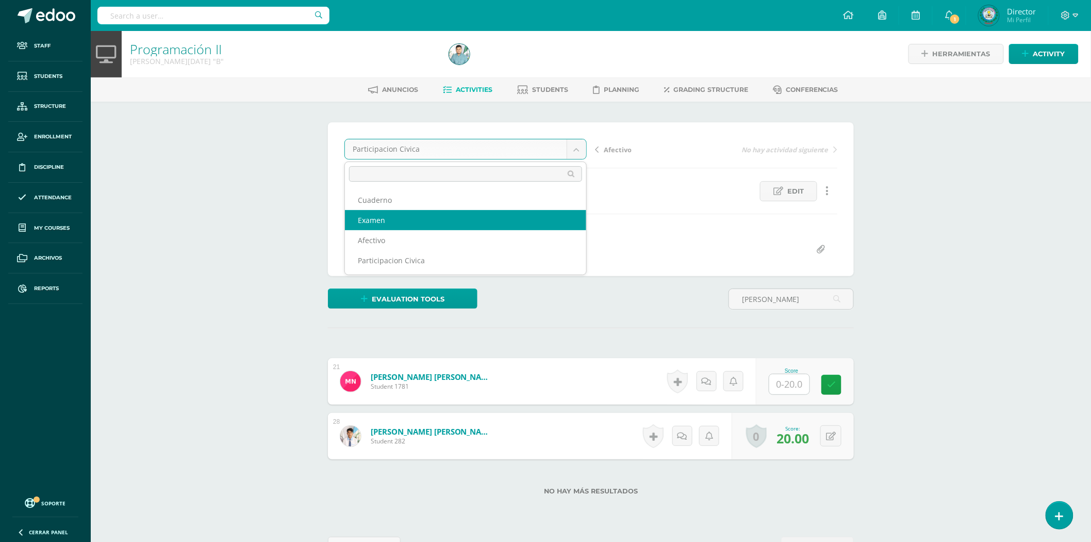
select select "/dashboard/teacher/grade-activity/82308/"
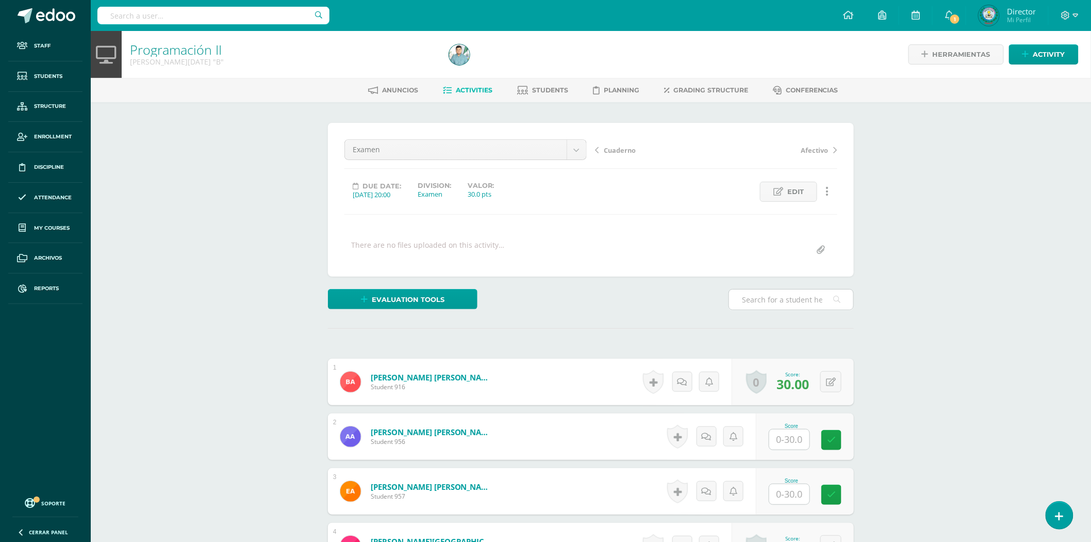
click at [749, 298] on input "text" at bounding box center [791, 299] width 124 height 20
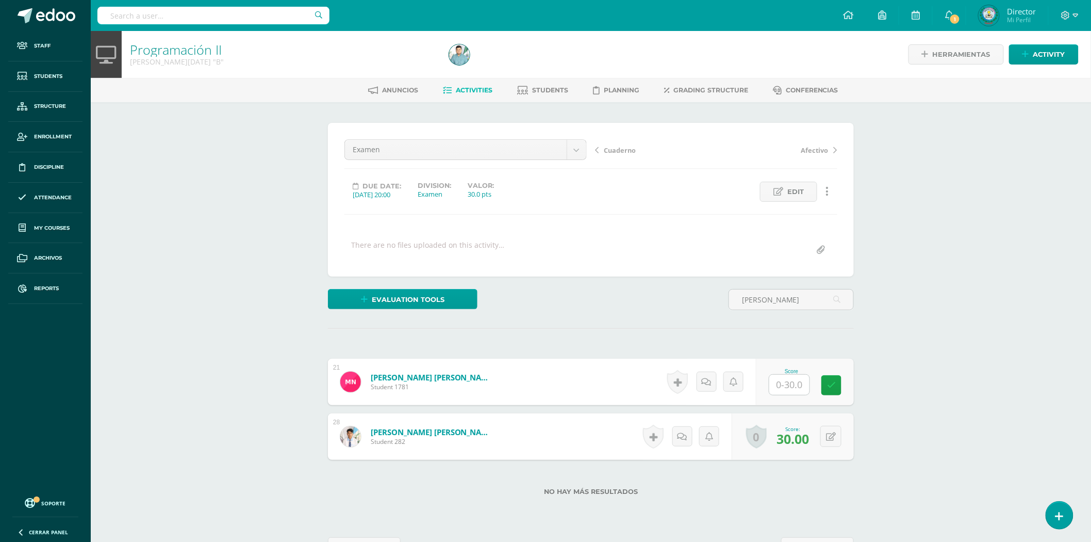
scroll to position [1, 0]
type input "[PERSON_NAME]"
click at [908, 206] on div "Programación II [PERSON_NAME][DATE] "B" Herramientas Detalle de asistencias Act…" at bounding box center [591, 303] width 1001 height 547
click at [411, 429] on link "Solano Navas, Josue Gildaberto" at bounding box center [427, 431] width 127 height 11
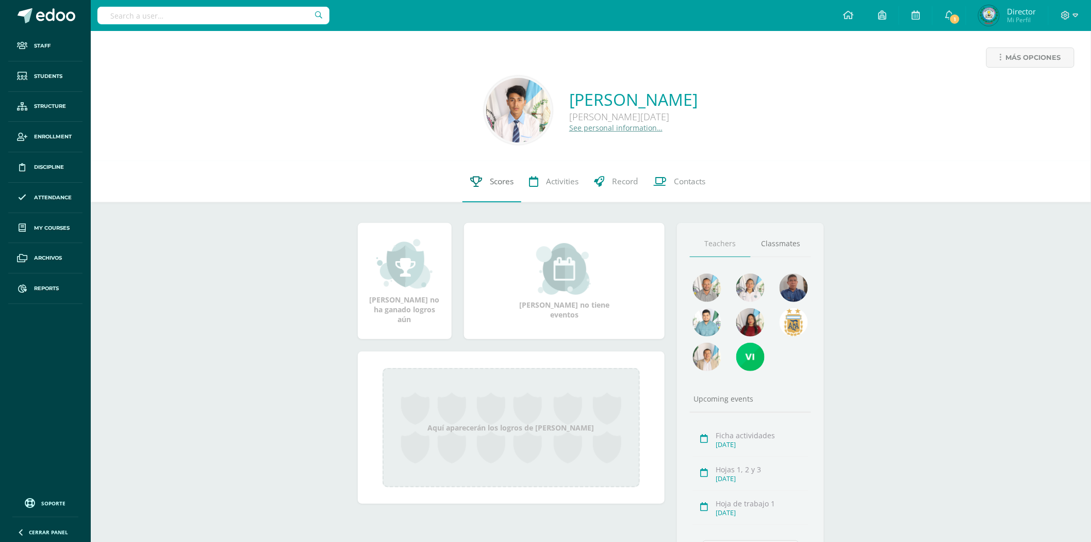
click at [490, 179] on span "Scores" at bounding box center [502, 181] width 24 height 11
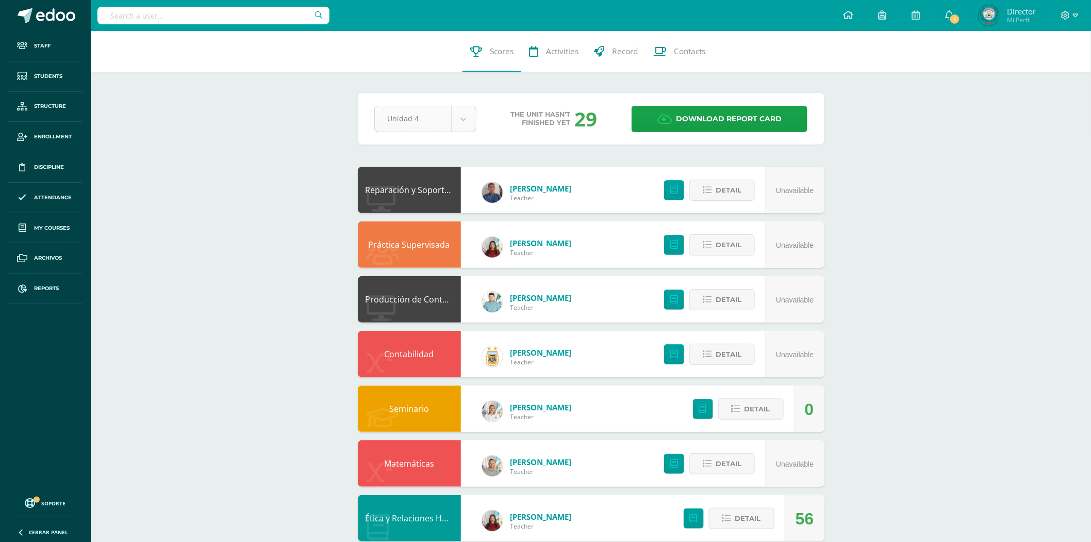
click at [447, 112] on body "Staff Students Structure Enrollment Discipline Attendance My courses Archivos R…" at bounding box center [545, 417] width 1091 height 835
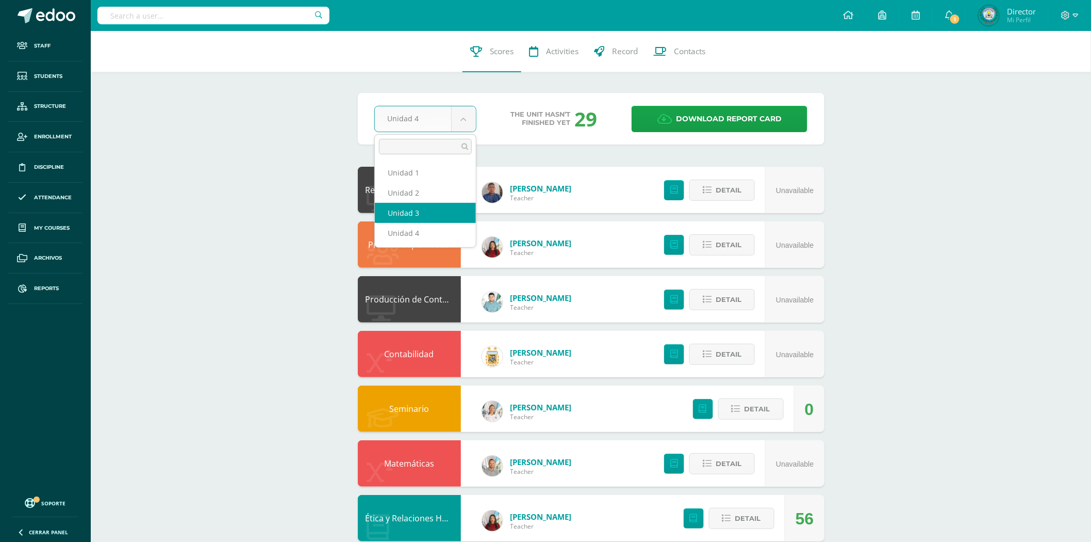
select select "Unidad 3"
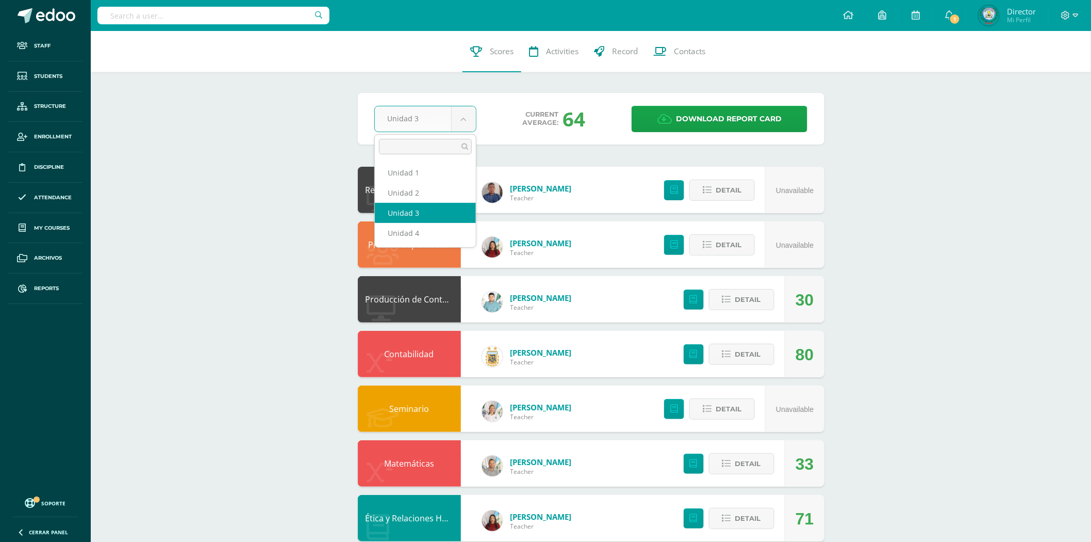
click at [466, 120] on body "Staff Students Structure Enrollment Discipline Attendance My courses Archivos R…" at bounding box center [545, 417] width 1091 height 835
select select "Unidad 1"
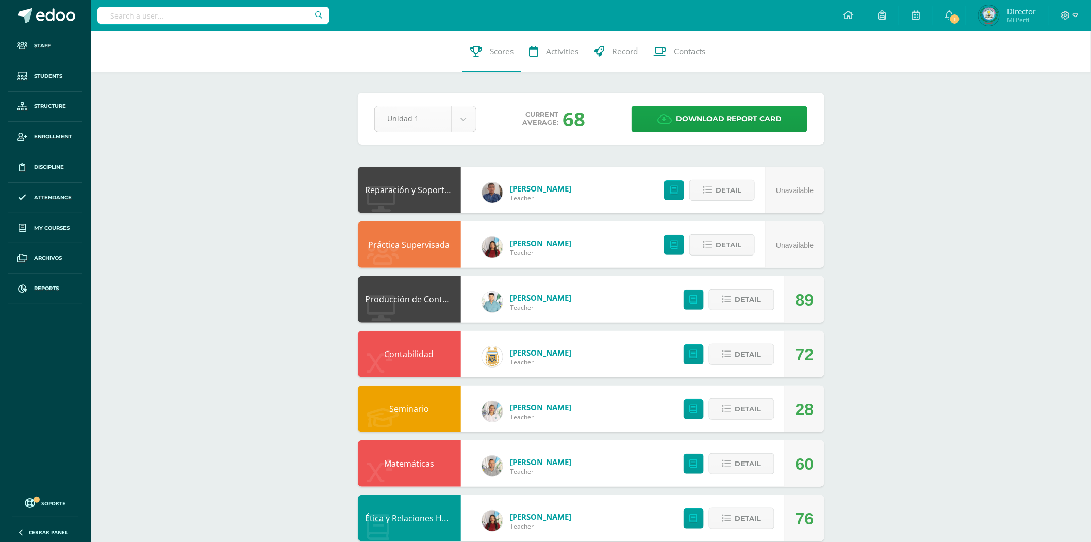
click at [462, 126] on body "Staff Students Structure Enrollment Discipline Attendance My courses Archivos R…" at bounding box center [545, 417] width 1091 height 835
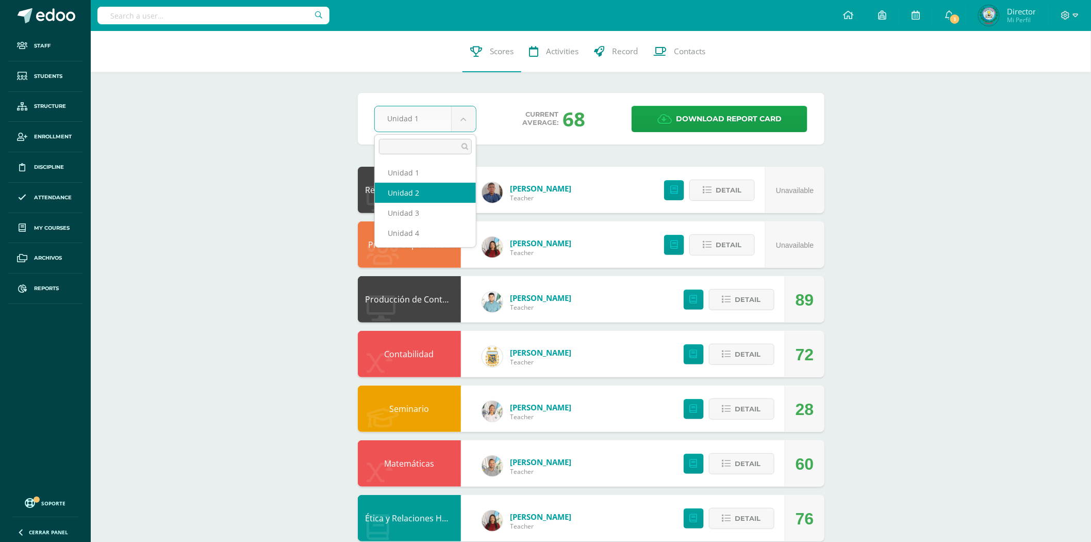
select select "Unidad 2"
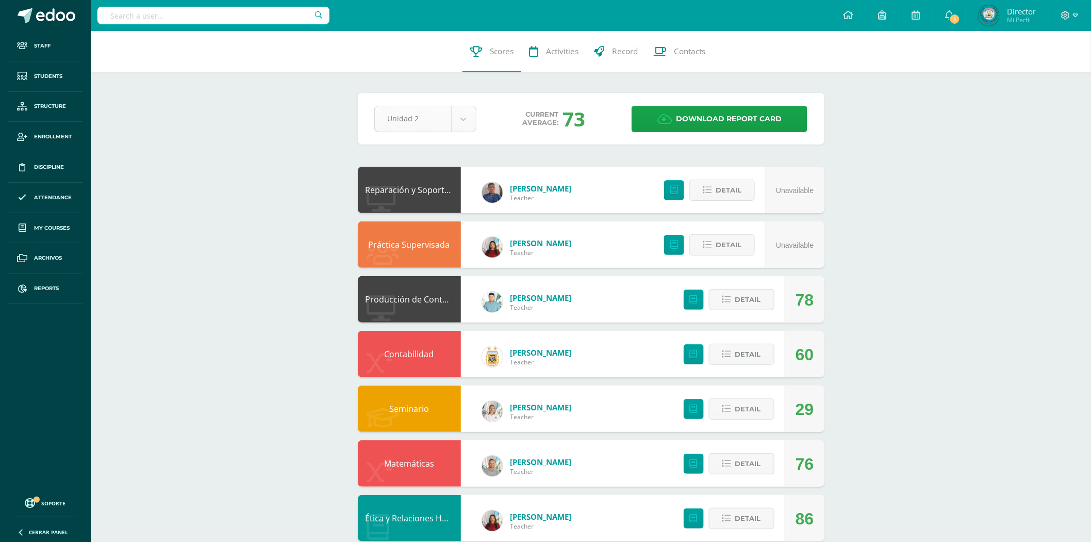
click at [464, 120] on body "Staff Students Structure Enrollment Discipline Attendance My courses Archivos R…" at bounding box center [545, 417] width 1091 height 835
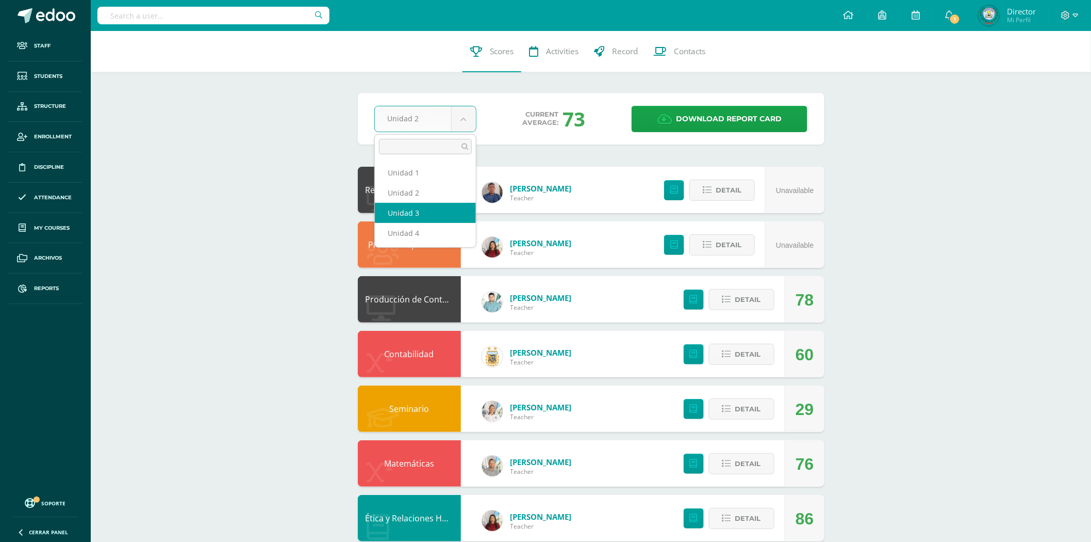
select select "Unidad 3"
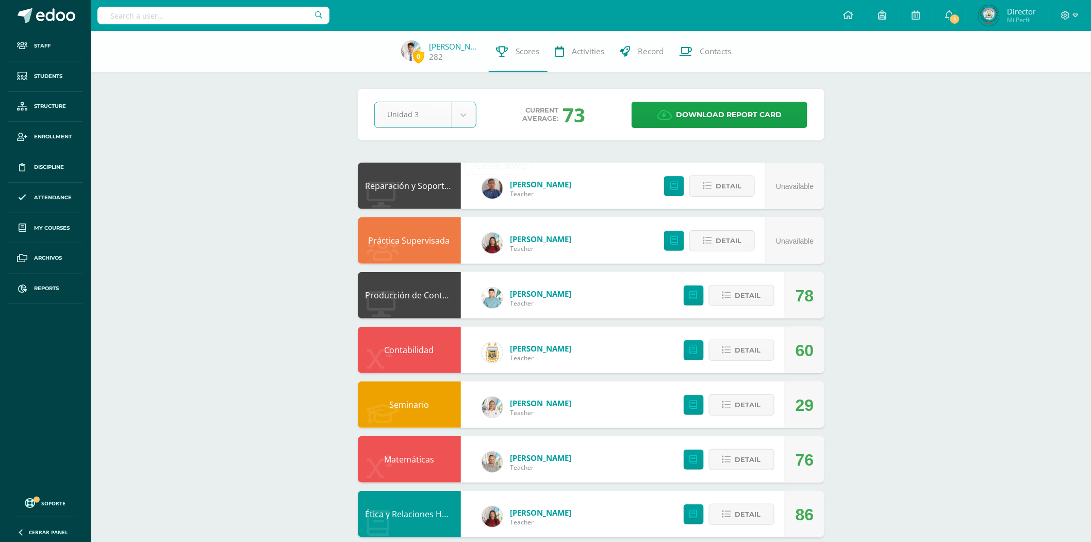
scroll to position [101, 0]
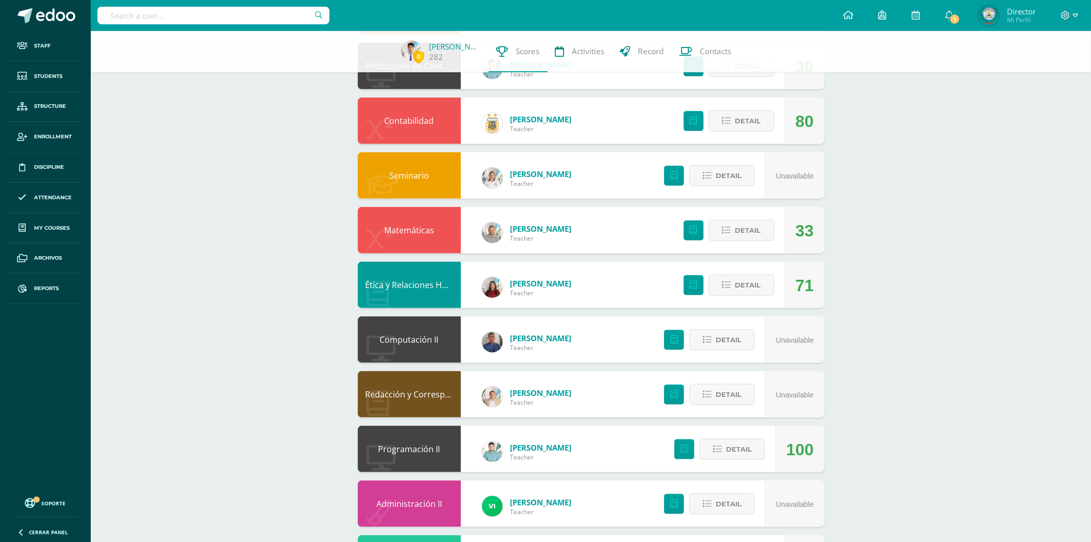
click at [434, 231] on link "Matemáticas" at bounding box center [409, 229] width 50 height 11
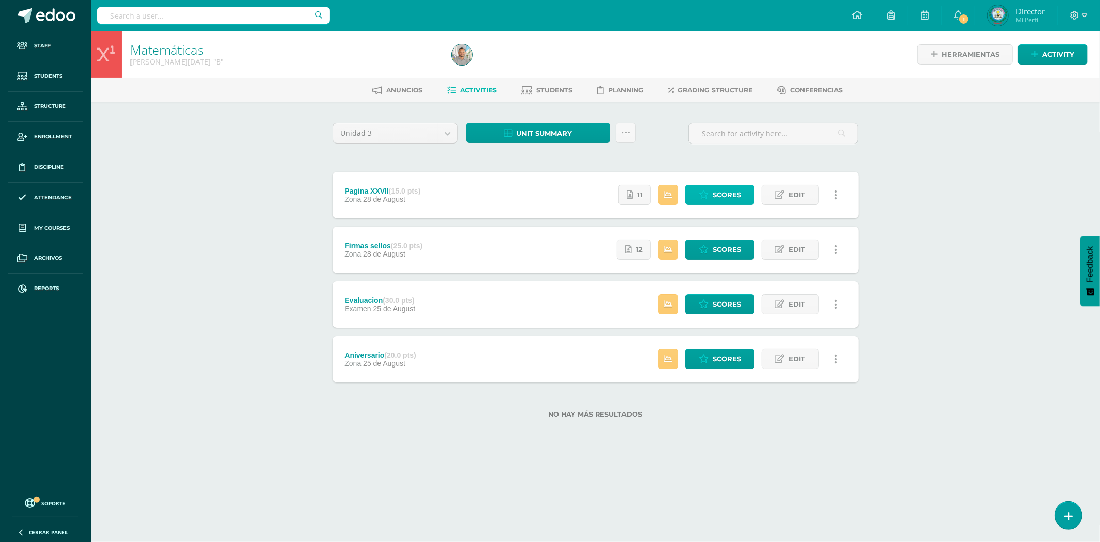
click at [728, 196] on span "Scores" at bounding box center [727, 194] width 28 height 19
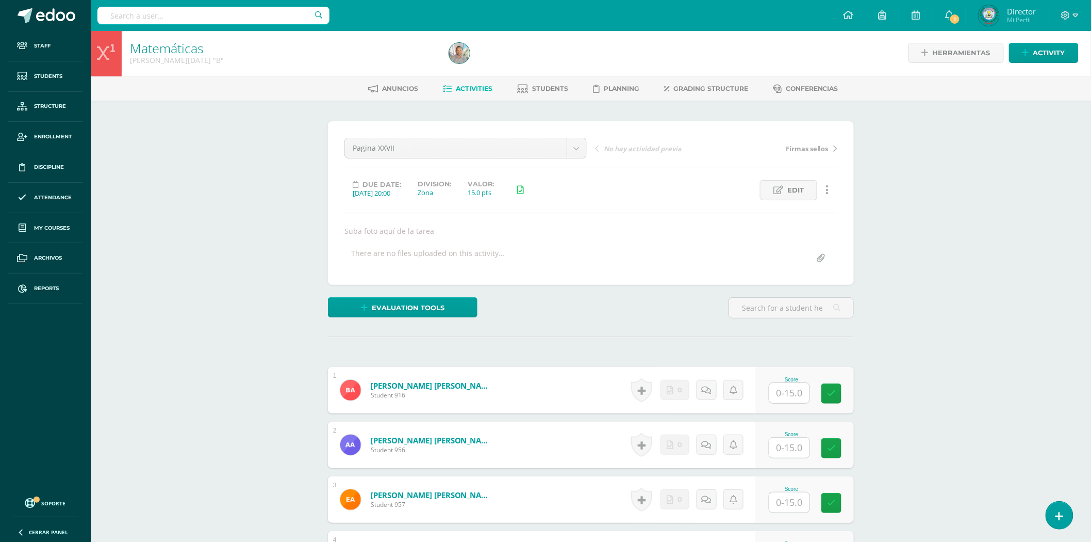
scroll to position [2, 0]
click at [779, 306] on input "text" at bounding box center [791, 307] width 124 height 20
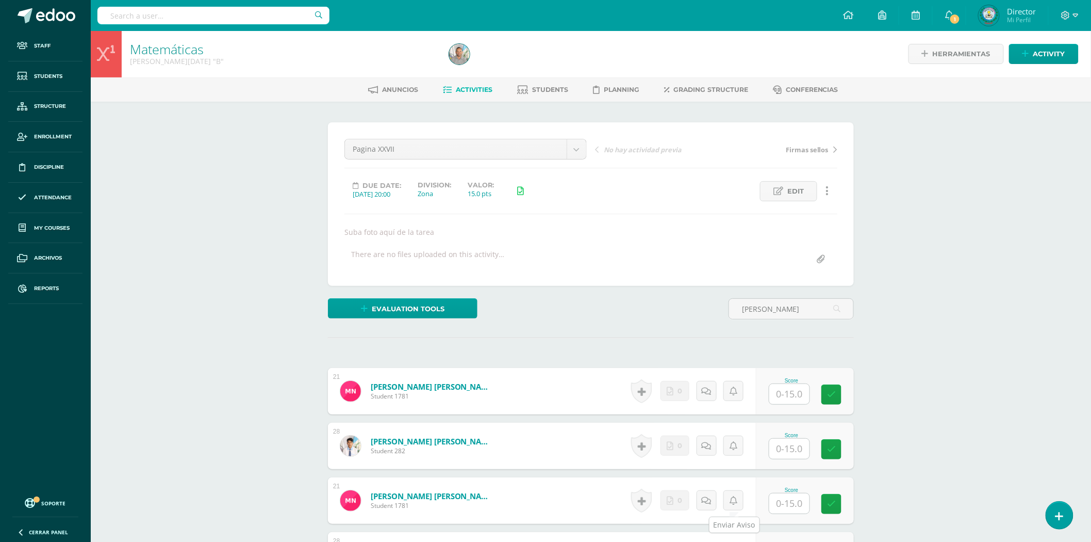
scroll to position [1, 0]
type input "[PERSON_NAME]"
click at [792, 444] on input "text" at bounding box center [795, 448] width 41 height 21
type input "15"
click at [939, 416] on div "Matemáticas Quinto BACO Domingo "B" Herramientas Detalle de asistencias Activit…" at bounding box center [591, 363] width 1001 height 666
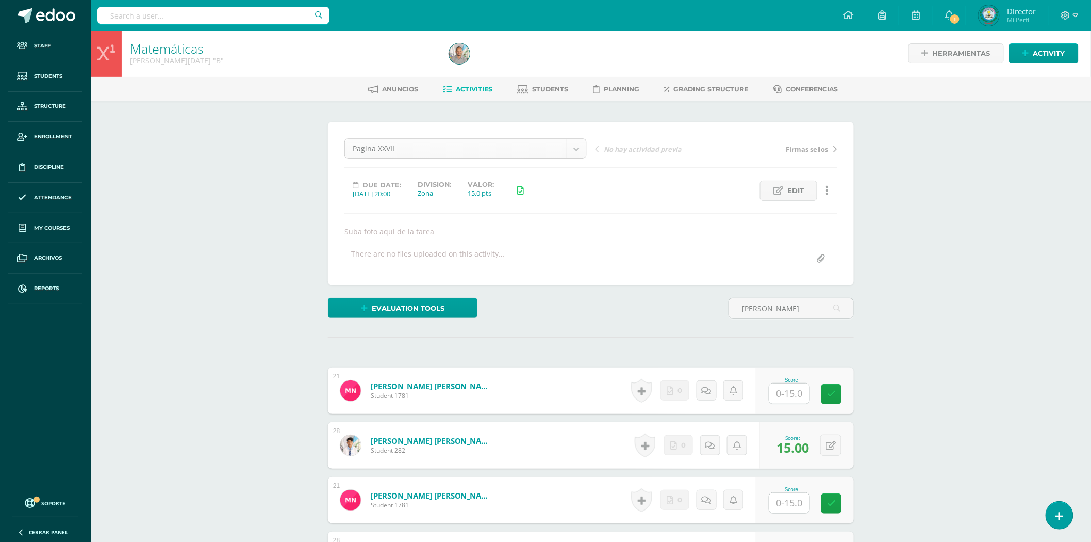
click at [576, 148] on body "Staff Students Structure Enrollment Discipline Attendance My courses Archivos R…" at bounding box center [545, 347] width 1091 height 697
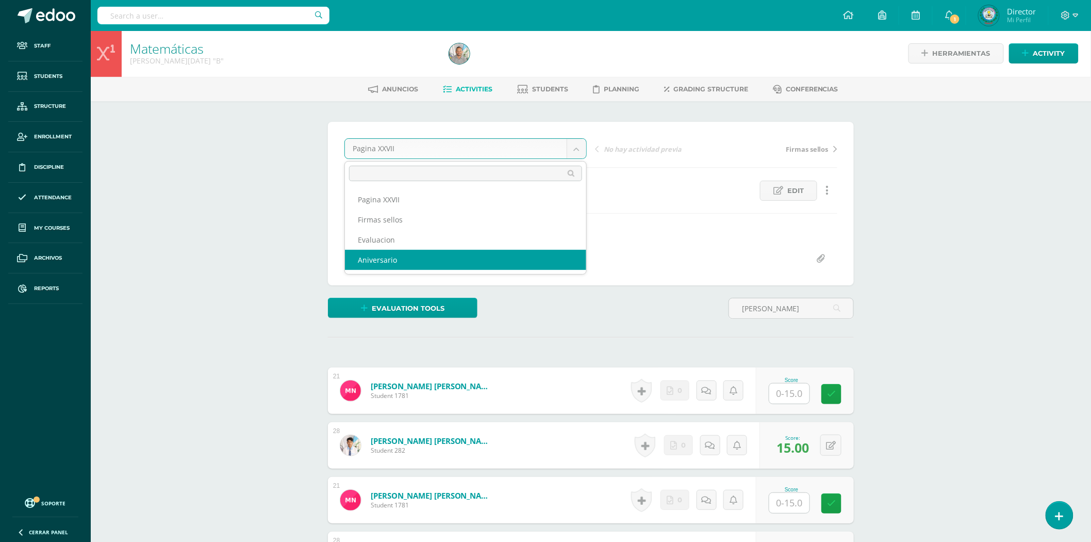
select select "/dashboard/teacher/grade-activity/83084/"
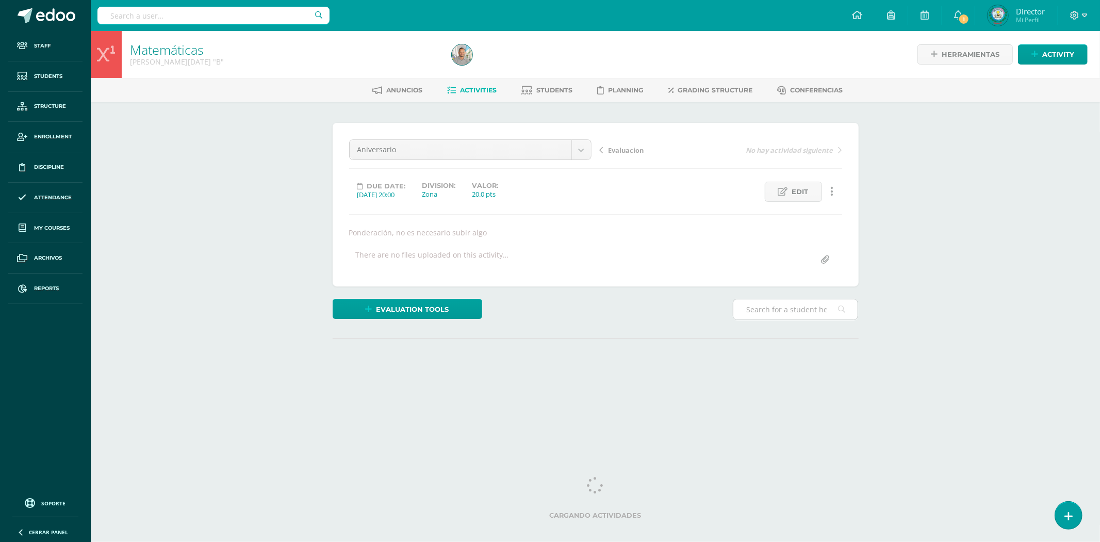
click at [776, 308] on input "text" at bounding box center [795, 309] width 124 height 20
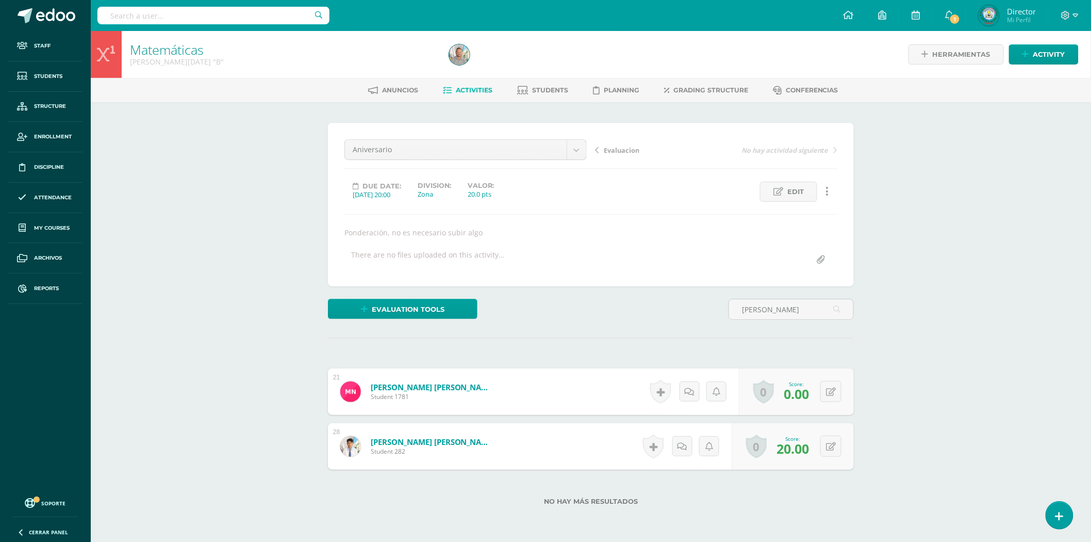
scroll to position [1, 0]
type input "[PERSON_NAME]"
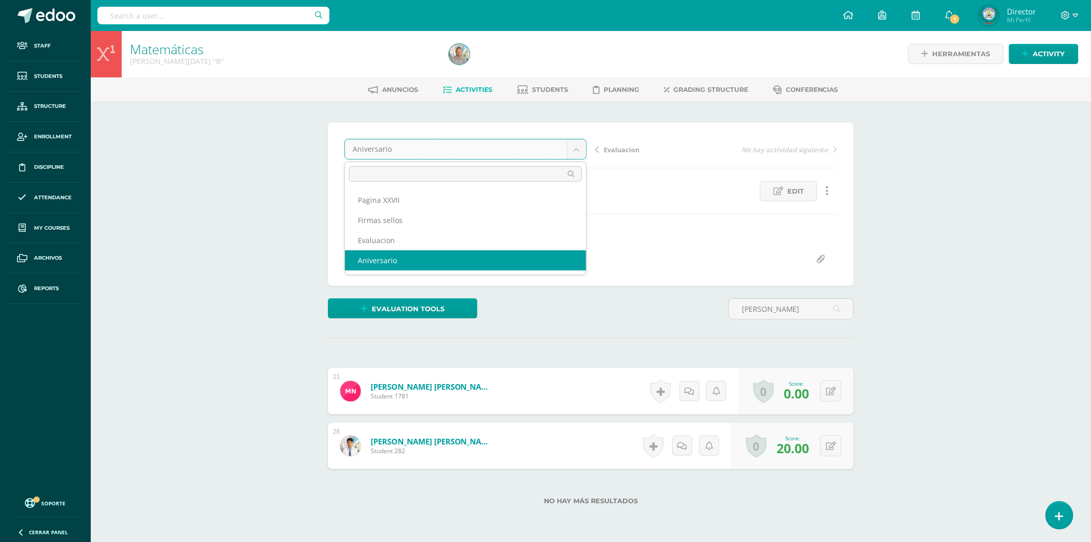
click at [576, 149] on body "Staff Students Structure Enrollment Discipline Attendance My courses Archivos R…" at bounding box center [545, 292] width 1091 height 587
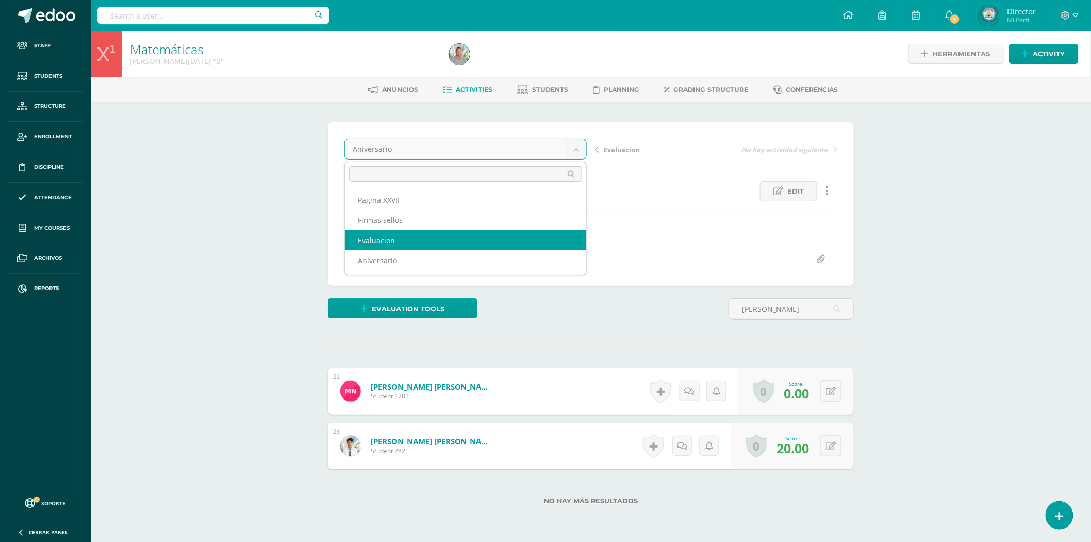
select select "/dashboard/teacher/grade-activity/83083/"
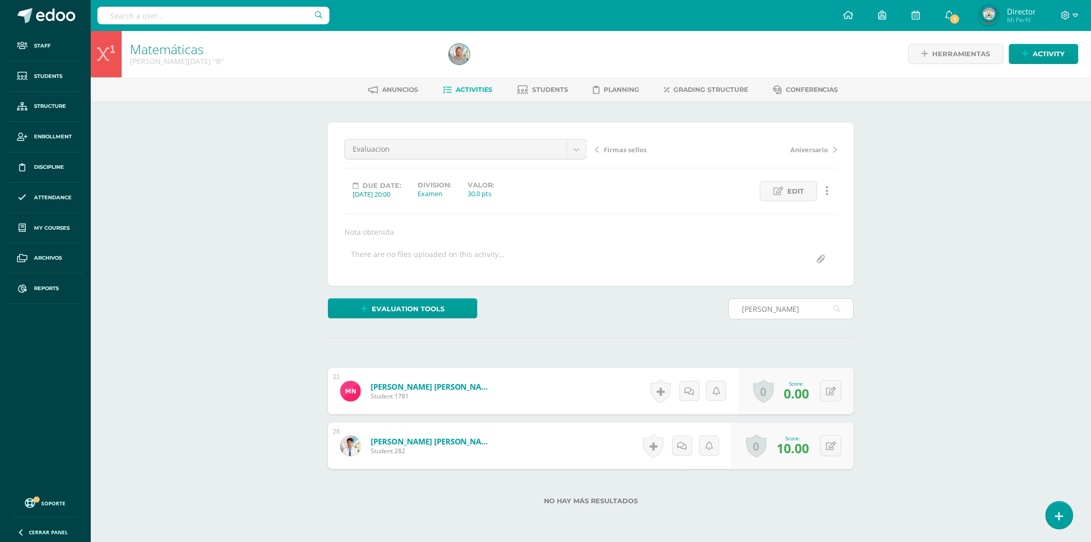
scroll to position [1, 0]
type input "[PERSON_NAME]"
click at [833, 446] on icon at bounding box center [838, 444] width 10 height 9
type input "22"
click at [570, 146] on body "Staff Students Structure Enrollment Discipline Attendance My courses Archivos R…" at bounding box center [545, 292] width 1091 height 587
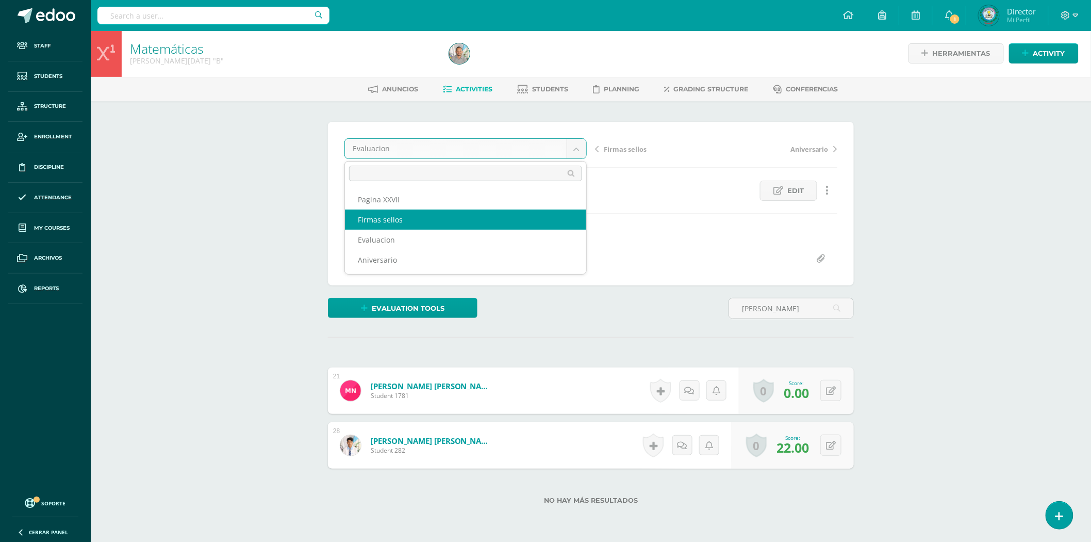
select select "/dashboard/teacher/grade-activity/83081/"
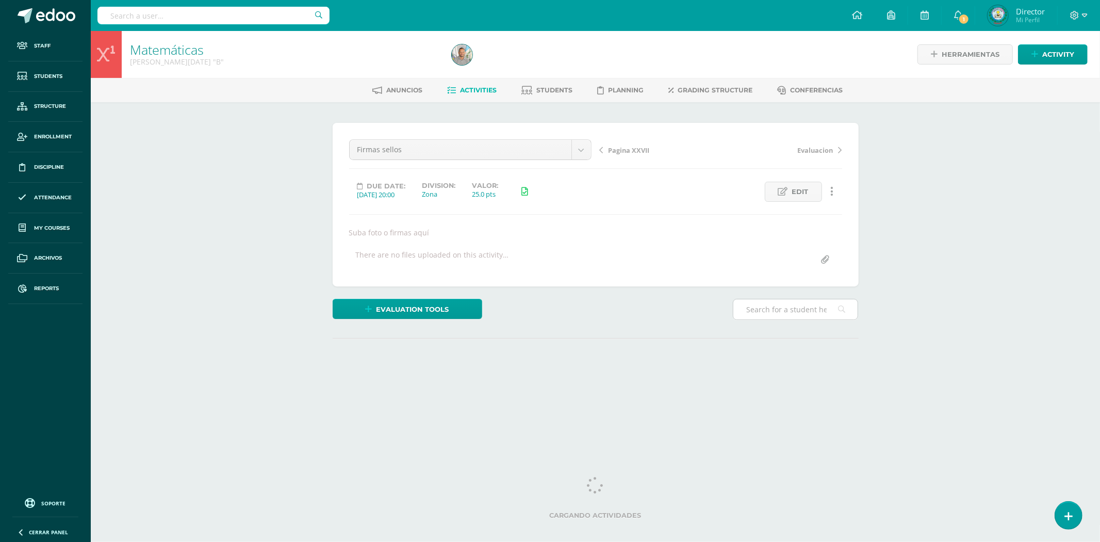
click at [767, 310] on input "text" at bounding box center [795, 309] width 124 height 20
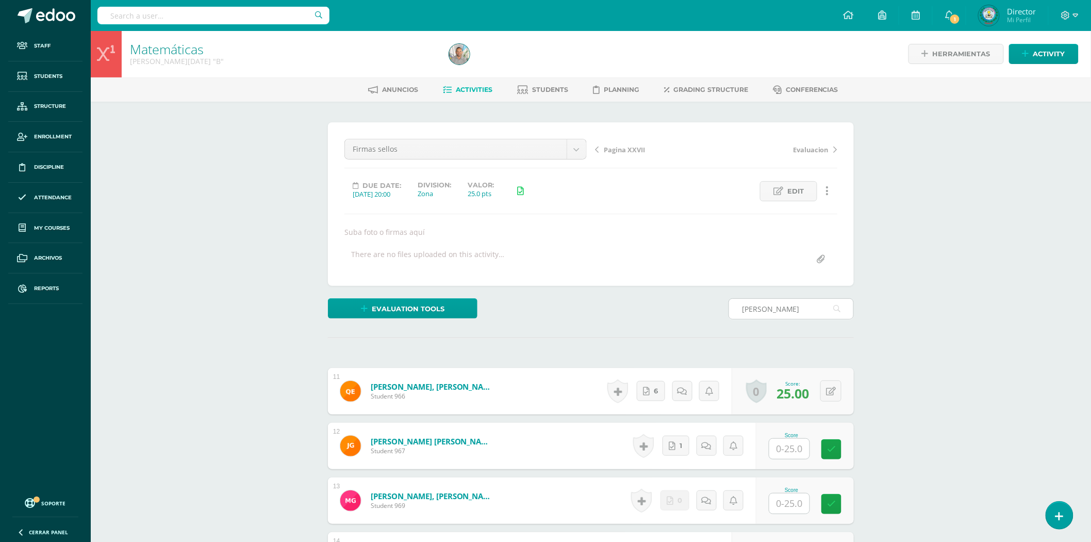
scroll to position [1, 0]
click at [790, 310] on input "solano navas" at bounding box center [791, 308] width 124 height 20
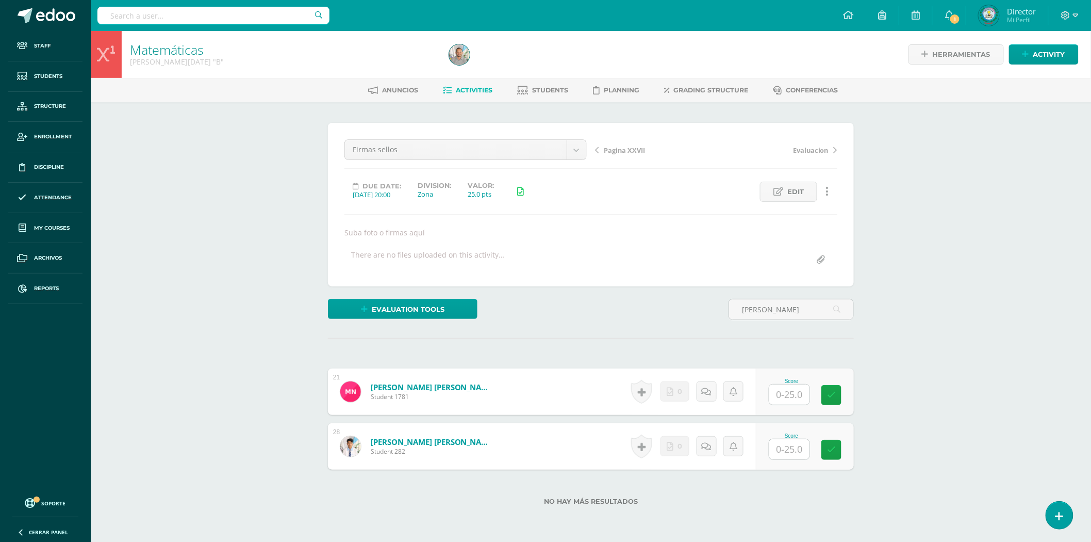
scroll to position [1, 0]
type input "solano navas"
click at [784, 449] on input "text" at bounding box center [795, 448] width 41 height 21
type input "12"
click at [579, 154] on body "Staff Students Structure Enrollment Discipline Attendance My courses Archivos R…" at bounding box center [545, 292] width 1091 height 587
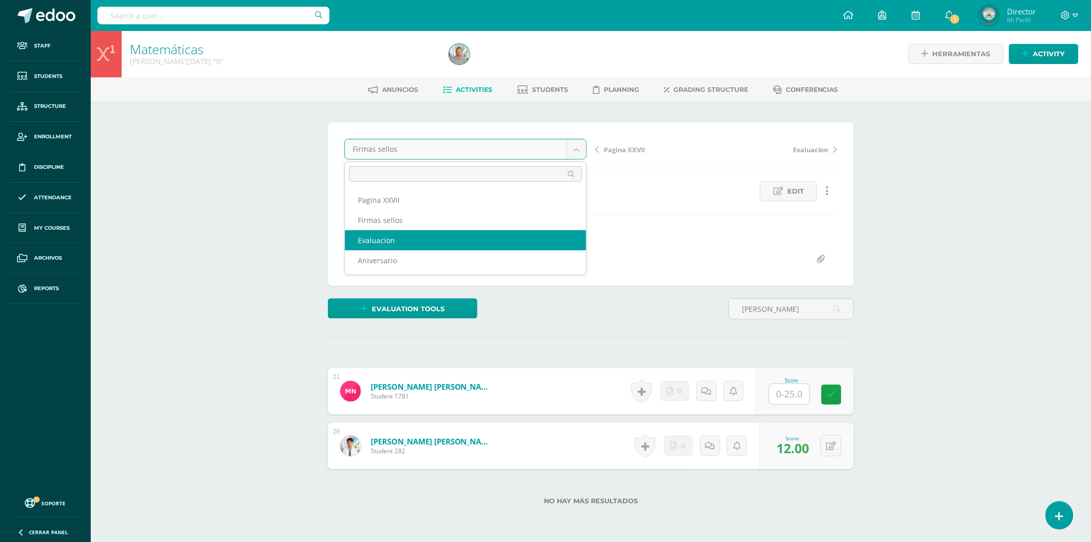
select select "/dashboard/teacher/grade-activity/83083/"
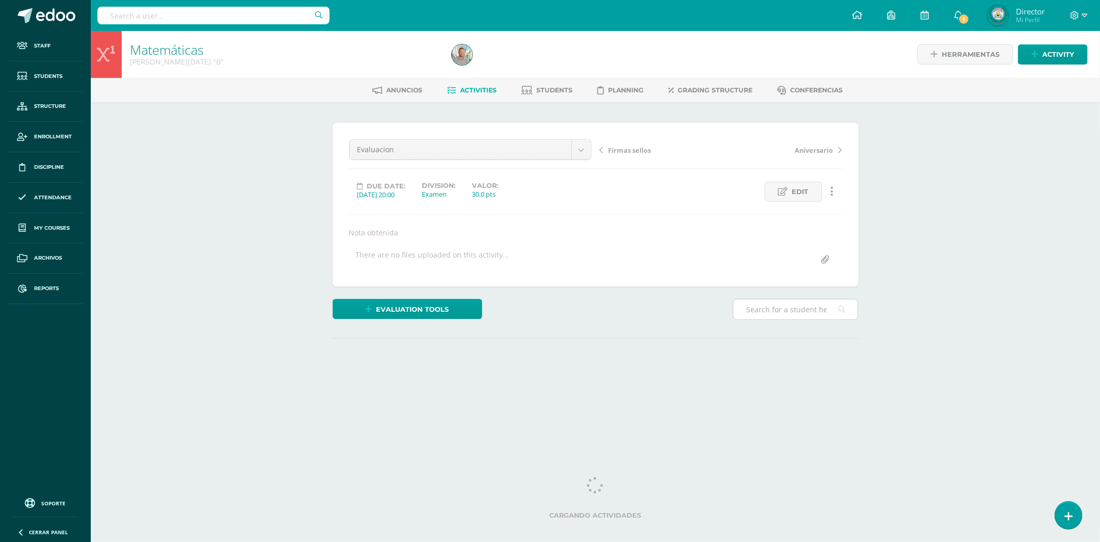
click at [776, 311] on input "text" at bounding box center [795, 309] width 124 height 20
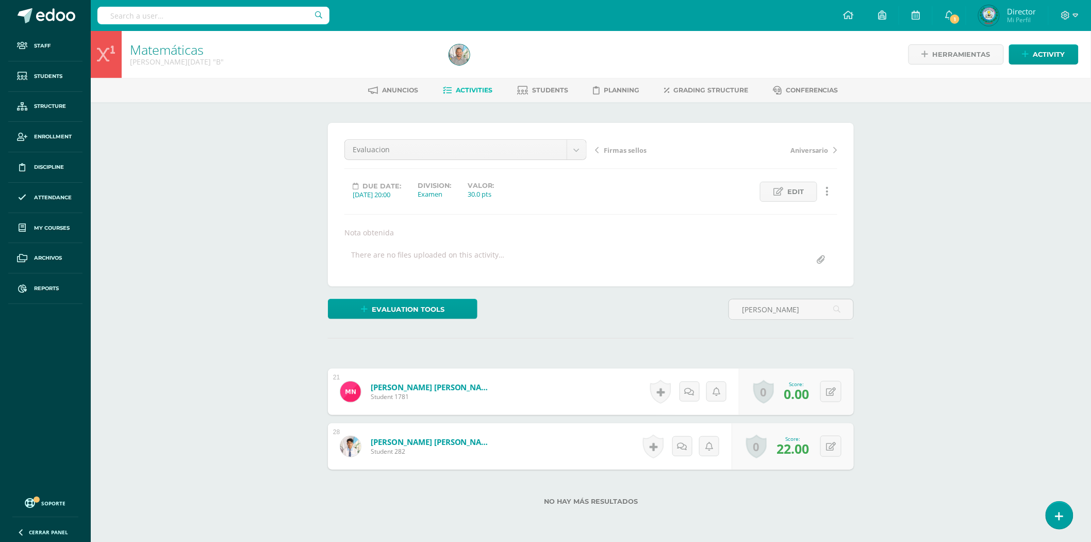
scroll to position [1, 0]
type input "solano navas"
click at [827, 450] on button at bounding box center [838, 446] width 22 height 22
type input "10"
click at [914, 317] on div "Matemáticas Quinto BACO Domingo "B" Herramientas Detalle de asistencias Activit…" at bounding box center [591, 308] width 1001 height 556
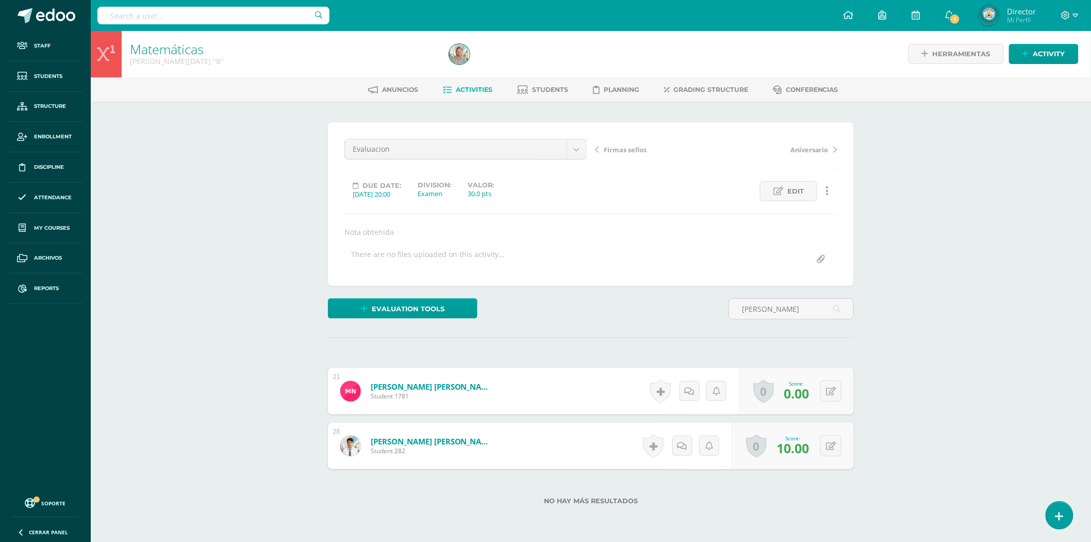
click at [378, 439] on link "Solano Navas, Josue Gildaberto" at bounding box center [433, 441] width 124 height 10
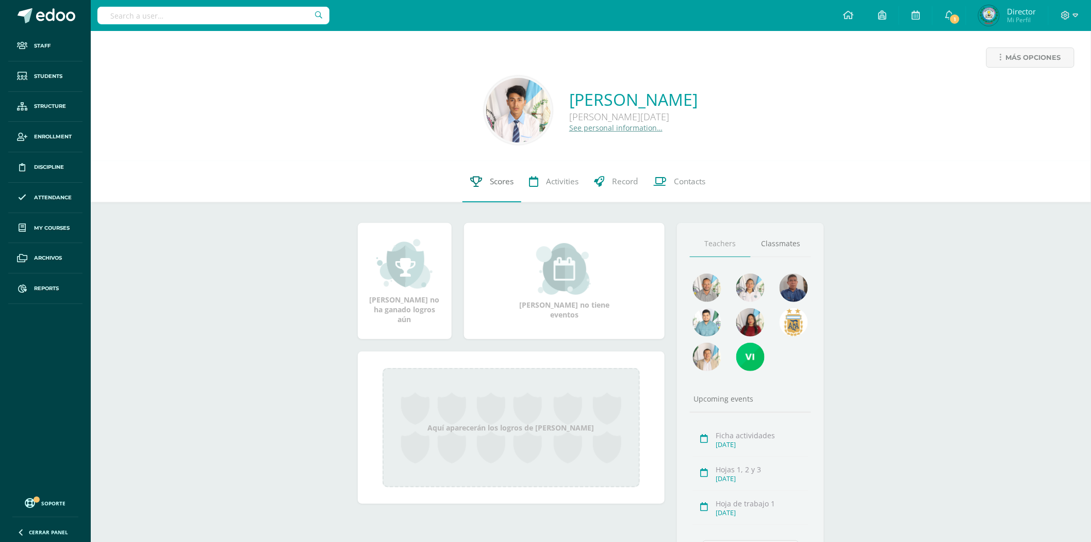
click at [498, 183] on span "Scores" at bounding box center [502, 181] width 24 height 11
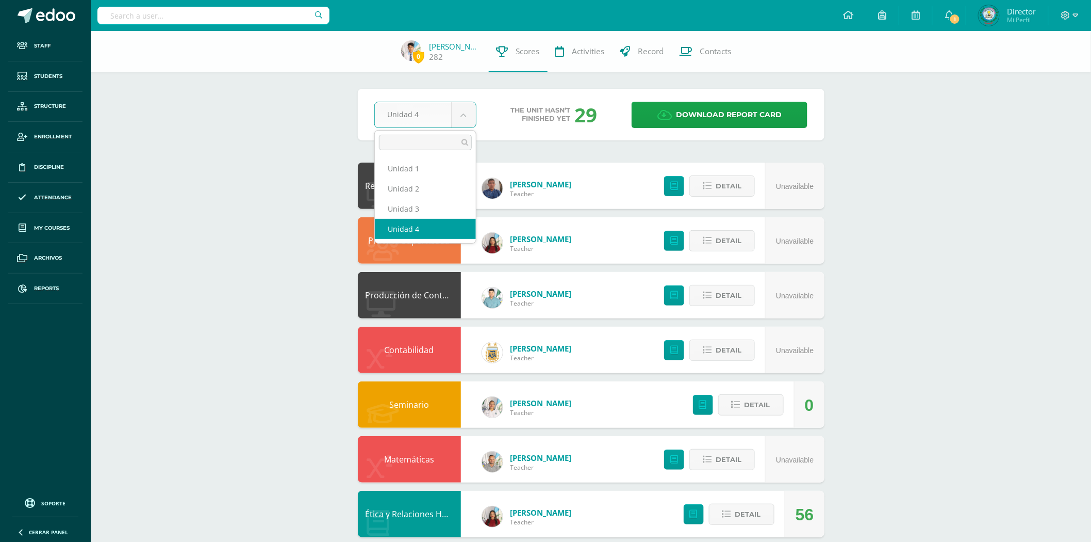
click at [470, 114] on body "Staff Students Structure Enrollment Discipline Attendance My courses Archivos R…" at bounding box center [545, 415] width 1091 height 831
select select "Unidad 3"
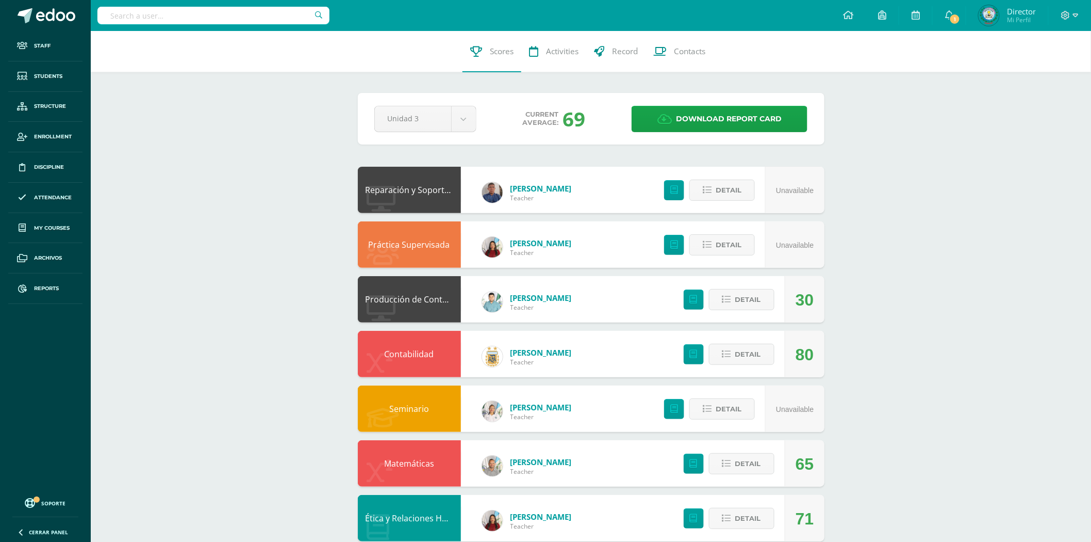
click at [435, 295] on link "Producción de Contenidos Digitales" at bounding box center [435, 298] width 139 height 11
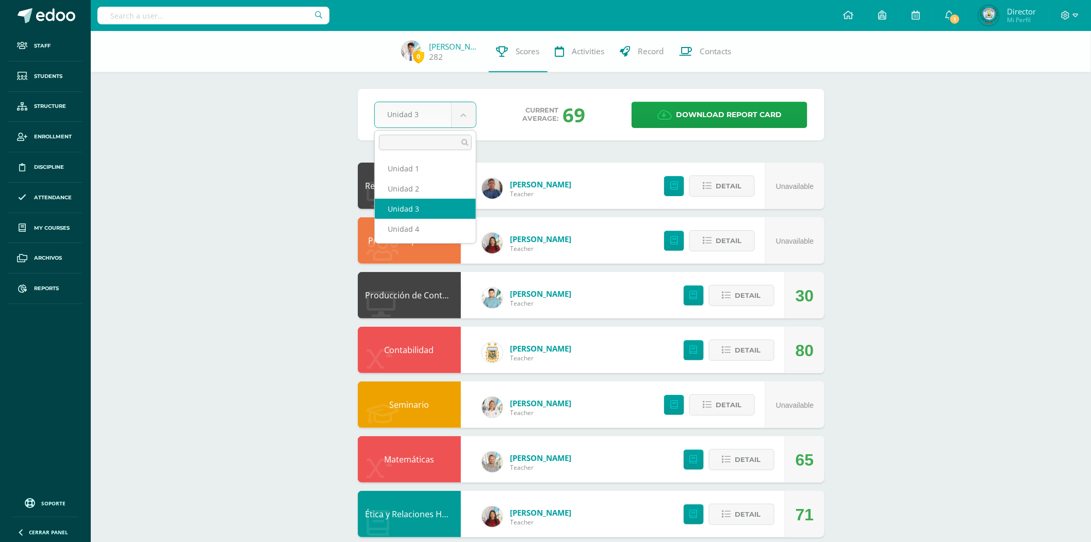
click at [463, 115] on body "Staff Students Structure Enrollment Discipline Attendance My courses Archivos R…" at bounding box center [545, 415] width 1091 height 831
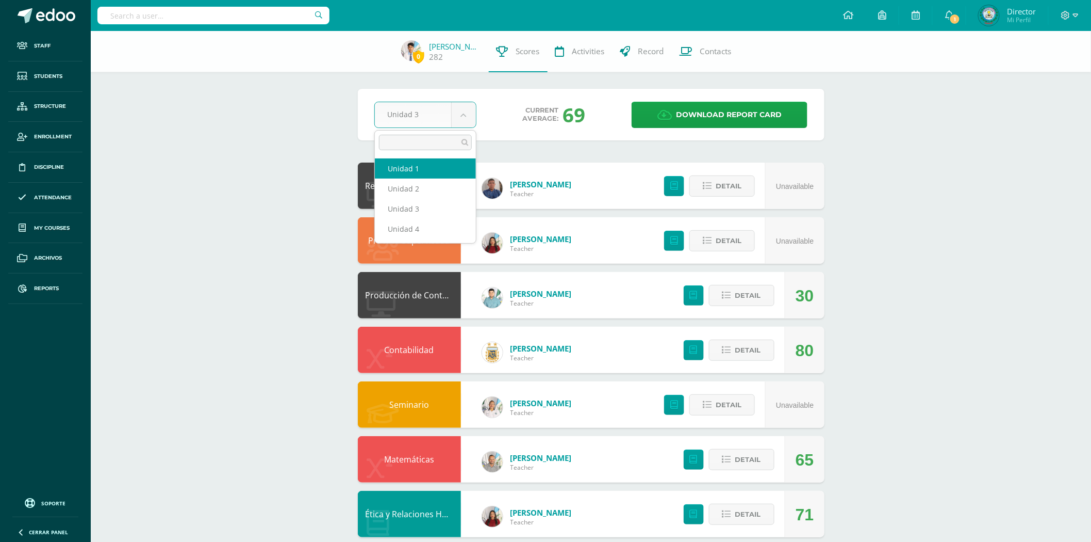
select select "Unidad 1"
click at [462, 112] on body "Staff Students Structure Enrollment Discipline Attendance My courses Archivos R…" at bounding box center [545, 415] width 1091 height 831
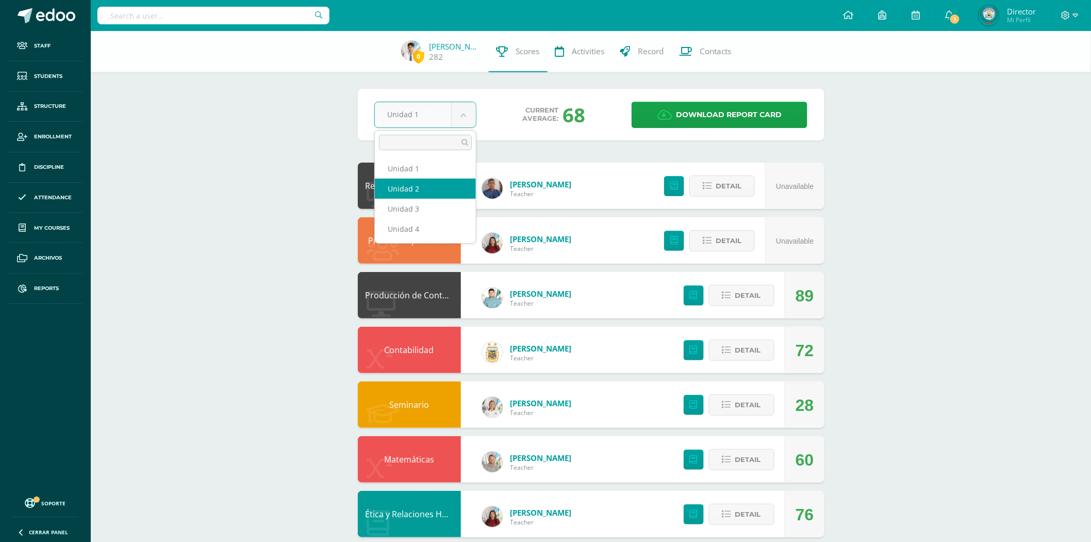
select select "Unidad 2"
click at [465, 109] on body "Staff Students Structure Enrollment Discipline Attendance My courses Archivos R…" at bounding box center [545, 415] width 1091 height 831
select select "Unidad 3"
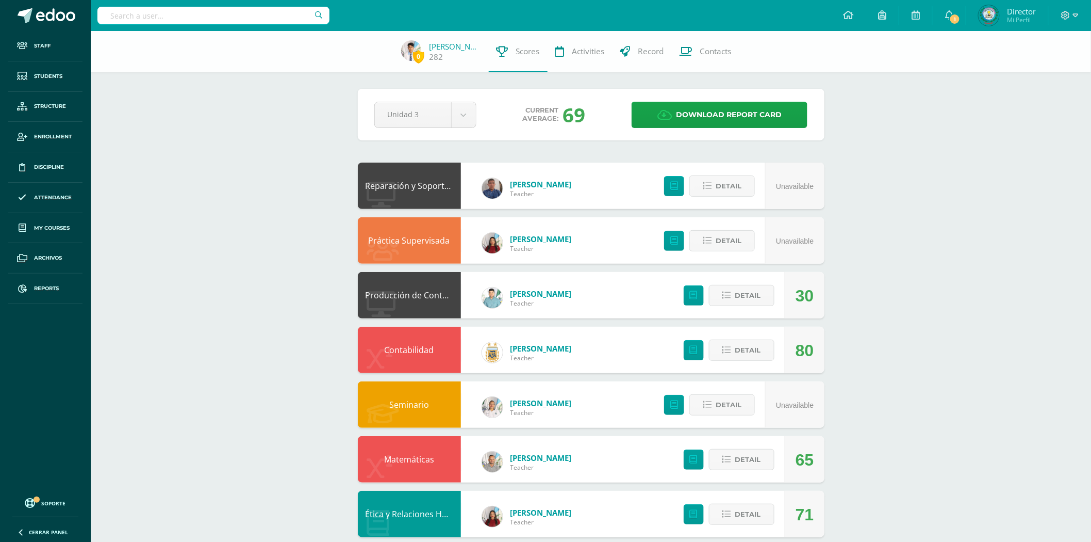
click at [430, 298] on link "Producción de Contenidos Digitales" at bounding box center [435, 294] width 139 height 11
click at [428, 294] on link "Producción de Contenidos Digitales" at bounding box center [435, 294] width 139 height 11
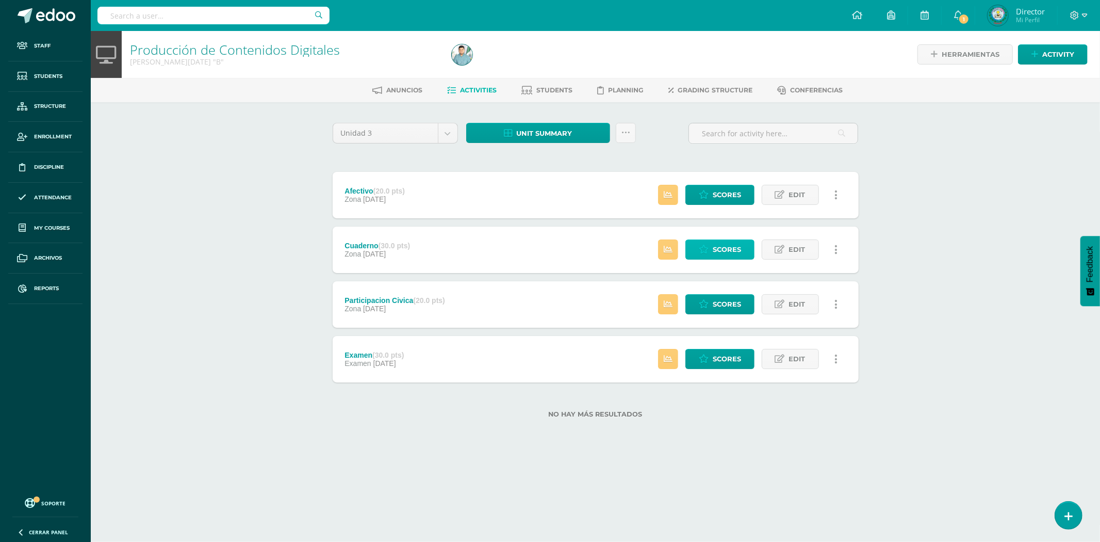
click at [735, 242] on span "Scores" at bounding box center [727, 249] width 28 height 19
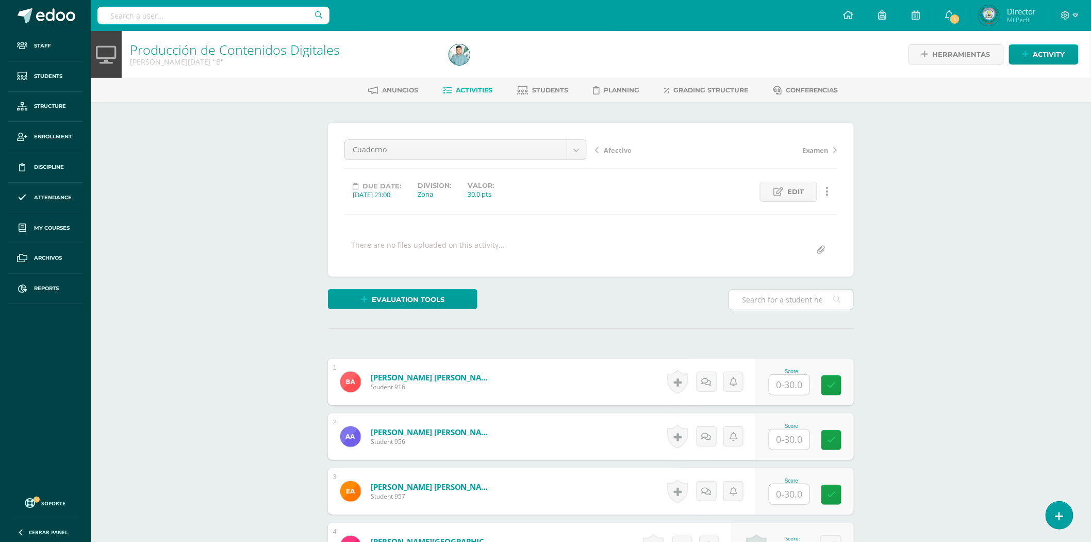
scroll to position [1, 0]
click at [764, 298] on input "text" at bounding box center [791, 299] width 124 height 20
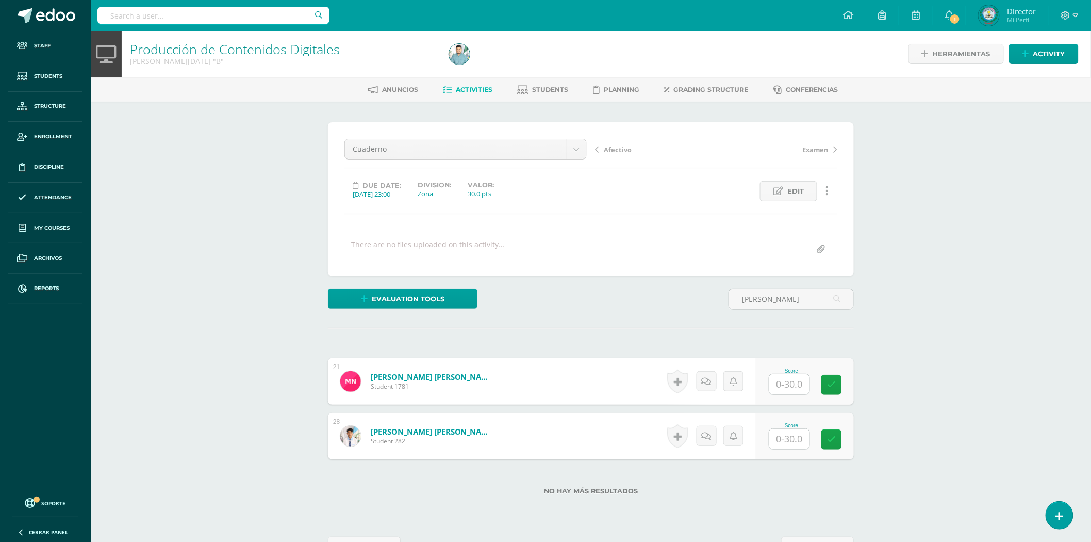
type input "solano navas"
click at [796, 437] on input "text" at bounding box center [795, 439] width 41 height 21
type input "30"
click at [574, 145] on body "Staff Students Structure Enrollment Discipline Attendance My courses Archivos R…" at bounding box center [545, 288] width 1091 height 578
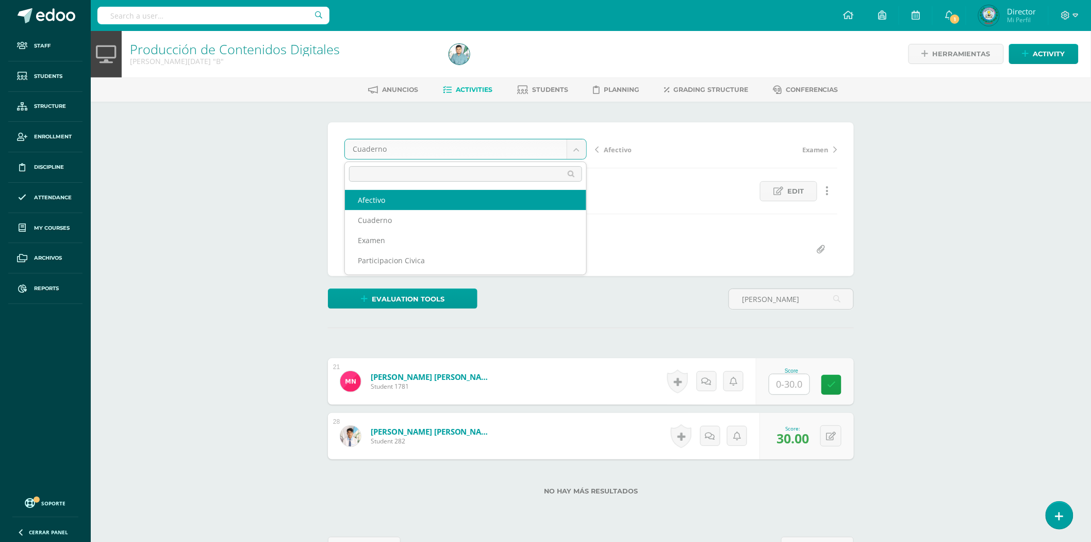
select select "/dashboard/teacher/grade-activity/83547/"
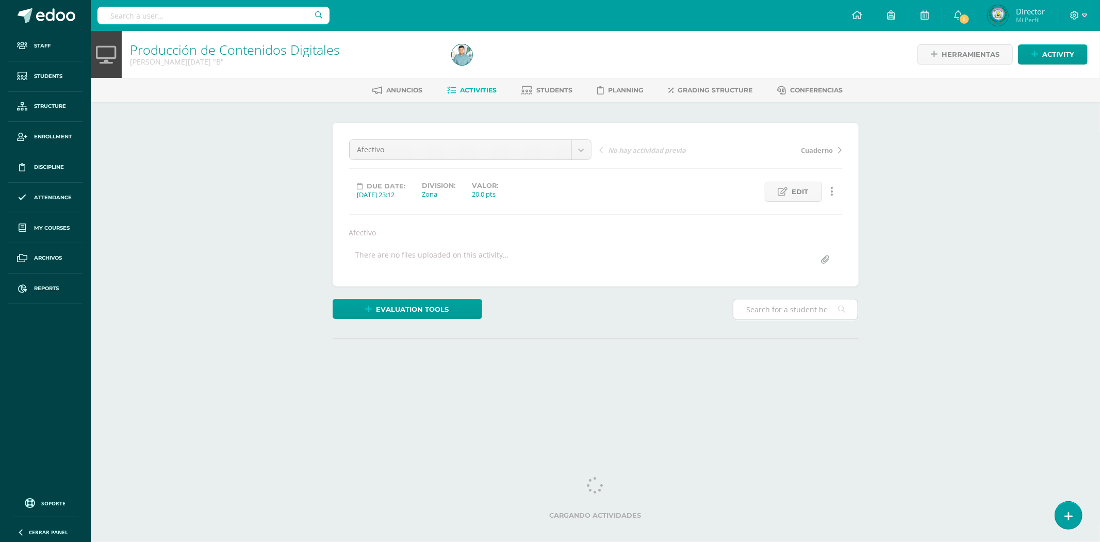
click at [759, 312] on input "text" at bounding box center [795, 309] width 124 height 20
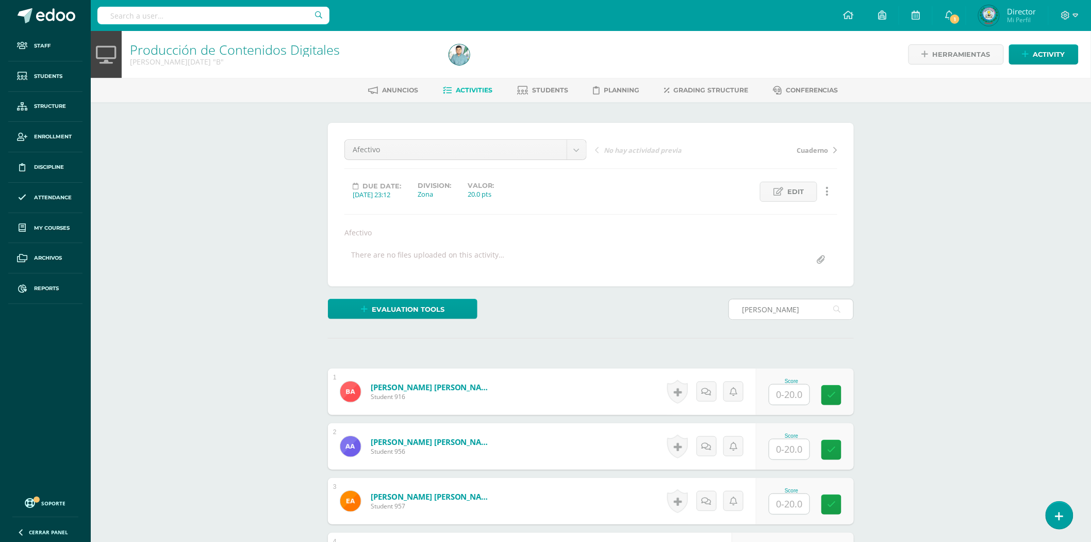
click at [789, 307] on input "solano navas" at bounding box center [791, 309] width 124 height 20
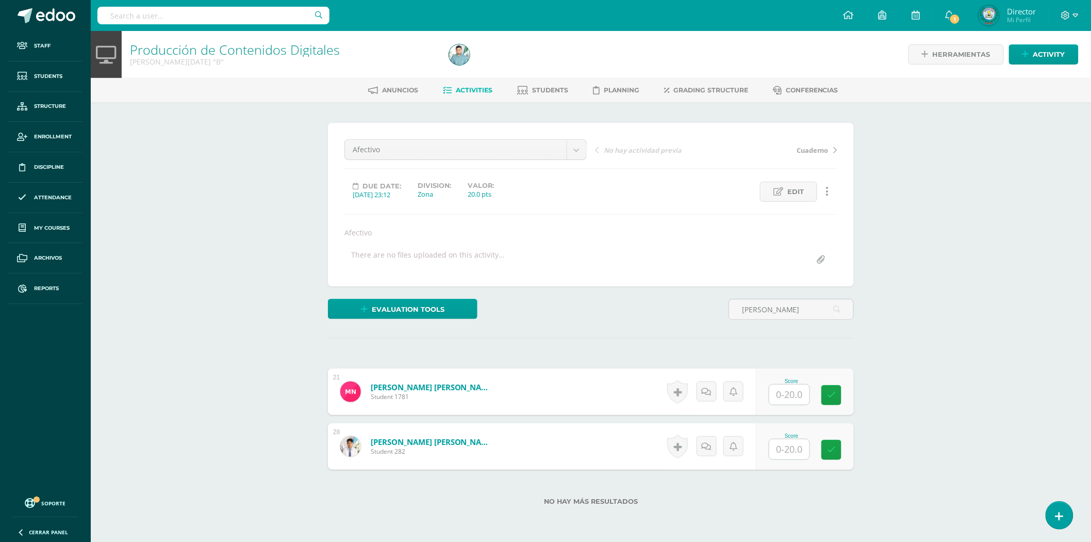
scroll to position [1, 0]
type input "solano navas"
click at [799, 448] on input "text" at bounding box center [789, 448] width 40 height 20
type input "20"
click at [444, 442] on link "Solano Navas, Josue Gildaberto" at bounding box center [427, 441] width 127 height 11
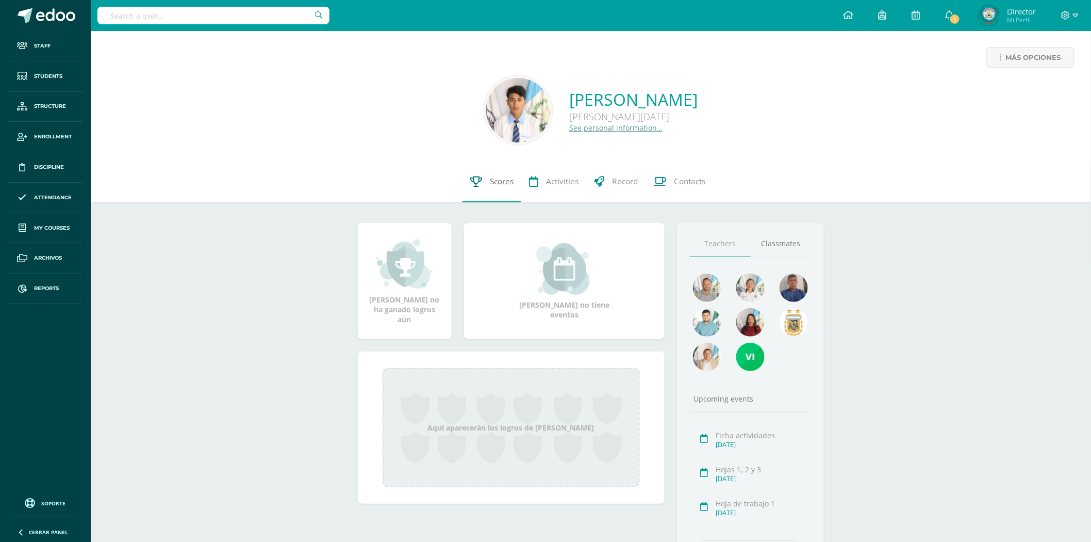
click at [504, 178] on span "Scores" at bounding box center [502, 181] width 24 height 11
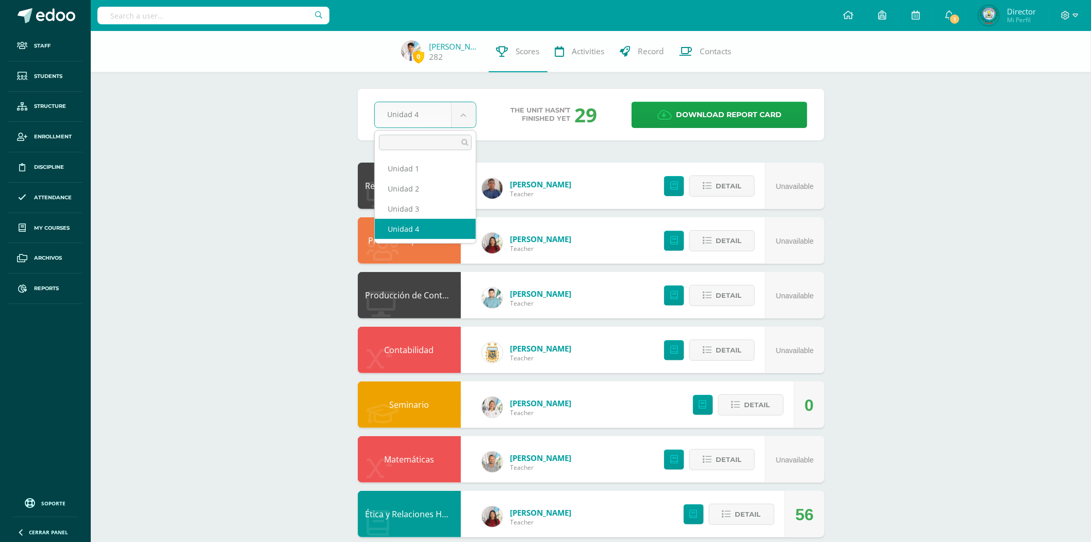
drag, startPoint x: 471, startPoint y: 114, endPoint x: 446, endPoint y: 122, distance: 26.4
click at [471, 114] on body "Staff Students Structure Enrollment Discipline Attendance My courses Archivos R…" at bounding box center [545, 415] width 1091 height 831
select select "Unidad 3"
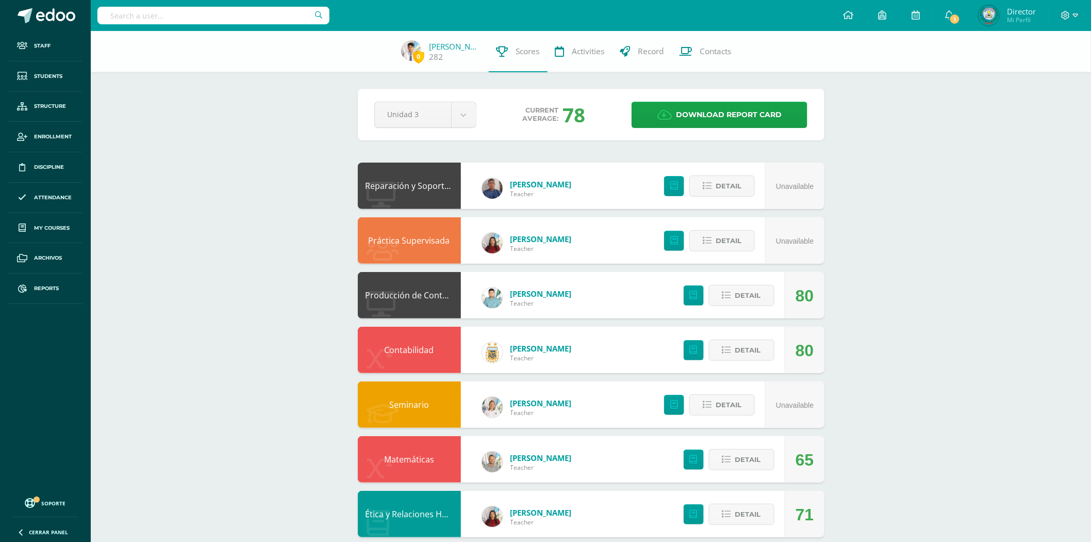
click at [193, 19] on input "text" at bounding box center [213, 16] width 232 height 18
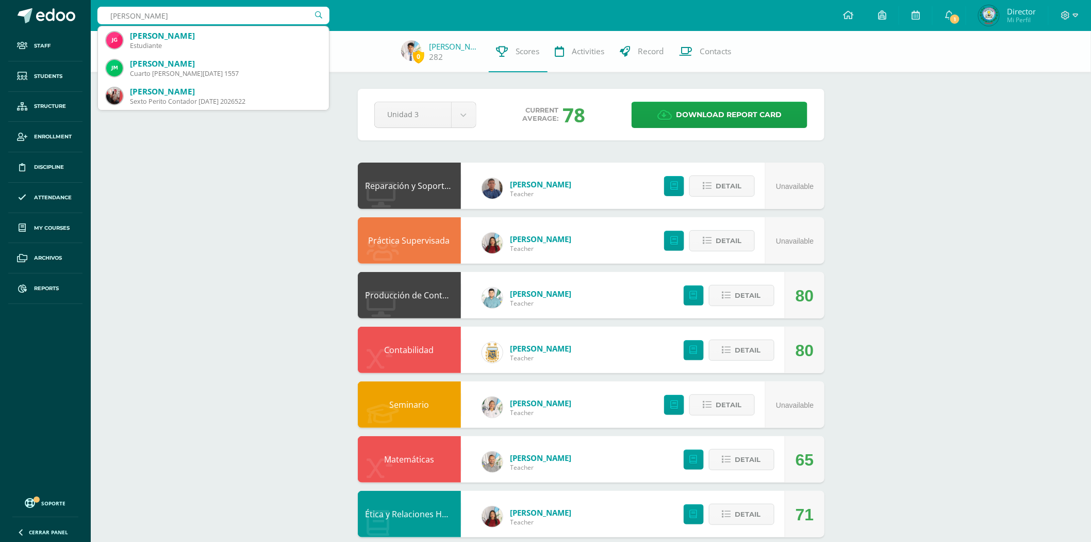
type input "jonathan alejandro"
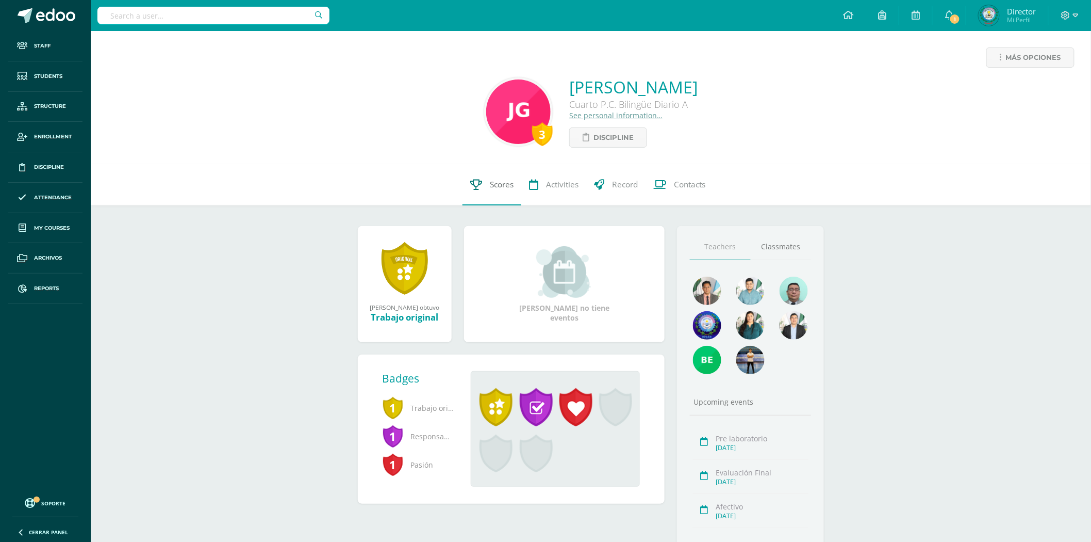
click at [496, 186] on span "Scores" at bounding box center [502, 184] width 24 height 11
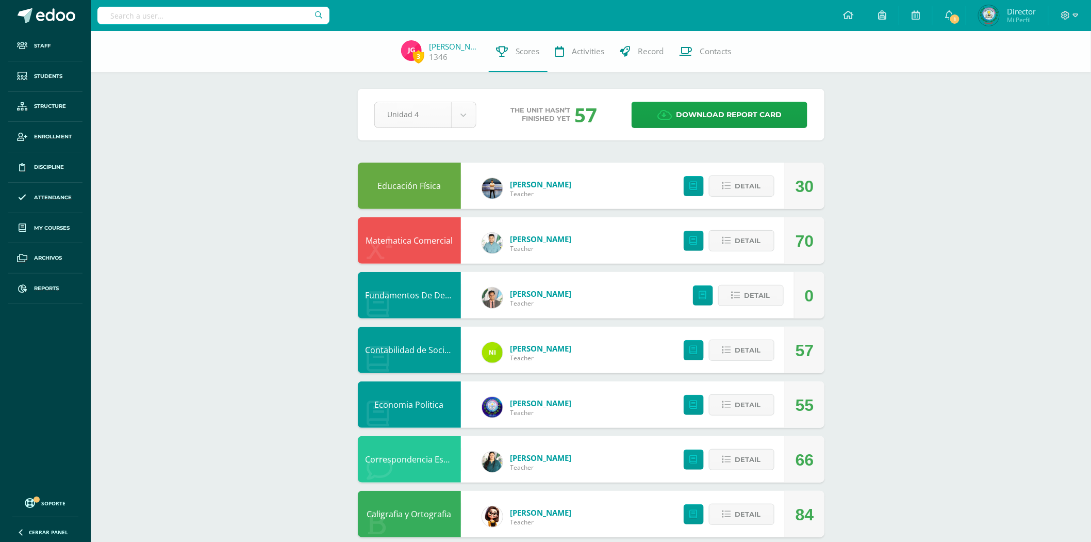
click at [471, 121] on body "Staff Students Structure Enrollment Discipline Attendance My courses Archivos R…" at bounding box center [545, 388] width 1091 height 776
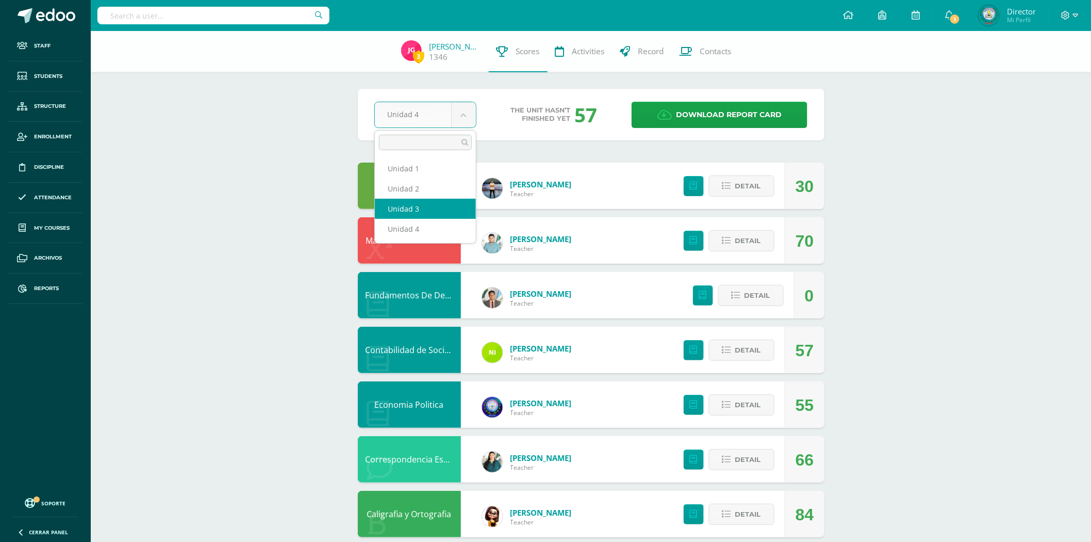
select select "Unidad 3"
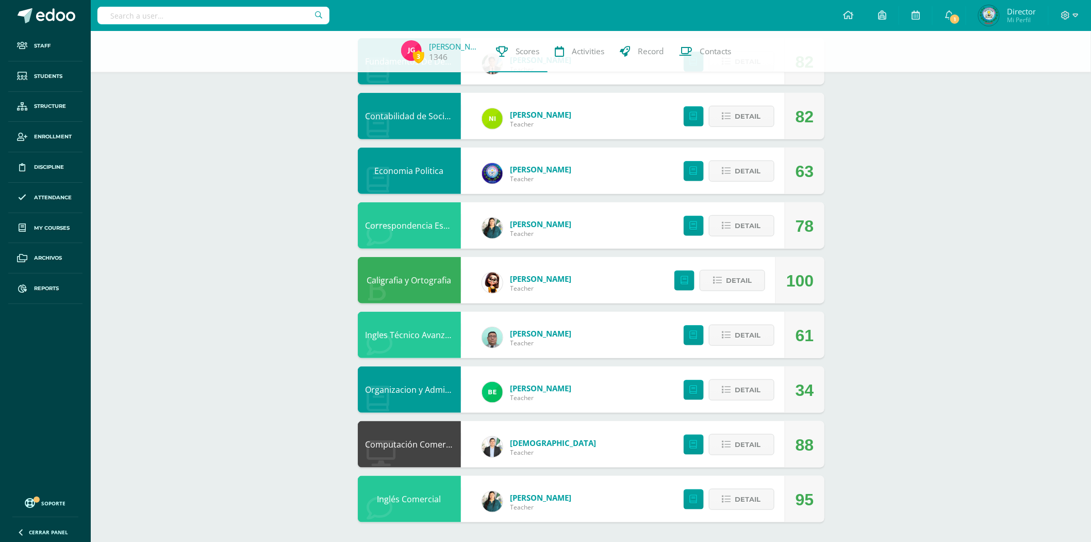
scroll to position [234, 0]
click at [427, 392] on link "Organizacion y Administración de Oficina" at bounding box center [446, 388] width 160 height 11
click at [429, 385] on link "Organizacion y Administración de Oficina" at bounding box center [446, 388] width 160 height 11
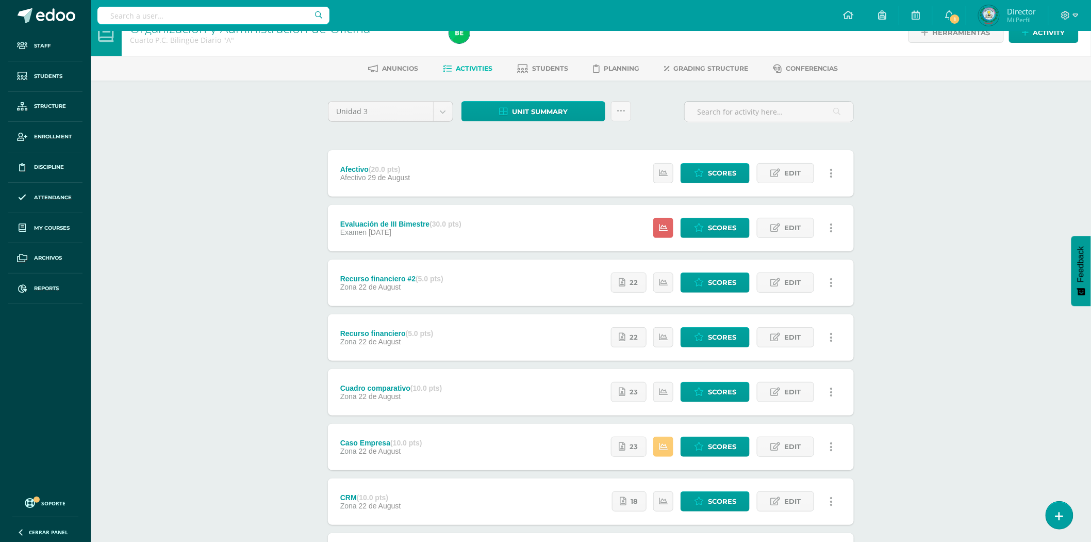
scroll to position [12, 0]
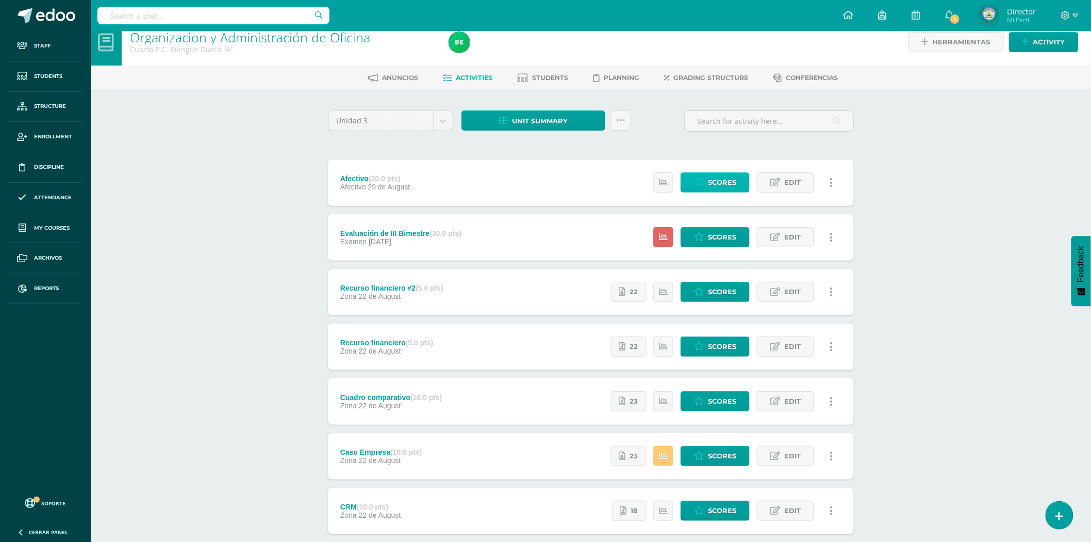
click at [708, 182] on link "Scores" at bounding box center [715, 182] width 69 height 20
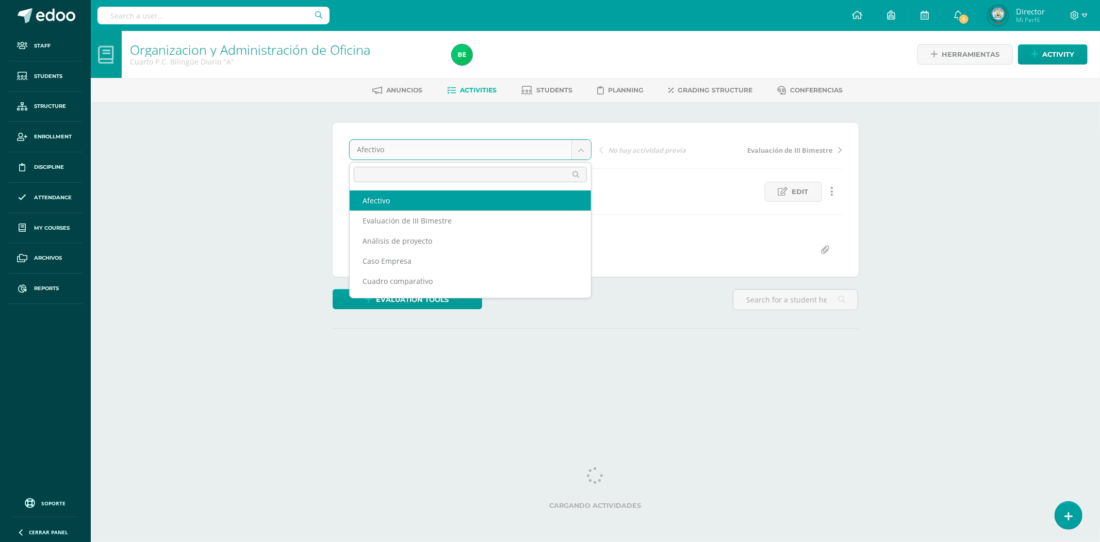
click at [581, 151] on body "Staff Students Structure Enrollment Discipline Attendance My courses Archivos R…" at bounding box center [550, 204] width 1100 height 408
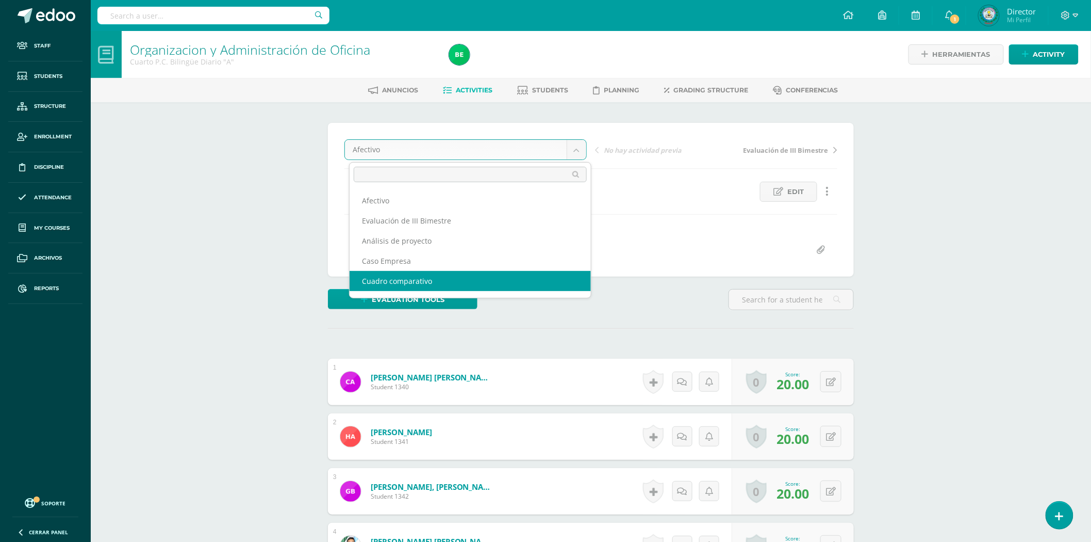
select select "/dashboard/teacher/grade-activity/81836/"
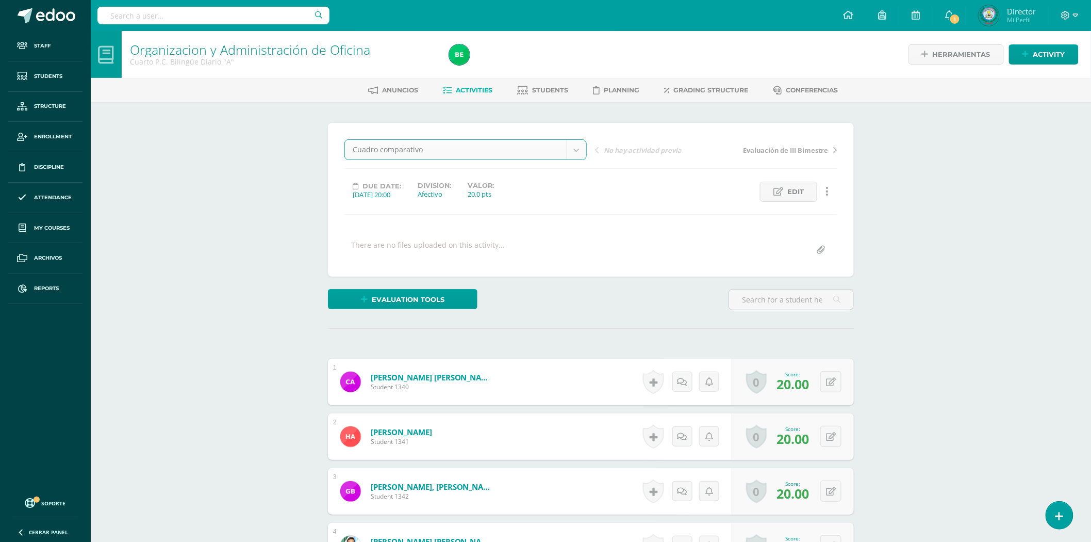
scroll to position [1, 0]
click at [791, 296] on input "text" at bounding box center [791, 299] width 124 height 20
type input "garcia"
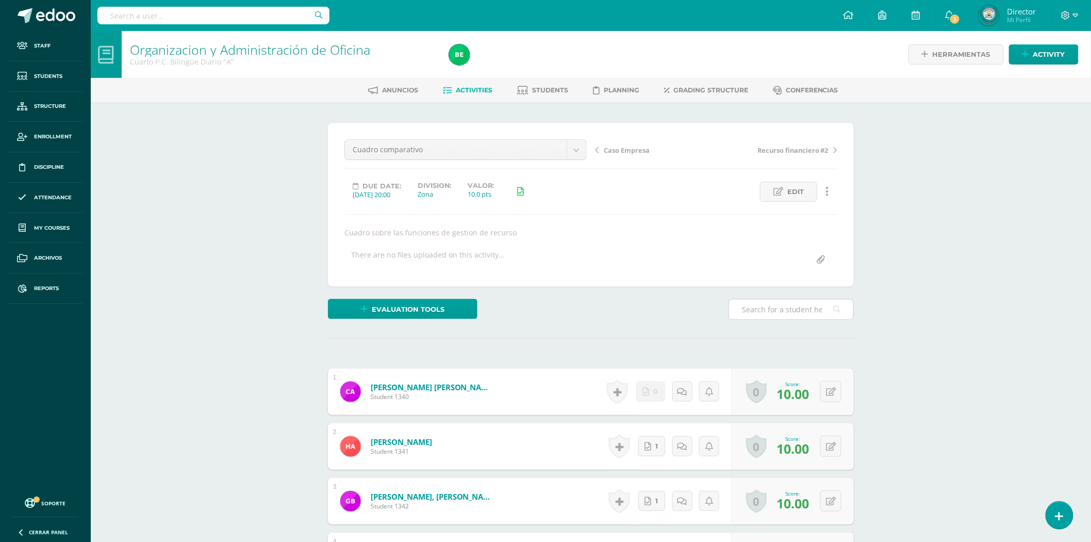
click at [782, 312] on input "text" at bounding box center [791, 309] width 124 height 20
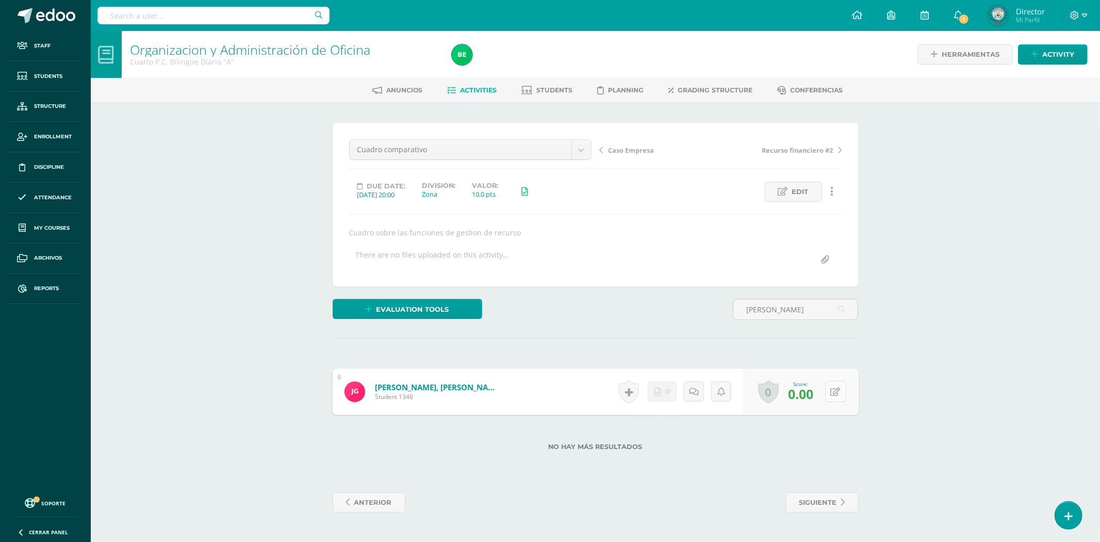
type input "garcia flores"
click at [832, 390] on button at bounding box center [843, 392] width 22 height 22
type input "10"
click at [587, 146] on body "Staff Students Structure Enrollment Discipline Attendance My courses Archivos R…" at bounding box center [550, 266] width 1100 height 533
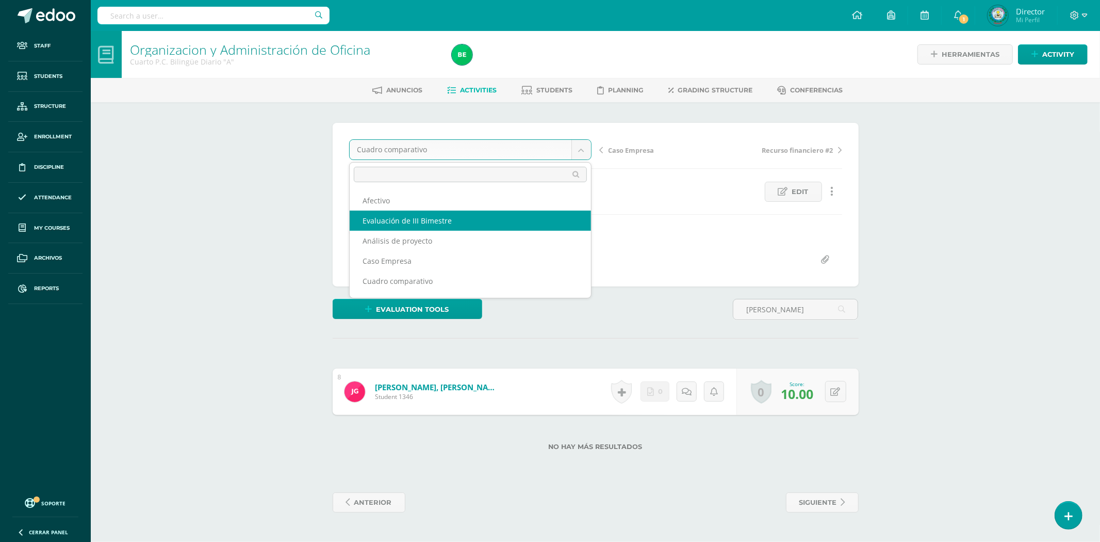
select select "/dashboard/teacher/grade-activity/82992/"
click at [576, 153] on body "Staff Students Structure Enrollment Discipline Attendance My courses Archivos R…" at bounding box center [550, 266] width 1100 height 533
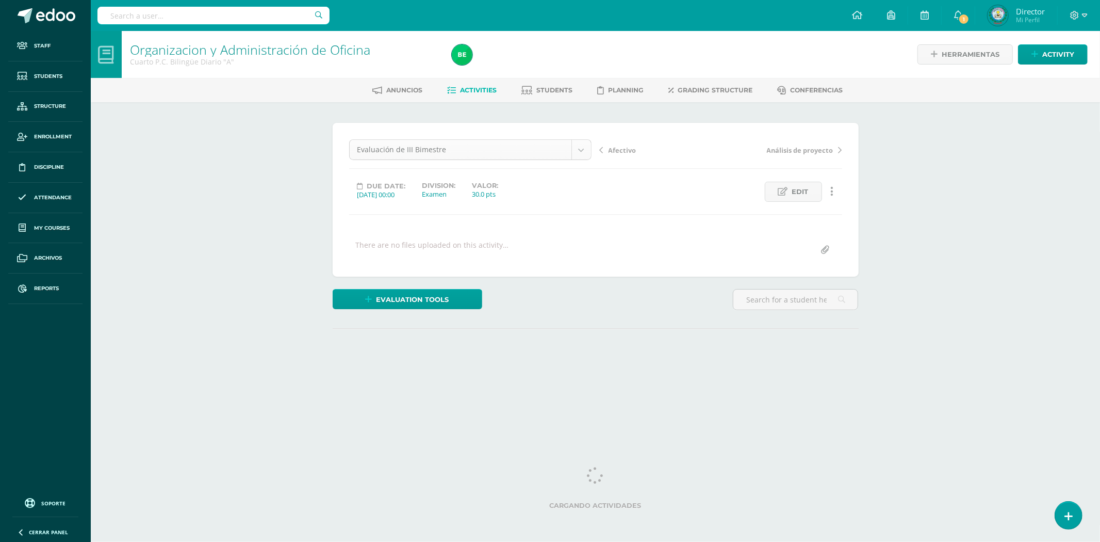
click at [578, 149] on body "Staff Students Structure Enrollment Discipline Attendance My courses Archivos R…" at bounding box center [550, 204] width 1100 height 408
select select "/dashboard/teacher/grade-activity/82667/"
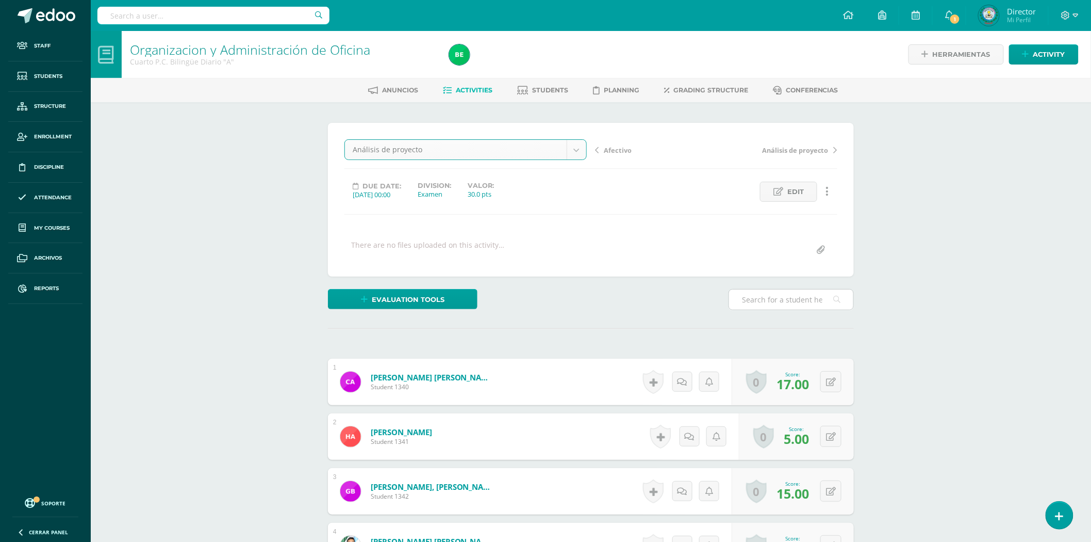
scroll to position [1, 0]
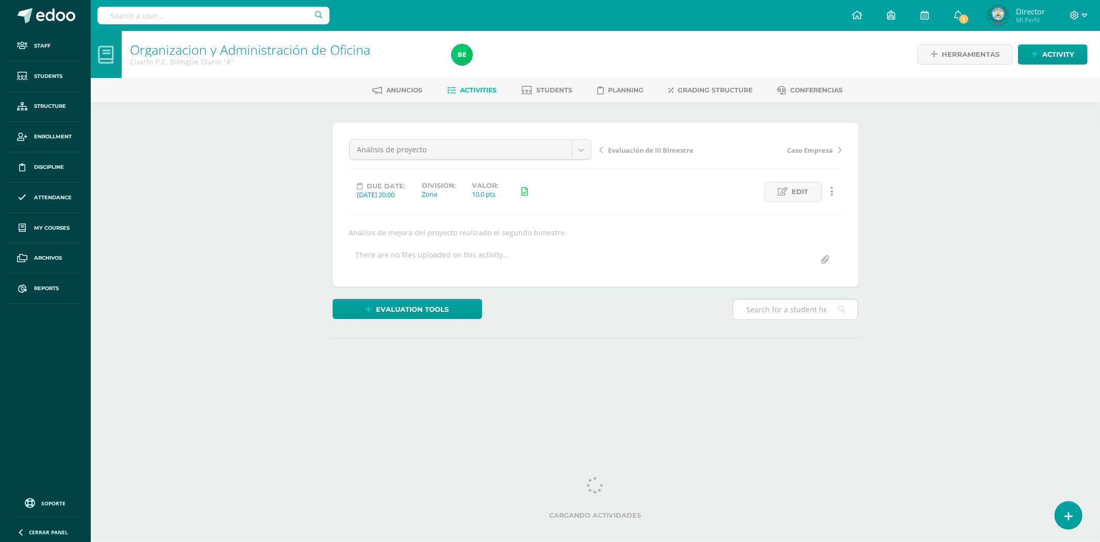
click at [766, 302] on input "text" at bounding box center [795, 309] width 124 height 20
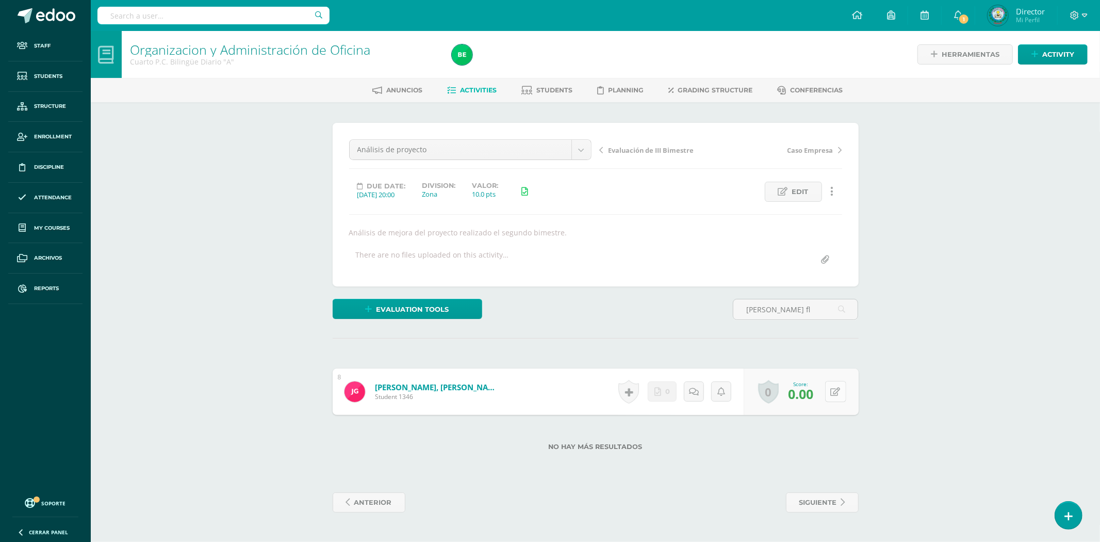
type input "garcia fl"
click at [841, 396] on button at bounding box center [835, 391] width 21 height 21
type input "5"
click at [459, 388] on link "García Flores, Jonathan Alejandro" at bounding box center [437, 387] width 124 height 10
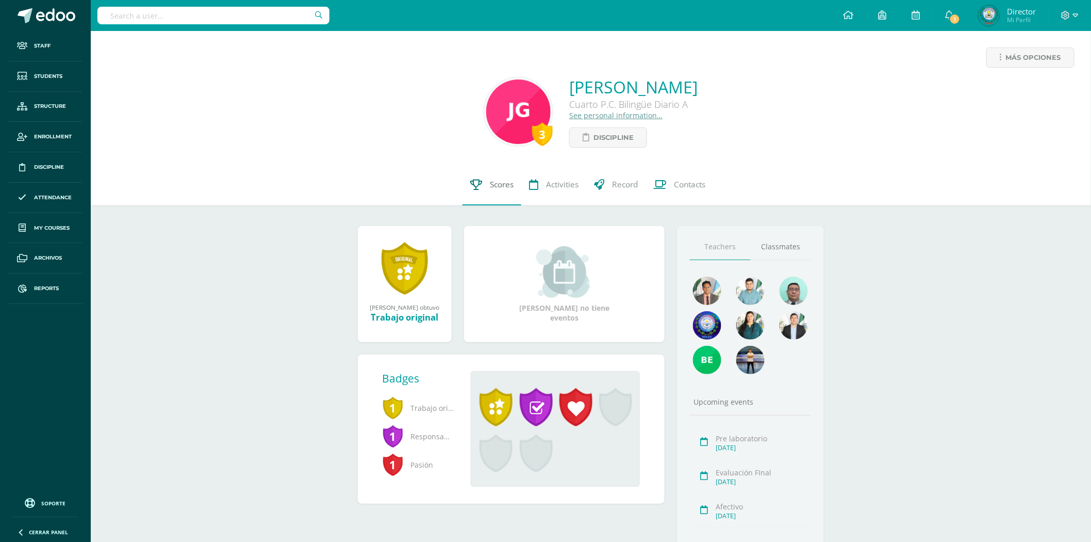
click at [499, 183] on span "Scores" at bounding box center [502, 184] width 24 height 11
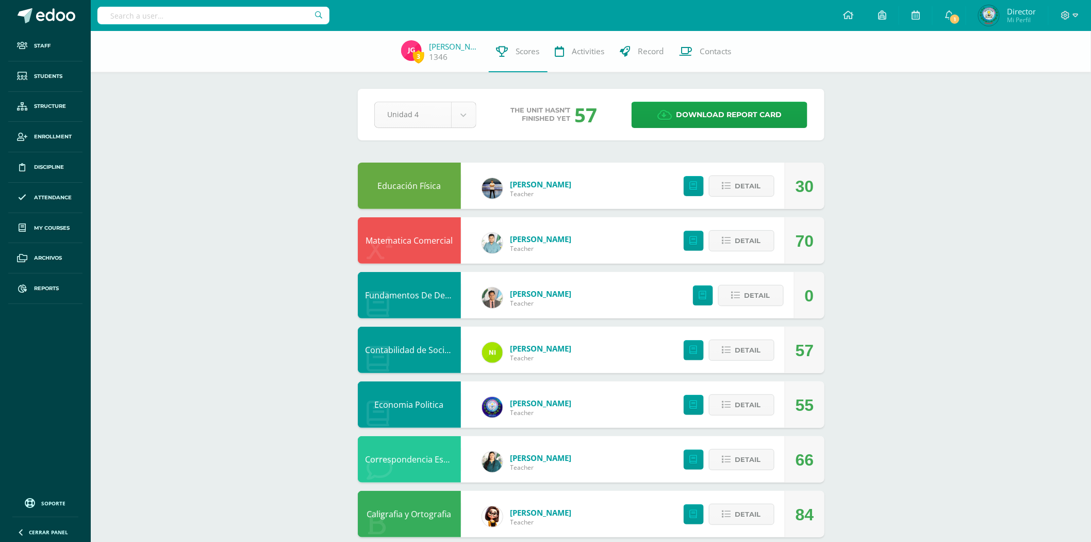
click at [467, 112] on body "Staff Students Structure Enrollment Discipline Attendance My courses Archivos R…" at bounding box center [545, 388] width 1091 height 776
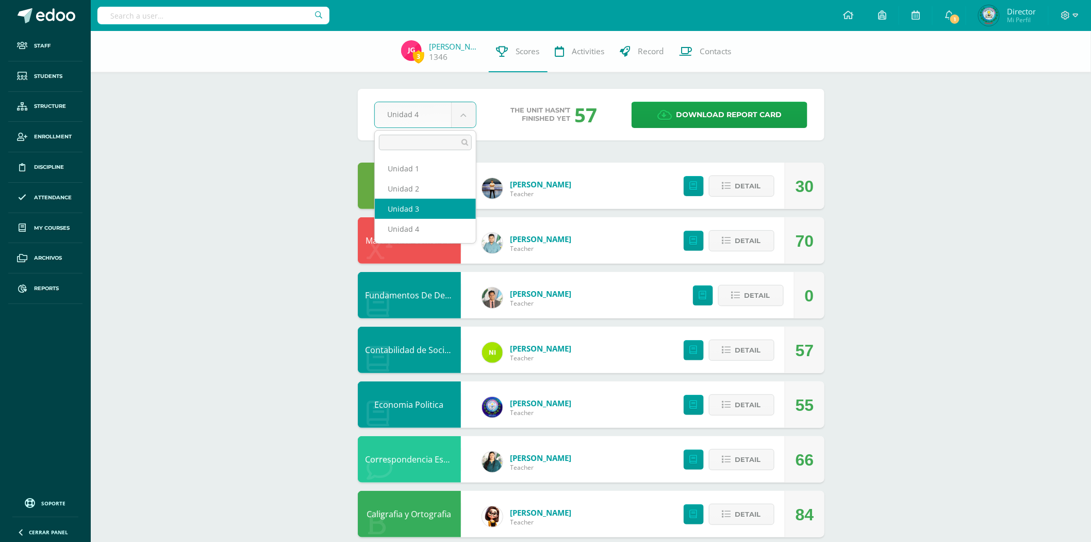
select select "Unidad 3"
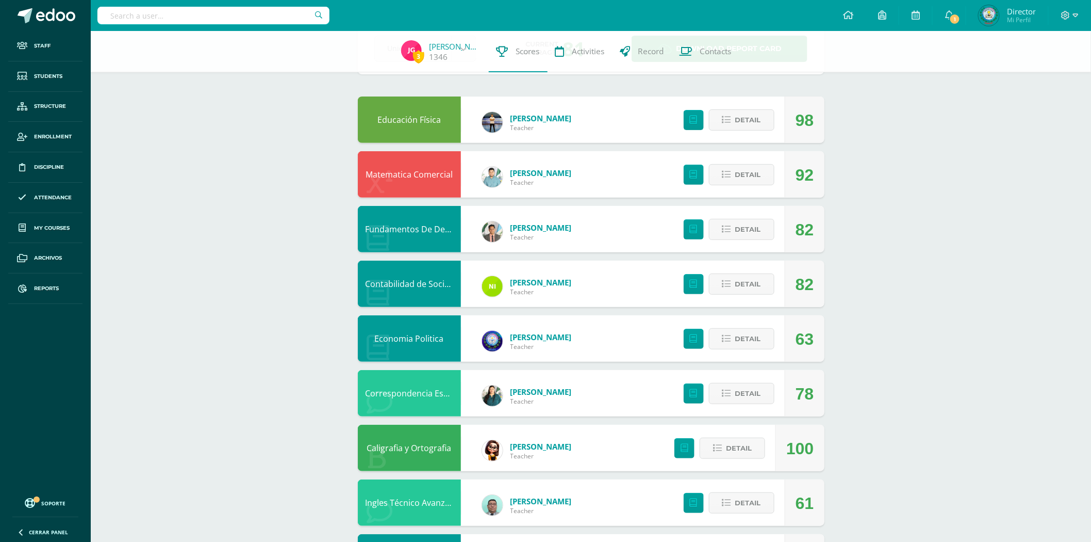
scroll to position [234, 0]
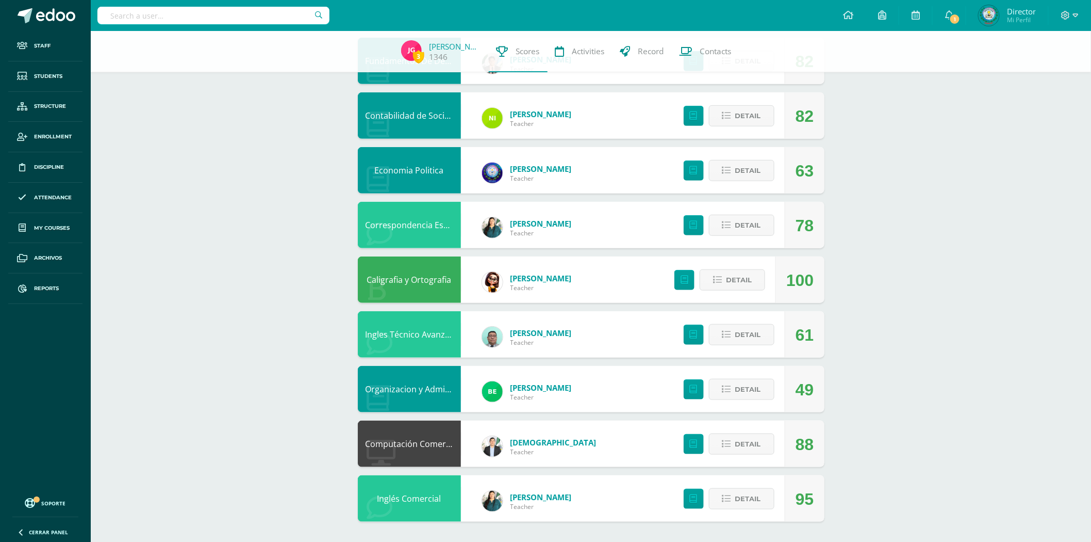
click at [163, 14] on input "text" at bounding box center [213, 16] width 232 height 18
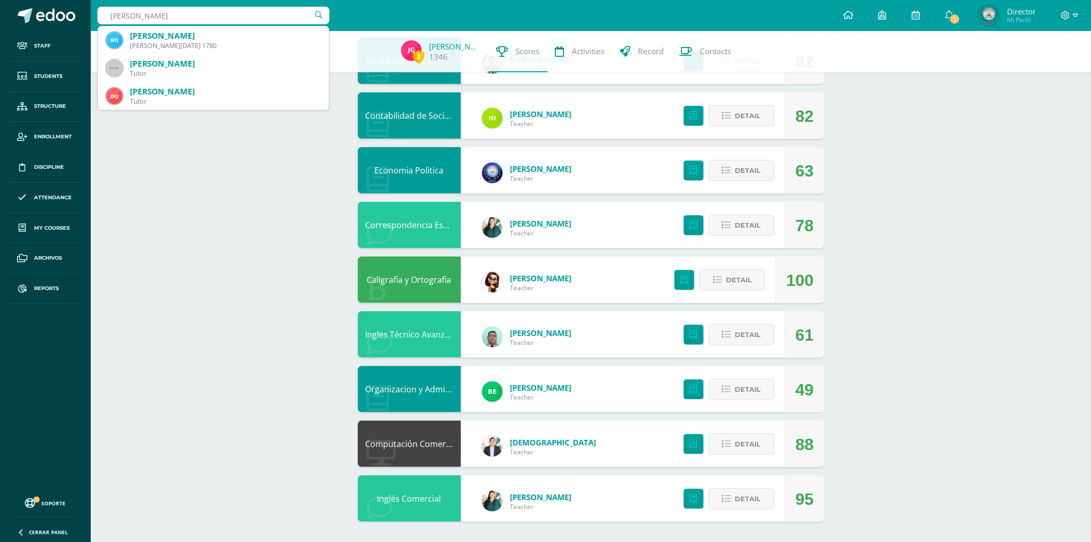
type input "beverly azucena"
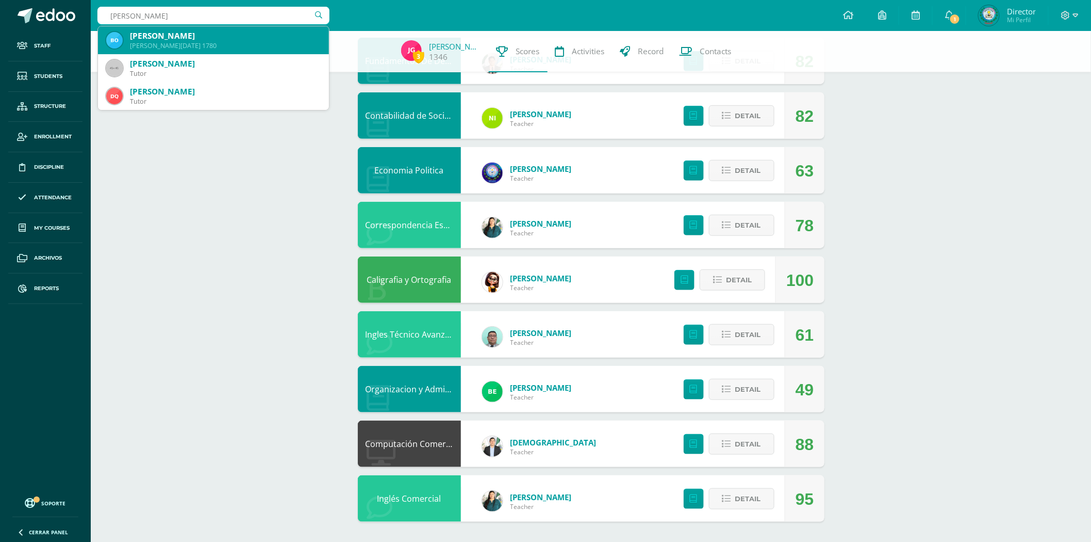
click at [218, 33] on div "Beverly Azucena Orellana Mejía" at bounding box center [225, 35] width 191 height 11
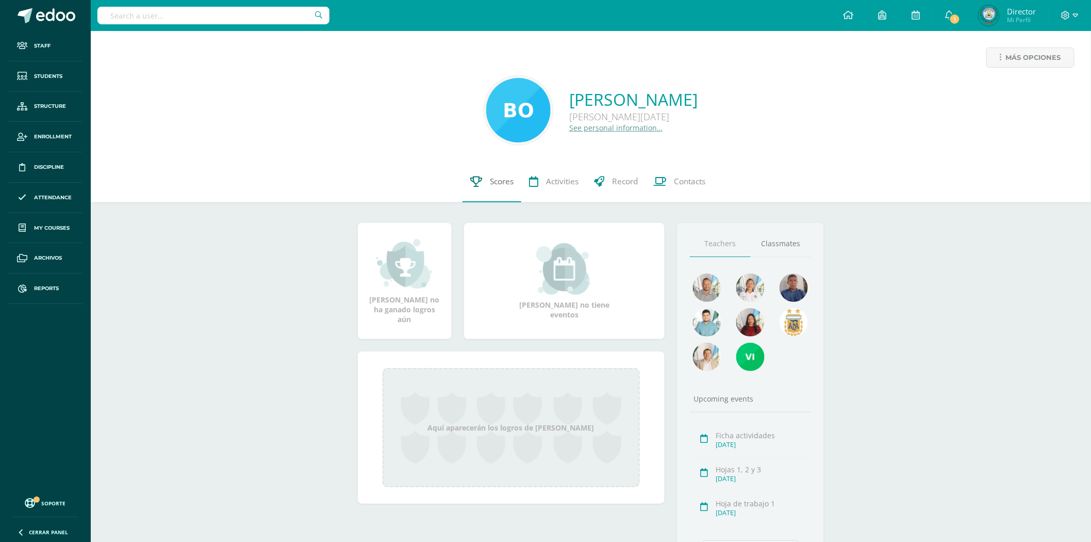
click at [480, 185] on icon at bounding box center [476, 181] width 12 height 11
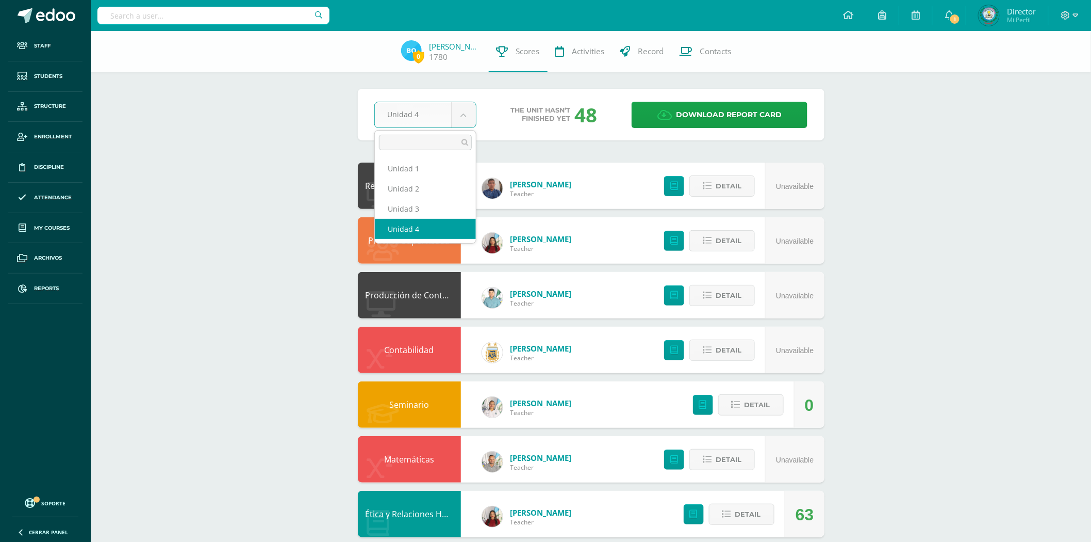
drag, startPoint x: 457, startPoint y: 108, endPoint x: 453, endPoint y: 117, distance: 9.5
click at [457, 108] on body "Staff Students Structure Enrollment Discipline Attendance My courses Archivos R…" at bounding box center [545, 415] width 1091 height 831
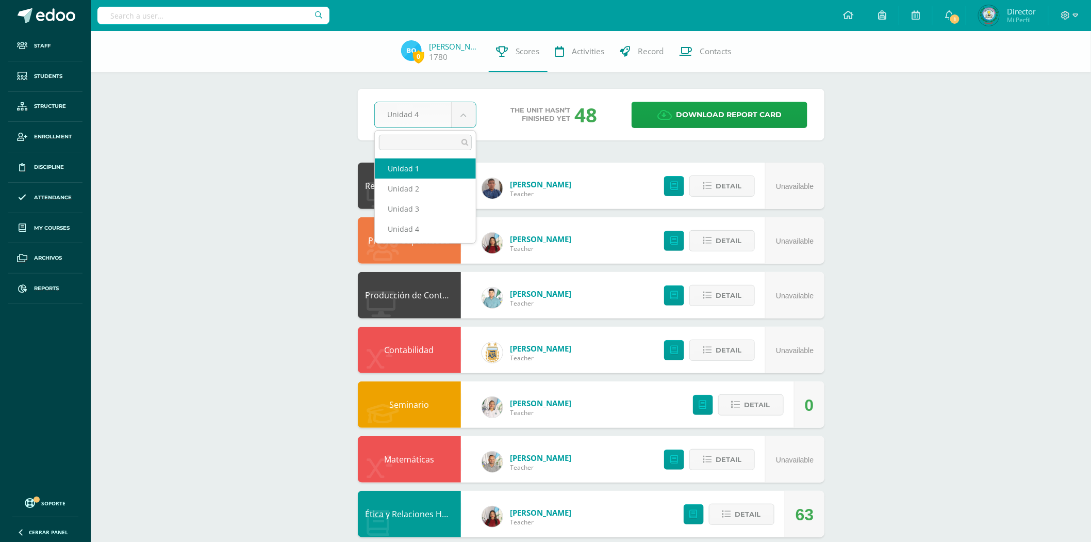
select select "Unidad 1"
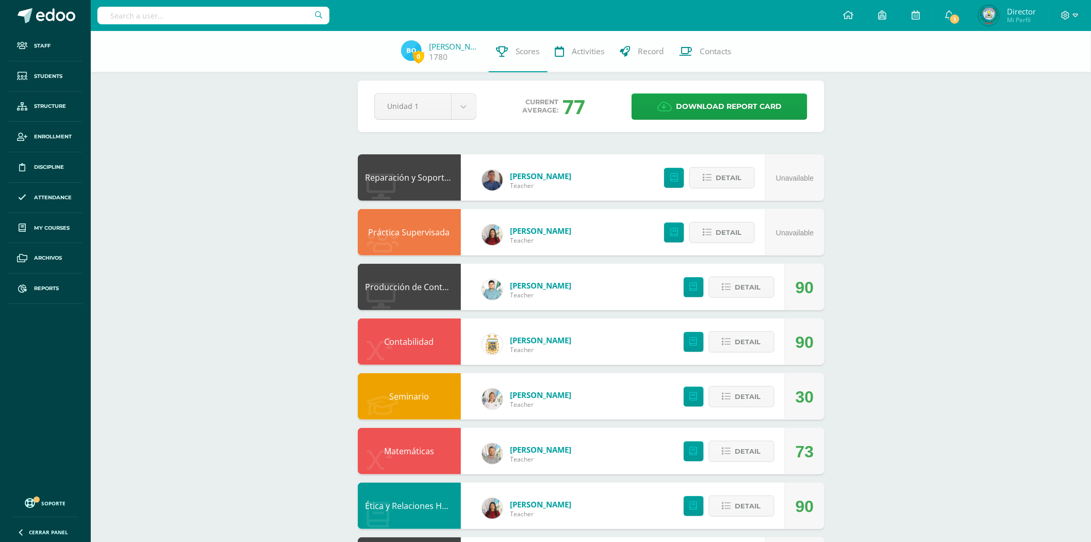
scroll to position [3, 0]
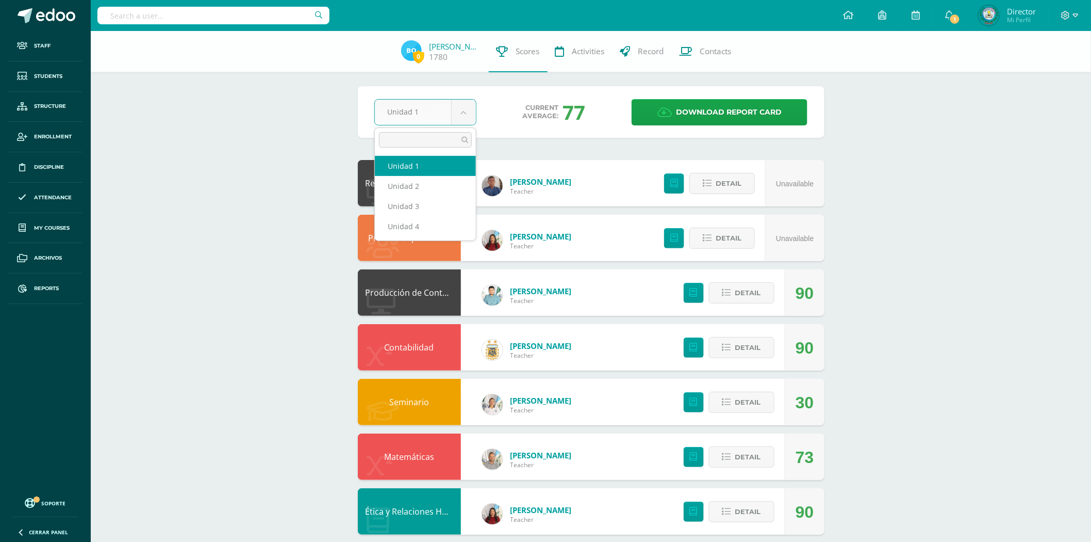
click at [460, 109] on body "Staff Students Structure Enrollment Discipline Attendance My courses Archivos R…" at bounding box center [545, 412] width 1091 height 831
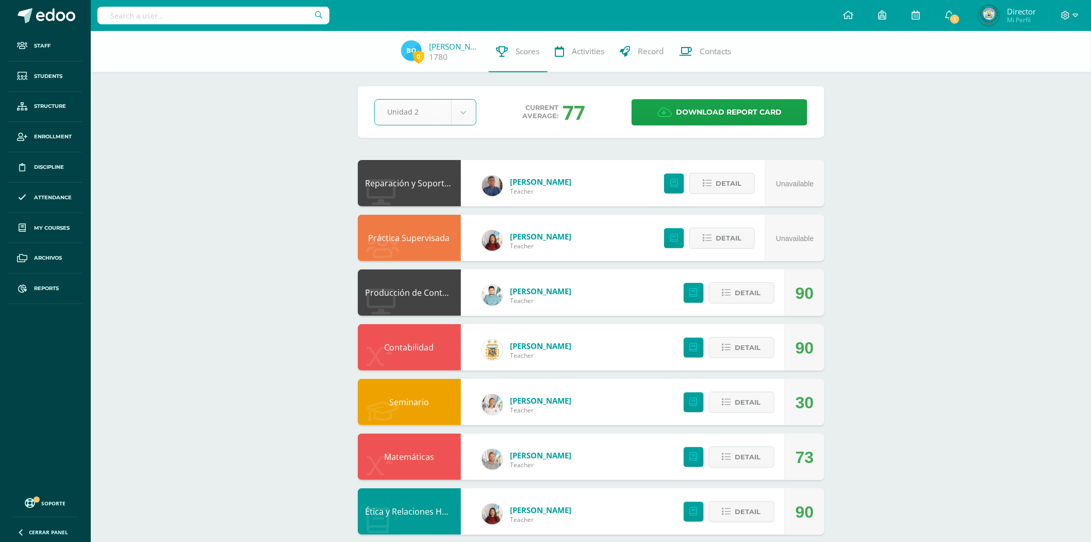
select select "Unidad 2"
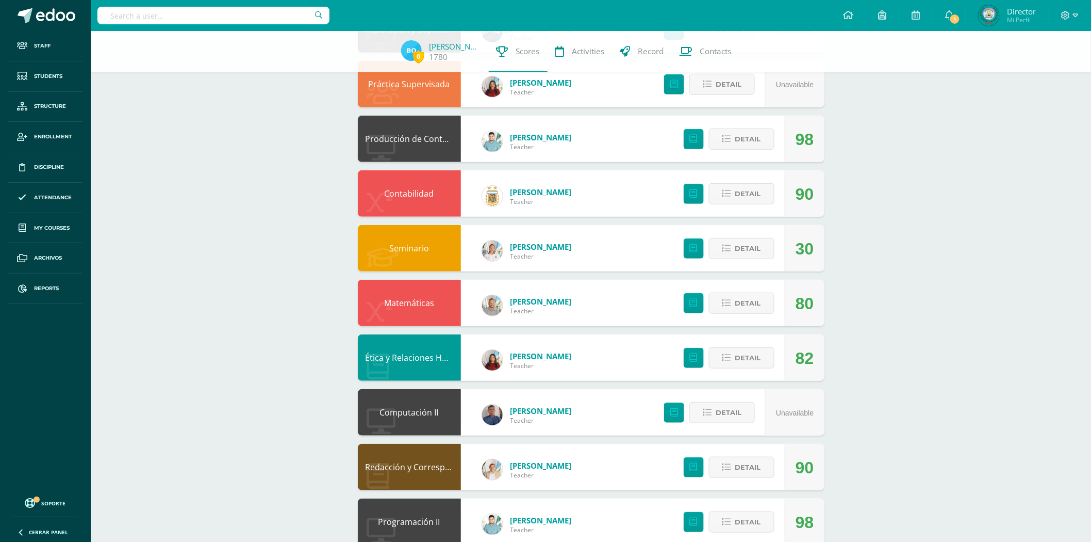
scroll to position [3, 0]
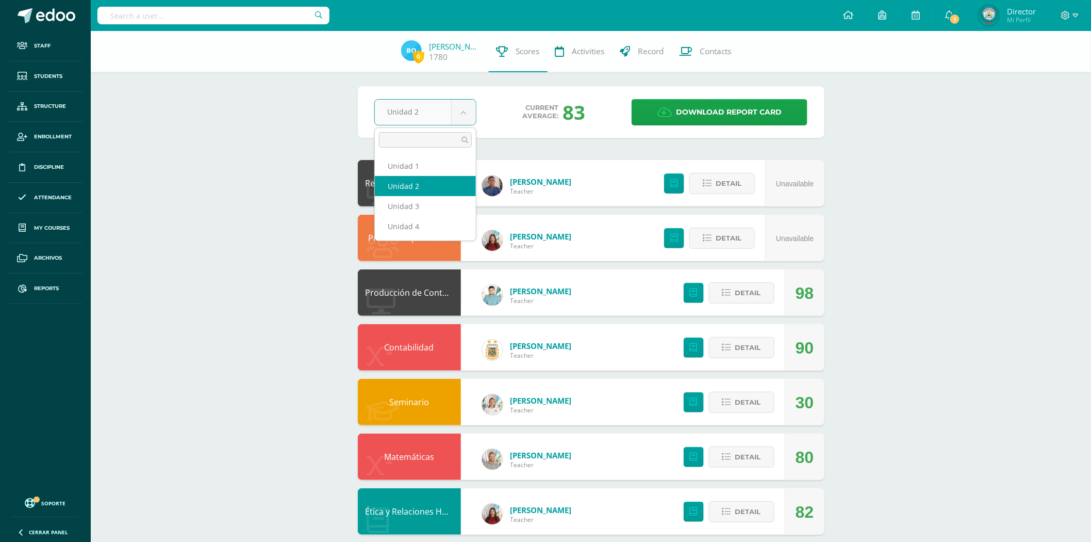
click at [461, 121] on body "Staff Students Structure Enrollment Discipline Attendance My courses Archivos R…" at bounding box center [545, 412] width 1091 height 831
select select "Unidad 3"
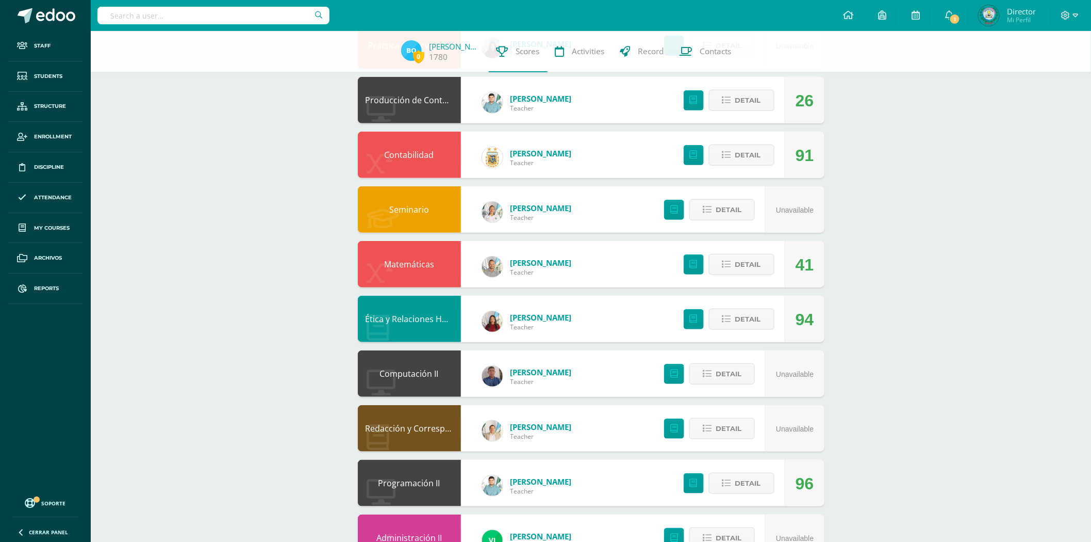
scroll to position [289, 0]
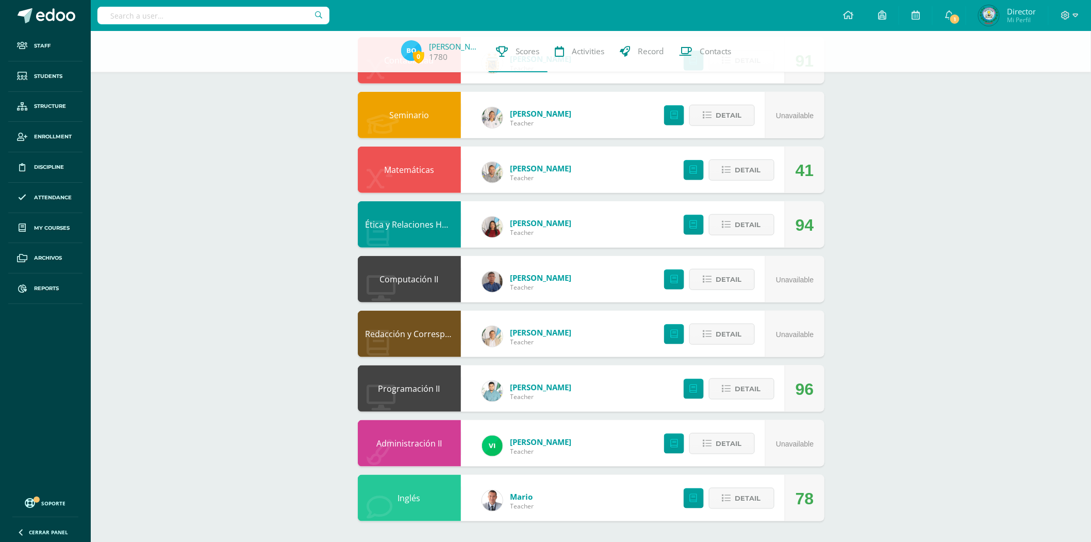
click at [424, 391] on link "Programación II" at bounding box center [410, 388] width 62 height 11
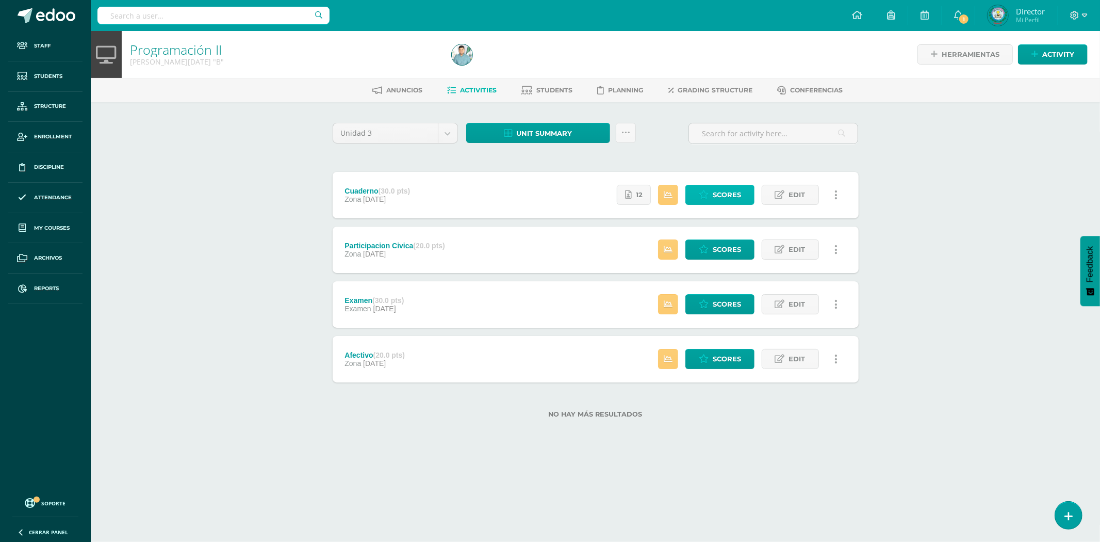
click at [738, 188] on span "Scores" at bounding box center [727, 194] width 28 height 19
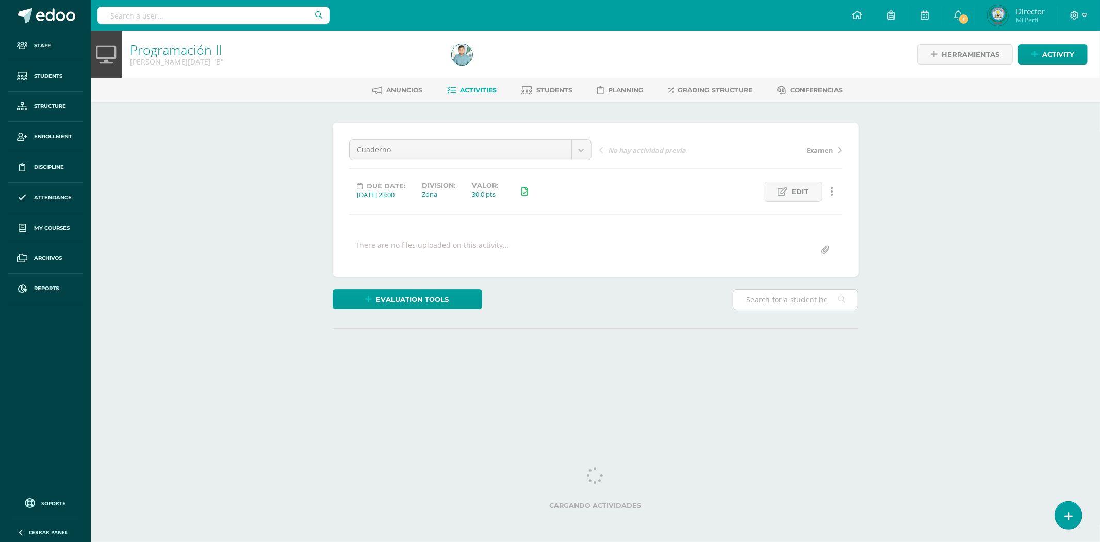
click at [753, 300] on input "text" at bounding box center [795, 299] width 124 height 20
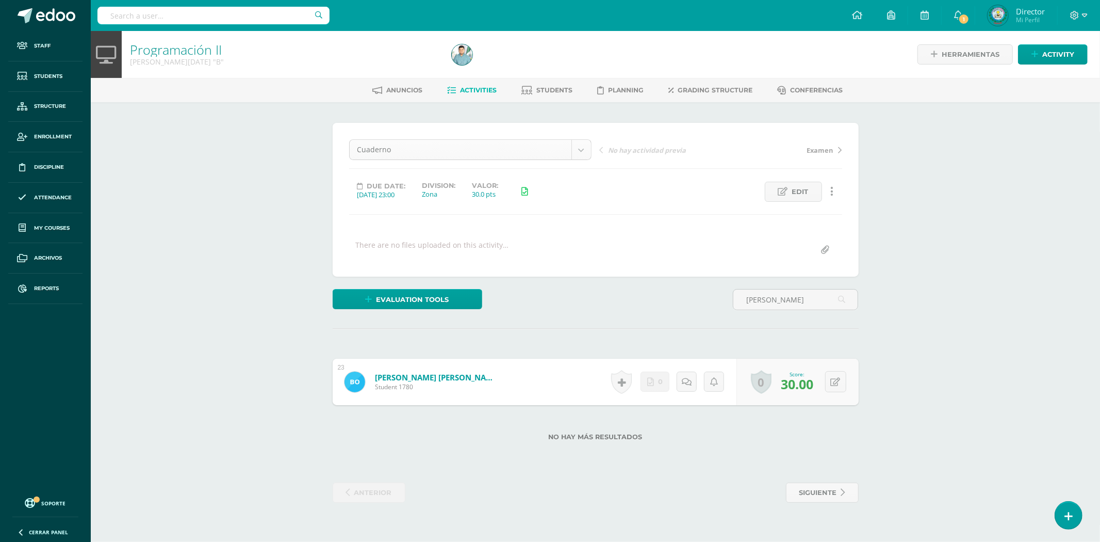
type input "[PERSON_NAME]"
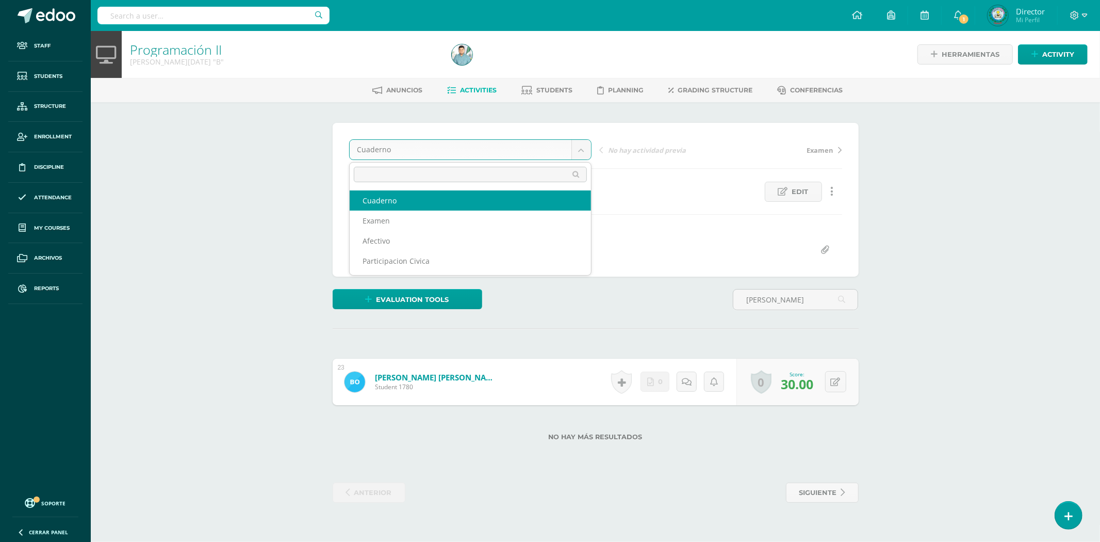
drag, startPoint x: 585, startPoint y: 144, endPoint x: 570, endPoint y: 186, distance: 43.9
click at [585, 144] on body "Staff Students Structure Enrollment Discipline Attendance My courses Archivos R…" at bounding box center [550, 261] width 1100 height 523
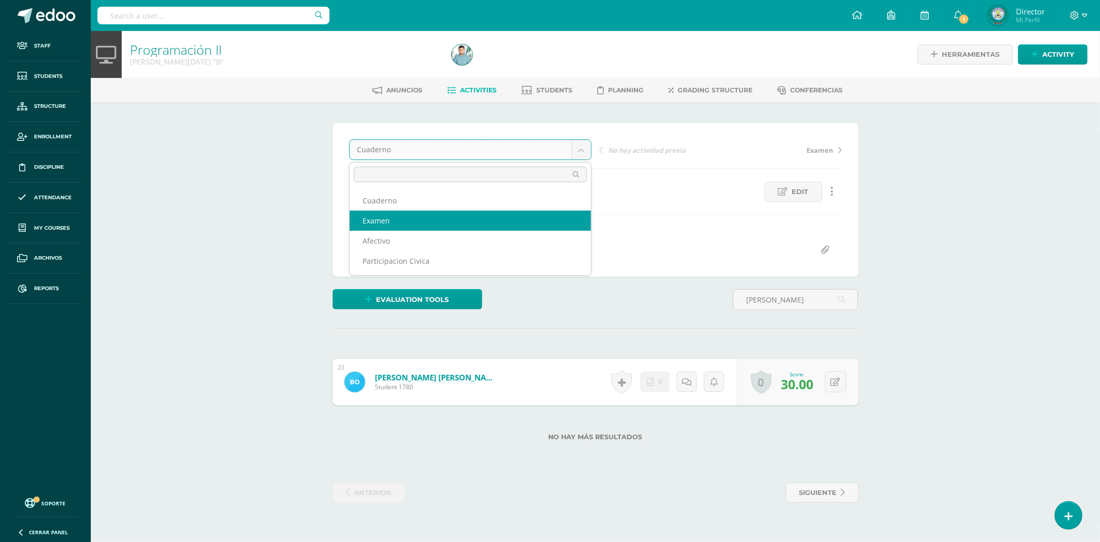
select select "/dashboard/teacher/grade-activity/82308/"
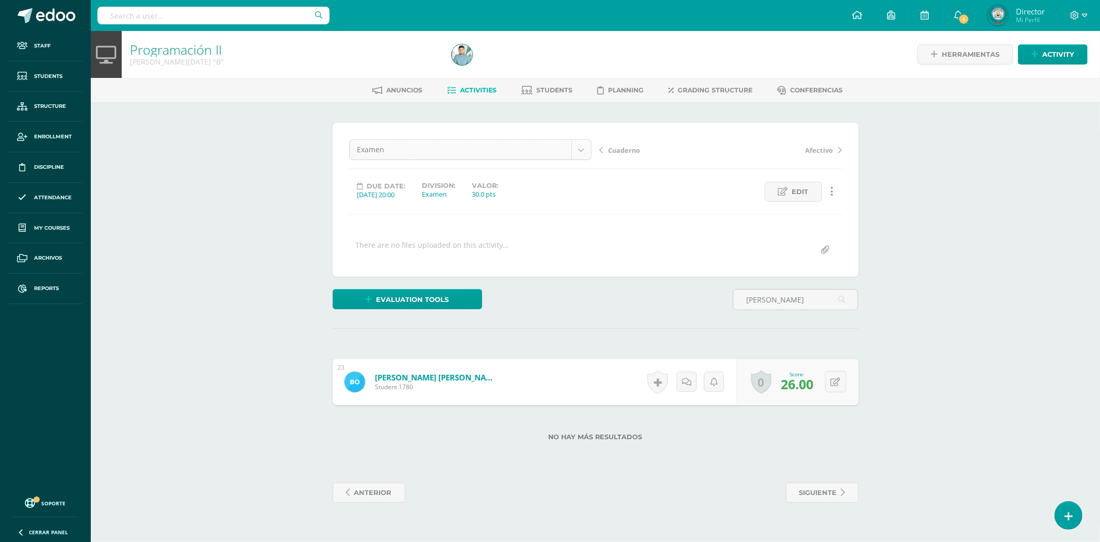
type input "[PERSON_NAME]"
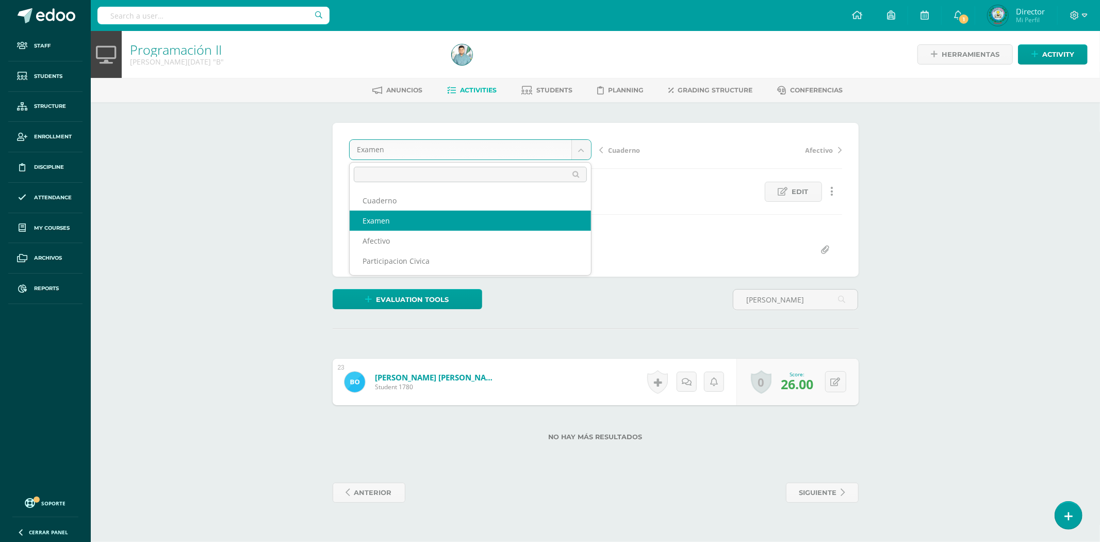
click at [588, 148] on body "Staff Students Structure Enrollment Discipline Attendance My courses Archivos R…" at bounding box center [550, 261] width 1100 height 523
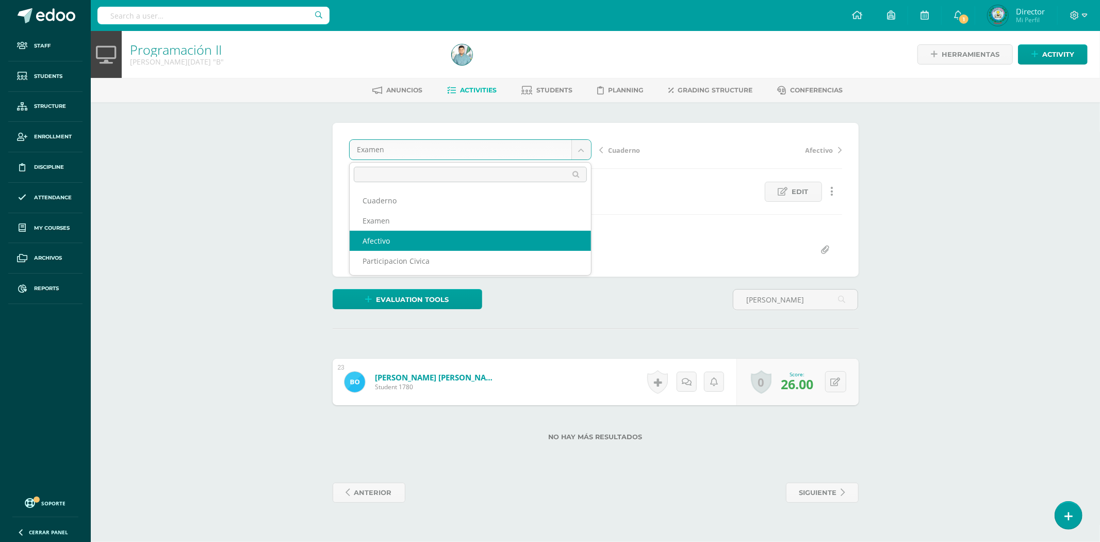
select select "/dashboard/teacher/grade-activity/82306/"
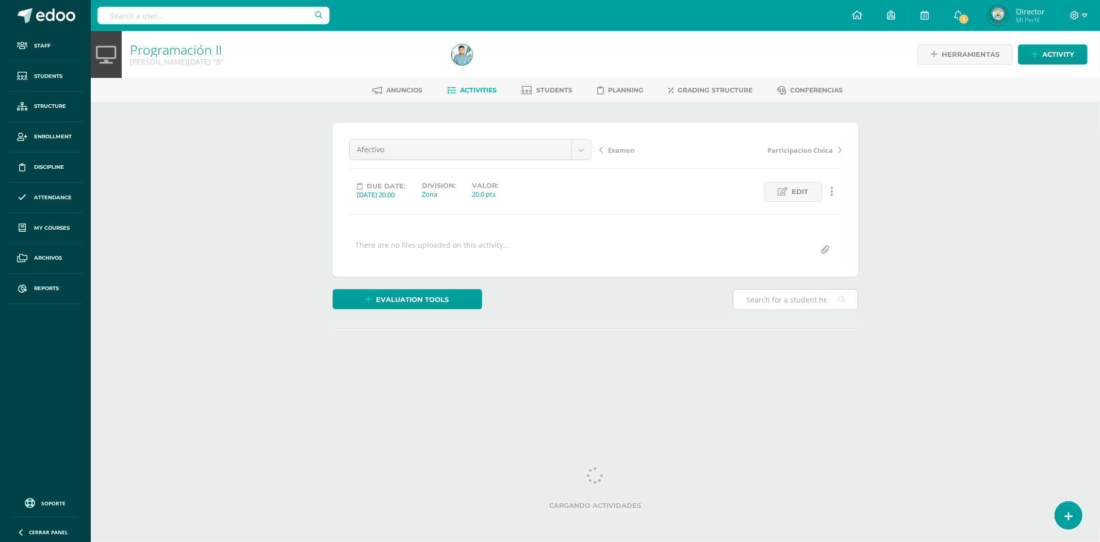
click at [780, 308] on input "text" at bounding box center [795, 299] width 124 height 20
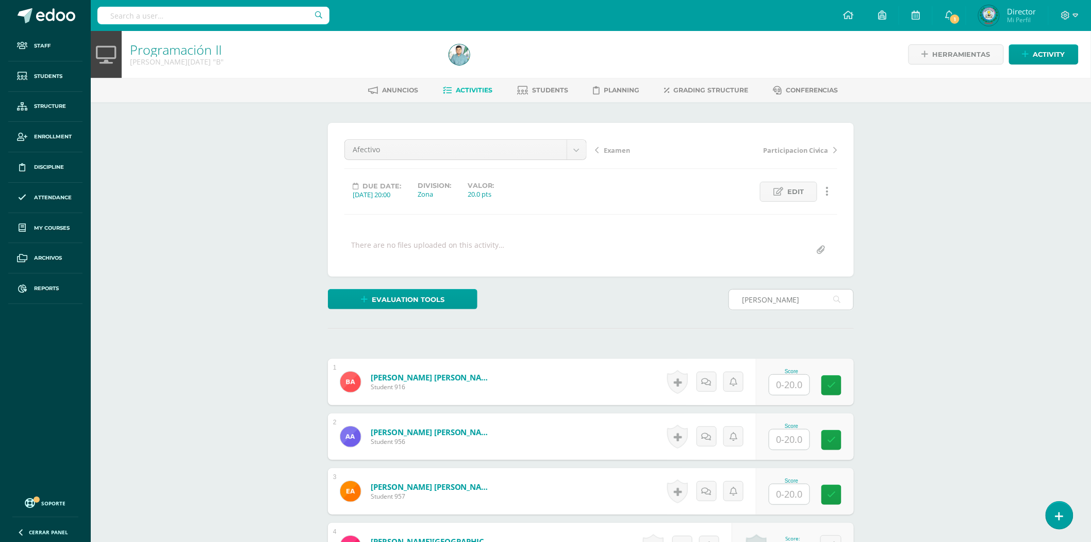
type input "orellana mejía"
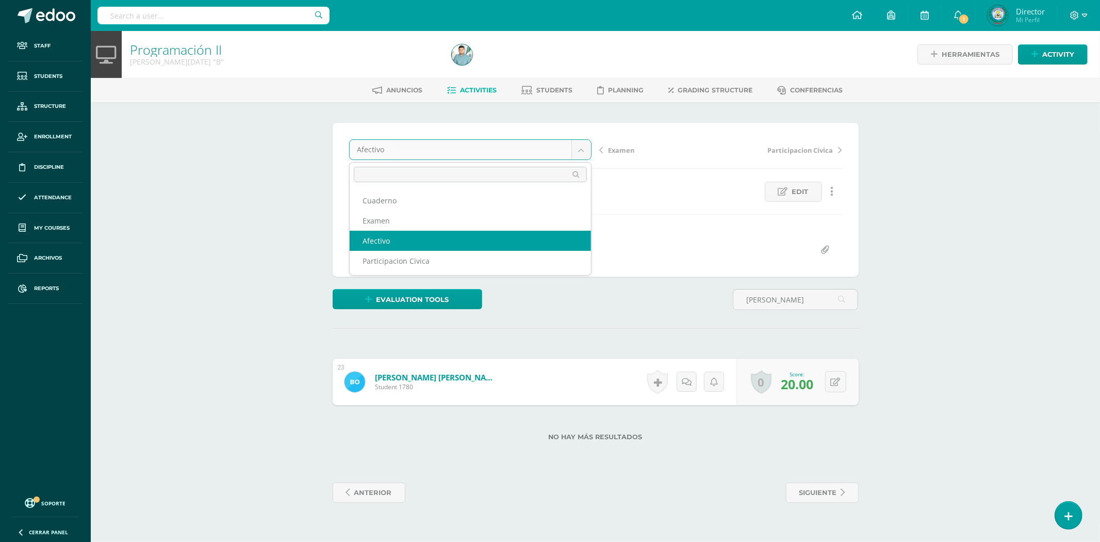
click at [585, 147] on body "Staff Students Structure Enrollment Discipline Attendance My courses Archivos R…" at bounding box center [550, 261] width 1100 height 523
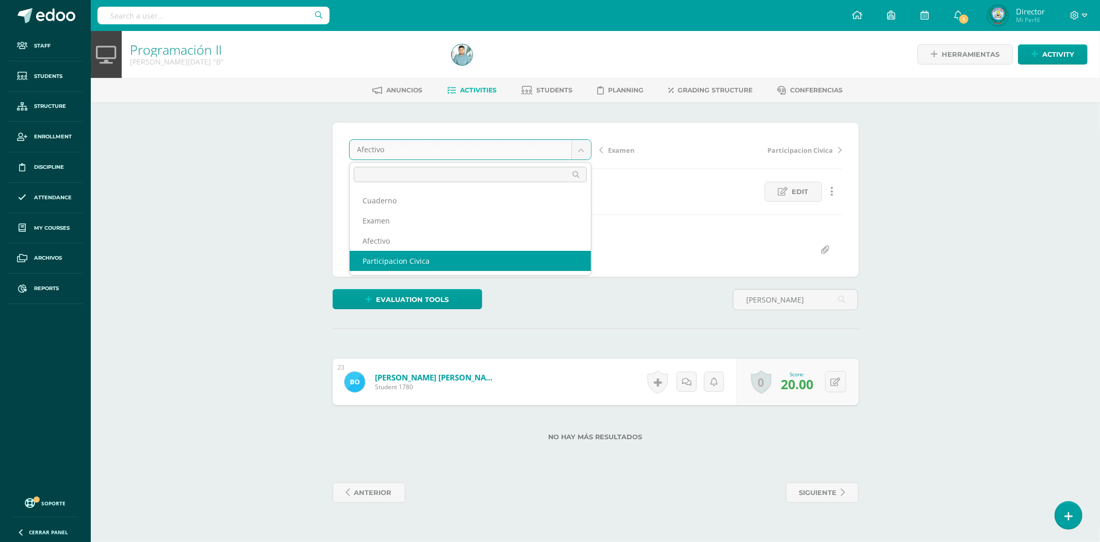
select select "/dashboard/teacher/grade-activity/82305/"
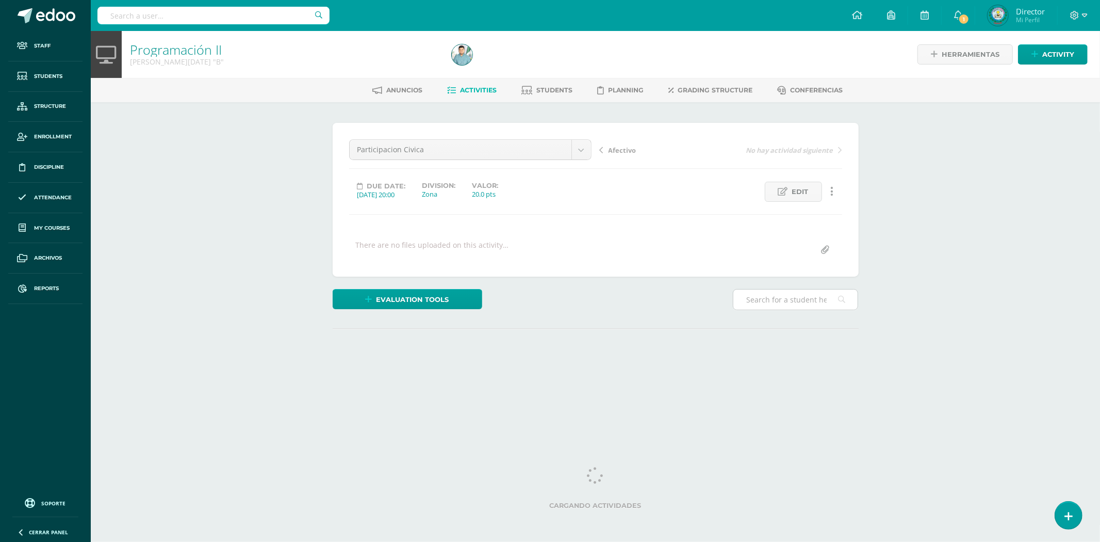
click at [818, 303] on input "text" at bounding box center [795, 299] width 124 height 20
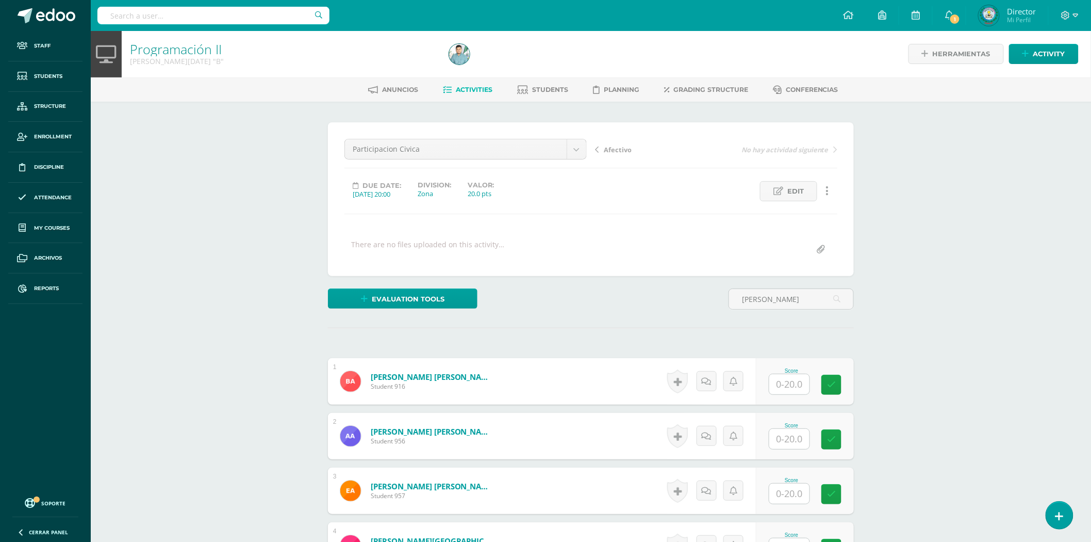
scroll to position [1, 0]
click at [781, 300] on input "orell" at bounding box center [791, 298] width 124 height 20
type input "orellana mejía"
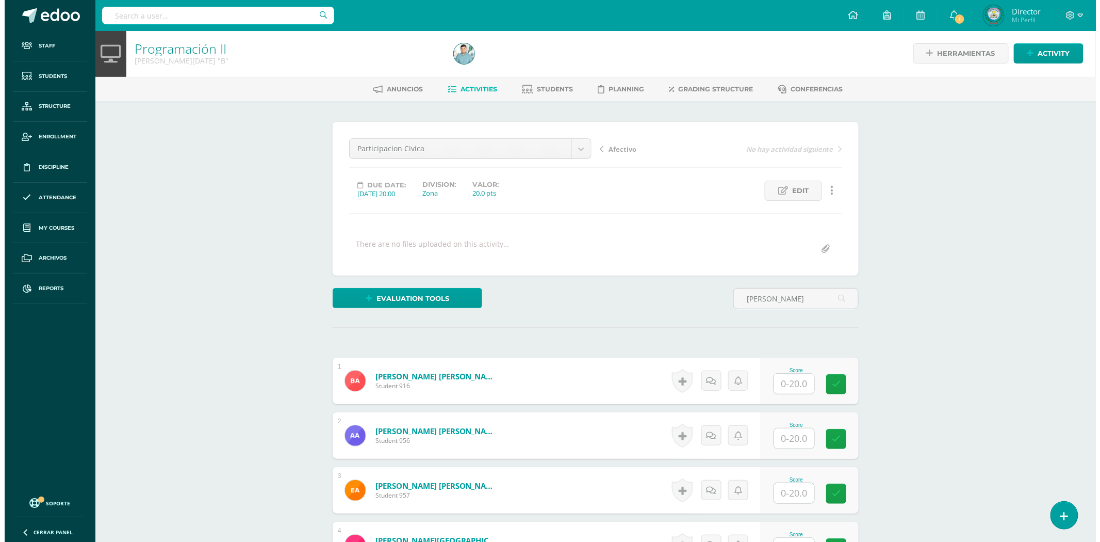
scroll to position [0, 0]
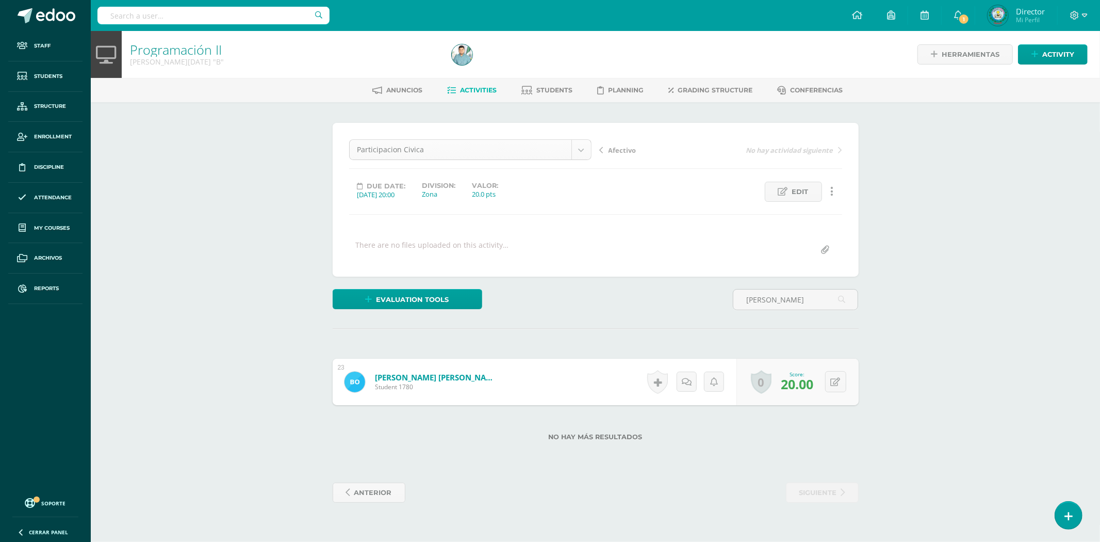
click at [579, 150] on body "Staff Students Structure Enrollment Discipline Attendance My courses Archivos R…" at bounding box center [550, 261] width 1100 height 523
click at [446, 378] on body "Staff Students Structure Enrollment Discipline Attendance My courses Archivos R…" at bounding box center [550, 261] width 1100 height 523
click at [446, 378] on link "Orellana Mejía, Beverly Azucena" at bounding box center [437, 377] width 124 height 10
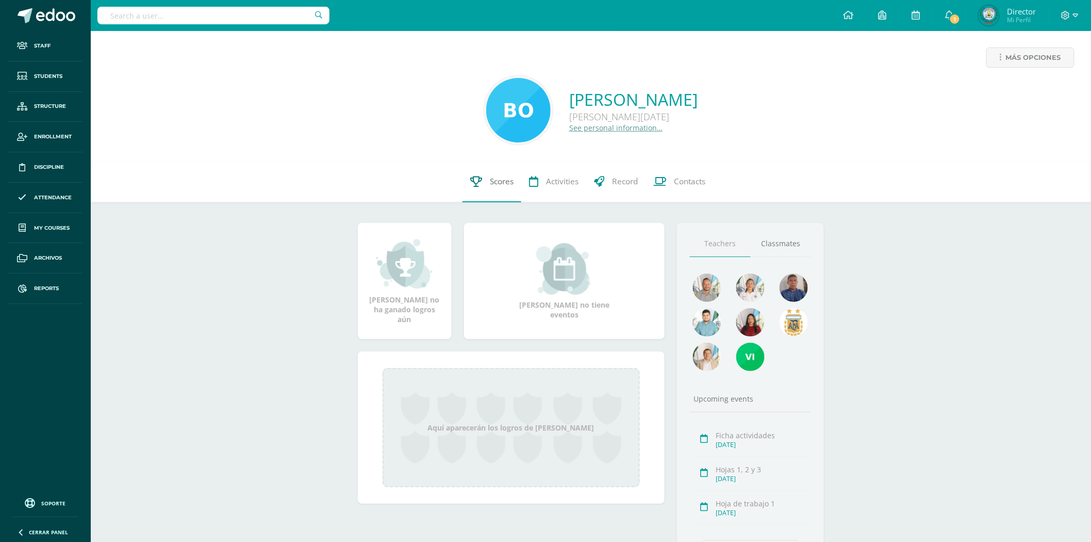
click at [499, 189] on link "Scores" at bounding box center [492, 181] width 59 height 41
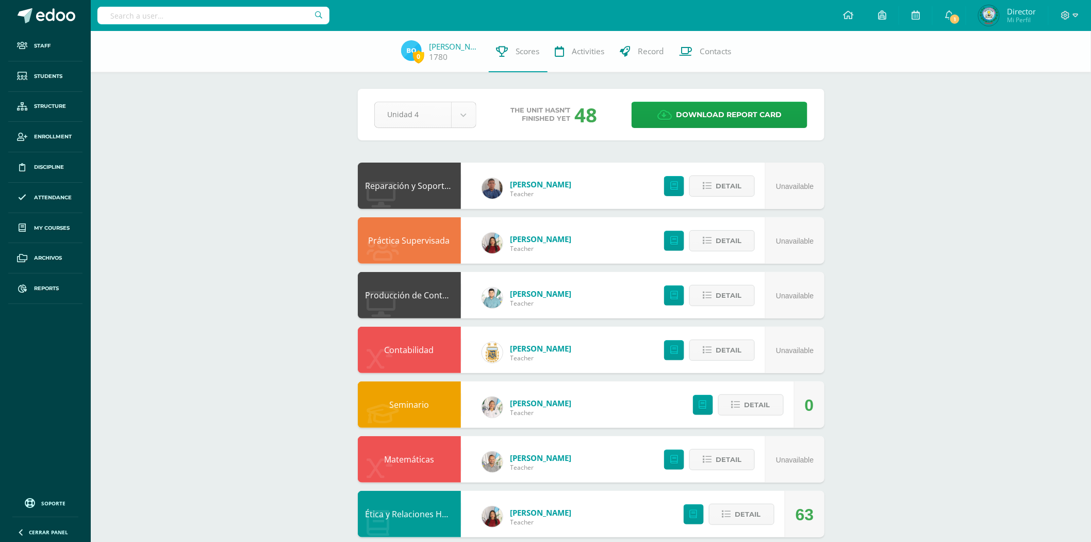
click at [460, 119] on body "Staff Students Structure Enrollment Discipline Attendance My courses Archivos R…" at bounding box center [545, 415] width 1091 height 831
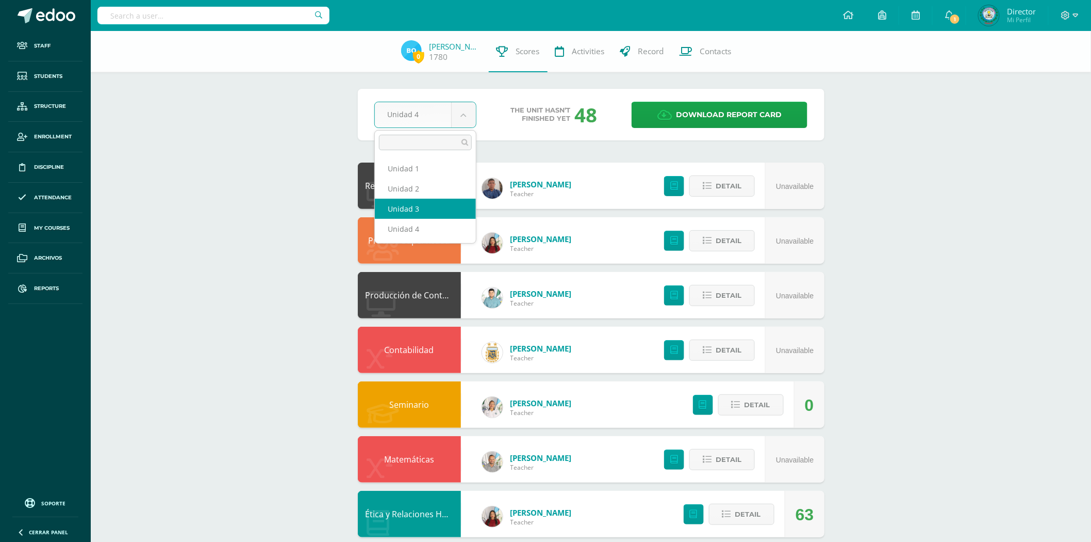
select select "Unidad 3"
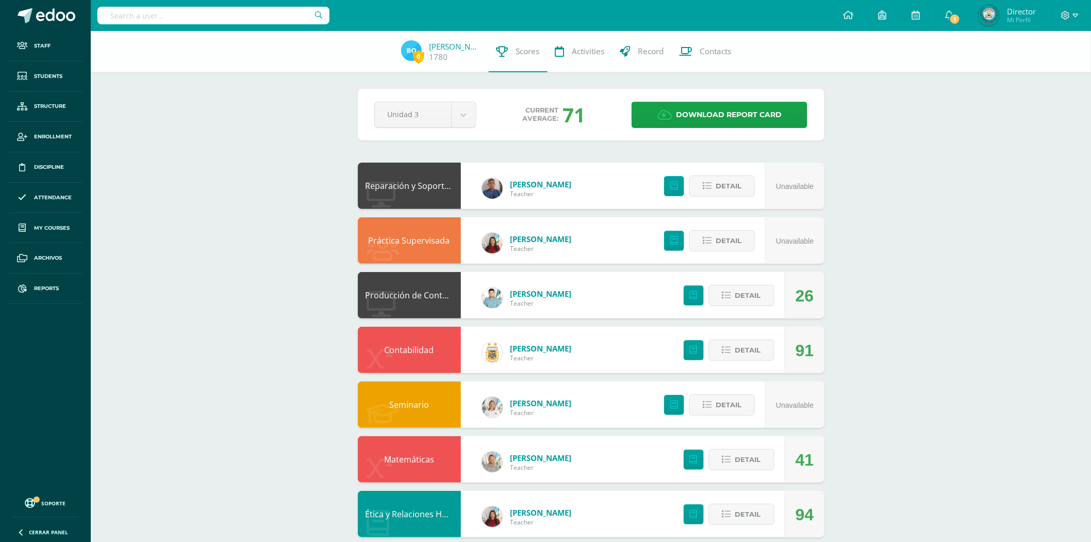
scroll to position [57, 0]
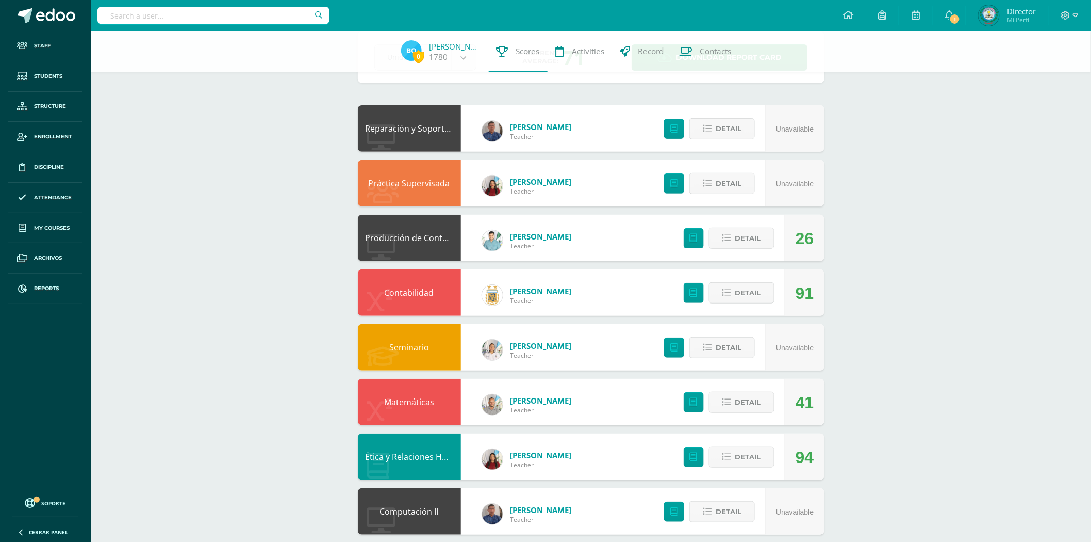
click at [413, 123] on link "Reparación y Soporte Técnico" at bounding box center [424, 128] width 116 height 11
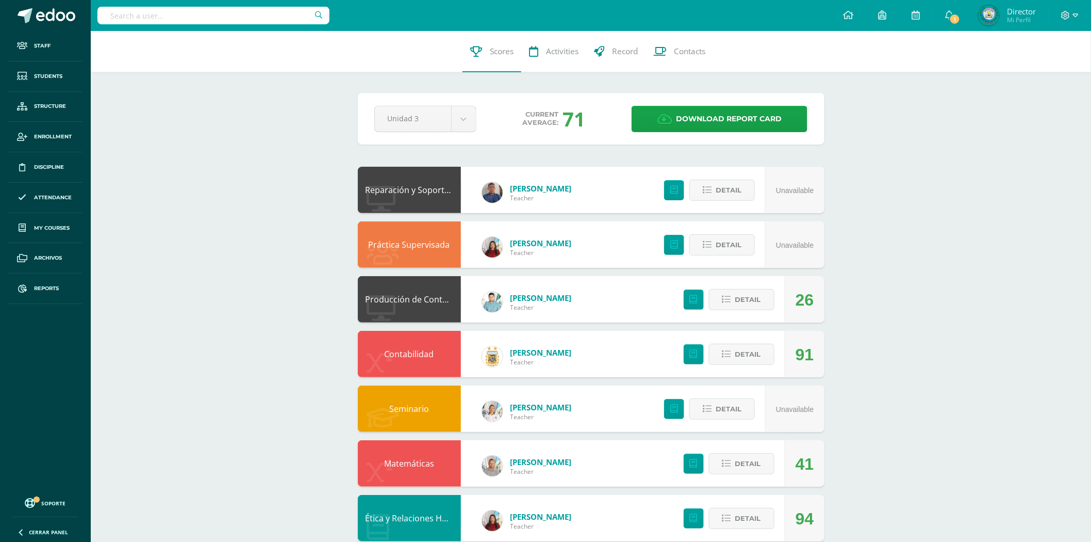
click at [512, 189] on link "[PERSON_NAME]" at bounding box center [541, 188] width 61 height 10
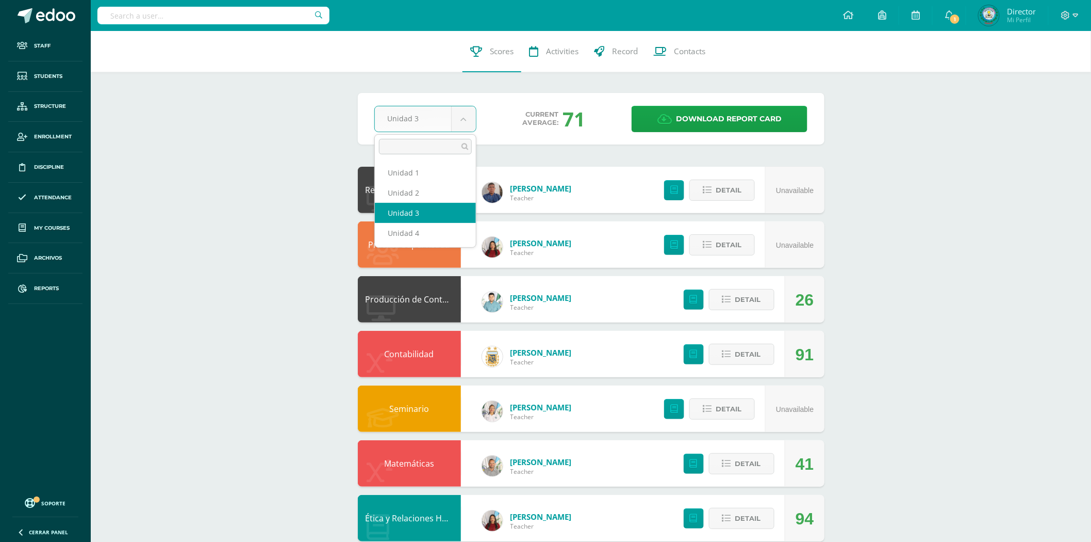
click at [463, 126] on body "Staff Students Structure Enrollment Discipline Attendance My courses Archivos R…" at bounding box center [545, 417] width 1091 height 835
select select "Unidad 2"
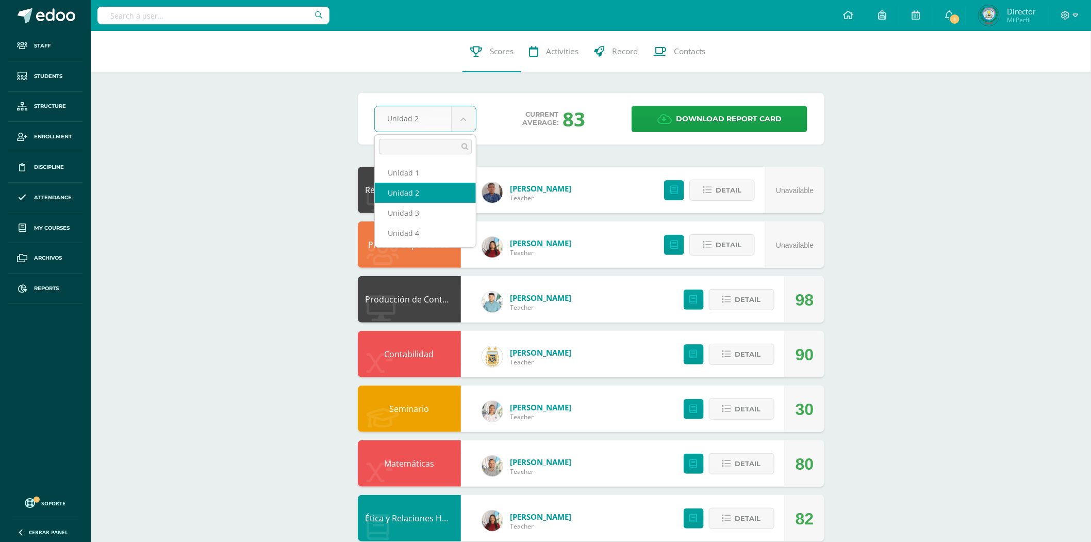
click at [461, 120] on body "Staff Students Structure Enrollment Discipline Attendance My courses Archivos R…" at bounding box center [545, 417] width 1091 height 835
select select "Unidad 1"
click at [462, 119] on body "Staff Students Structure Enrollment Discipline Attendance My courses Archivos R…" at bounding box center [545, 417] width 1091 height 835
select select "Unidad 3"
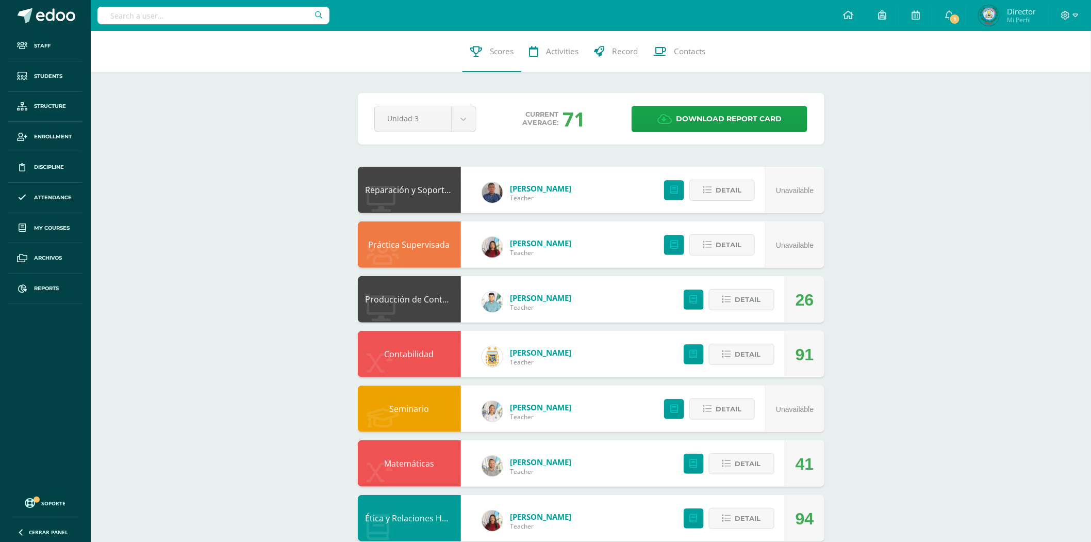
click at [415, 461] on link "Matemáticas" at bounding box center [409, 462] width 50 height 11
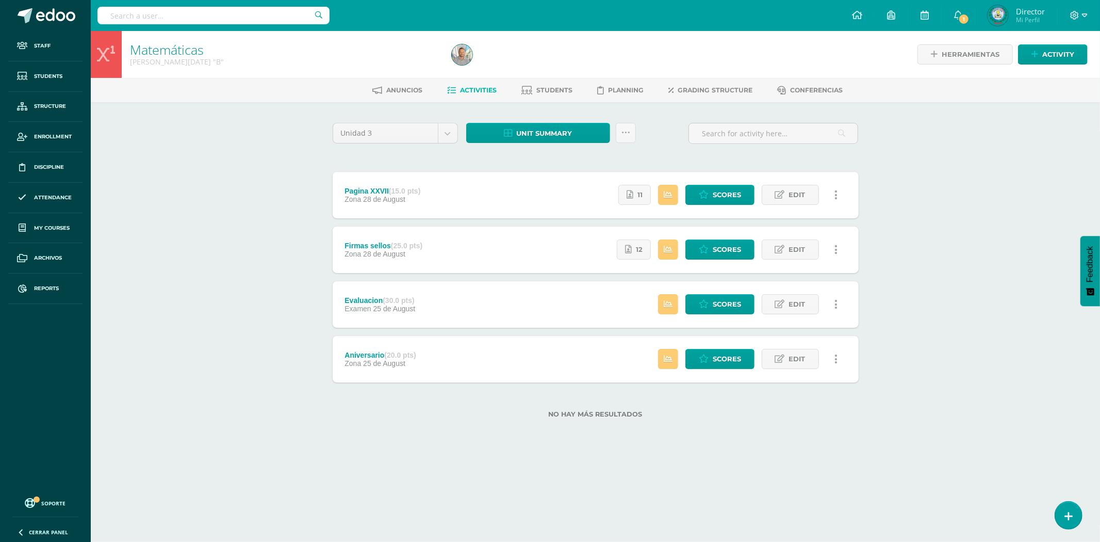
click at [941, 178] on div "Matemáticas [PERSON_NAME][DATE] "B" Herramientas Detalle de asistencias Activit…" at bounding box center [595, 241] width 1009 height 420
click at [741, 194] on span "Scores" at bounding box center [727, 194] width 28 height 19
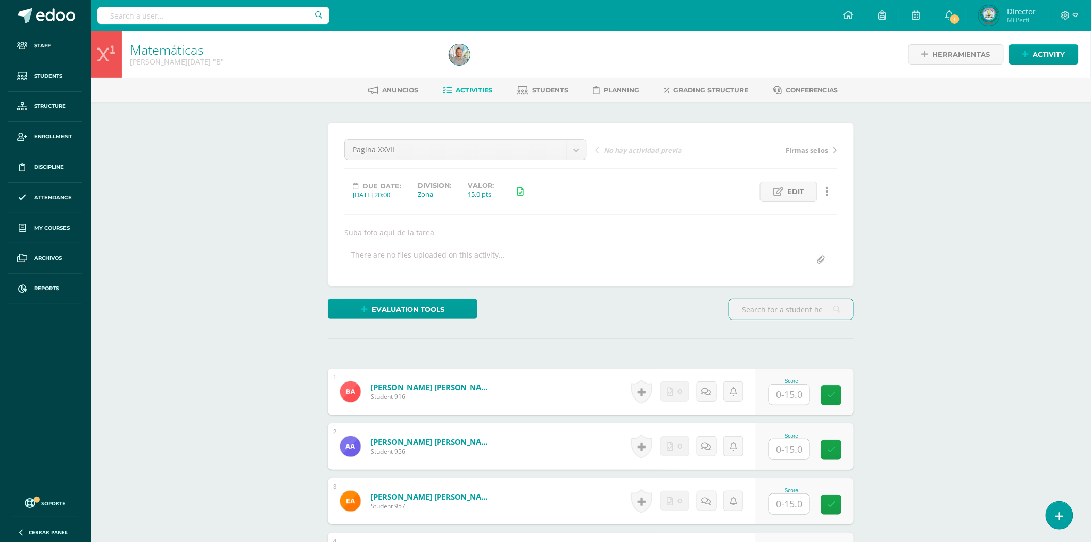
click at [807, 307] on input "text" at bounding box center [791, 309] width 124 height 20
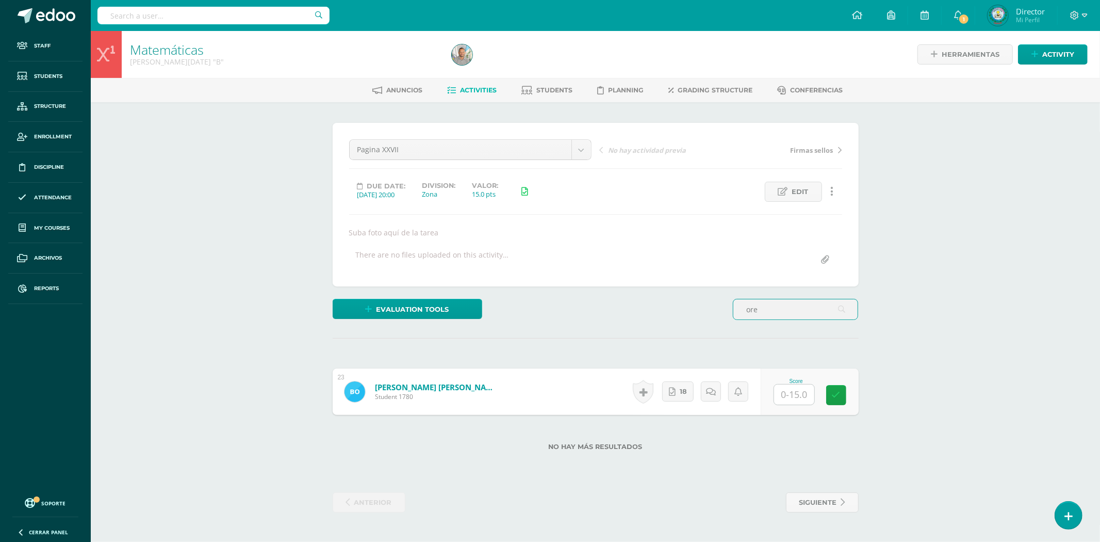
type input "orellana mejía"
click at [791, 394] on input "text" at bounding box center [794, 394] width 40 height 20
type input "15"
click at [578, 144] on body "Staff Students Structure Enrollment Discipline Attendance My courses Archivos R…" at bounding box center [550, 266] width 1100 height 533
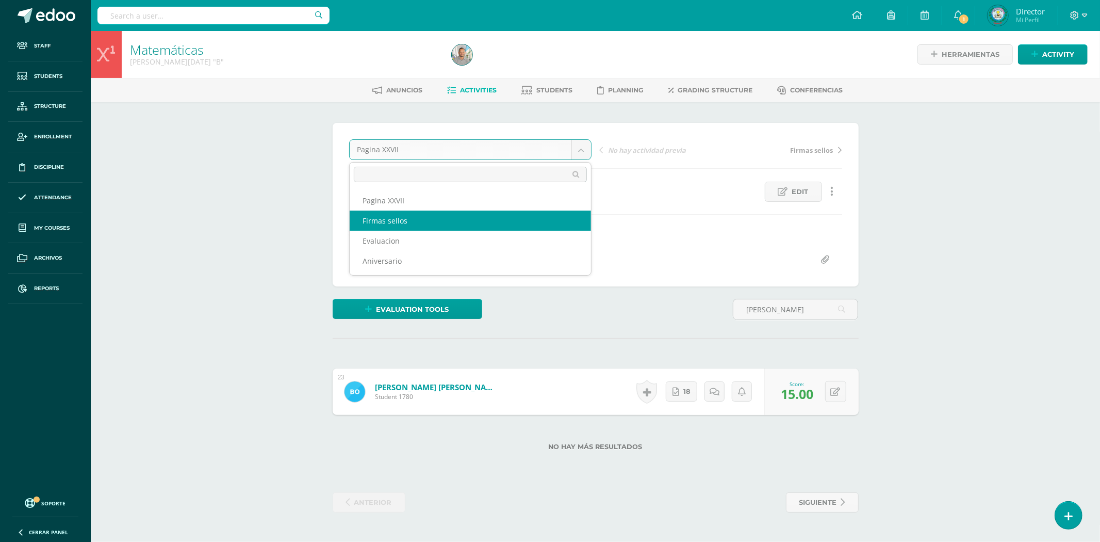
select select "/dashboard/teacher/grade-activity/83081/"
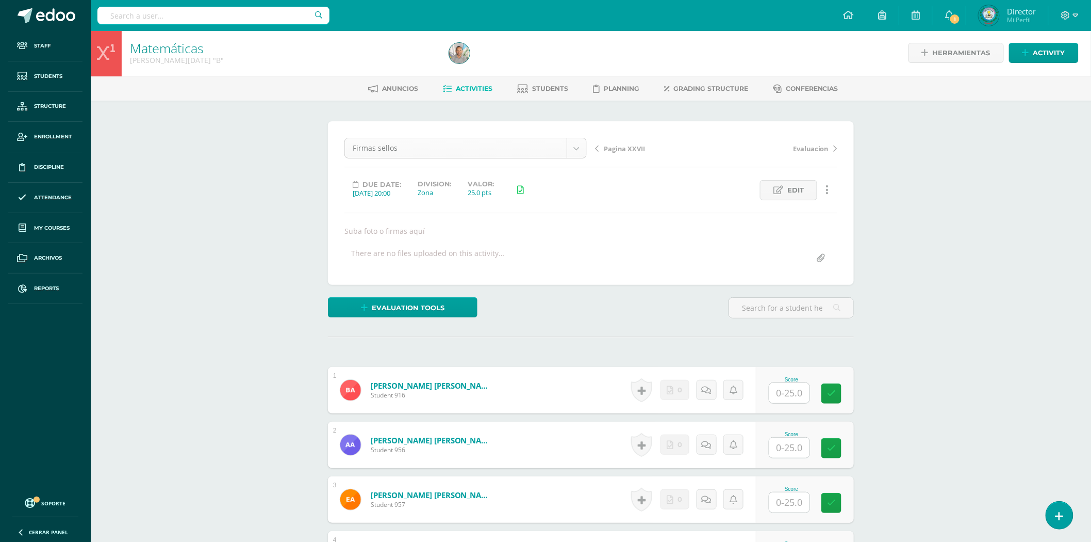
scroll to position [2, 0]
click at [762, 310] on input "text" at bounding box center [791, 307] width 124 height 20
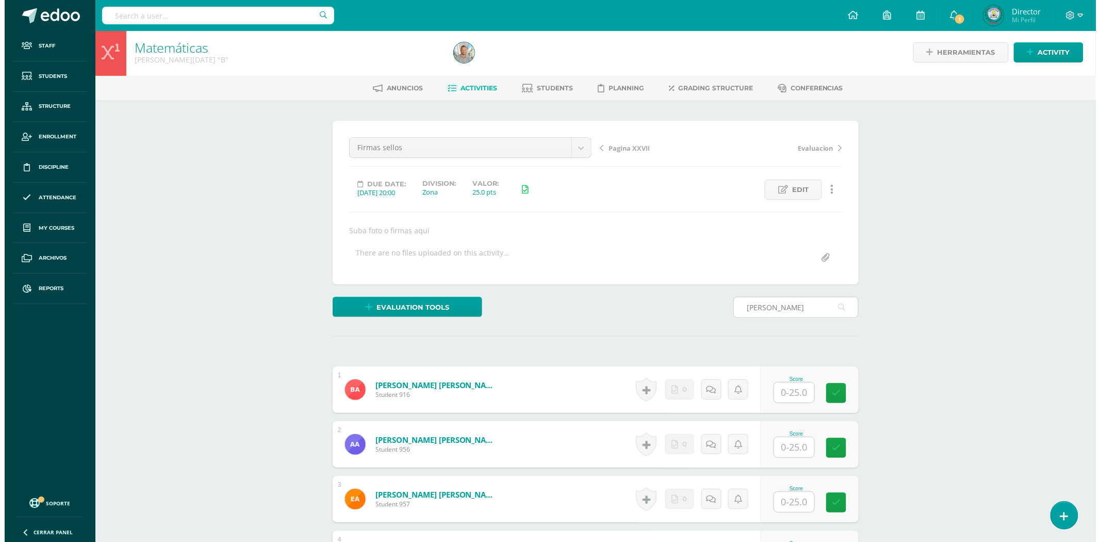
scroll to position [0, 0]
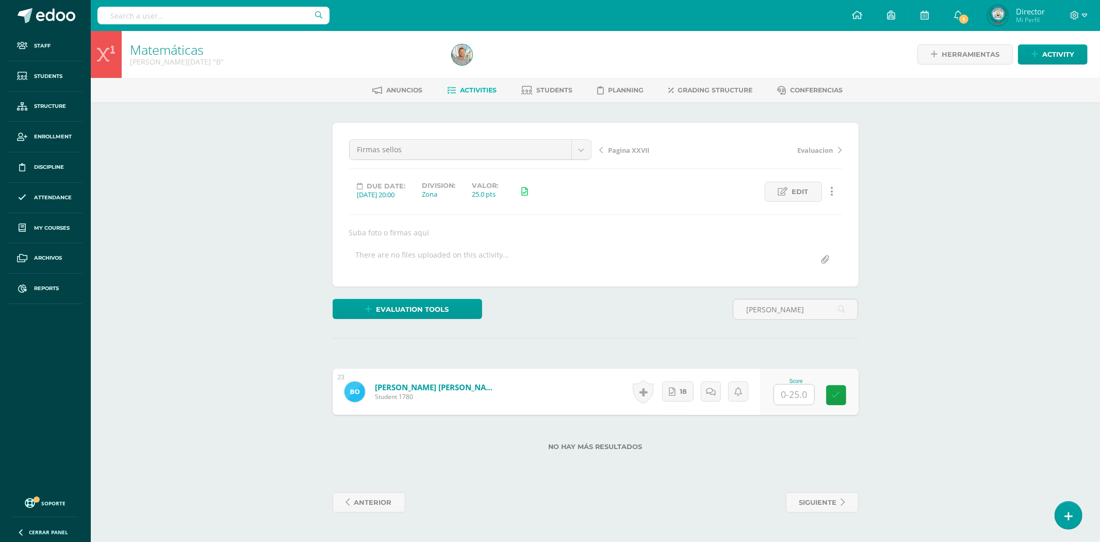
type input "[PERSON_NAME]"
click at [566, 389] on form "[PERSON_NAME] [PERSON_NAME] Student 1780 Score 0 Badges N/A" at bounding box center [596, 391] width 526 height 46
click at [782, 398] on input "text" at bounding box center [794, 394] width 40 height 20
type input "25"
click at [458, 385] on link "Orellana Mejía, Beverly Azucena" at bounding box center [431, 387] width 127 height 11
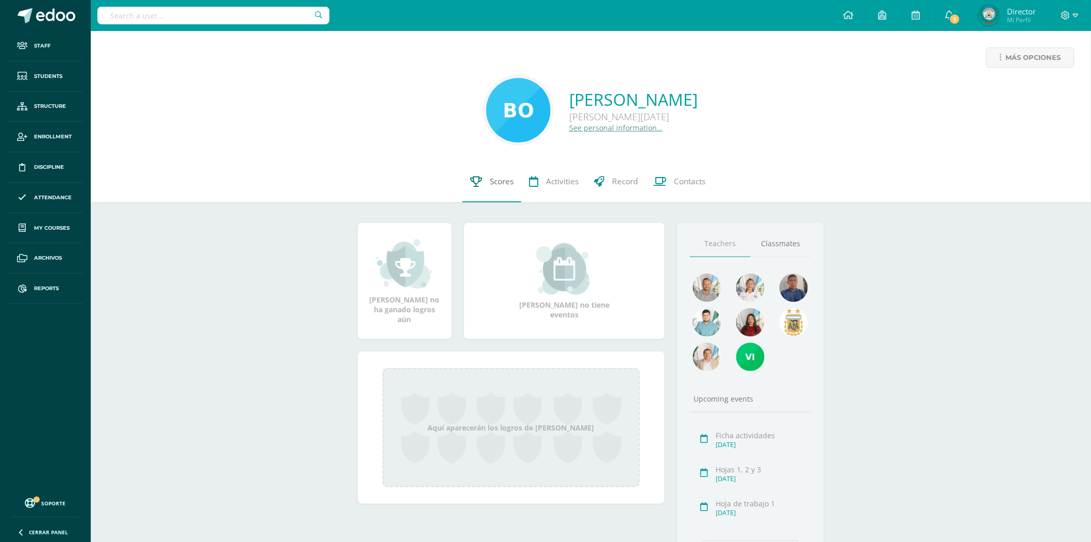
click at [496, 183] on span "Scores" at bounding box center [502, 181] width 24 height 11
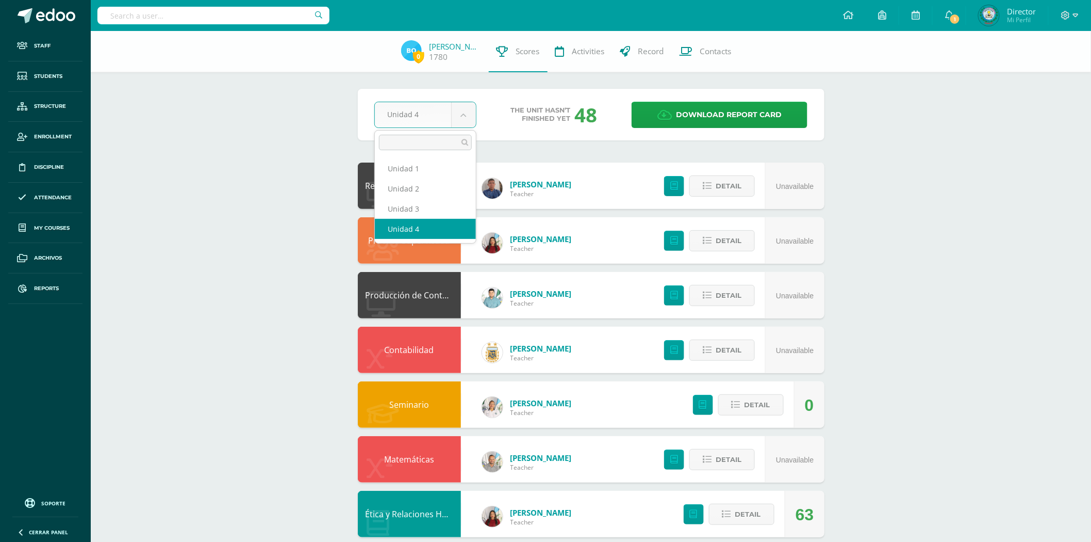
click at [470, 117] on body "Staff Students Structure Enrollment Discipline Attendance My courses Archivos R…" at bounding box center [545, 415] width 1091 height 831
select select "Unidad 3"
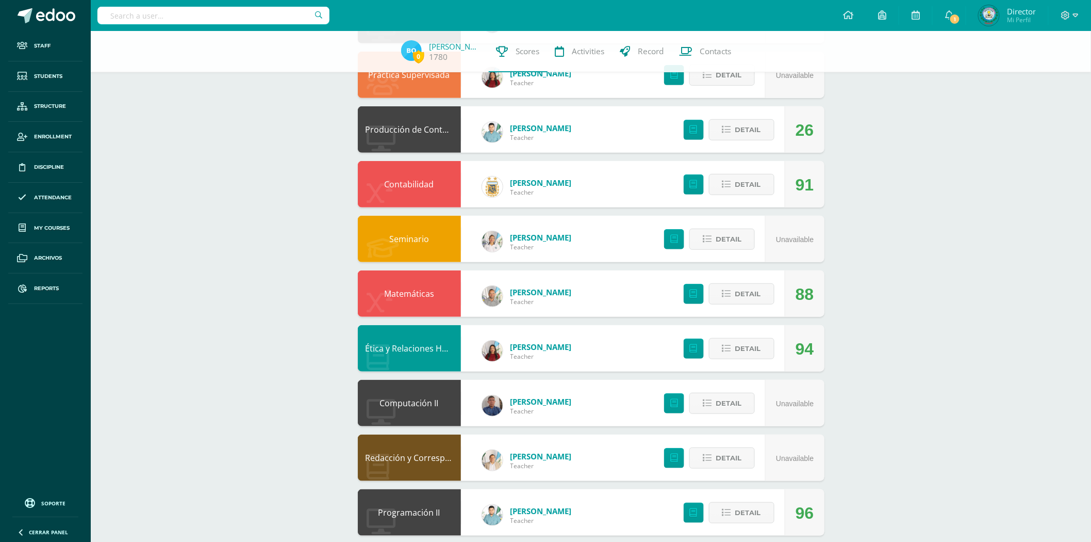
scroll to position [172, 0]
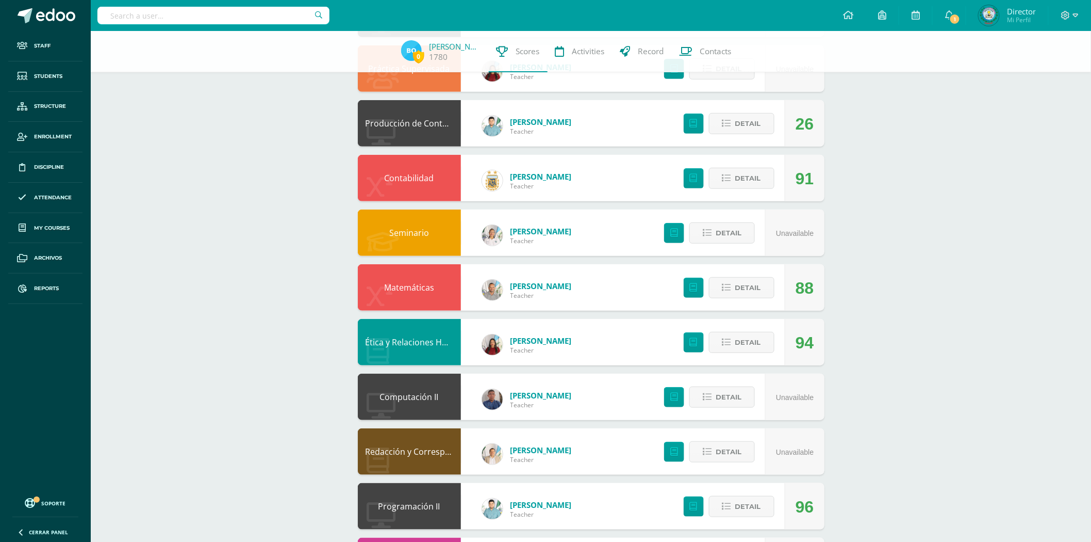
click at [419, 285] on link "Matemáticas" at bounding box center [409, 287] width 50 height 11
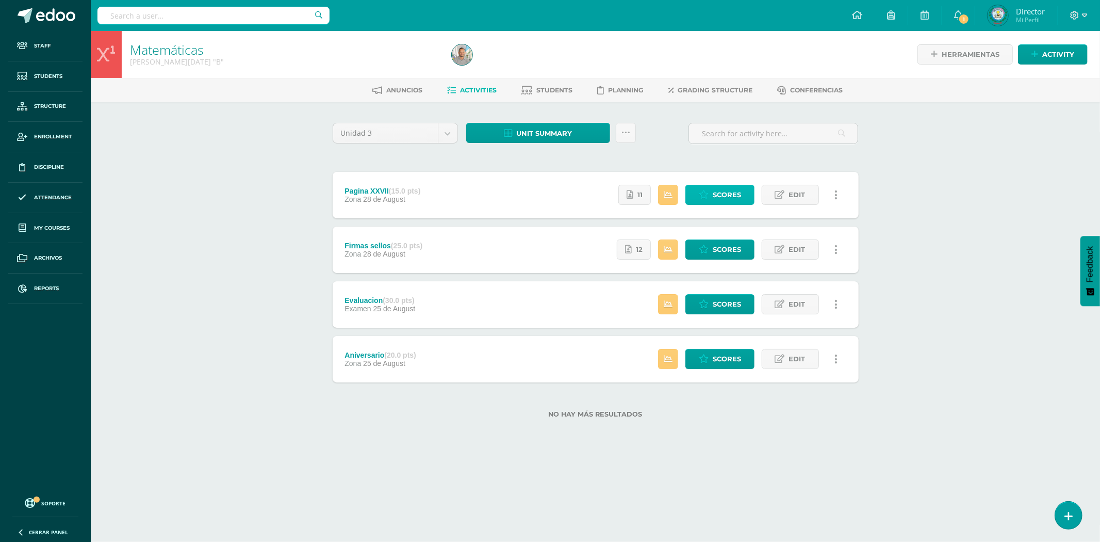
click at [707, 194] on icon at bounding box center [704, 194] width 10 height 9
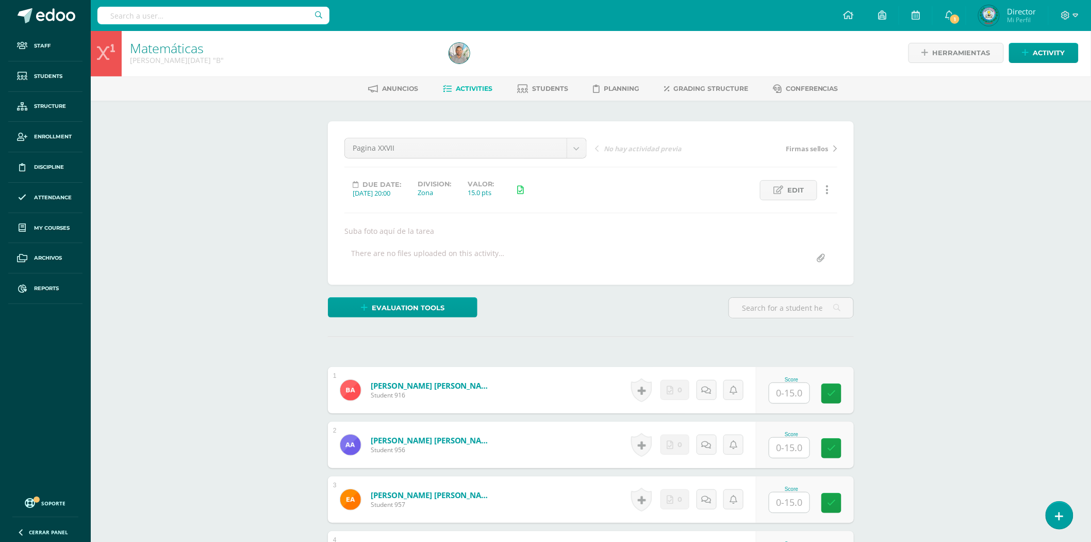
scroll to position [2, 0]
click at [222, 7] on input "text" at bounding box center [213, 16] width 232 height 18
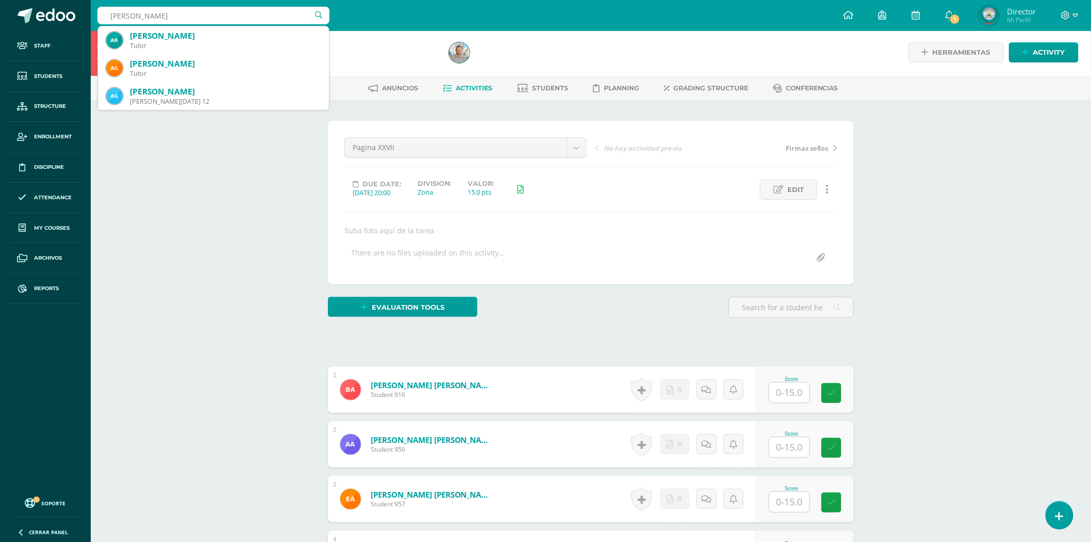
click at [234, 18] on input "abner" at bounding box center [213, 16] width 232 height 18
type input "abner omar"
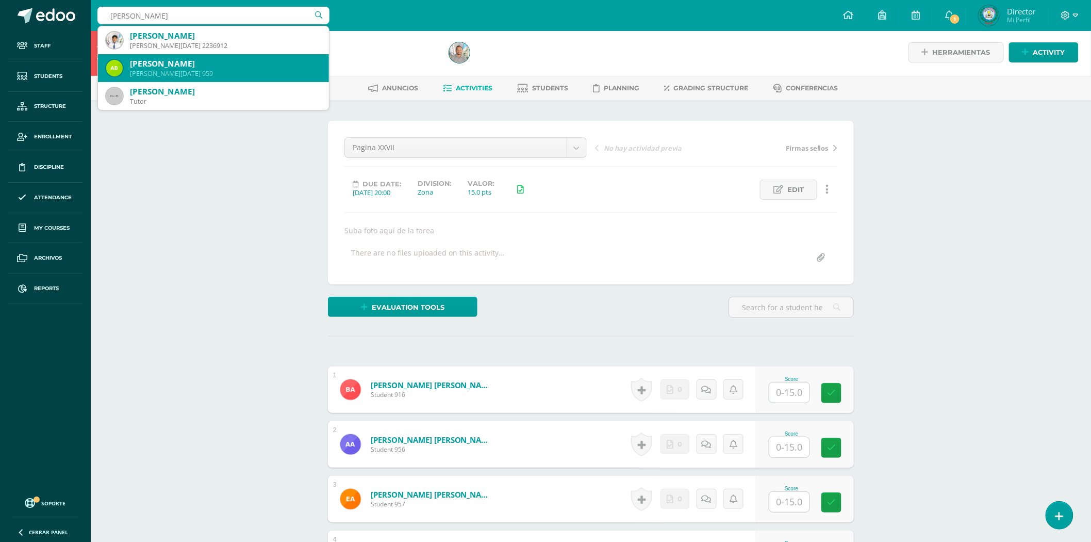
click at [236, 65] on div "Abner Omar Bián Chocoj" at bounding box center [225, 63] width 191 height 11
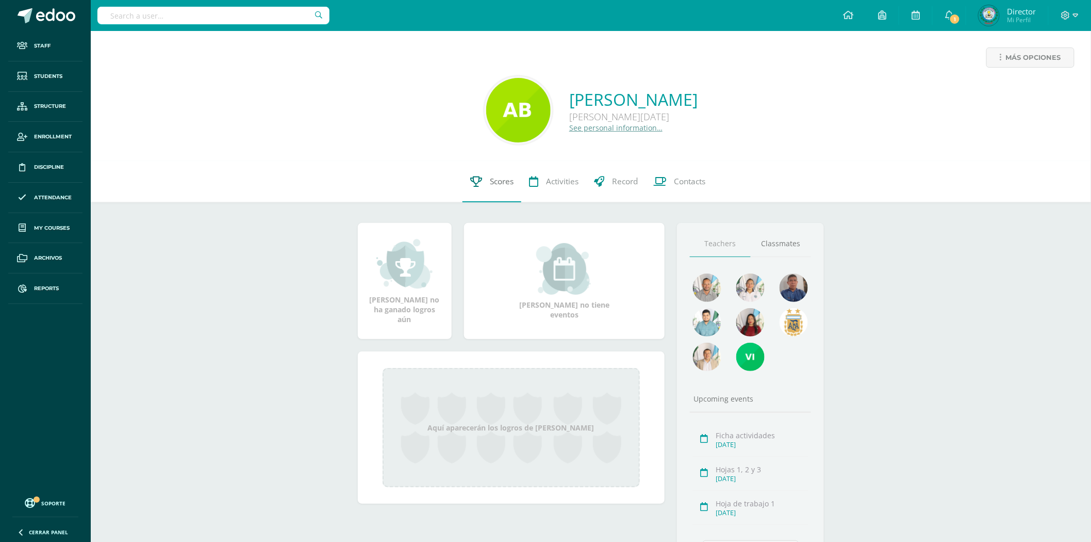
click at [477, 178] on icon at bounding box center [476, 181] width 12 height 11
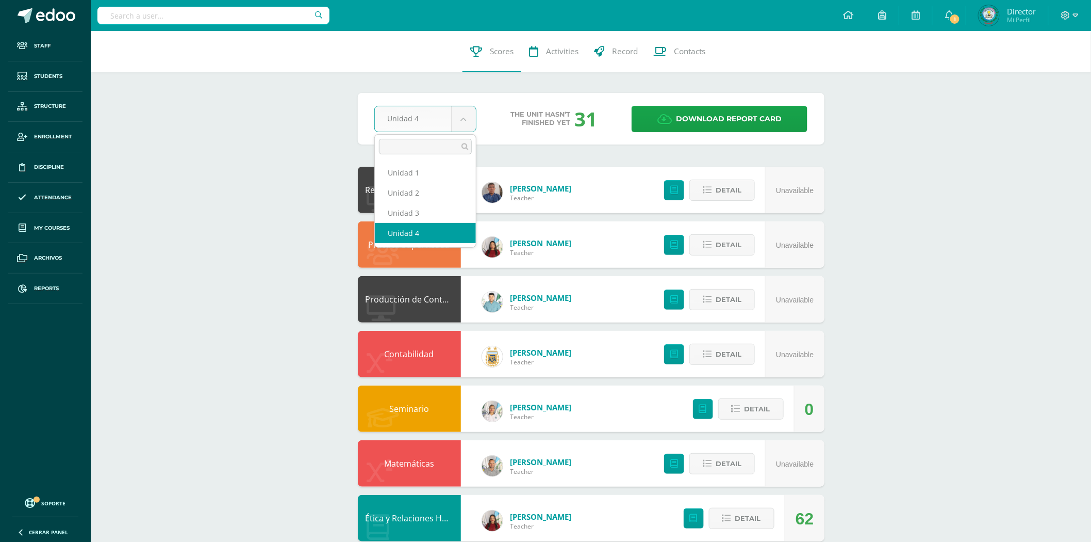
click at [459, 112] on body "Staff Students Structure Enrollment Discipline Attendance My courses Archivos R…" at bounding box center [545, 417] width 1091 height 835
select select "Unidad 3"
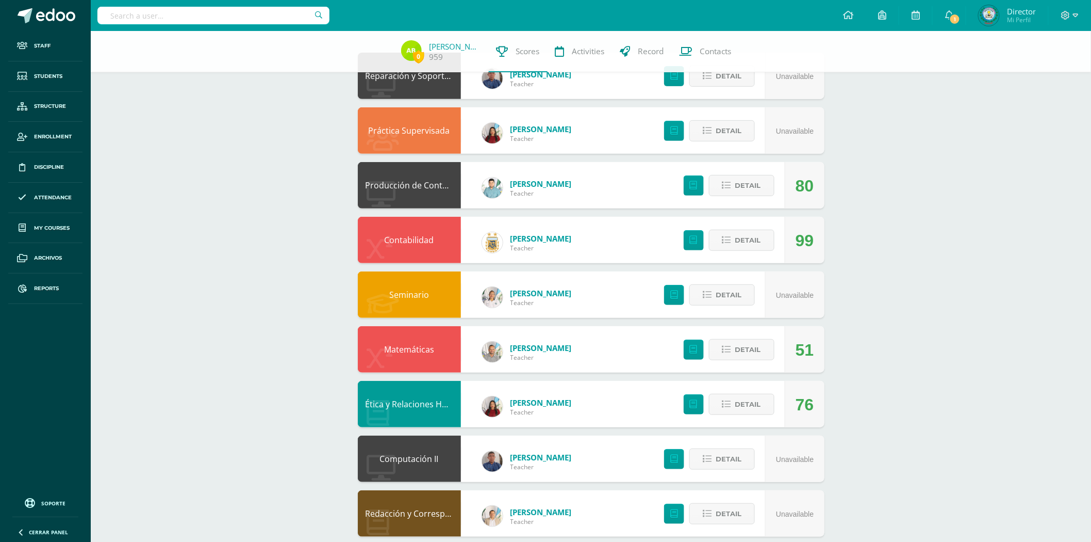
scroll to position [114, 0]
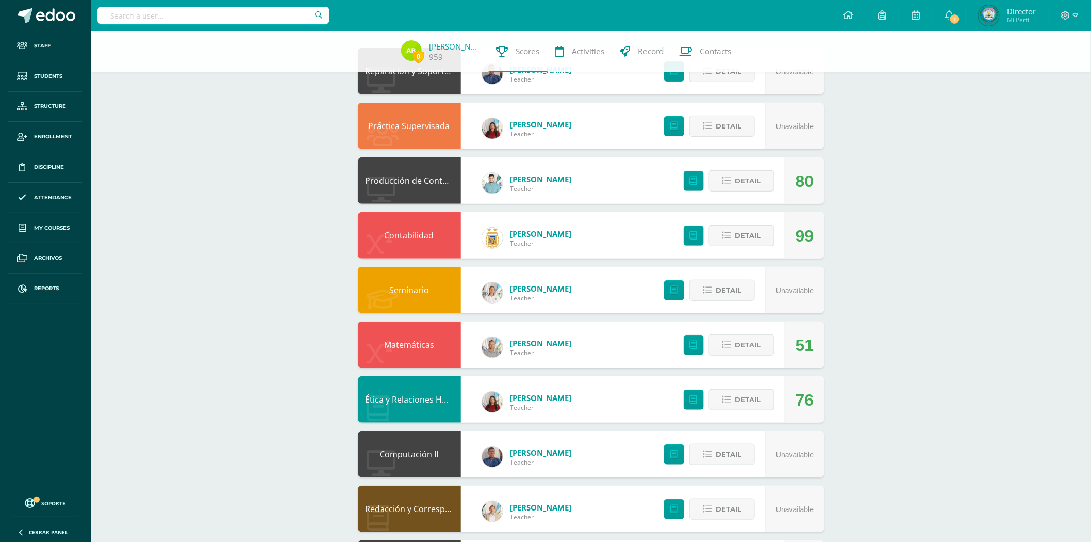
click at [437, 351] on div "Matemáticas" at bounding box center [409, 344] width 103 height 46
click at [424, 342] on link "Matemáticas" at bounding box center [409, 344] width 50 height 11
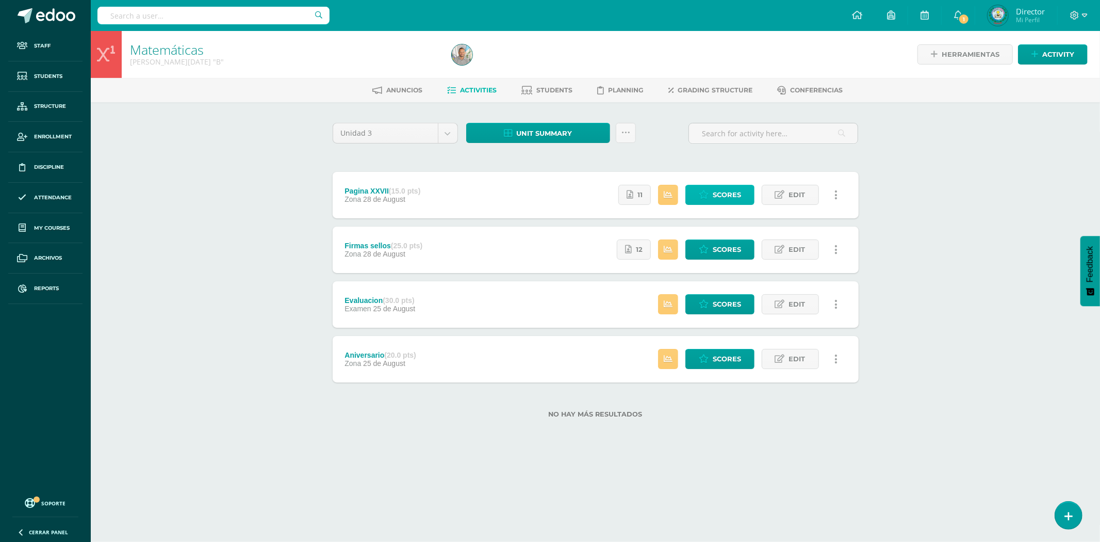
click at [728, 196] on span "Scores" at bounding box center [727, 194] width 28 height 19
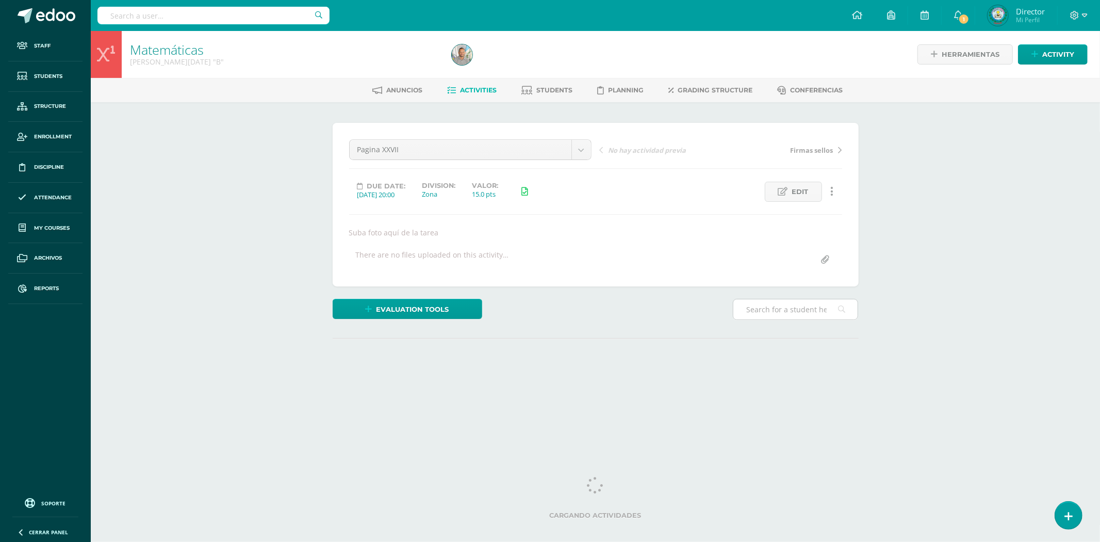
click at [776, 308] on input "text" at bounding box center [795, 309] width 124 height 20
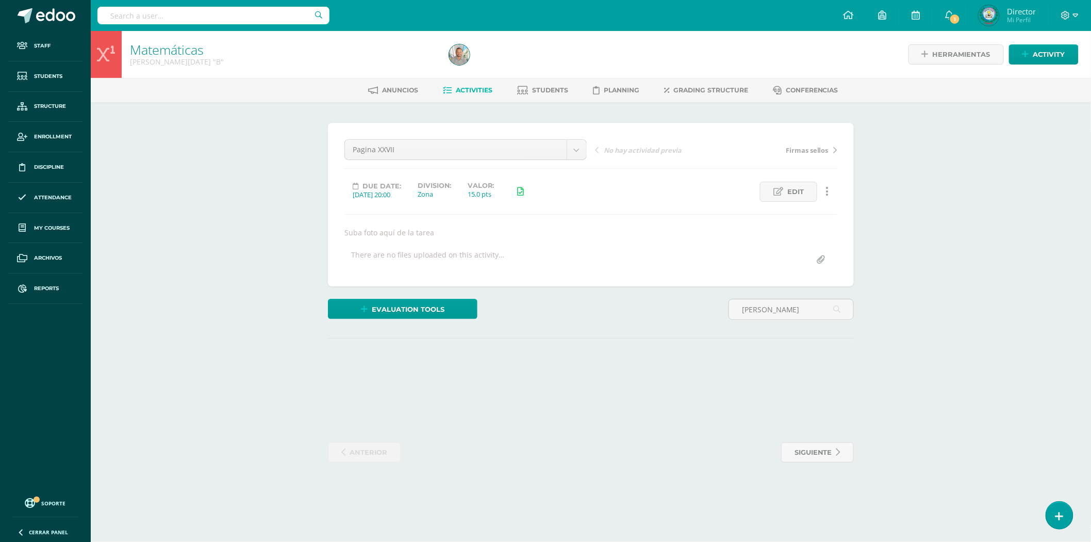
scroll to position [1, 0]
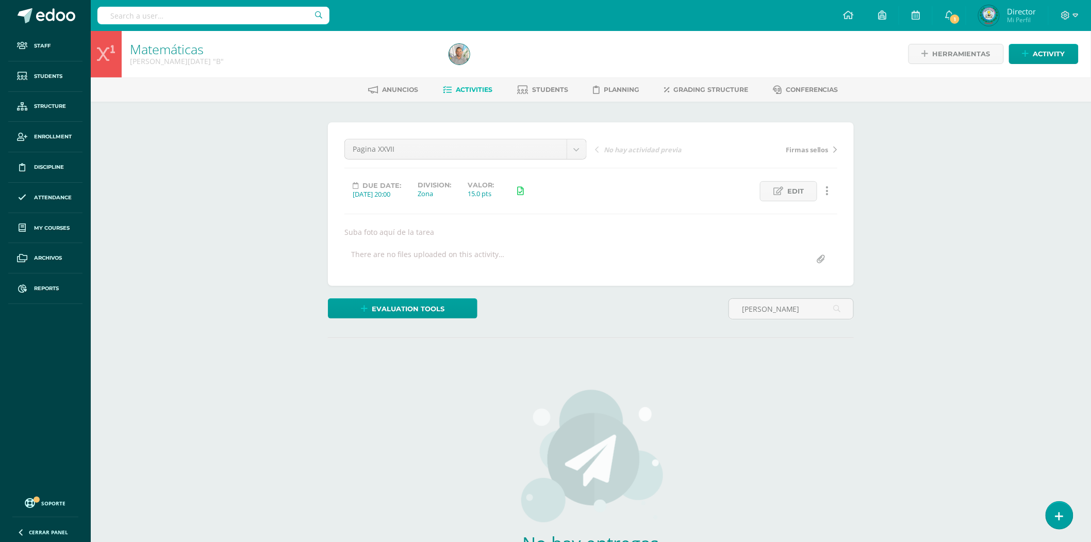
drag, startPoint x: 780, startPoint y: 305, endPoint x: 723, endPoint y: 303, distance: 57.3
click at [723, 303] on div "Evaluation tools Checklist Escala de valoración Extra points Sustitución de not…" at bounding box center [591, 312] width 534 height 29
drag, startPoint x: 809, startPoint y: 307, endPoint x: 743, endPoint y: 308, distance: 65.5
click at [743, 308] on input "brian chocoj" at bounding box center [791, 309] width 124 height 20
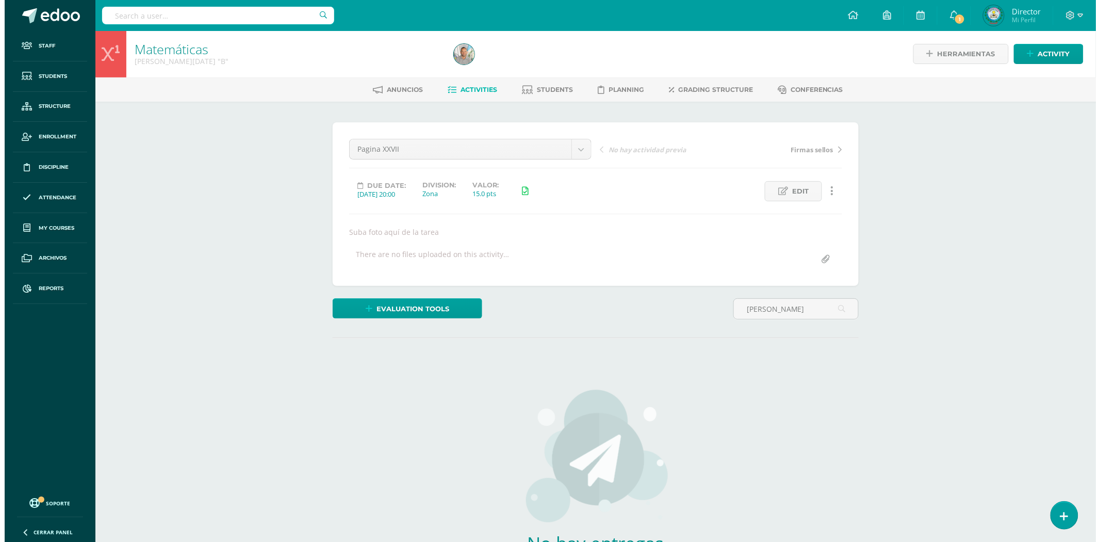
scroll to position [0, 0]
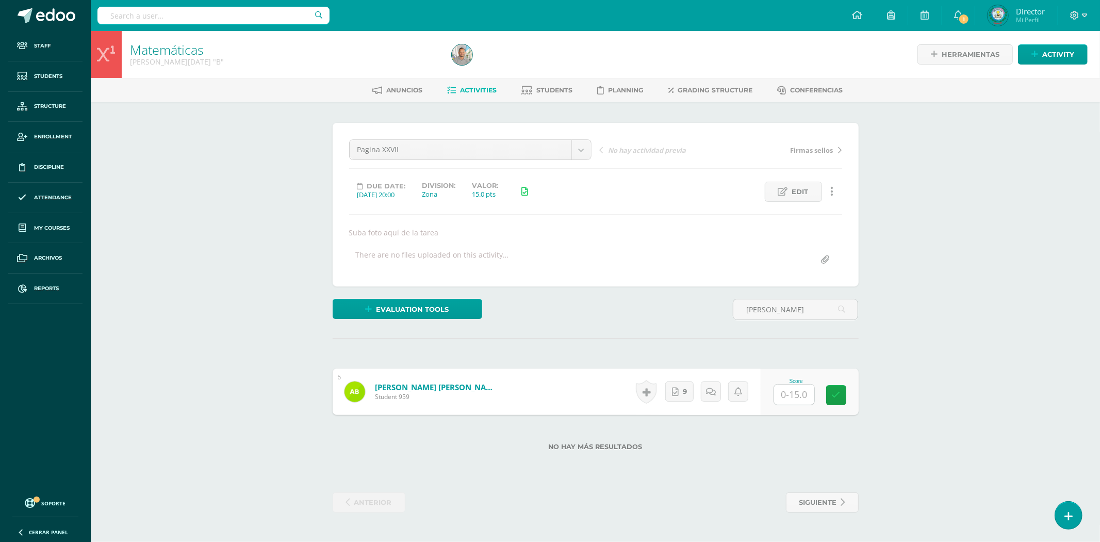
type input "abner"
click at [801, 396] on input "text" at bounding box center [799, 394] width 41 height 21
type input "15"
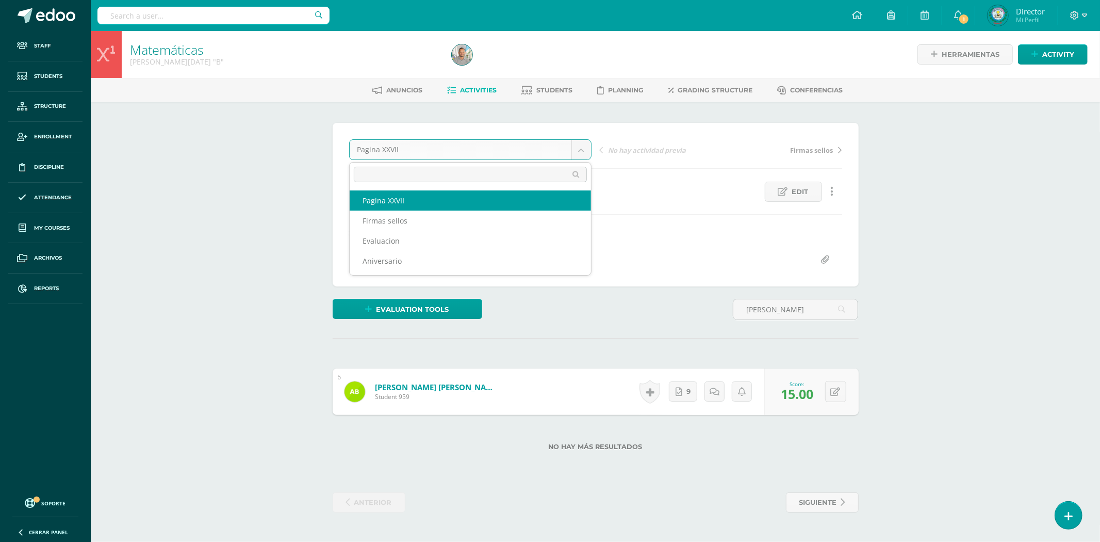
click at [575, 150] on body "Staff Students Structure Enrollment Discipline Attendance My courses Archivos R…" at bounding box center [550, 266] width 1100 height 533
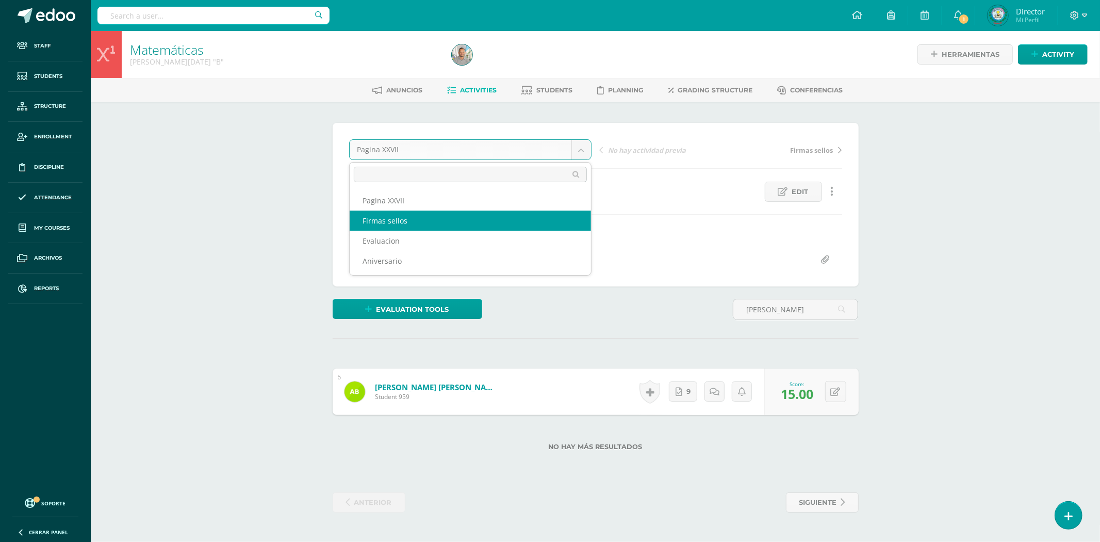
select select "/dashboard/teacher/grade-activity/83081/"
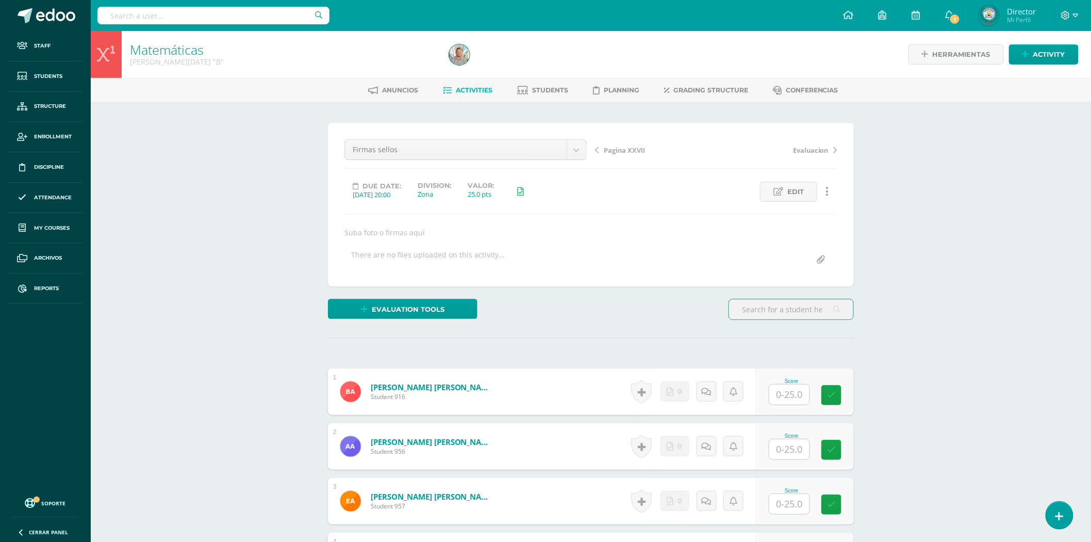
scroll to position [1, 0]
click at [761, 308] on input "text" at bounding box center [791, 309] width 124 height 20
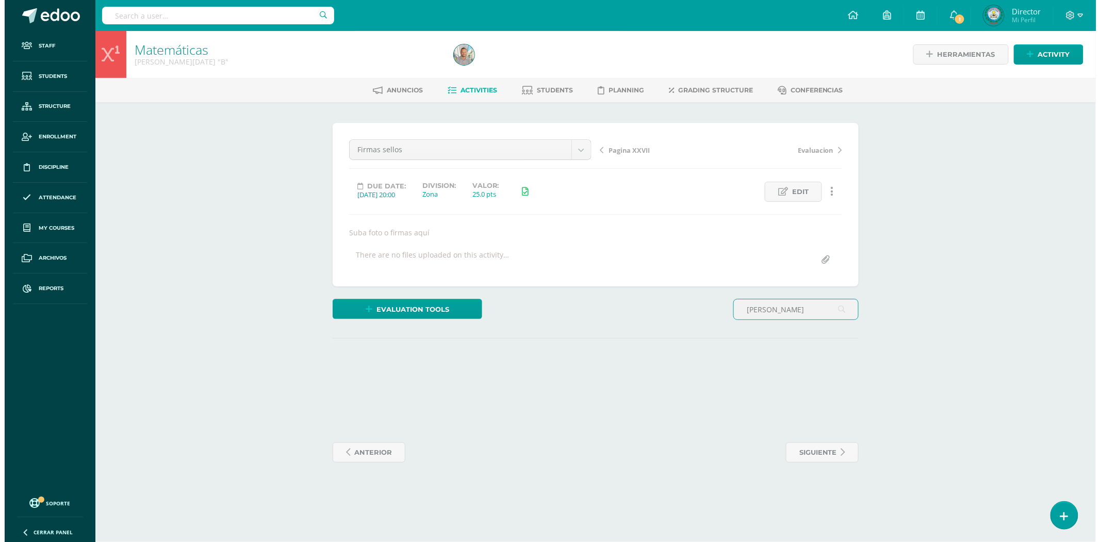
scroll to position [0, 0]
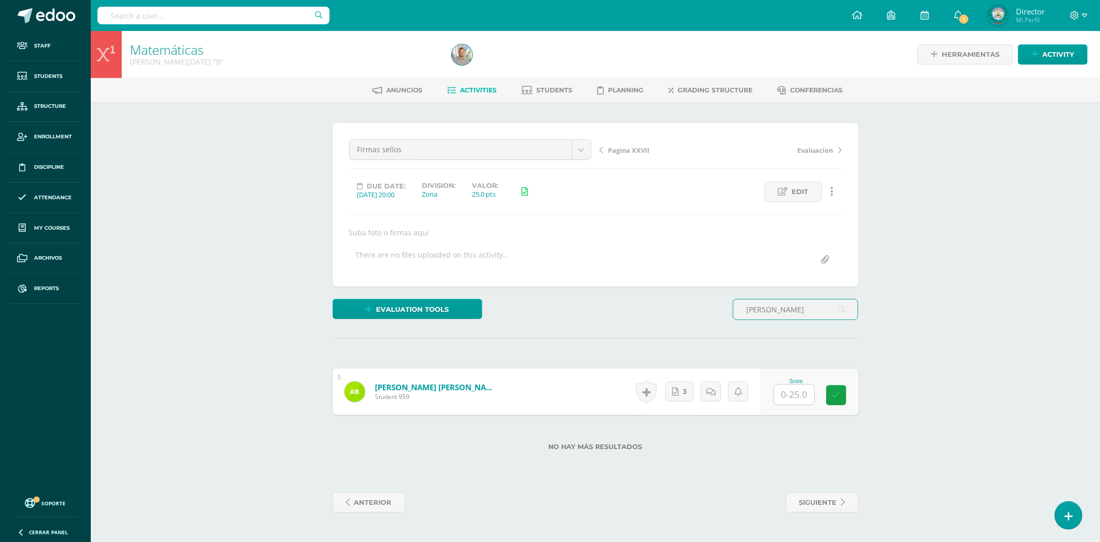
type input "abner"
click at [795, 393] on input "text" at bounding box center [799, 394] width 41 height 21
type input "15"
click at [460, 385] on link "Bián Chocoj, Abner Omar" at bounding box center [431, 387] width 127 height 11
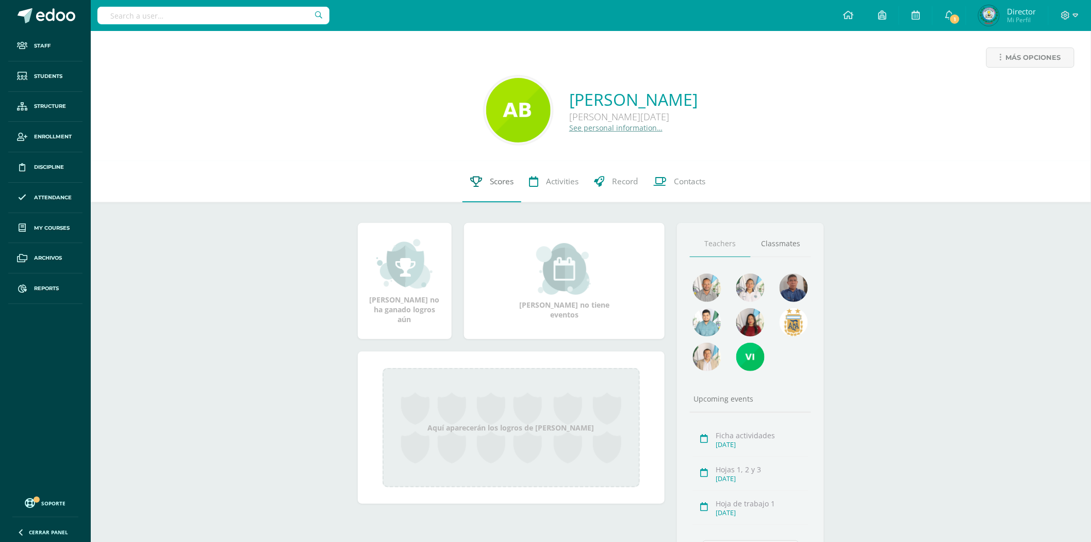
click at [481, 181] on link "Scores" at bounding box center [492, 181] width 59 height 41
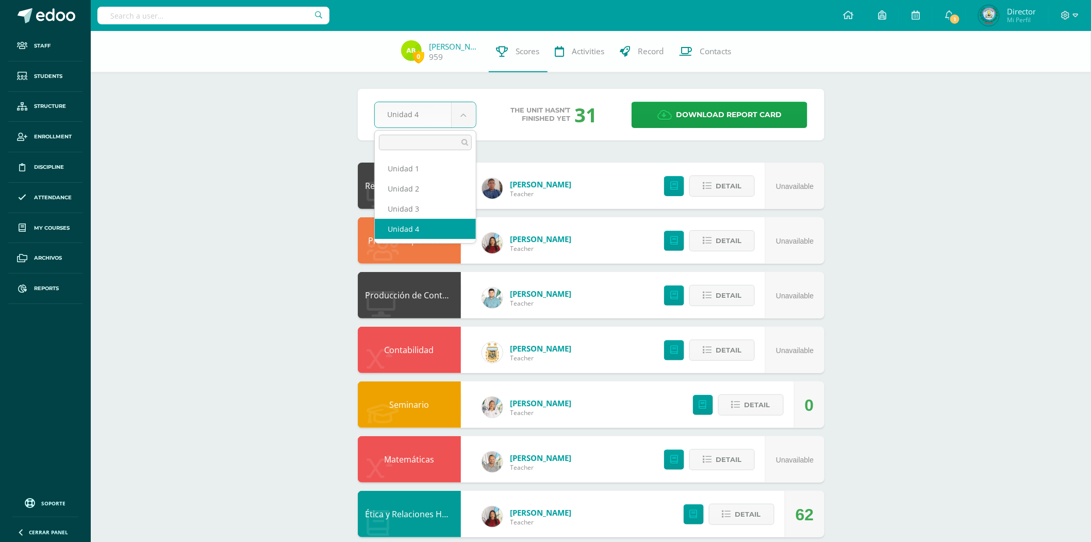
click at [468, 113] on body "Staff Students Structure Enrollment Discipline Attendance My courses Archivos R…" at bounding box center [545, 415] width 1091 height 831
select select "Unidad 3"
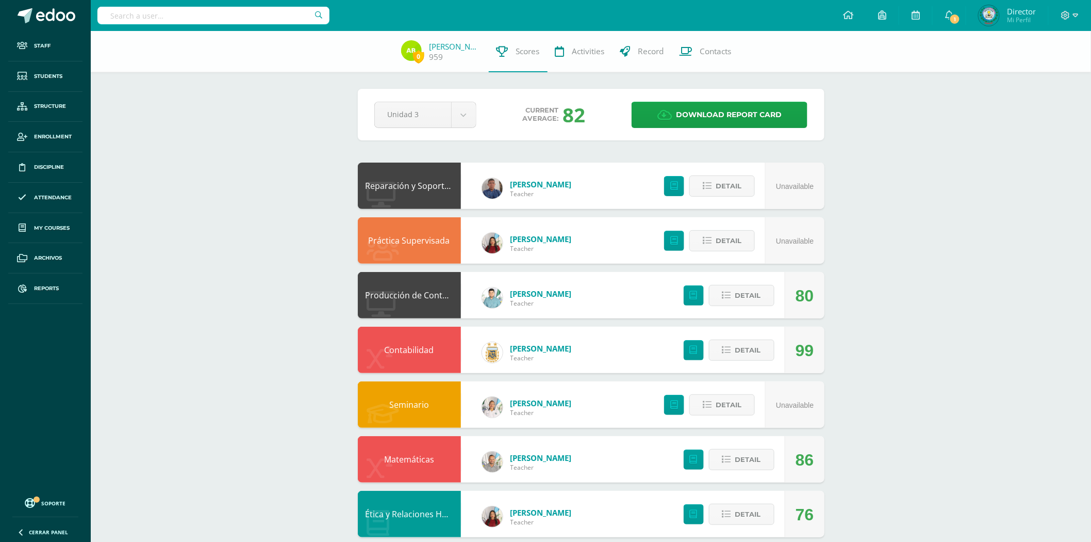
click at [427, 458] on link "Matemáticas" at bounding box center [409, 458] width 50 height 11
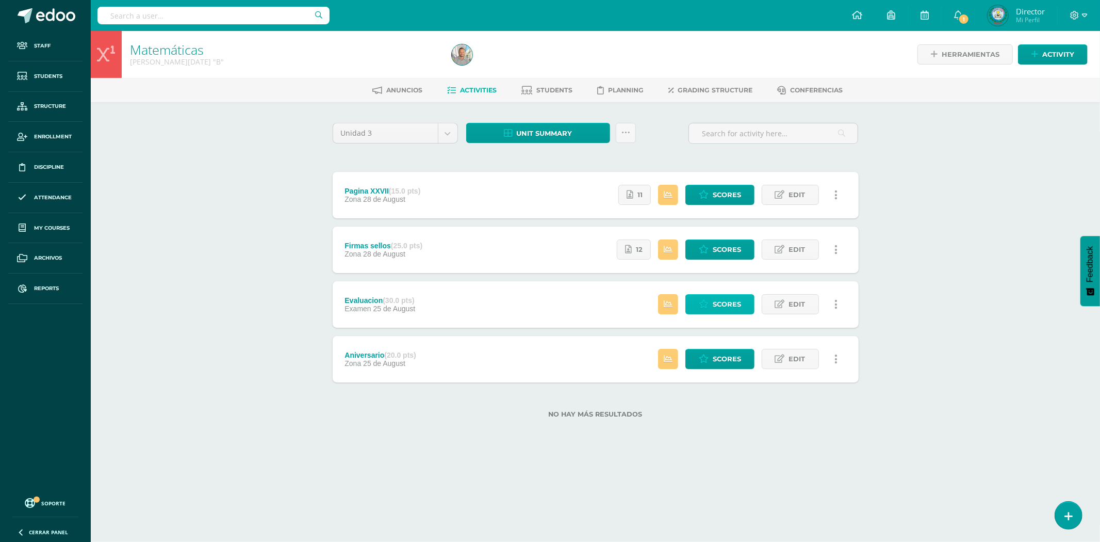
click at [709, 302] on link "Scores" at bounding box center [719, 304] width 69 height 20
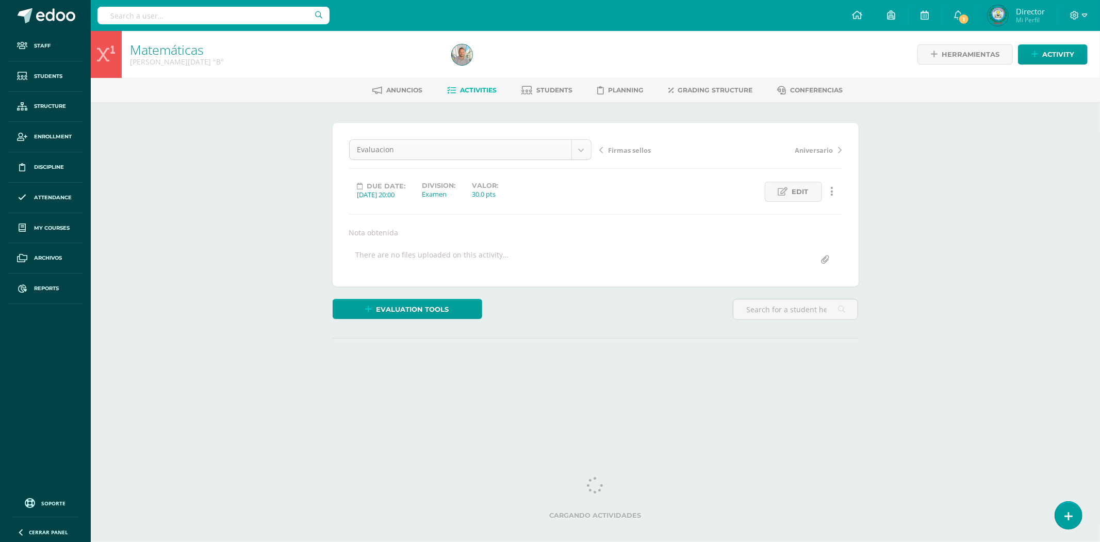
click at [581, 146] on body "Staff Students Structure Enrollment Discipline Attendance My courses Archivos R…" at bounding box center [550, 209] width 1100 height 418
click at [578, 145] on body "Staff Students Structure Enrollment Discipline Attendance My courses Archivos R…" at bounding box center [550, 209] width 1100 height 418
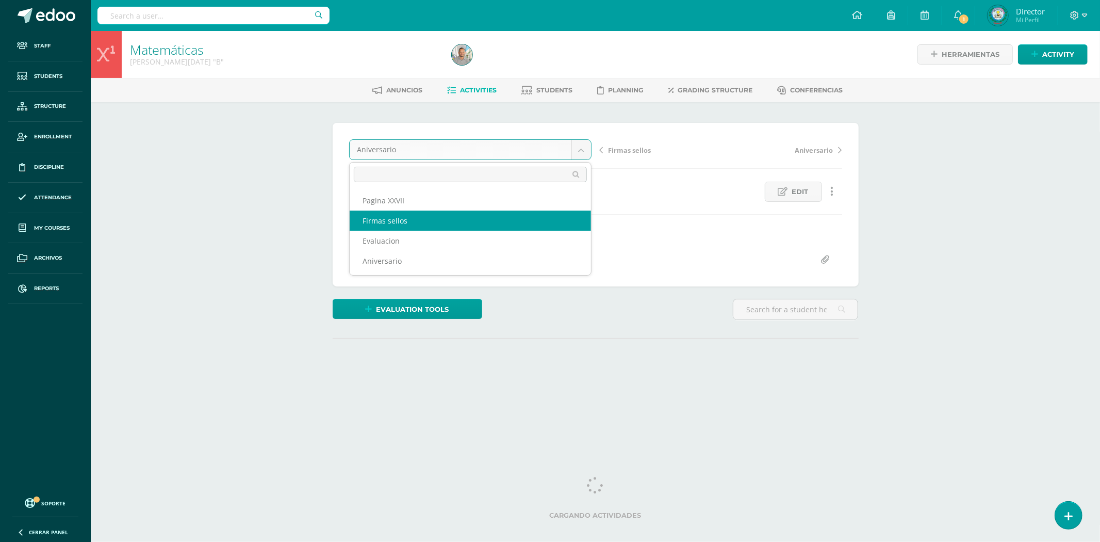
select select "/dashboard/teacher/grade-activity/83081/"
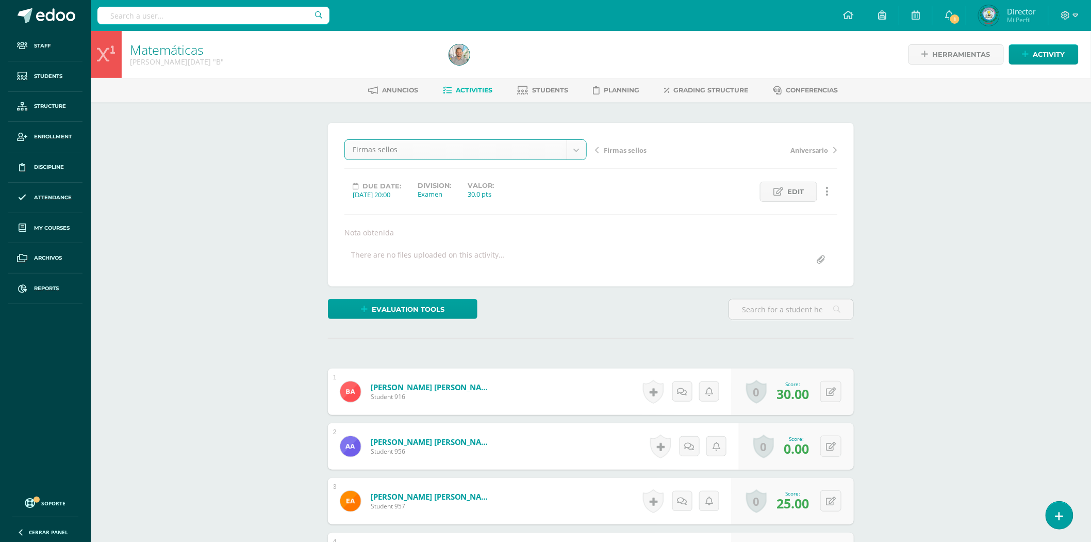
scroll to position [1, 0]
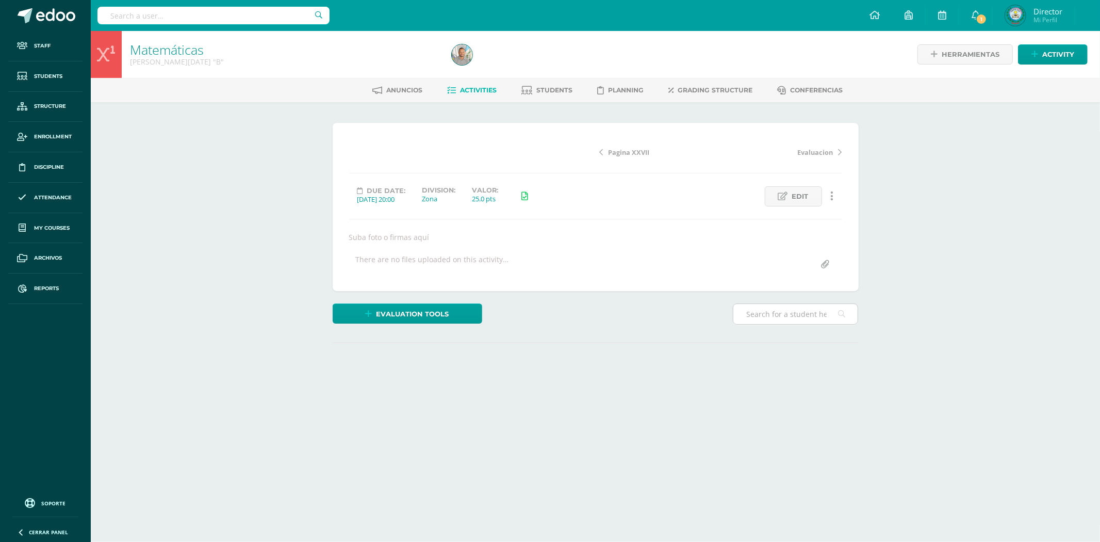
click at [765, 304] on input "text" at bounding box center [795, 314] width 124 height 20
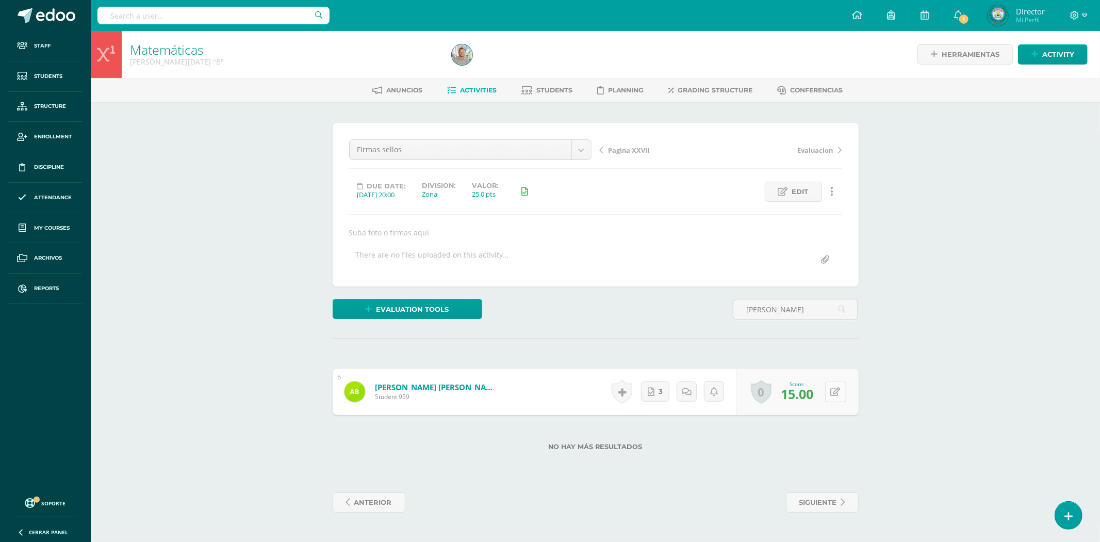
type input "abner"
click at [834, 390] on button at bounding box center [835, 391] width 21 height 21
type input "10"
click at [443, 387] on link "Bián Chocoj, Abner Omar" at bounding box center [437, 387] width 124 height 10
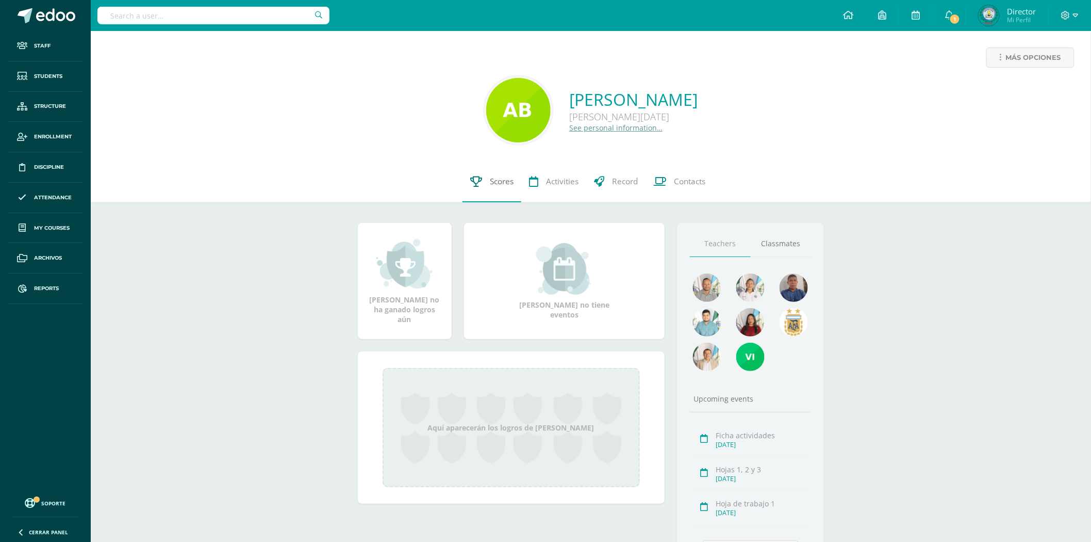
click at [506, 183] on span "Scores" at bounding box center [502, 181] width 24 height 11
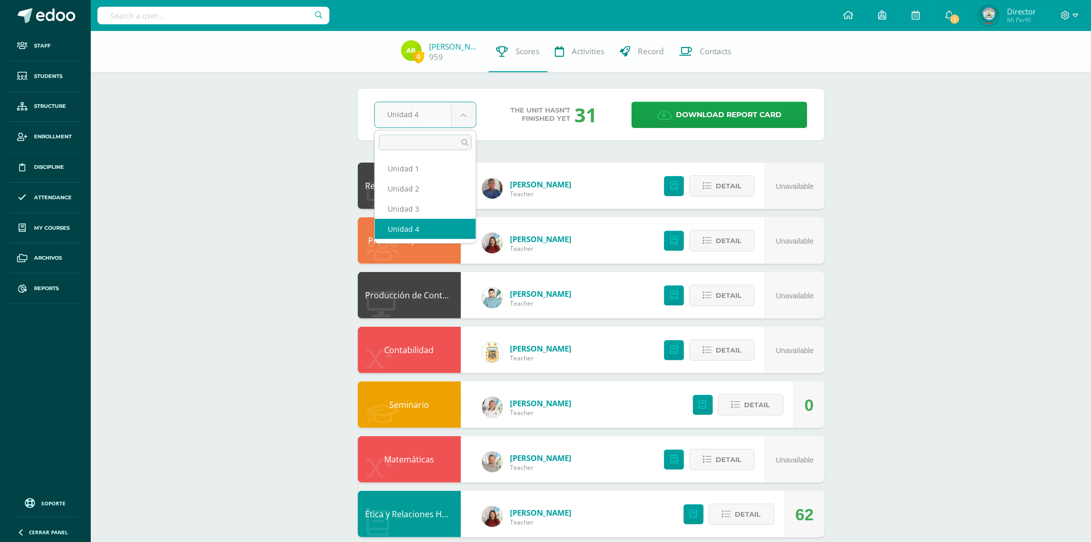
click at [462, 107] on body "Staff Students Structure Enrollment Discipline Attendance My courses Archivos R…" at bounding box center [545, 415] width 1091 height 831
select select "Unidad 3"
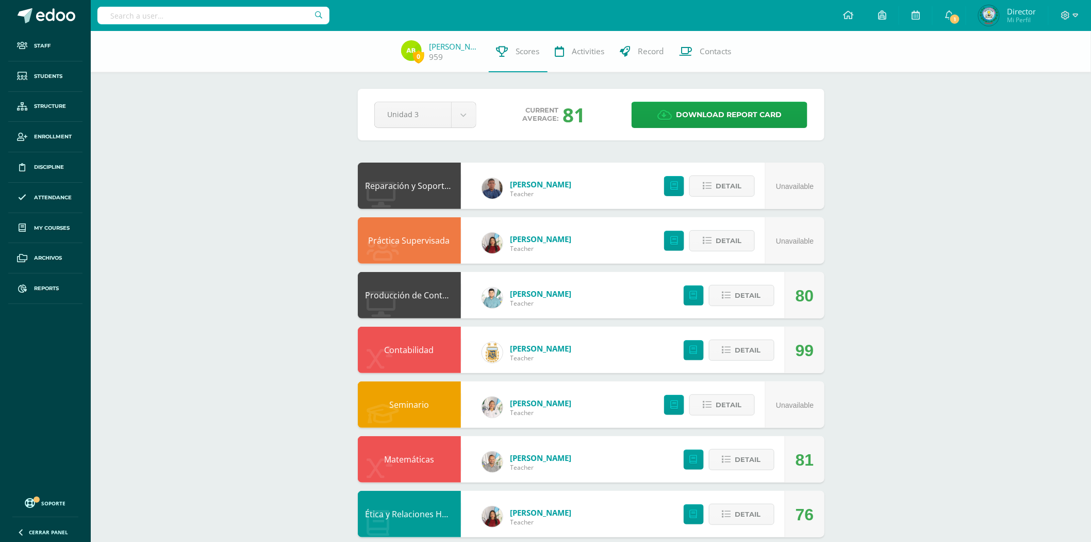
click at [202, 20] on input "text" at bounding box center [213, 16] width 232 height 18
type input "escobar bautista"
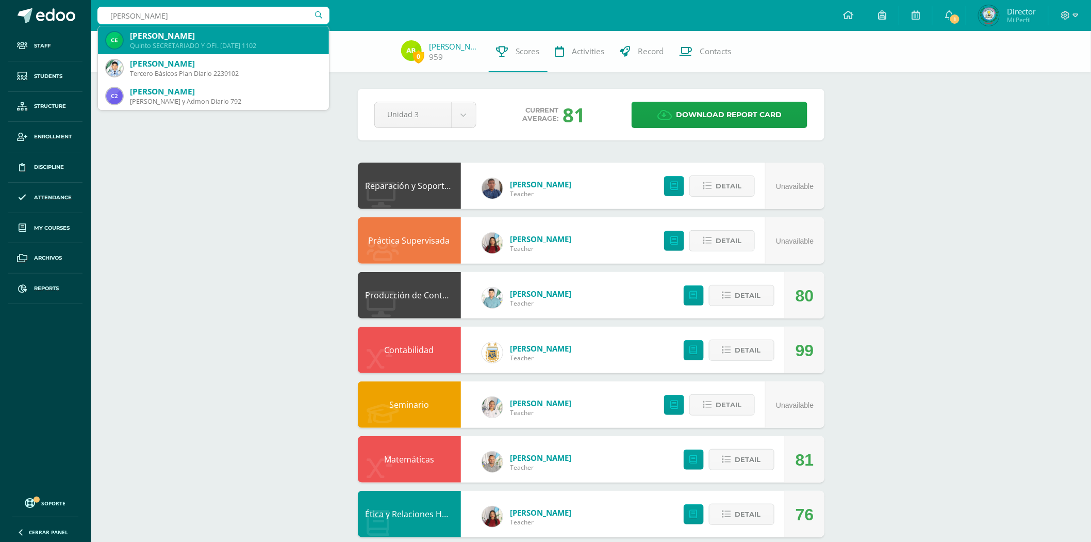
click at [236, 31] on div "Clarisa Escobar Bautista" at bounding box center [225, 35] width 191 height 11
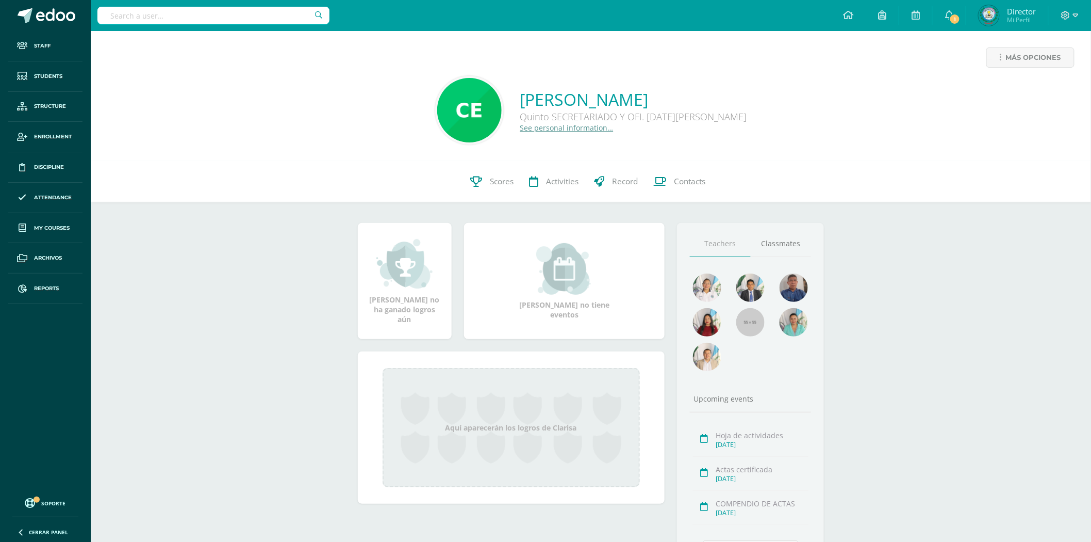
click at [157, 14] on input "text" at bounding box center [213, 16] width 232 height 18
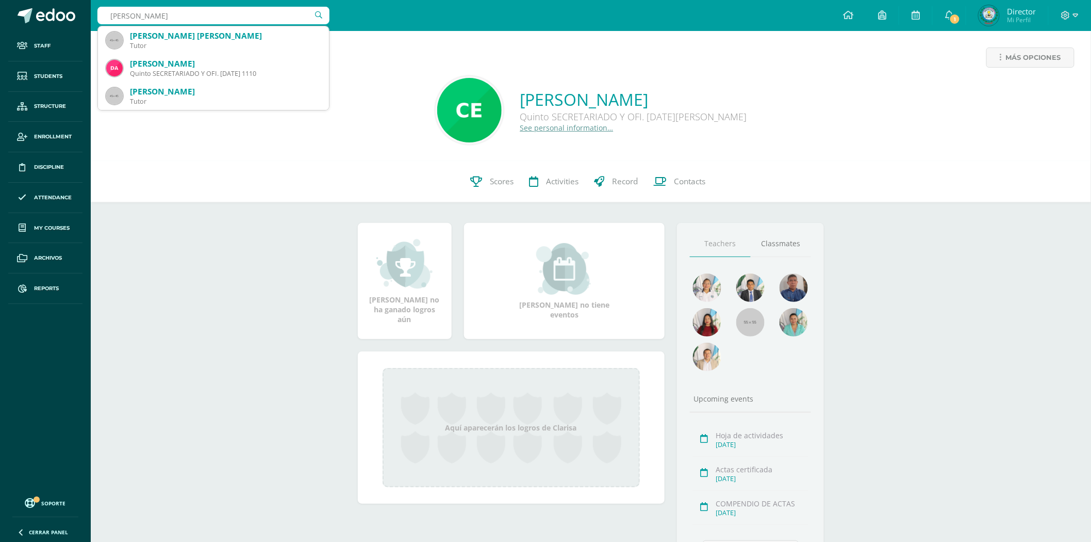
type input "delia belinda abrego"
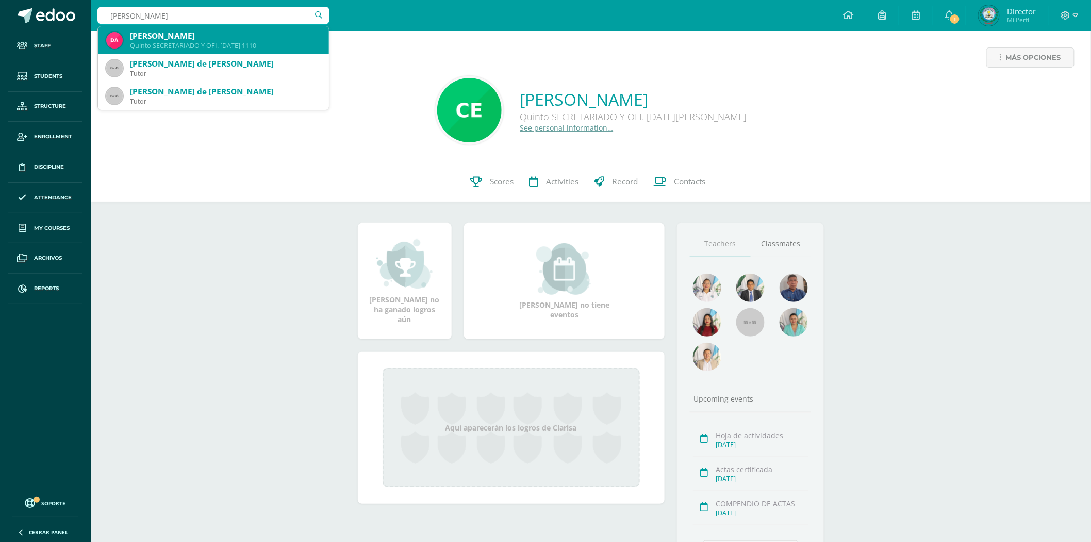
click at [237, 44] on div "Quinto SECRETARIADO Y OFI. DOMINGO 1110" at bounding box center [225, 45] width 191 height 9
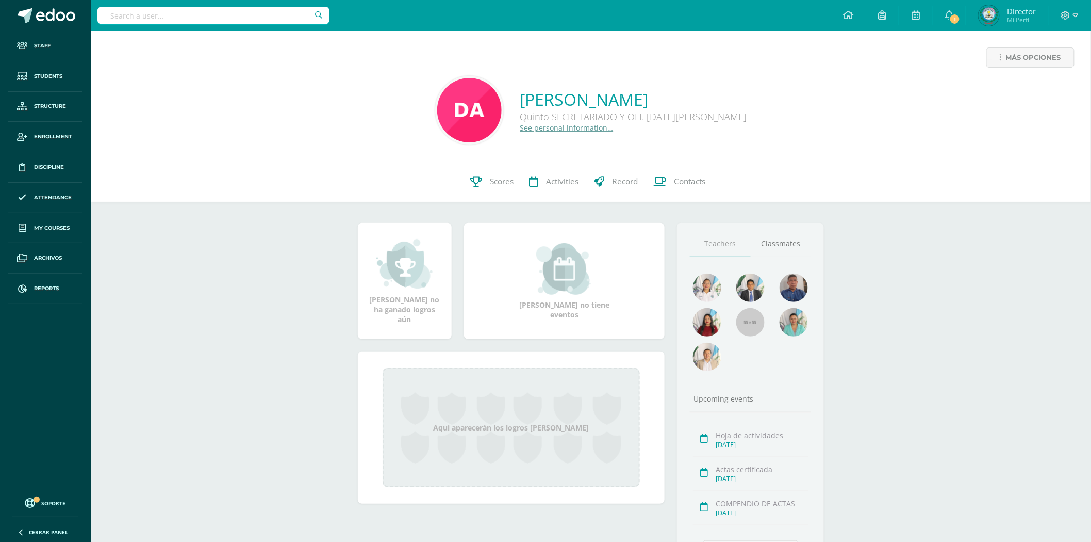
click at [184, 17] on input "text" at bounding box center [213, 16] width 232 height 18
click at [185, 17] on input "text" at bounding box center [213, 16] width 232 height 18
click at [481, 182] on icon at bounding box center [476, 181] width 12 height 11
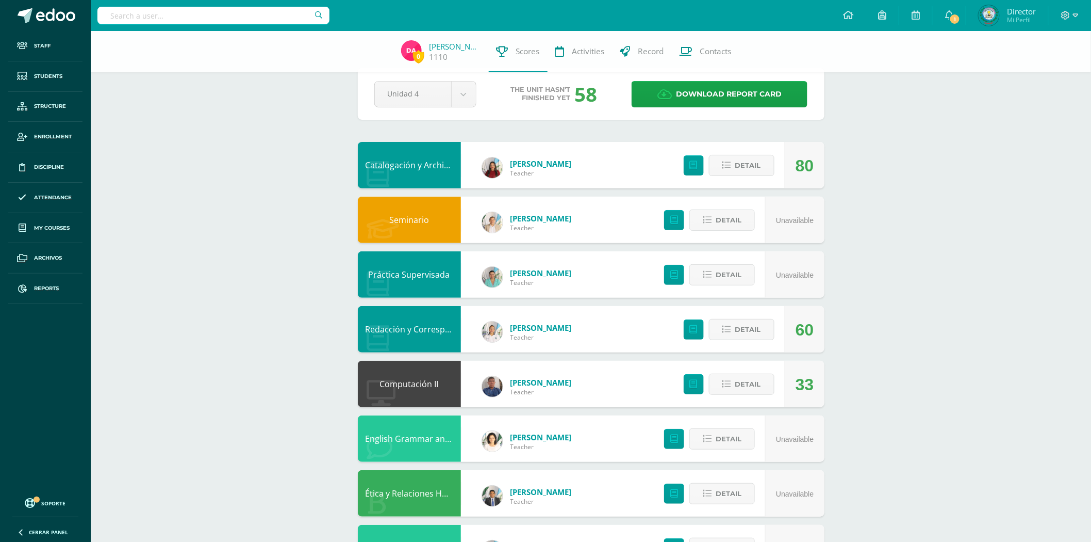
scroll to position [11, 0]
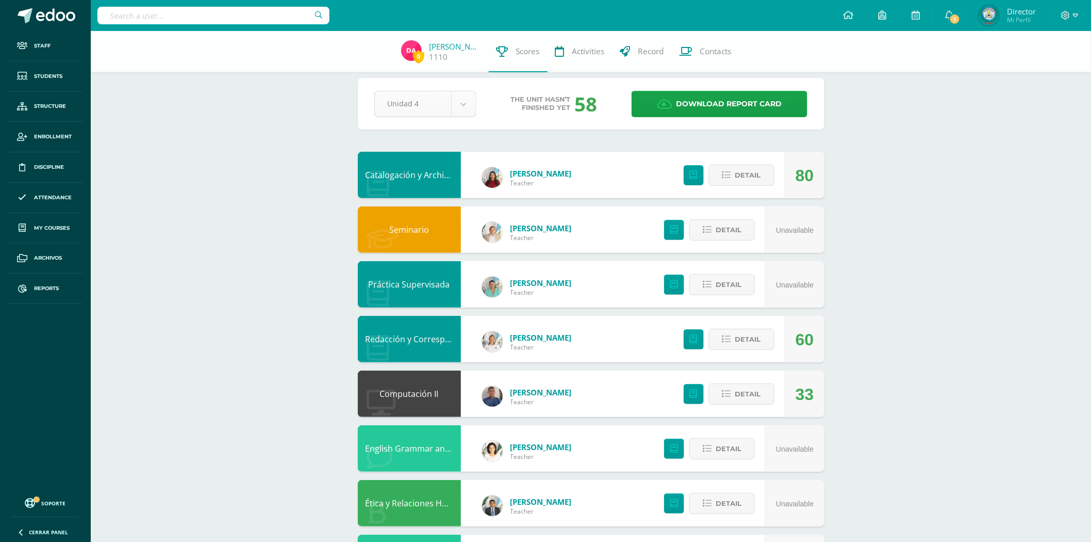
click at [464, 102] on body "Staff Students Structure Enrollment Discipline Attendance My courses Archivos R…" at bounding box center [545, 322] width 1091 height 667
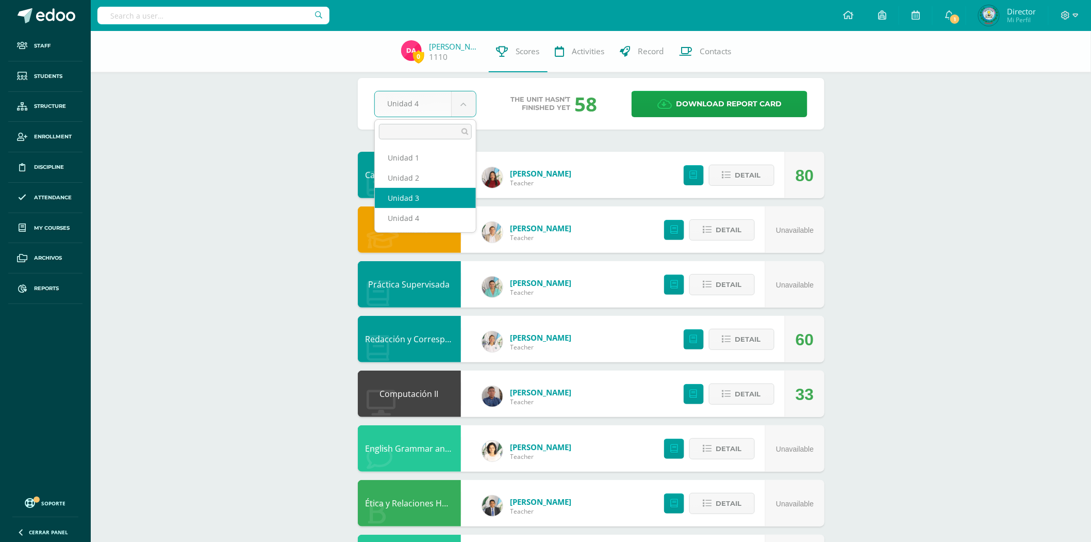
select select "Unidad 3"
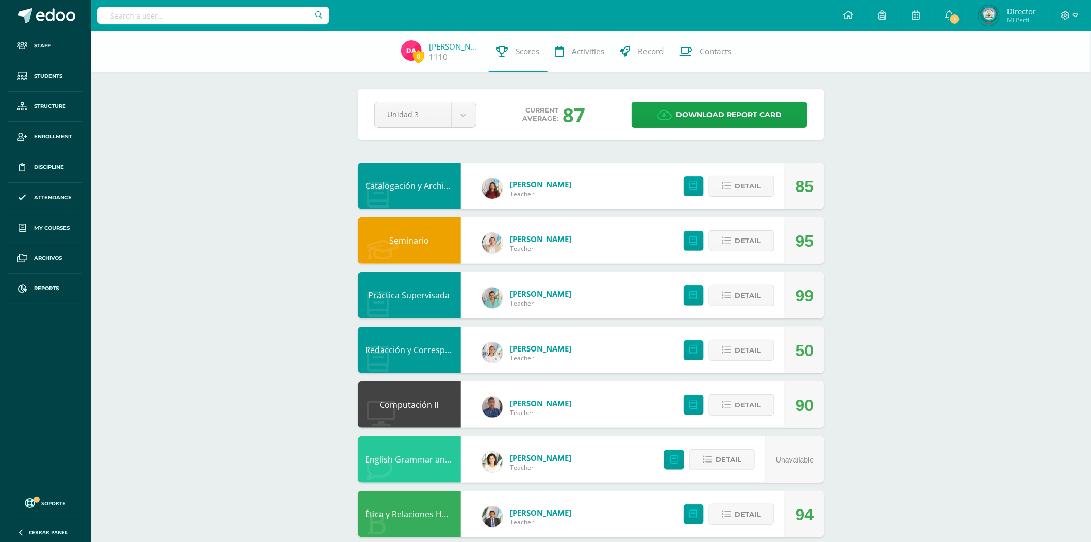
click at [429, 350] on link "Redacción y Correspondencia" at bounding box center [424, 349] width 116 height 11
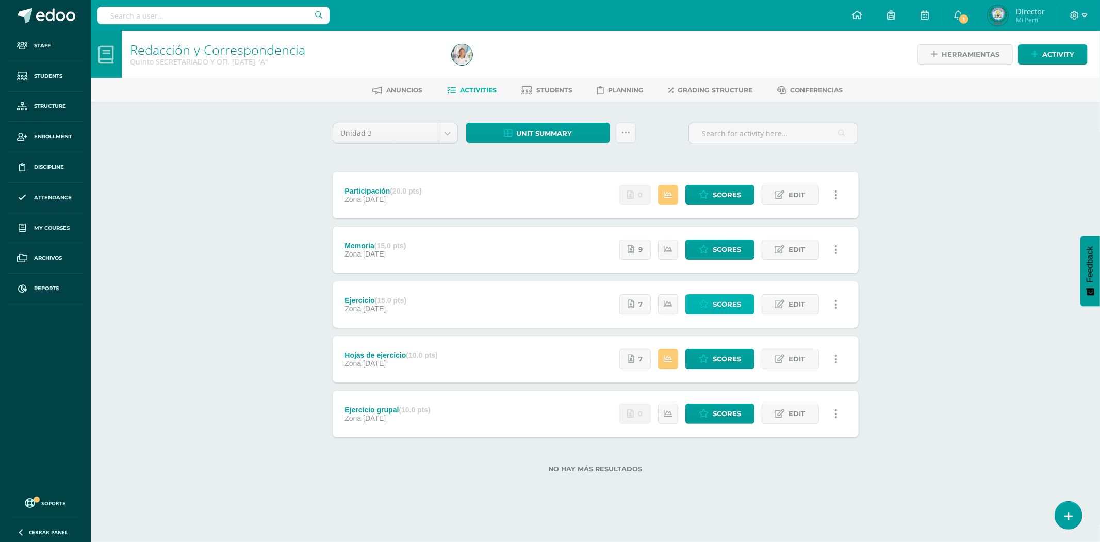
click at [729, 305] on span "Scores" at bounding box center [727, 303] width 28 height 19
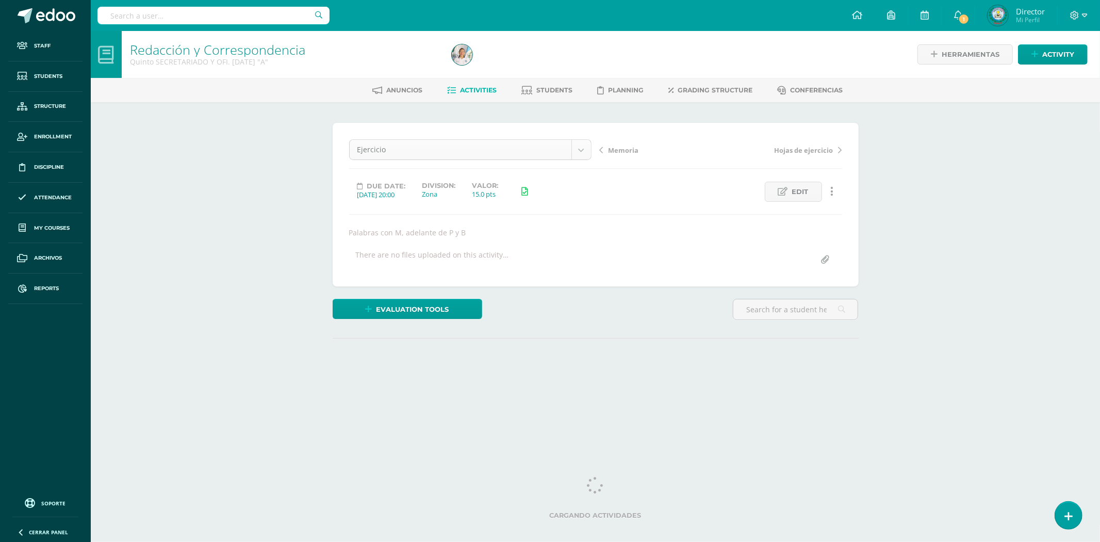
click at [580, 149] on body "Staff Students Structure Enrollment Discipline Attendance My courses Archivos R…" at bounding box center [550, 209] width 1100 height 418
click at [818, 305] on input "text" at bounding box center [795, 309] width 124 height 20
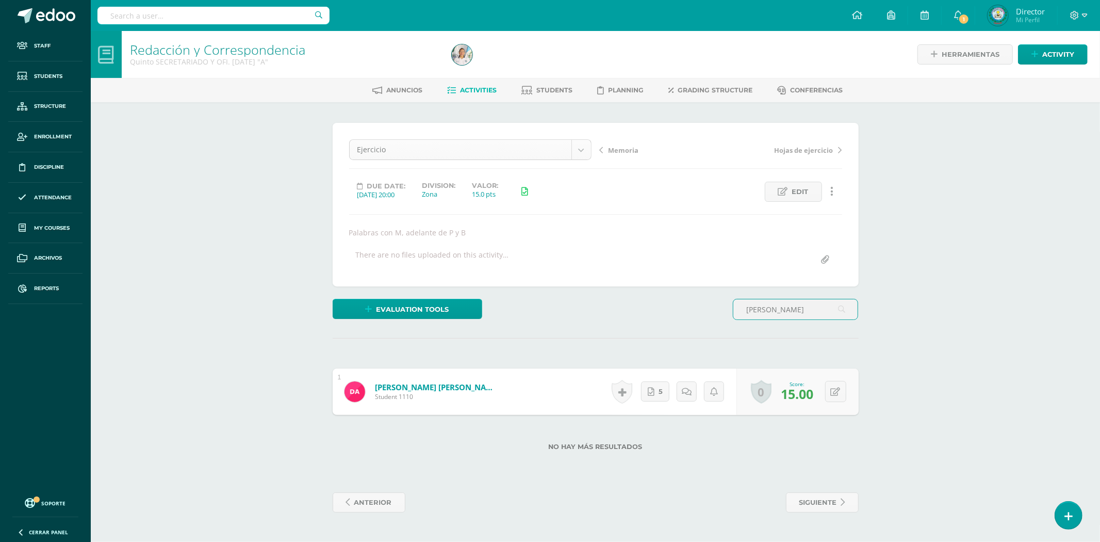
type input "[PERSON_NAME]"
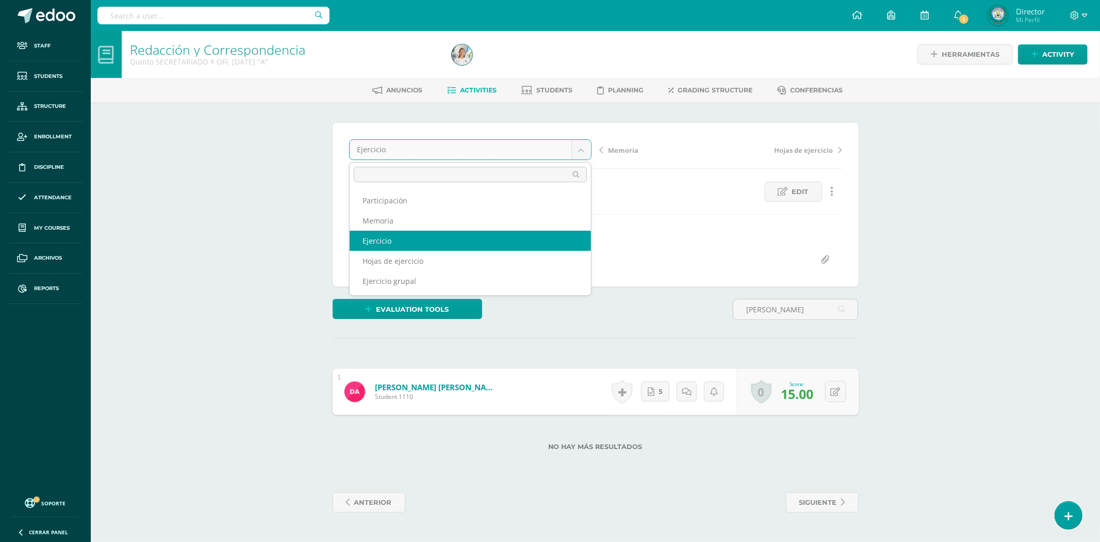
click at [579, 145] on body "Staff Students Structure Enrollment Discipline Attendance My courses Archivos R…" at bounding box center [550, 266] width 1100 height 533
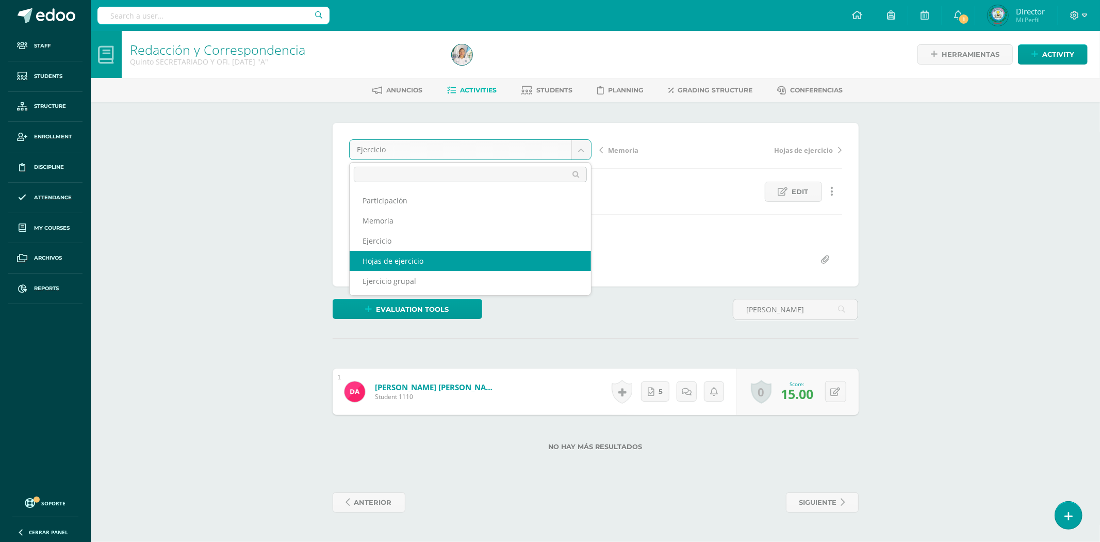
select select "/dashboard/teacher/grade-activity/81867/"
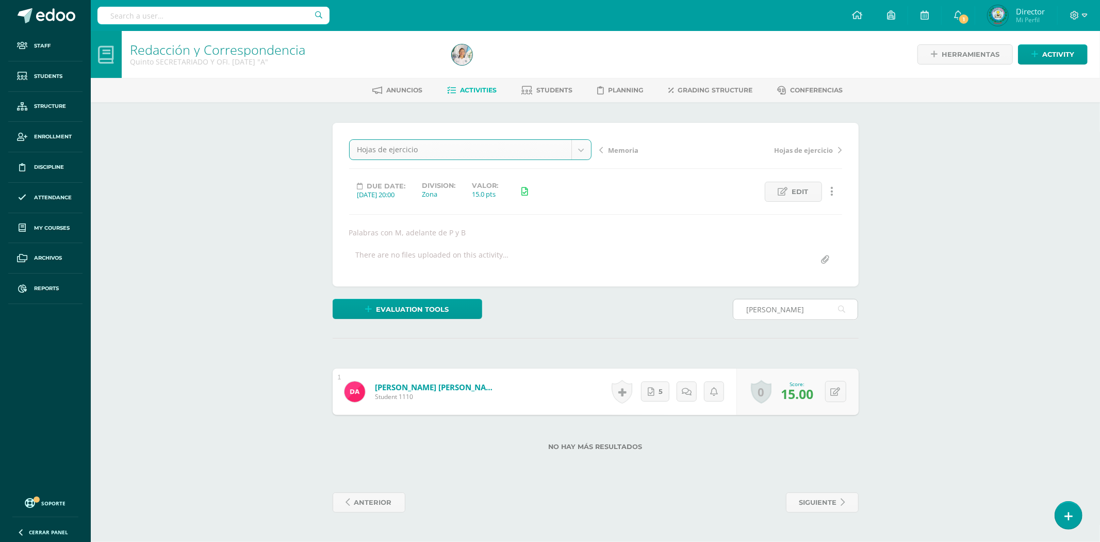
click at [760, 310] on input "[PERSON_NAME]" at bounding box center [795, 309] width 124 height 20
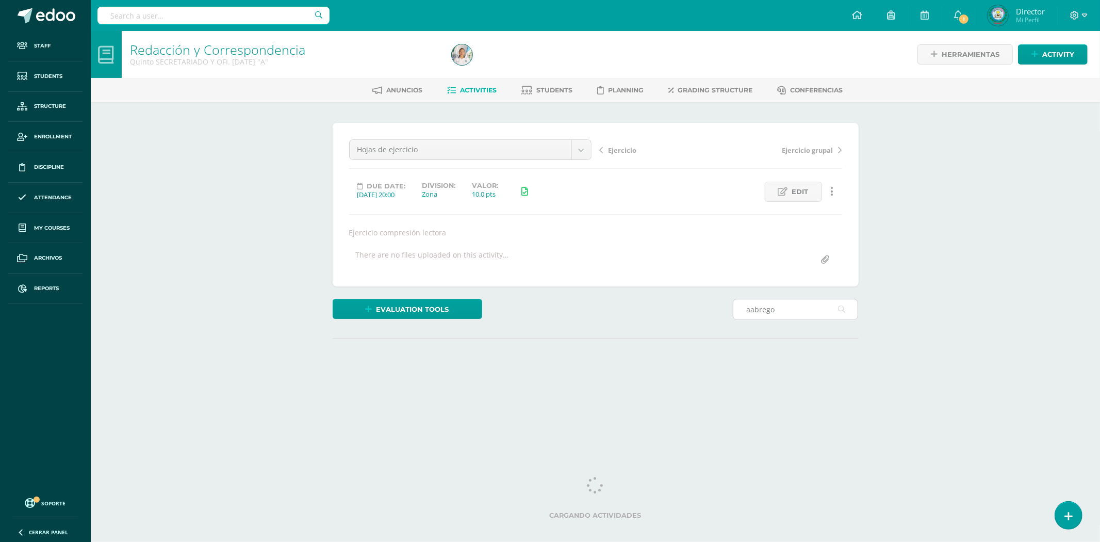
click at [751, 310] on input "aabrego" at bounding box center [795, 309] width 124 height 20
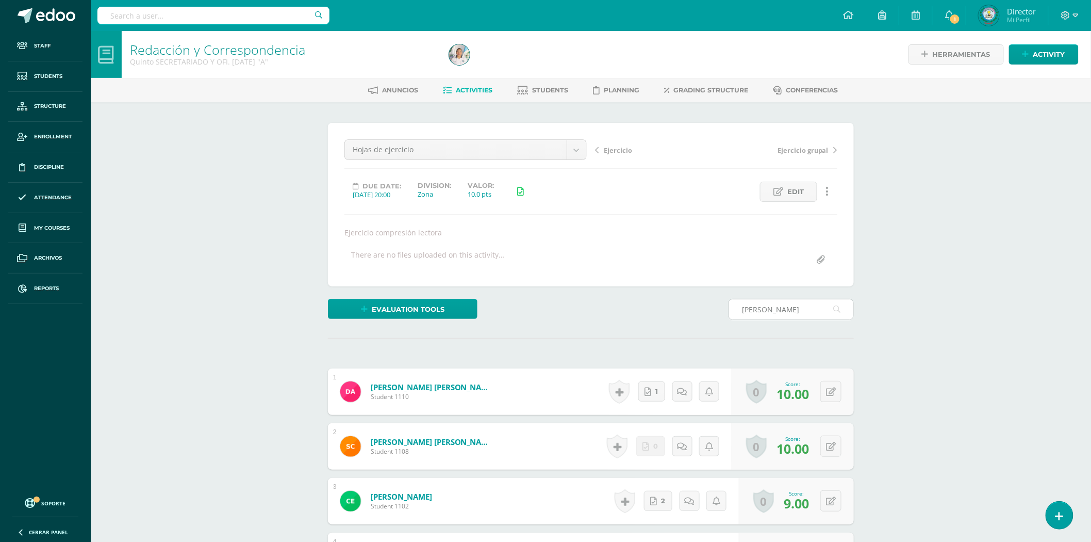
scroll to position [1, 0]
click at [776, 307] on input "abrego" at bounding box center [791, 309] width 124 height 20
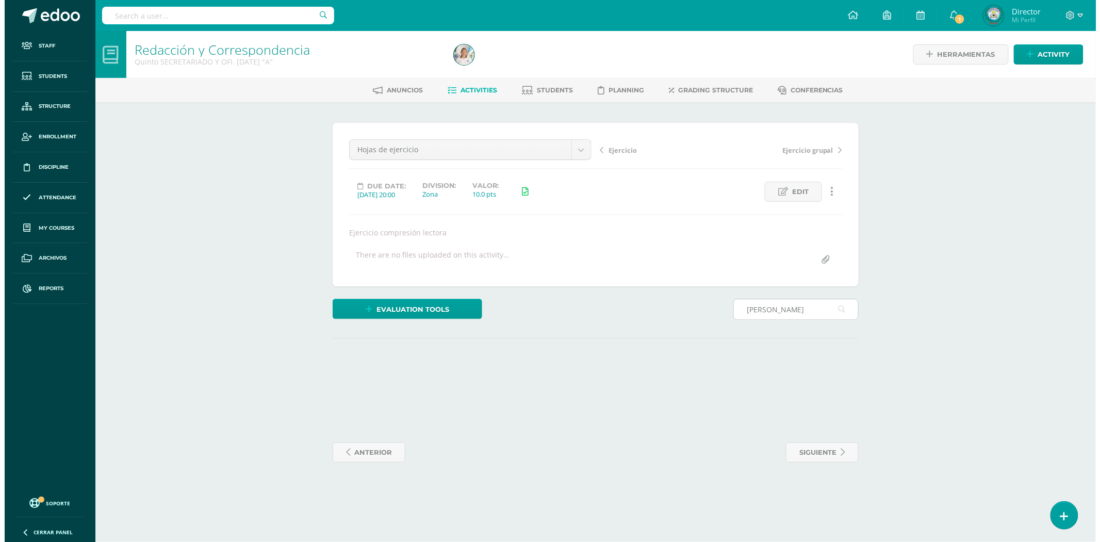
scroll to position [0, 0]
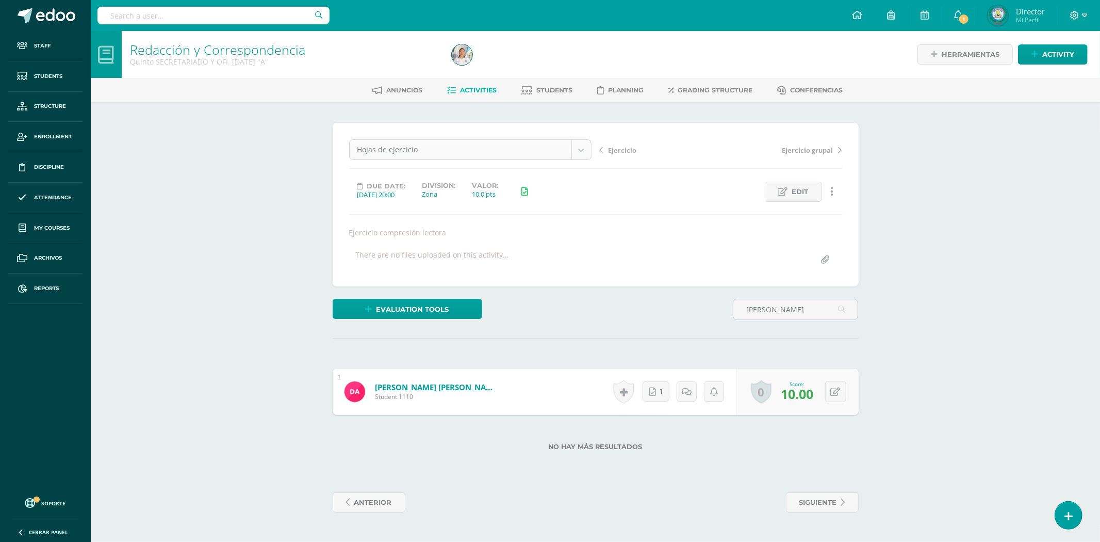
type input "abrego"
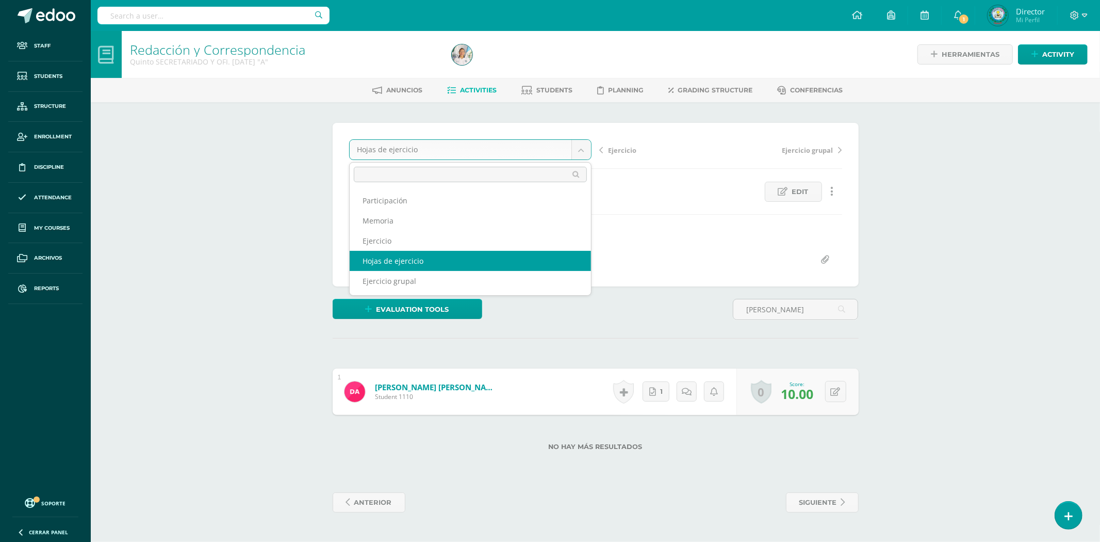
drag, startPoint x: 578, startPoint y: 152, endPoint x: 574, endPoint y: 155, distance: 5.9
click at [578, 152] on body "Staff Students Structure Enrollment Discipline Attendance My courses Archivos R…" at bounding box center [550, 266] width 1100 height 533
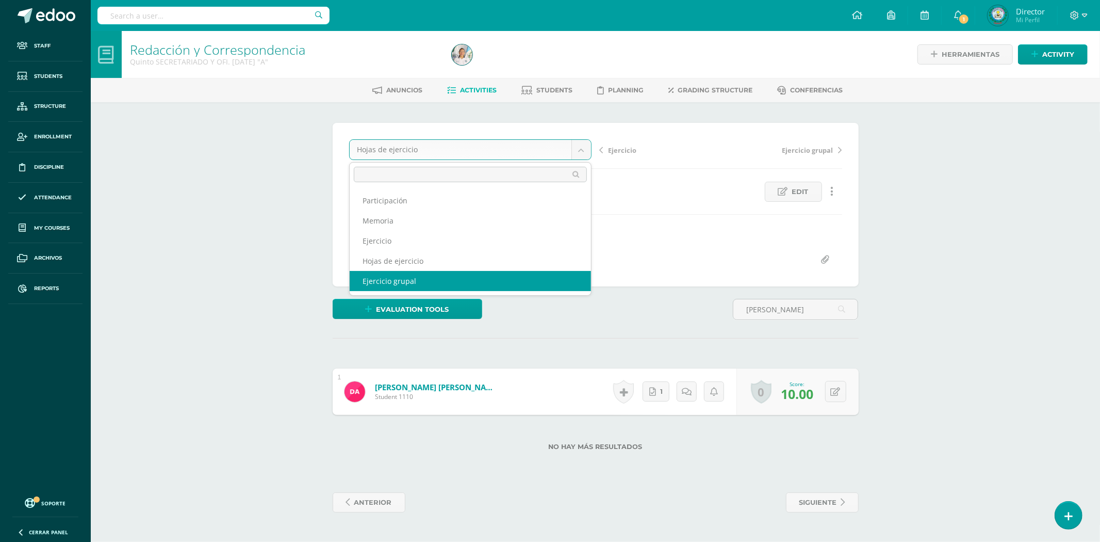
select select "/dashboard/teacher/grade-activity/81866/"
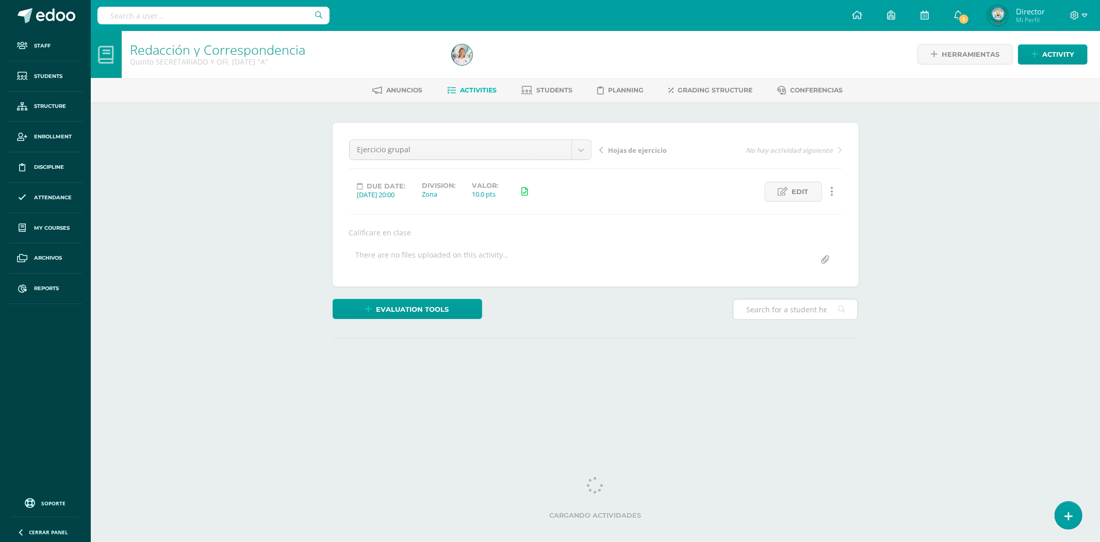
click at [784, 309] on input "text" at bounding box center [795, 309] width 124 height 20
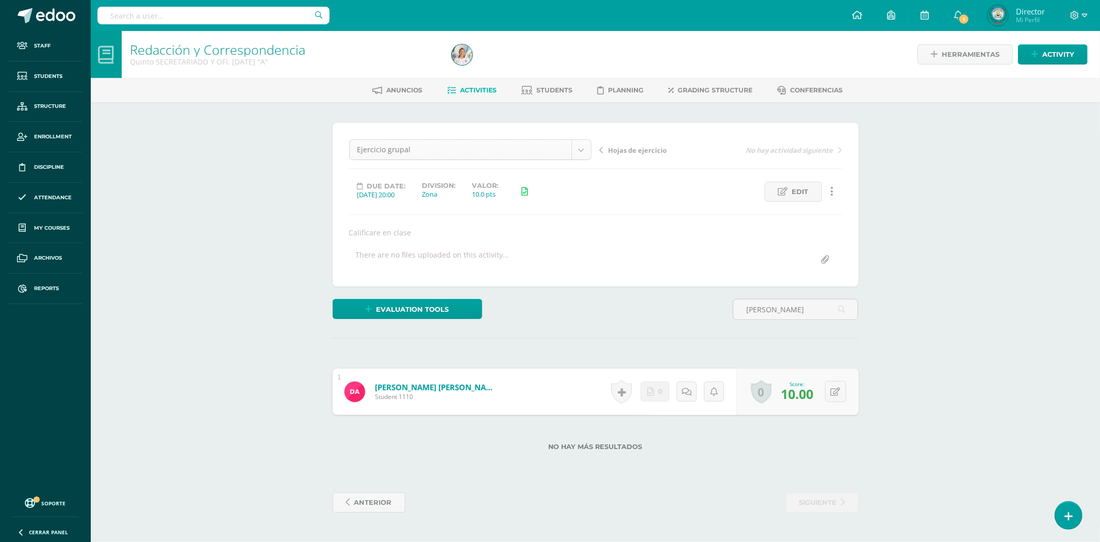
type input "[PERSON_NAME]"
click at [580, 147] on body "Staff Students Structure Enrollment Discipline Attendance My courses Archivos R…" at bounding box center [550, 266] width 1100 height 533
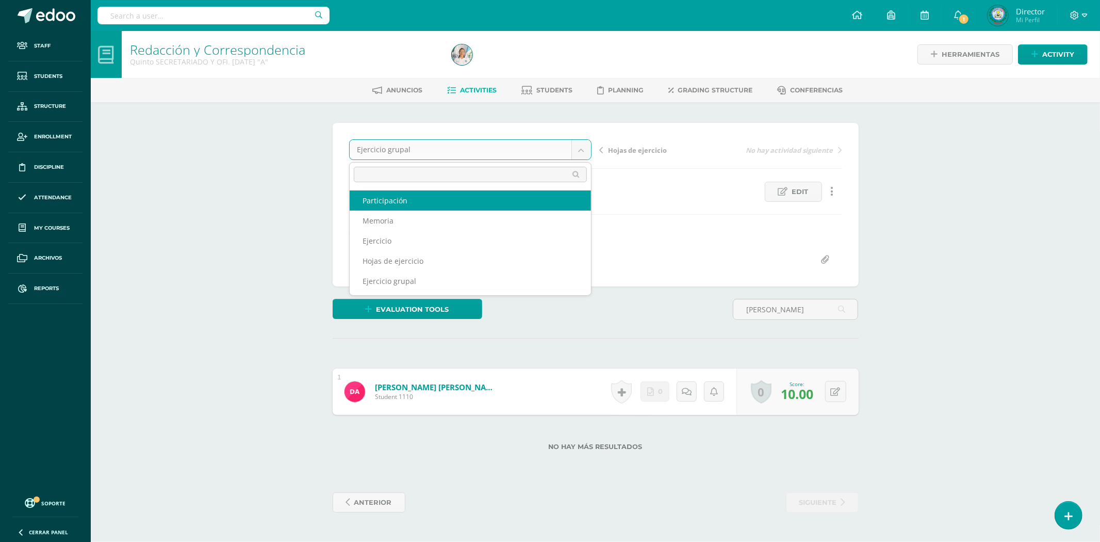
select select "/dashboard/teacher/grade-activity/83719/"
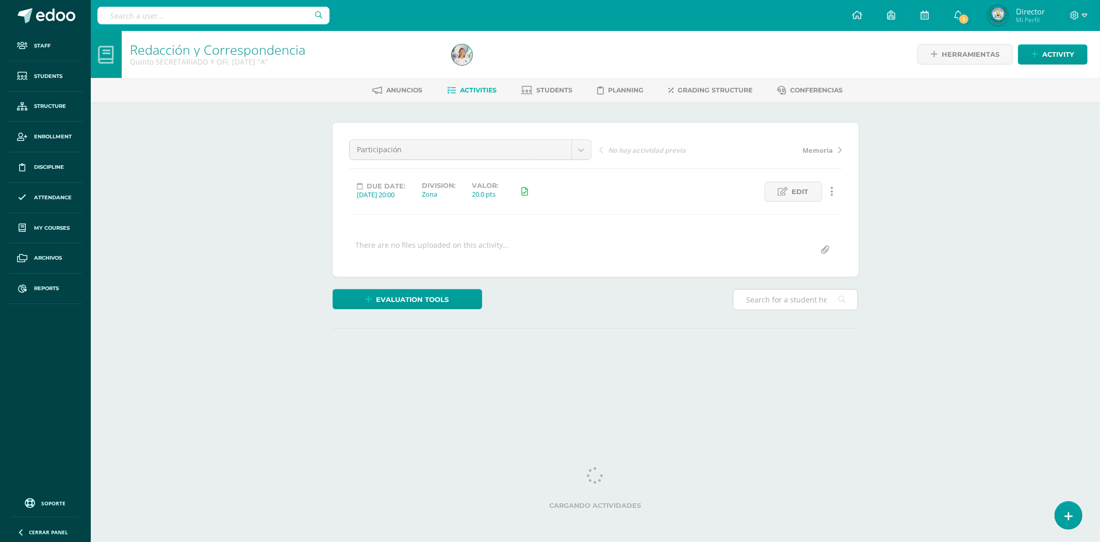
click at [787, 300] on input "text" at bounding box center [795, 299] width 124 height 20
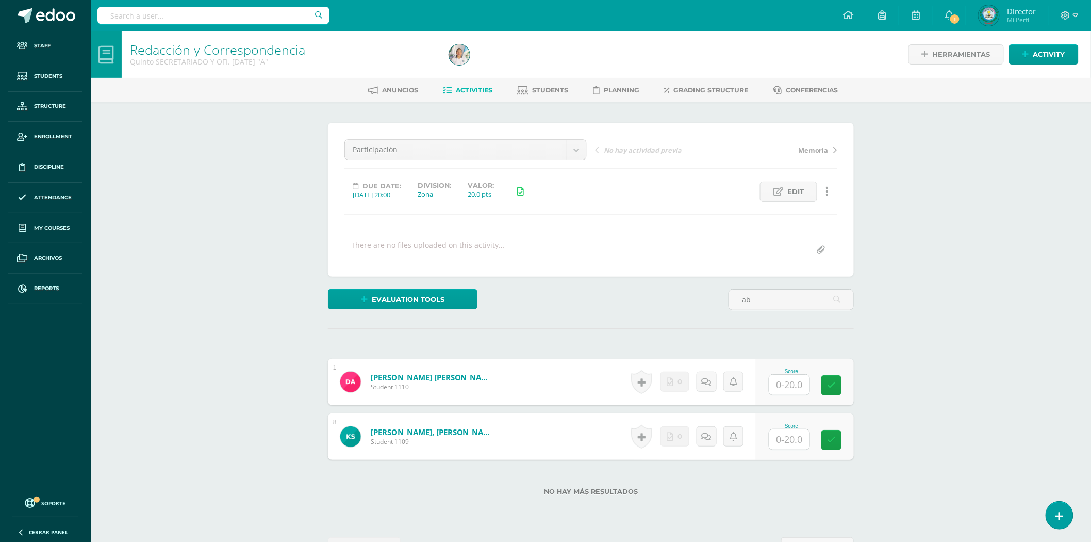
scroll to position [1, 0]
type input "ab"
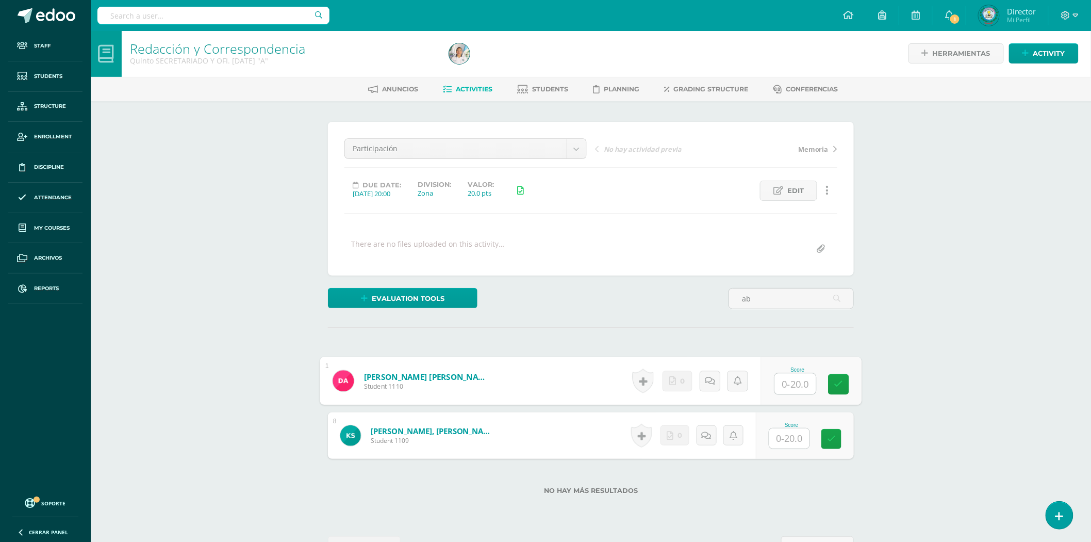
click at [782, 379] on input "text" at bounding box center [795, 383] width 41 height 21
type input "20"
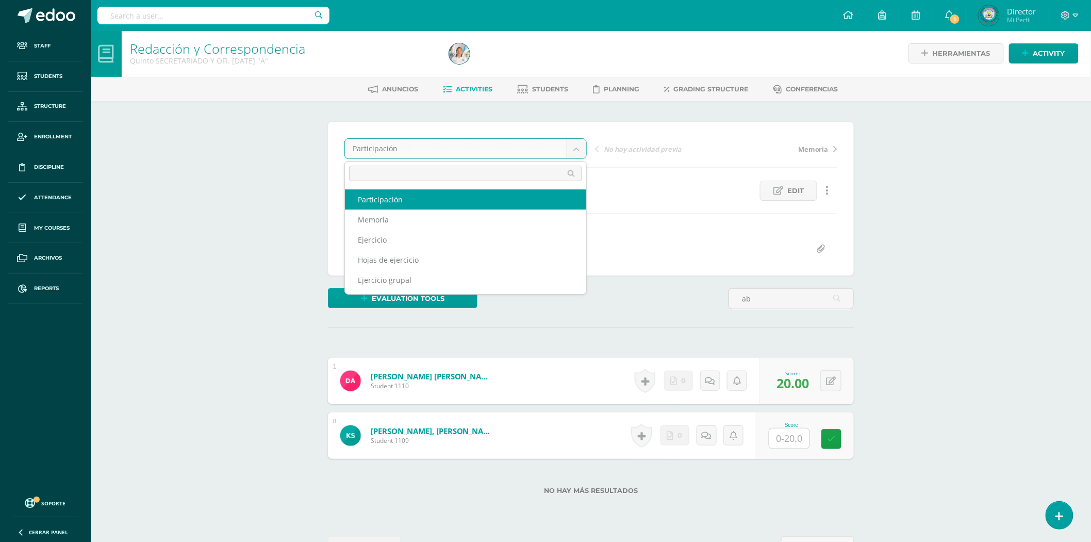
drag, startPoint x: 576, startPoint y: 146, endPoint x: 550, endPoint y: 161, distance: 29.8
click at [576, 148] on body "Staff Students Structure Enrollment Discipline Attendance My courses Archivos R…" at bounding box center [545, 288] width 1091 height 578
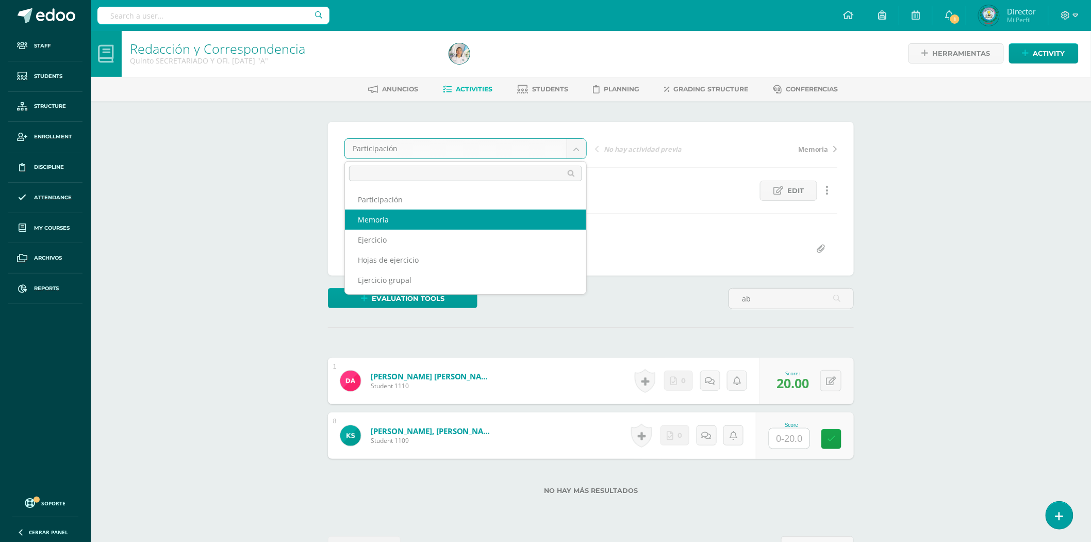
select select "/dashboard/teacher/grade-activity/81865/"
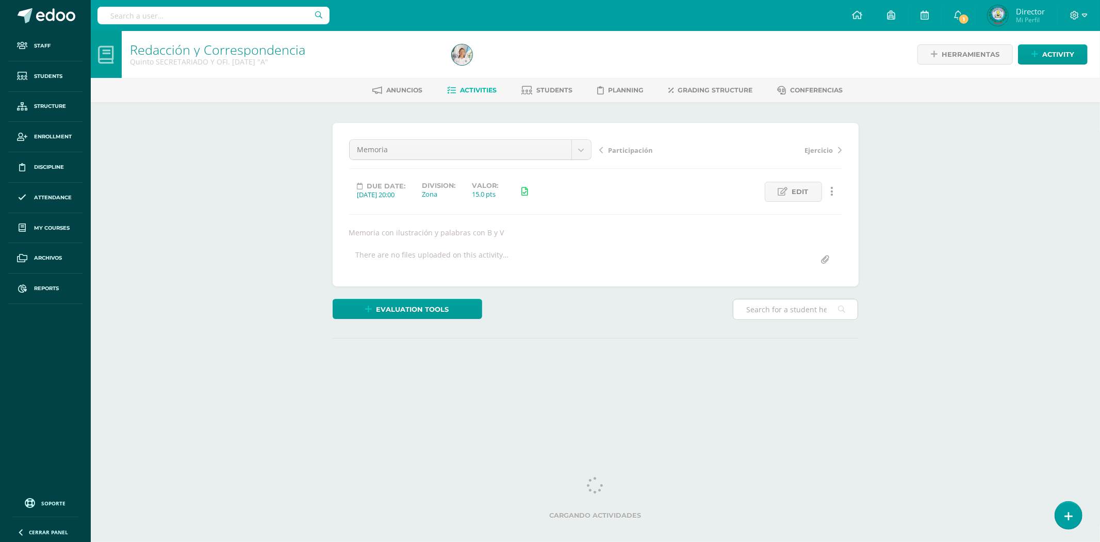
click at [794, 306] on input "text" at bounding box center [795, 309] width 124 height 20
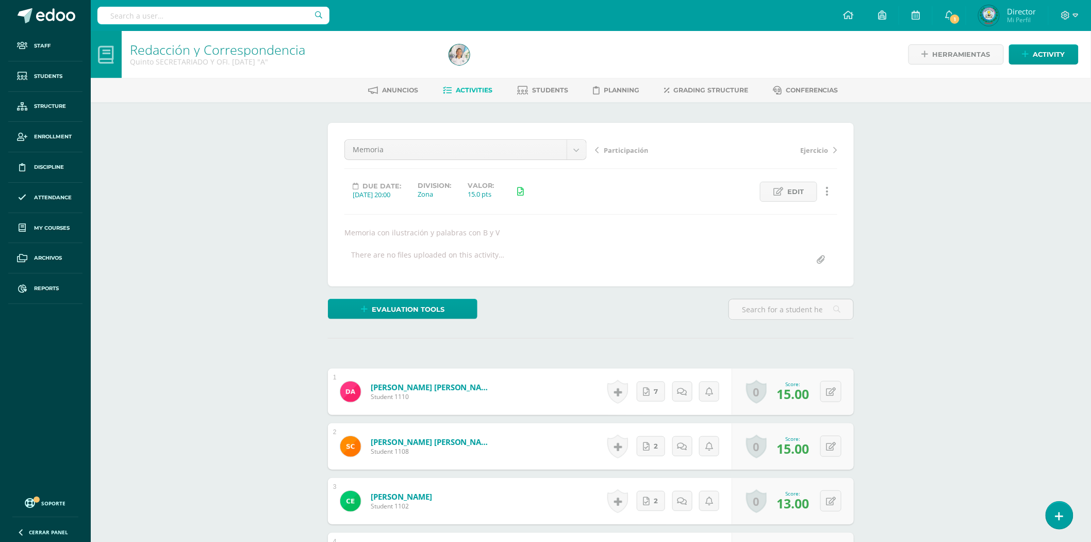
scroll to position [1, 0]
click at [731, 348] on div "¿Estás seguro que quieres eliminar esta actividad? Esto borrará la actividad y …" at bounding box center [591, 535] width 534 height 827
click at [580, 149] on body "Staff Students Structure Enrollment Discipline Attendance My courses Archivos R…" at bounding box center [545, 484] width 1091 height 970
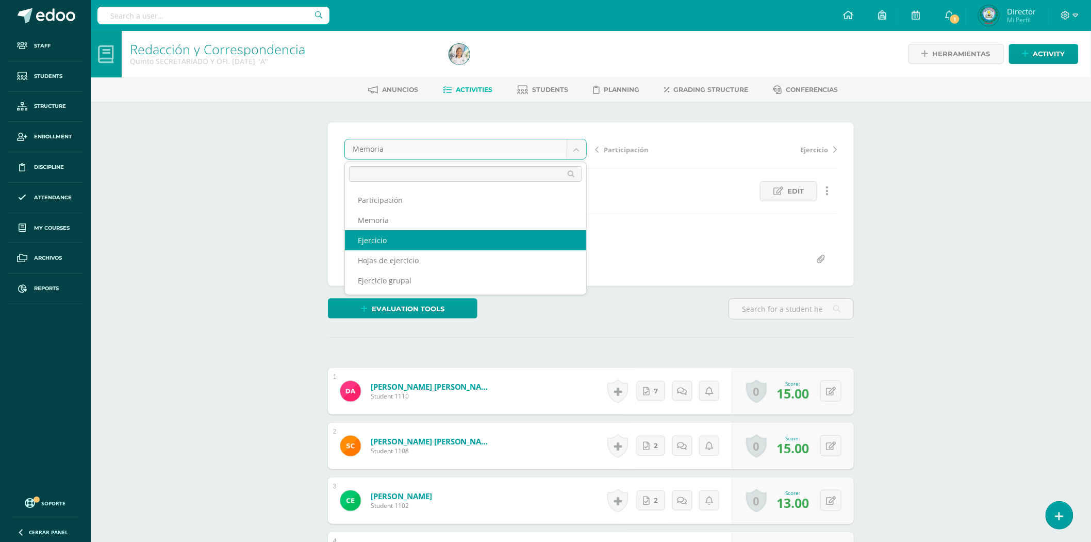
select select "/dashboard/teacher/grade-activity/81864/"
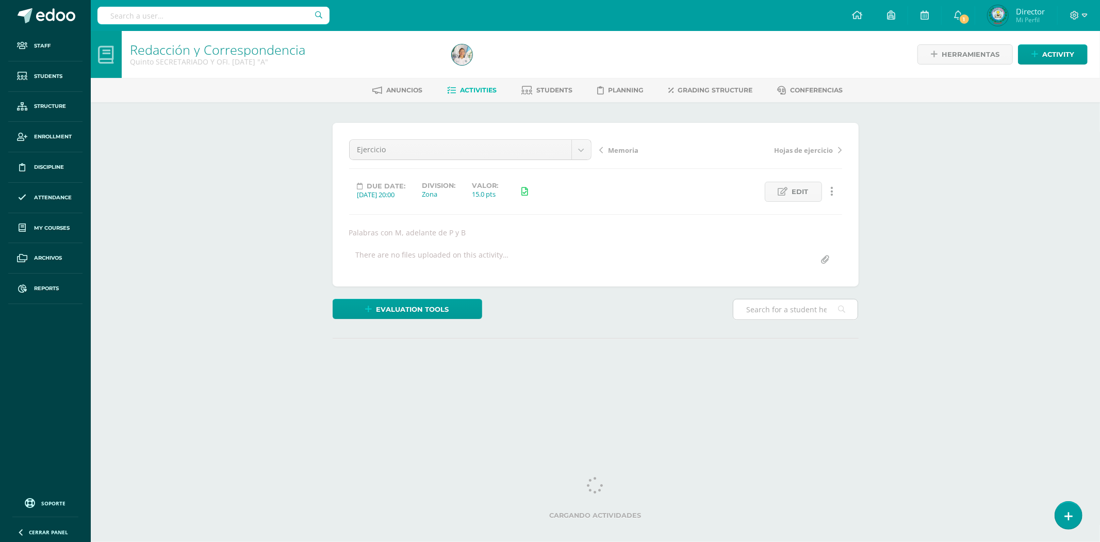
click at [761, 319] on div at bounding box center [795, 309] width 125 height 21
click at [761, 311] on input "text" at bounding box center [795, 309] width 124 height 20
type input "abrego"
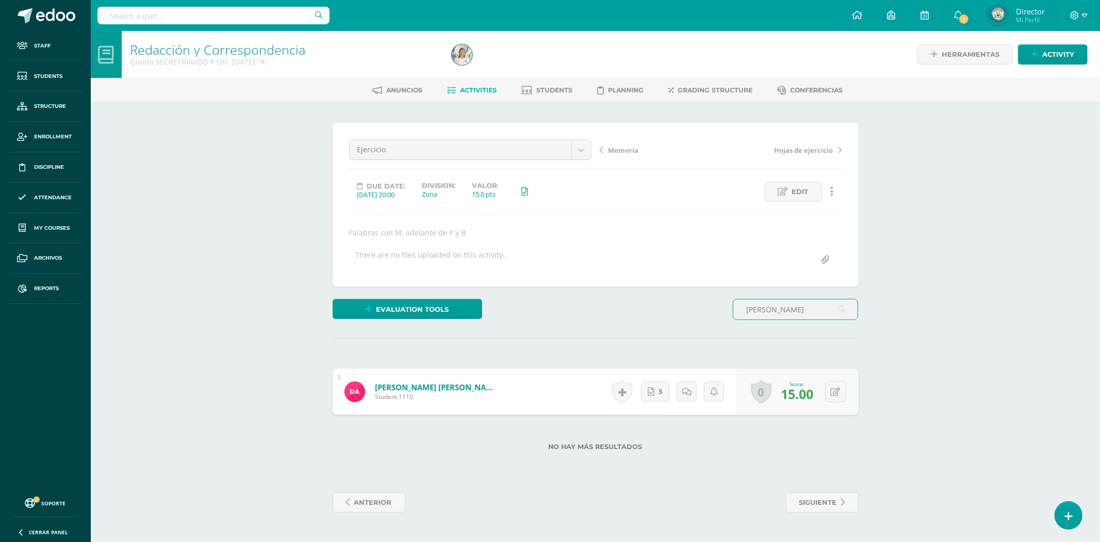
click at [447, 383] on link "Abrego Jiménez, Delia Belinda" at bounding box center [437, 387] width 124 height 10
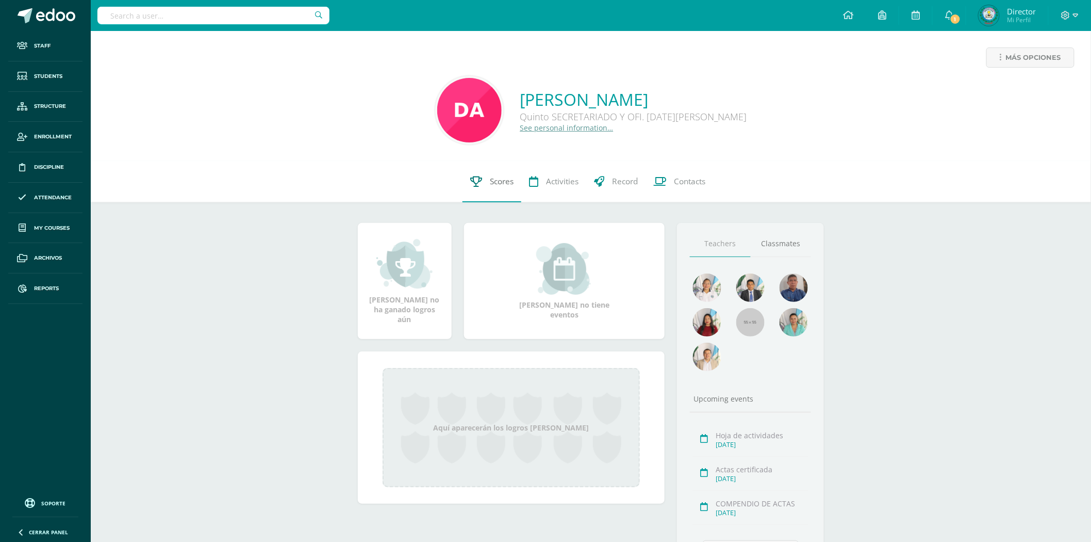
click at [514, 178] on link "Scores" at bounding box center [492, 181] width 59 height 41
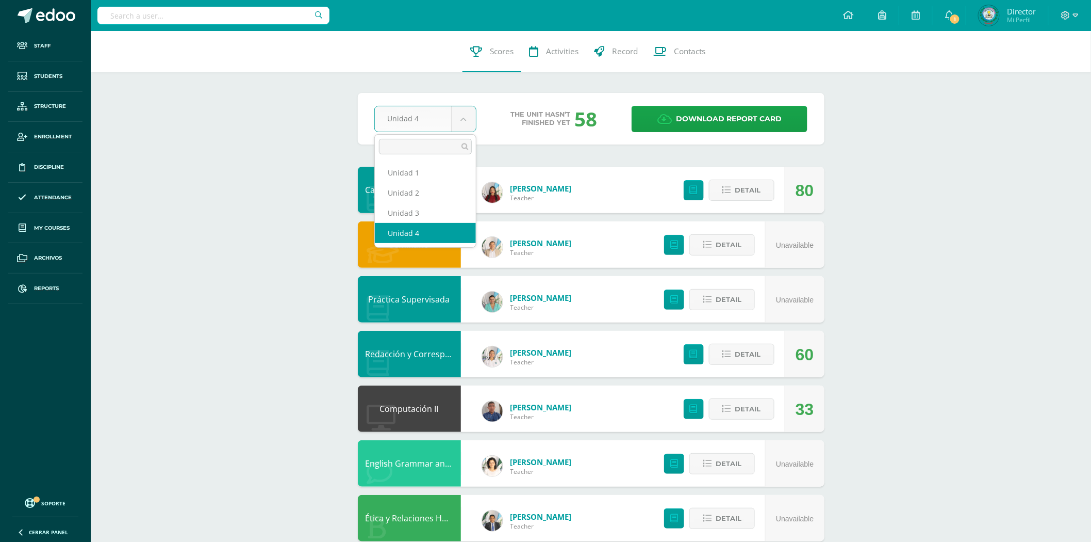
click at [457, 122] on body "Staff Students Structure Enrollment Discipline Attendance My courses Archivos R…" at bounding box center [545, 335] width 1091 height 671
select select "Unidad 3"
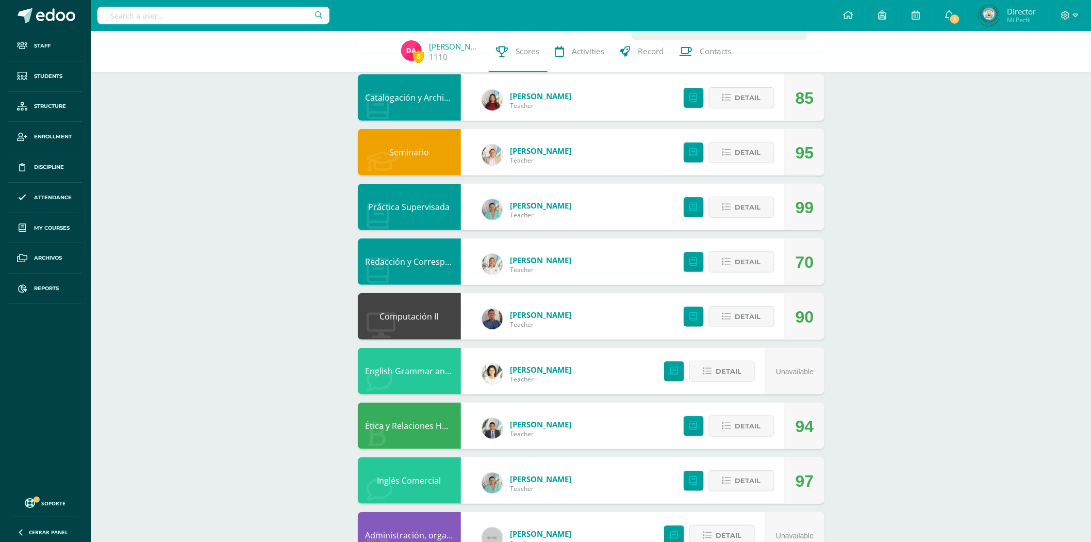
scroll to position [68, 0]
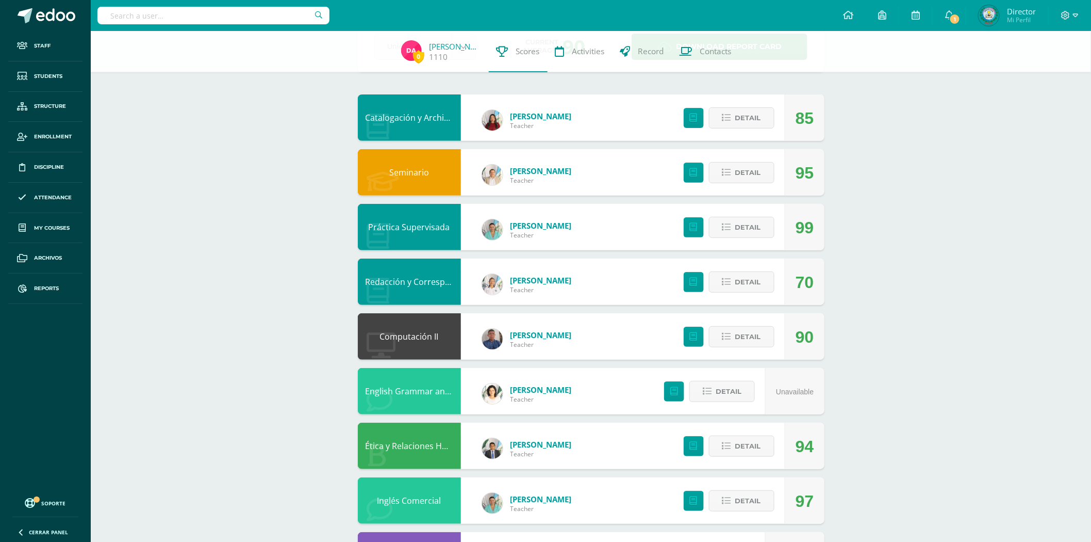
click at [411, 281] on link "Redacción y Correspondencia" at bounding box center [424, 281] width 116 height 11
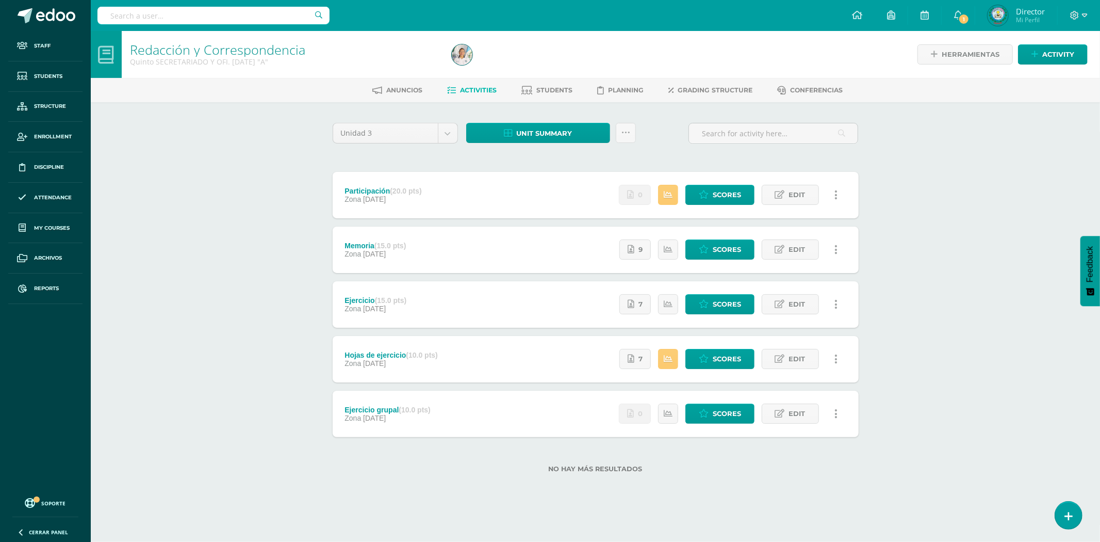
click at [218, 7] on input "text" at bounding box center [213, 16] width 232 height 18
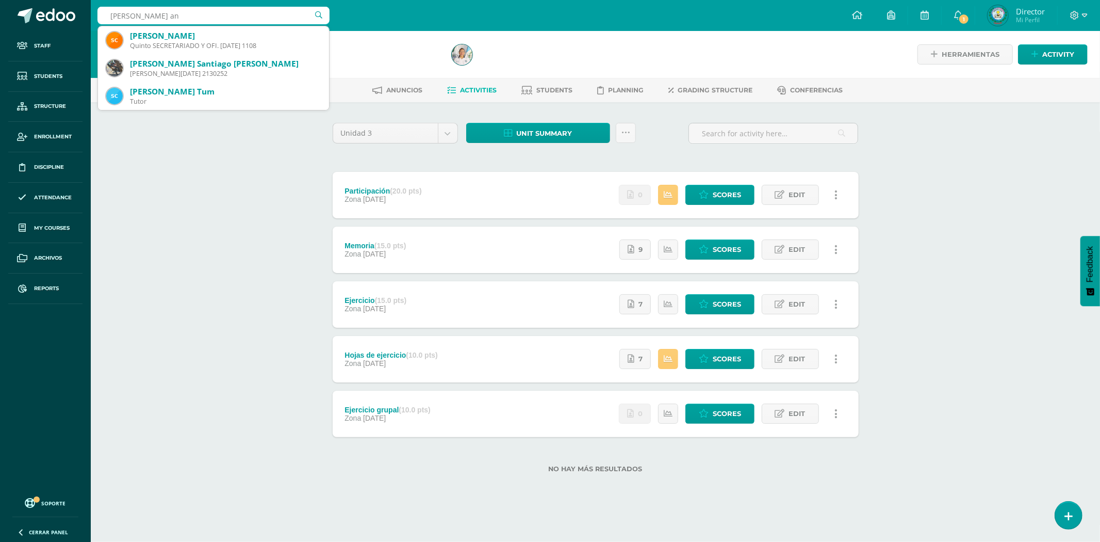
type input "[PERSON_NAME]"
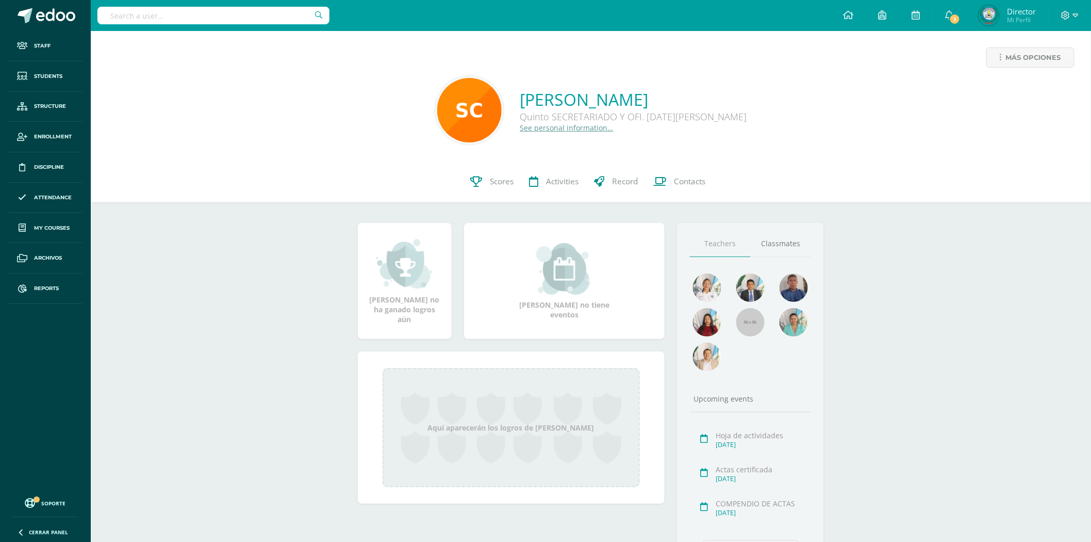
click at [213, 12] on input "text" at bounding box center [213, 16] width 232 height 18
click at [495, 184] on span "Scores" at bounding box center [502, 181] width 24 height 11
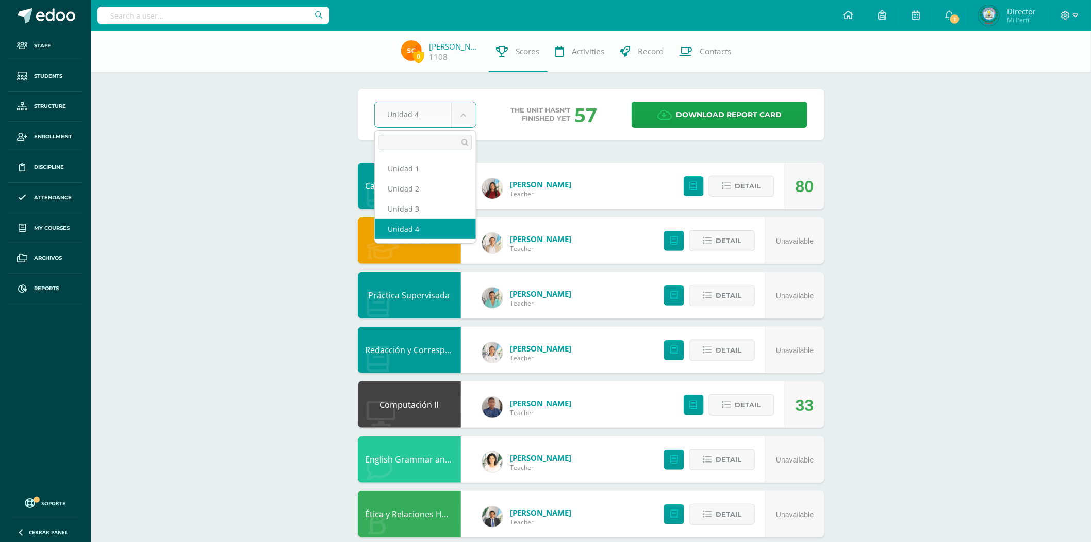
click at [471, 106] on body "Staff Students Structure Enrollment Discipline Attendance My courses Archivos R…" at bounding box center [545, 333] width 1091 height 667
select select "Unidad 3"
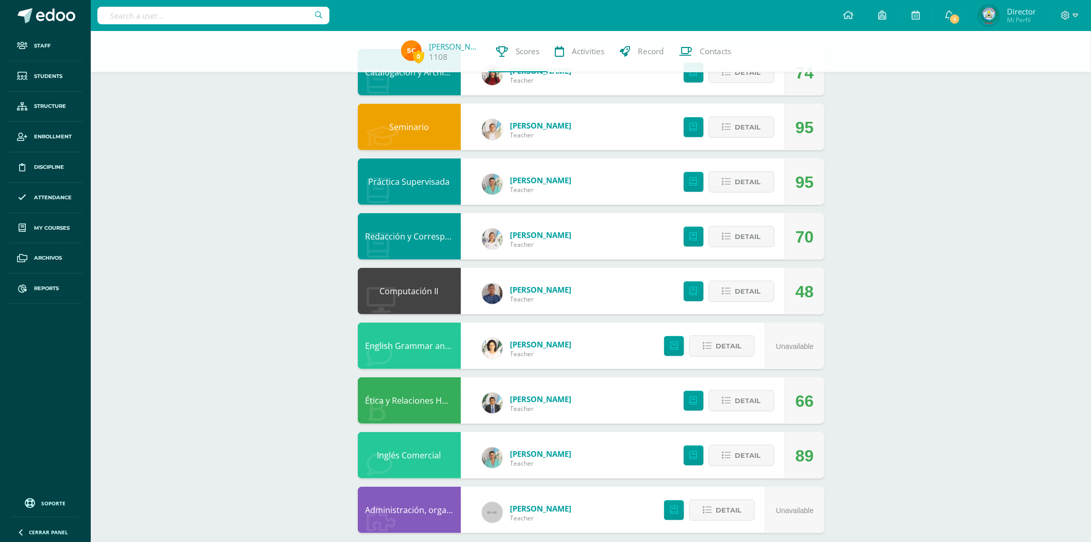
scroll to position [114, 0]
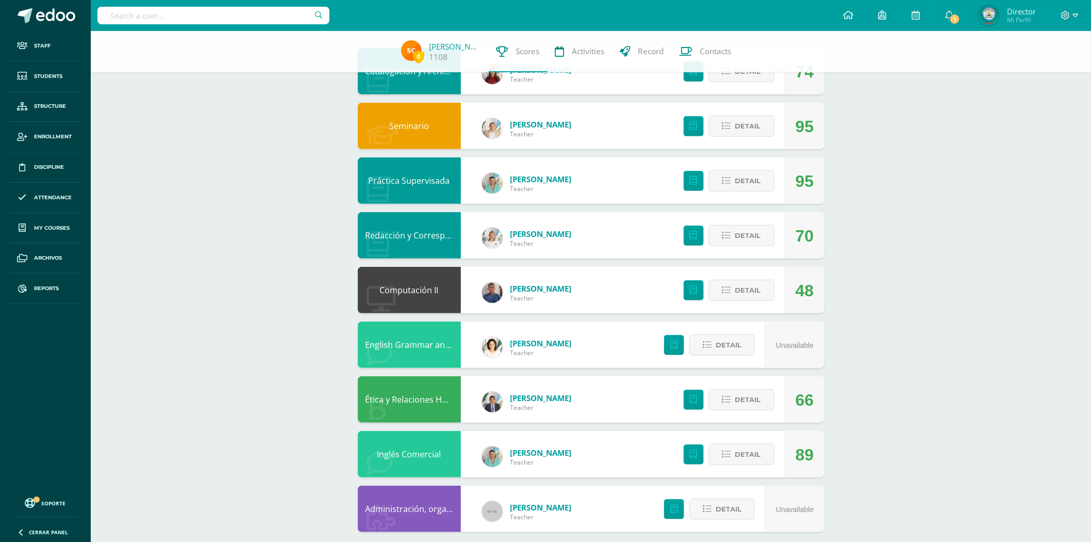
click at [441, 237] on link "Redacción y Correspondencia" at bounding box center [424, 235] width 116 height 11
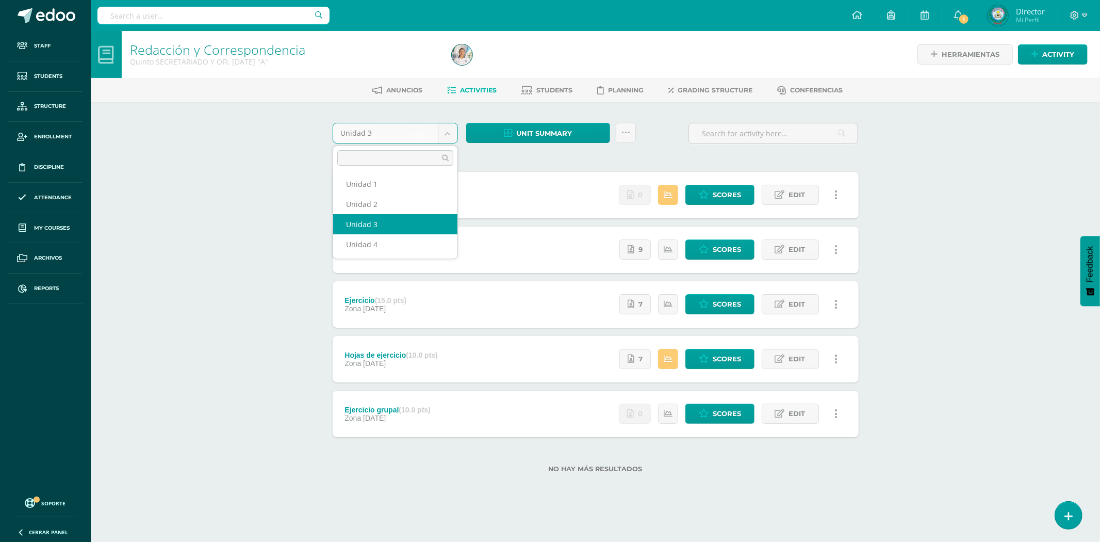
click at [446, 133] on body "Staff Students Structure Enrollment Discipline Attendance My courses Archivos R…" at bounding box center [550, 252] width 1100 height 505
select select "Unidad 2"
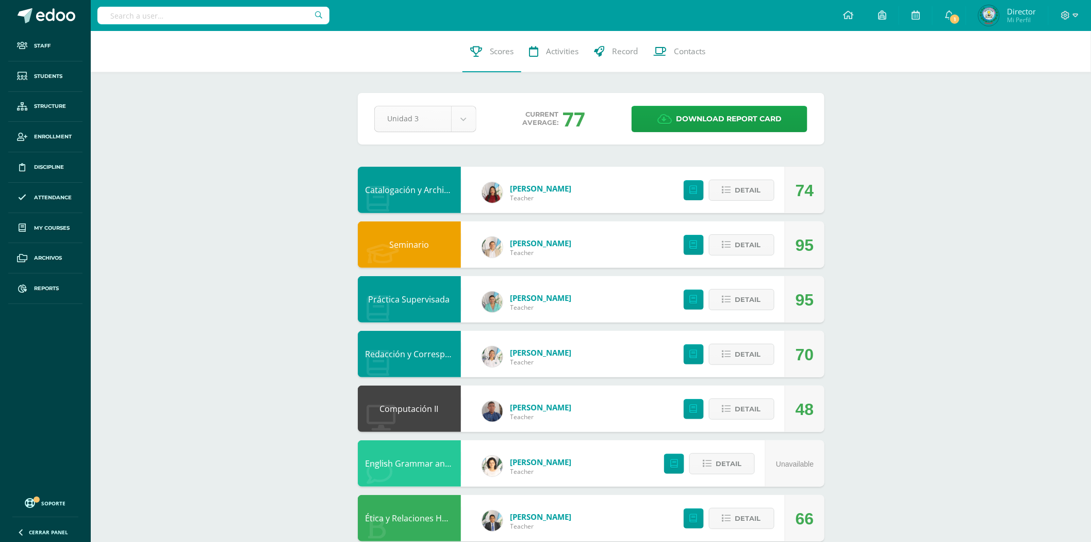
click at [457, 122] on body "Staff Students Structure Enrollment Discipline Attendance My courses Archivos R…" at bounding box center [545, 335] width 1091 height 671
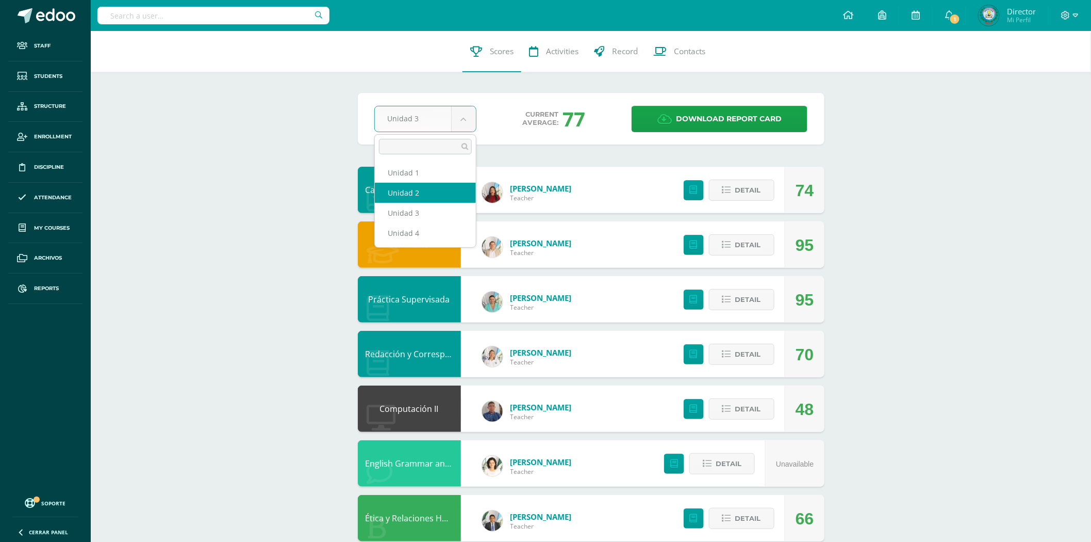
select select "Unidad 2"
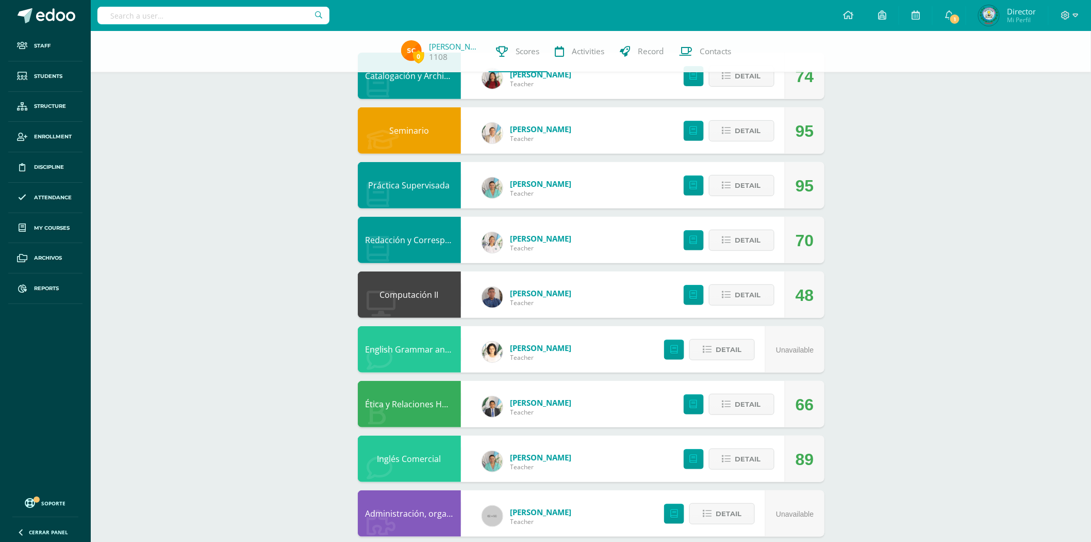
scroll to position [114, 0]
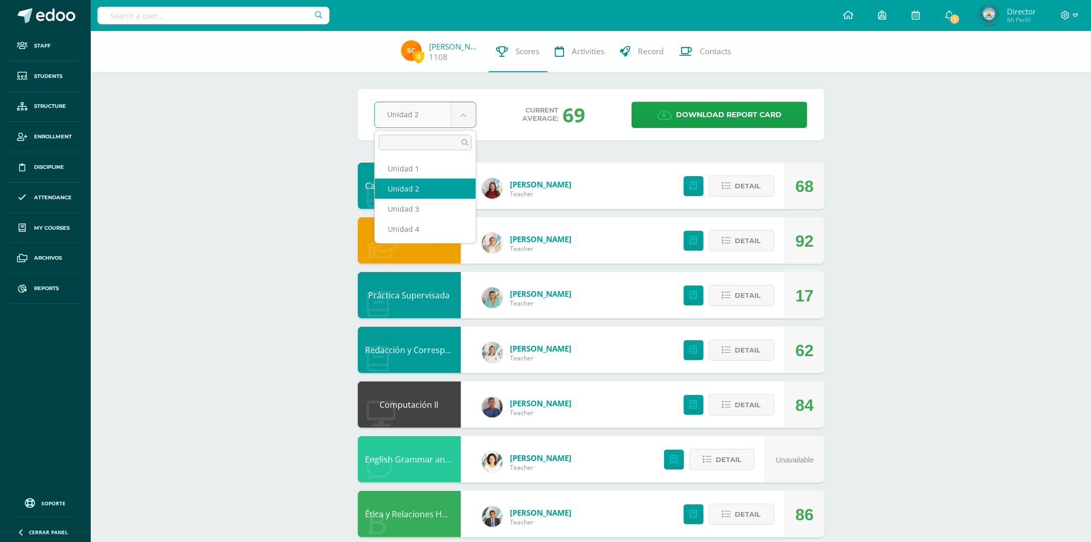
drag, startPoint x: 462, startPoint y: 121, endPoint x: 460, endPoint y: 131, distance: 10.4
click at [461, 124] on body "Staff Students Structure Enrollment Discipline Attendance My courses Archivos R…" at bounding box center [545, 333] width 1091 height 667
select select "Unidad 1"
click at [458, 123] on body "Staff Students Structure Enrollment Discipline Attendance My courses Archivos R…" at bounding box center [545, 333] width 1091 height 667
select select "Unidad 3"
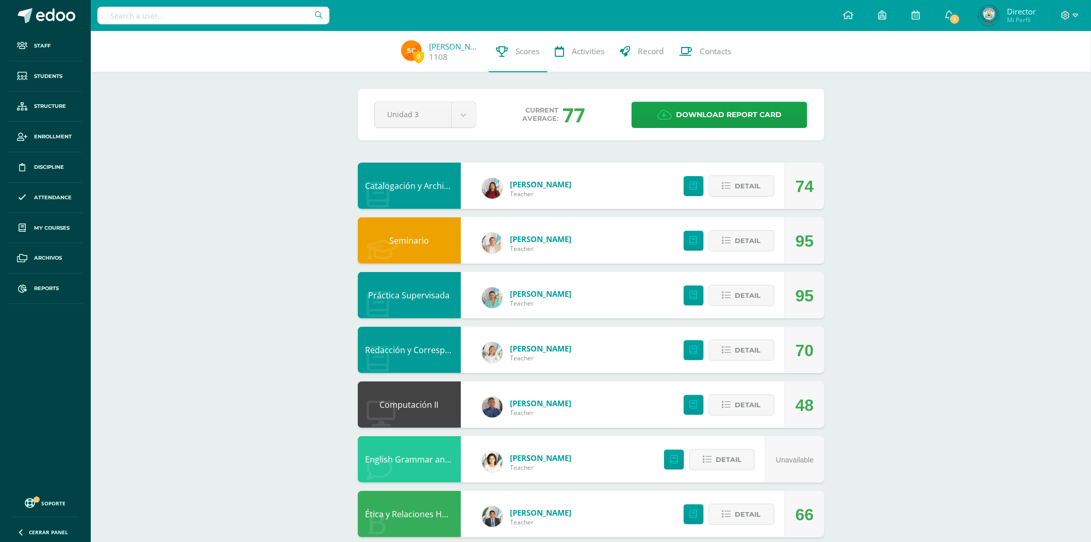
click at [170, 8] on input "text" at bounding box center [213, 16] width 232 height 18
type input "helen sismai"
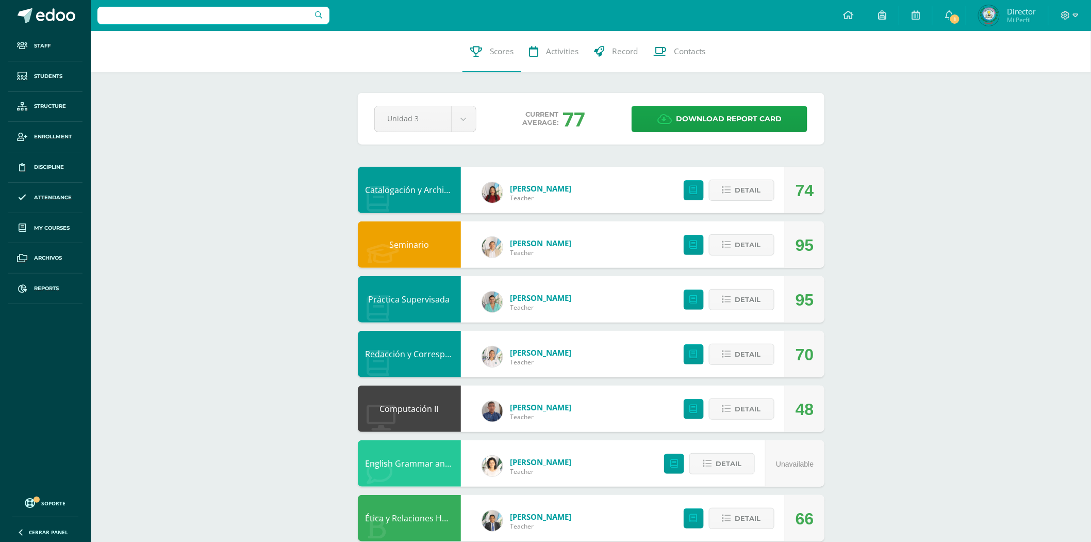
click at [190, 14] on input "text" at bounding box center [213, 16] width 232 height 18
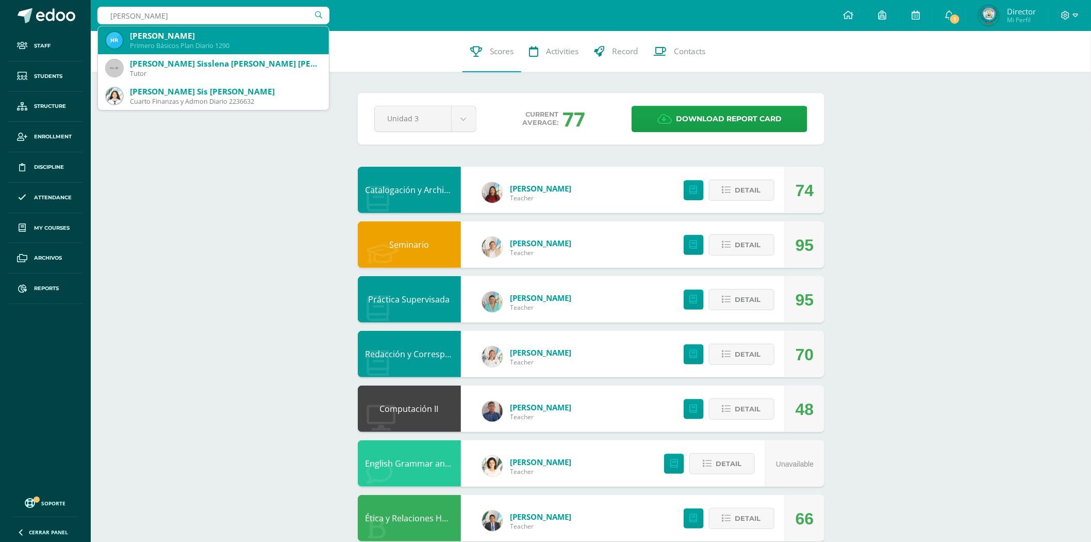
type input "helen sismaí"
click at [223, 39] on div "Helen Sismai Ramos Pineda" at bounding box center [225, 35] width 191 height 11
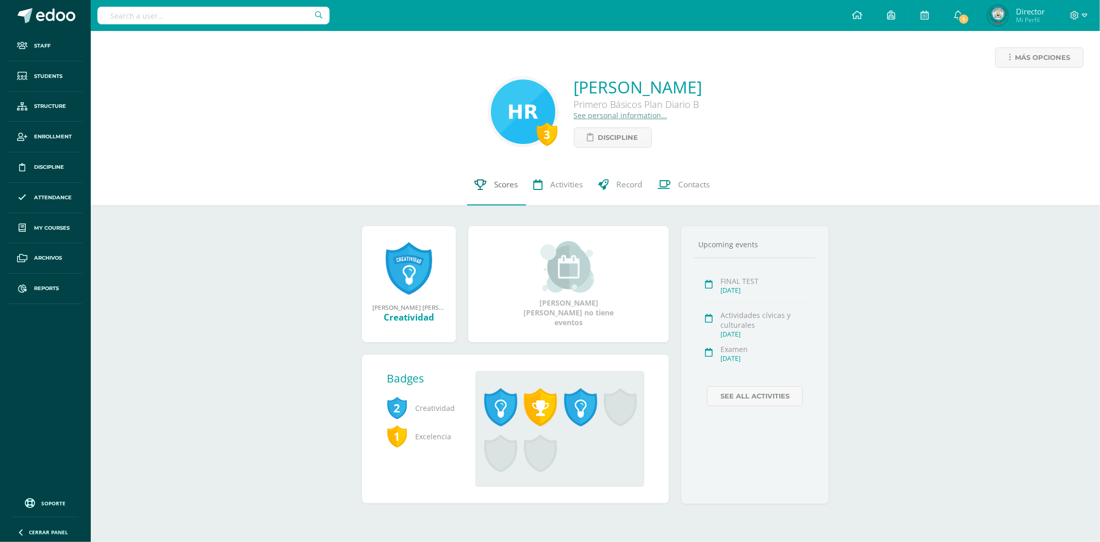
click at [499, 188] on span "Scores" at bounding box center [507, 184] width 24 height 11
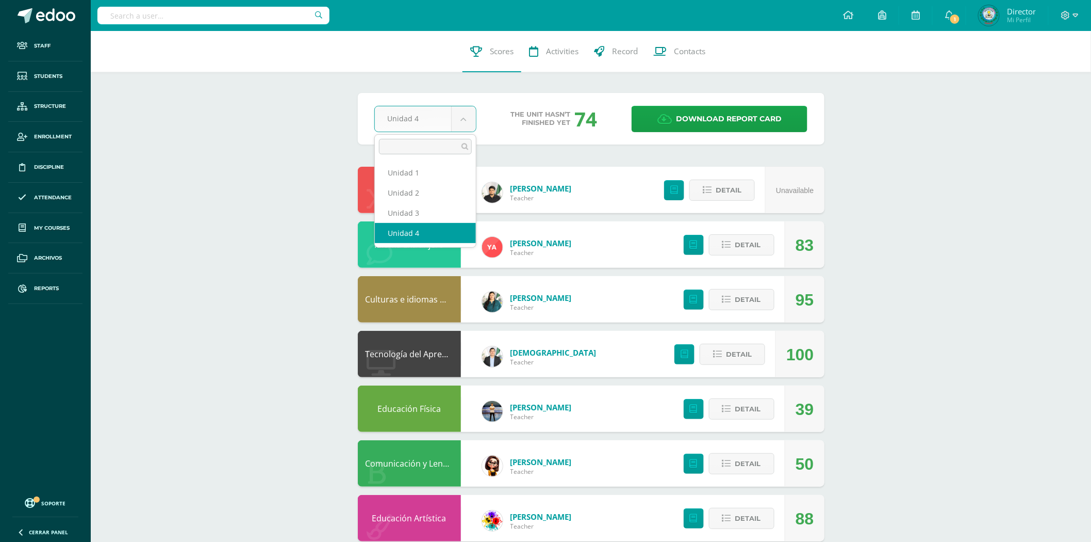
click at [472, 127] on body "Staff Students Structure Enrollment Discipline Attendance My courses Archivos R…" at bounding box center [545, 363] width 1091 height 726
select select "Unidad 3"
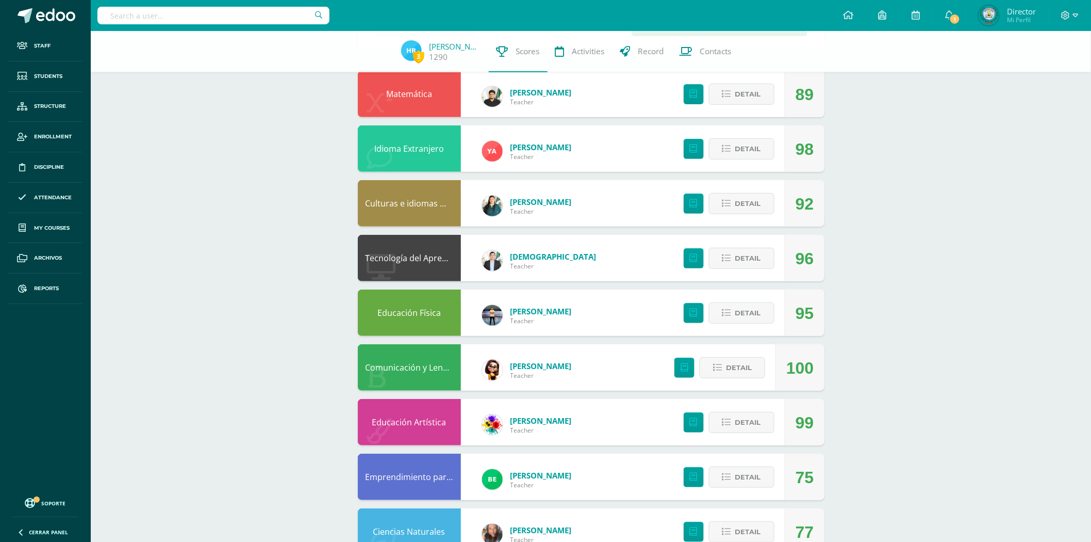
scroll to position [179, 0]
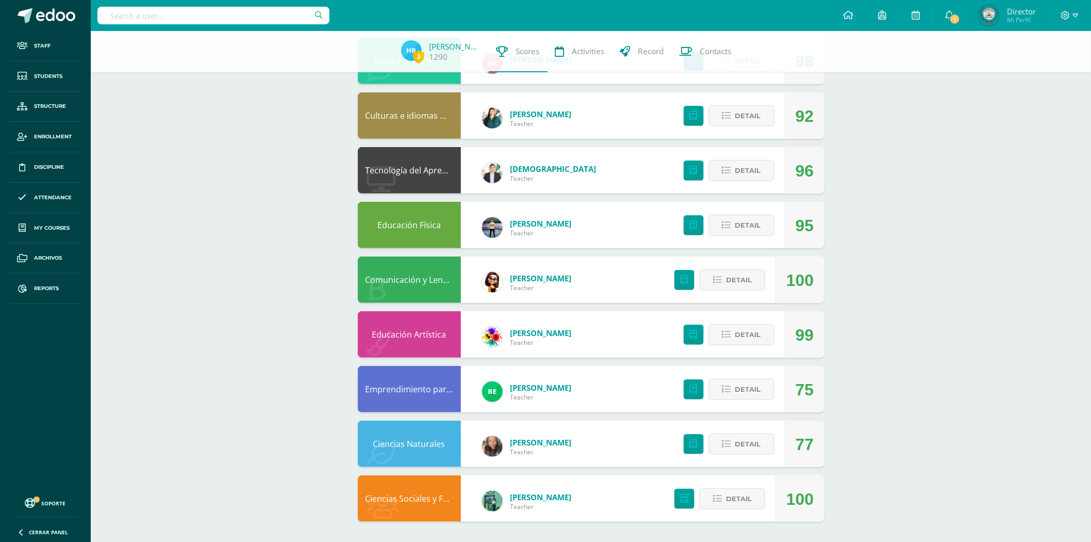
click at [430, 386] on link "Emprendimiento para la Productividad y Desarrollo" at bounding box center [466, 388] width 201 height 11
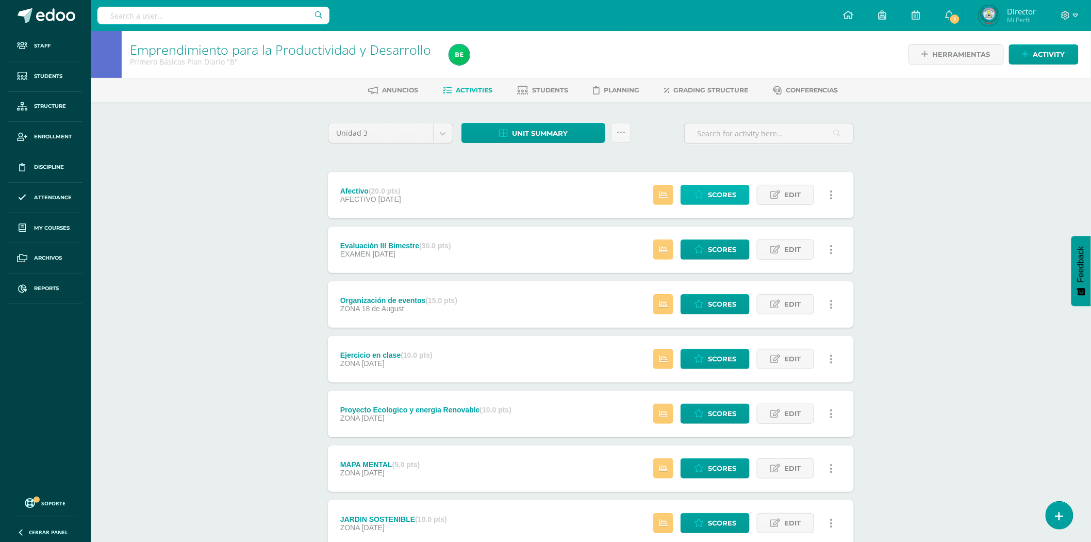
click at [694, 193] on icon at bounding box center [699, 194] width 10 height 9
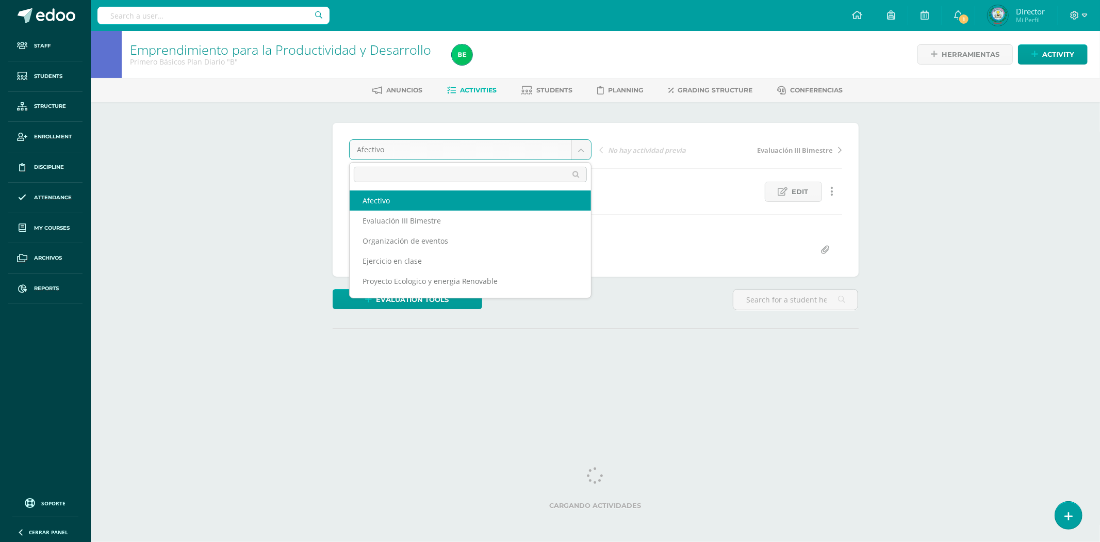
click at [573, 150] on body "Staff Students Structure Enrollment Discipline Attendance My courses Archivos R…" at bounding box center [550, 204] width 1100 height 408
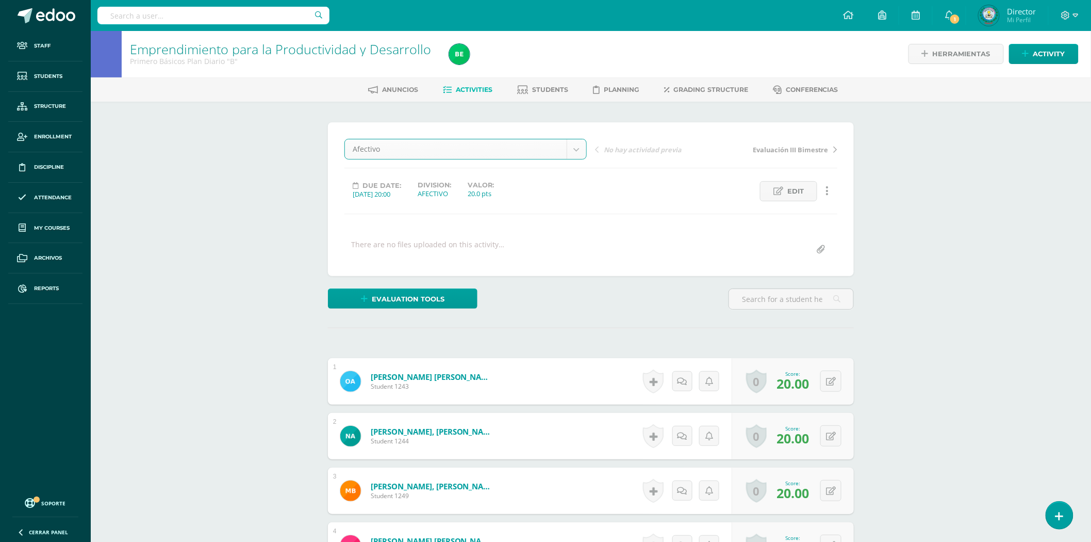
scroll to position [1, 0]
click at [776, 294] on input "text" at bounding box center [791, 298] width 124 height 20
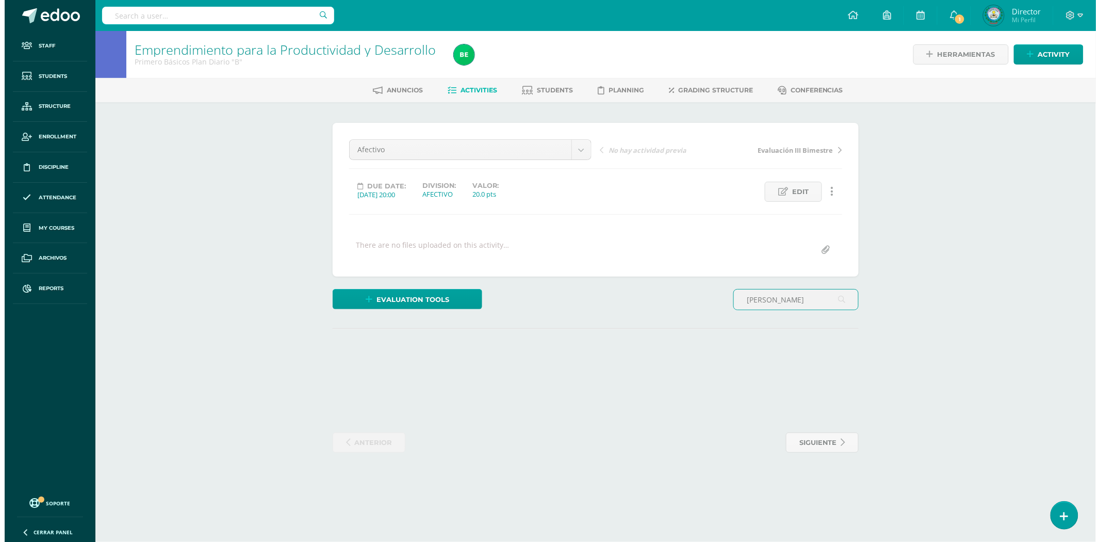
scroll to position [0, 0]
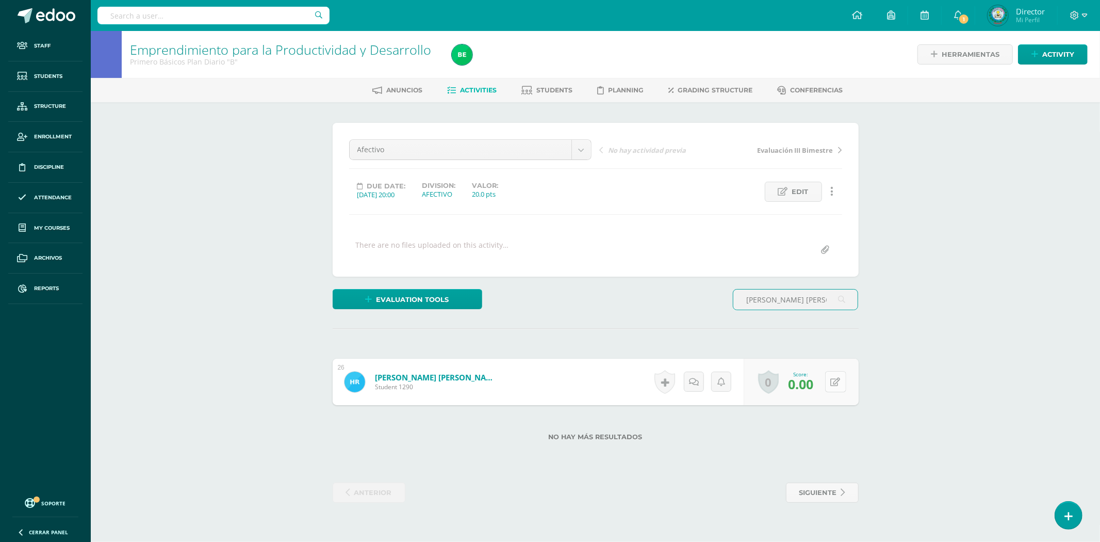
type input "helen sismai"
click at [841, 385] on button at bounding box center [843, 382] width 22 height 22
type input "20"
click at [431, 374] on link "Ramos Pineda, Helen Sismai" at bounding box center [431, 377] width 127 height 11
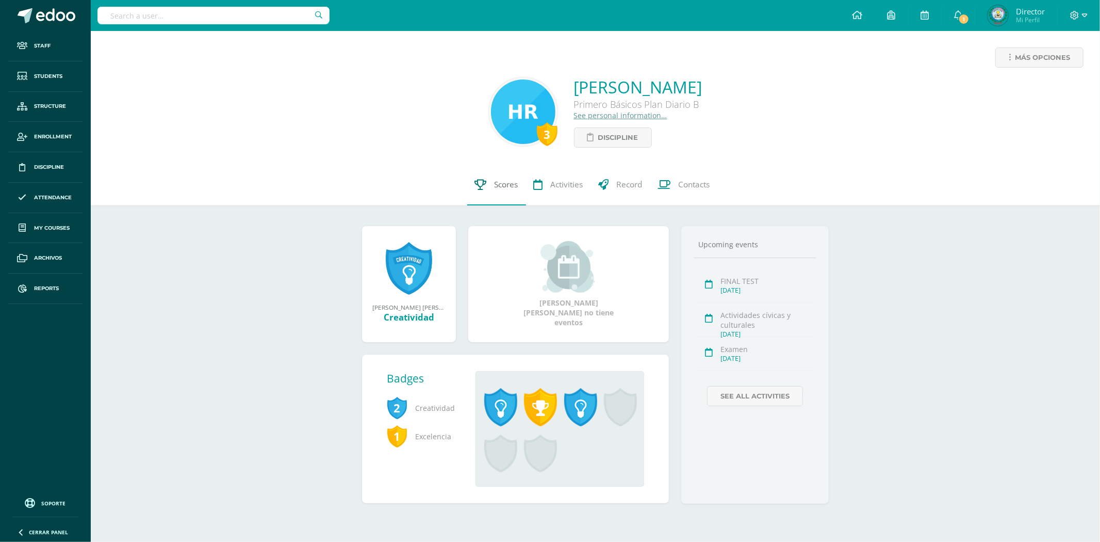
click at [497, 183] on span "Scores" at bounding box center [507, 184] width 24 height 11
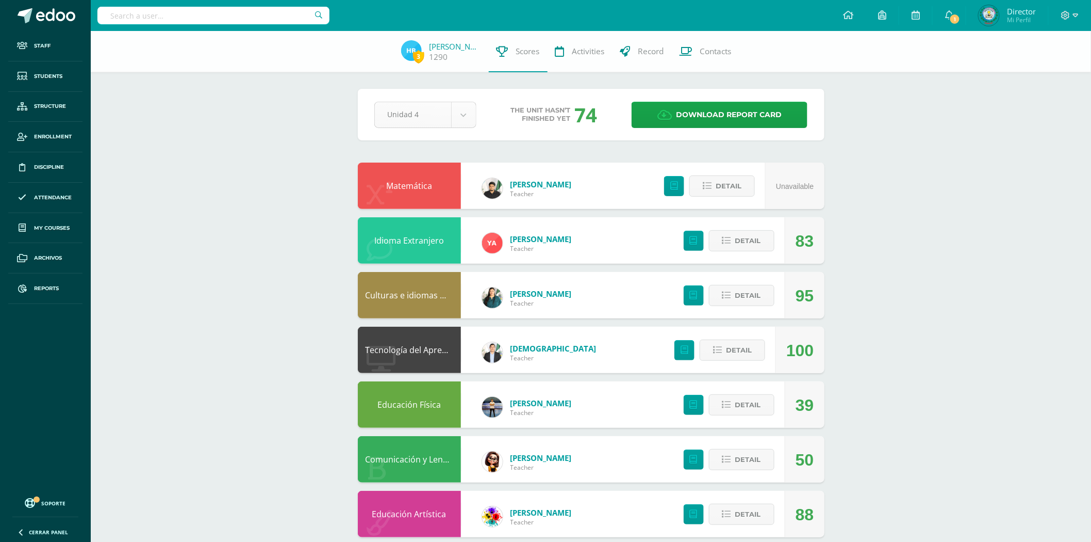
click at [467, 122] on body "Staff Students Structure Enrollment Discipline Attendance My courses Archivos R…" at bounding box center [545, 361] width 1091 height 722
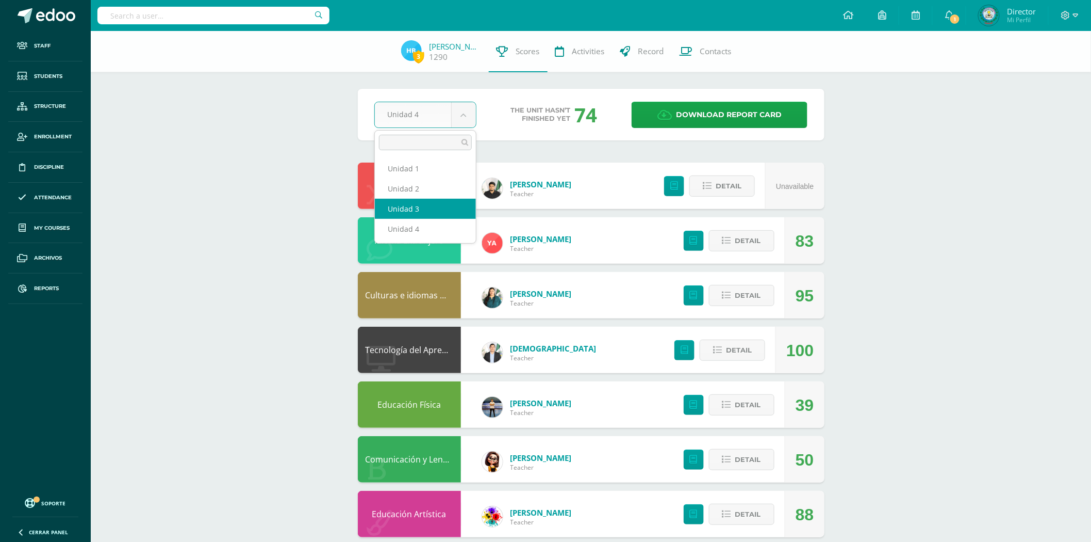
select select "Unidad 3"
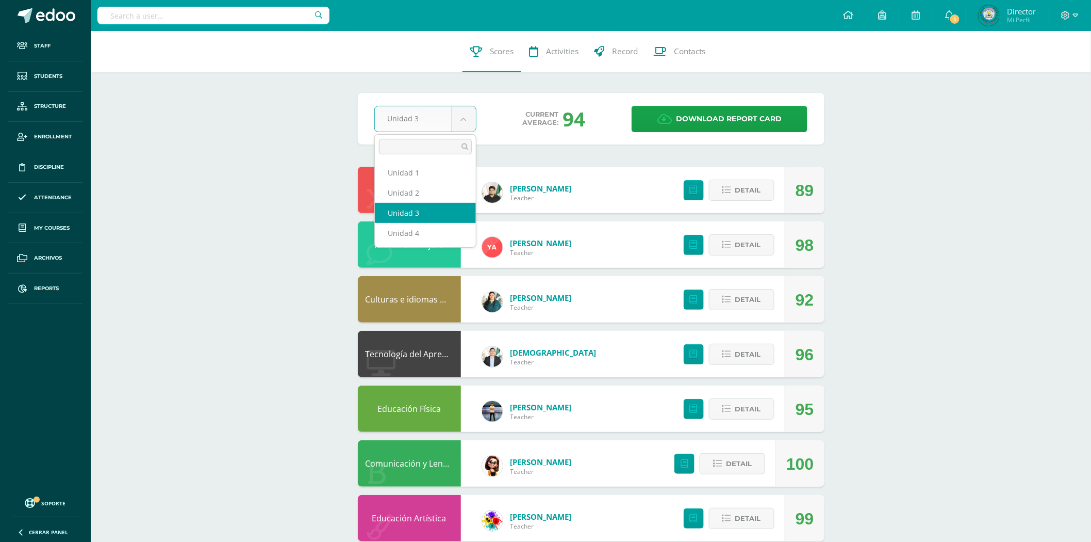
click at [463, 120] on body "Staff Students Structure Enrollment Discipline Attendance My courses Archivos R…" at bounding box center [545, 363] width 1091 height 726
select select "Unidad 2"
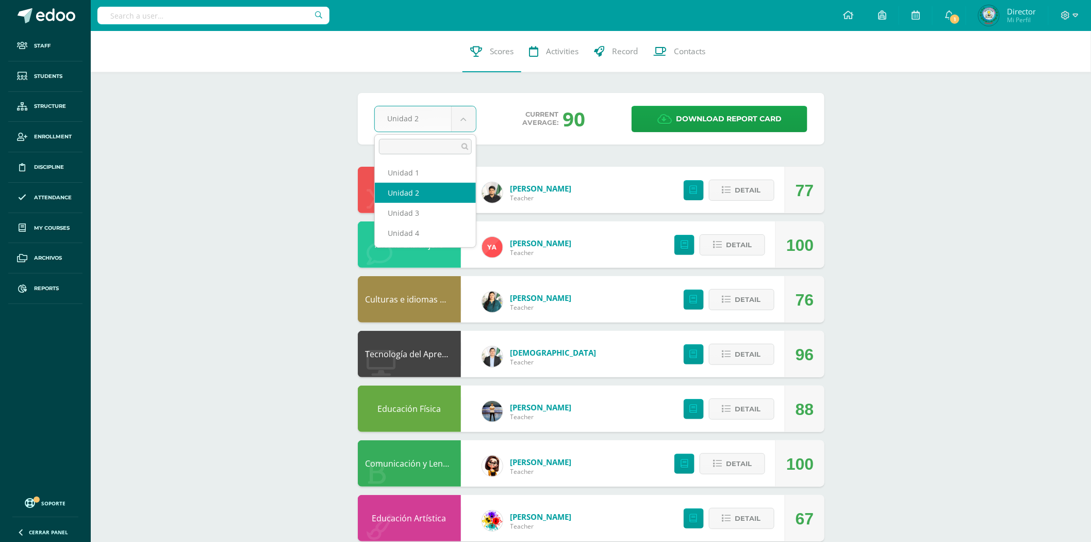
click at [468, 119] on body "Staff Students Structure Enrollment Discipline Attendance My courses Archivos R…" at bounding box center [545, 363] width 1091 height 726
select select "Unidad 3"
